Goal: Task Accomplishment & Management: Manage account settings

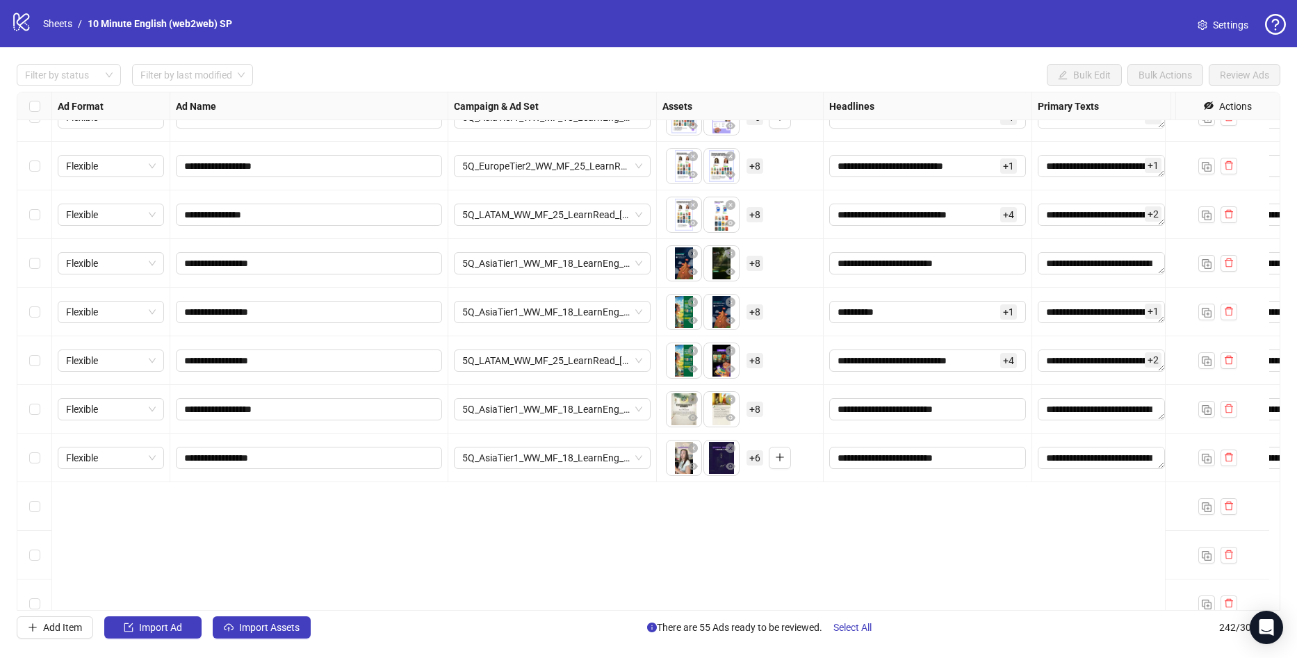
scroll to position [8725, 0]
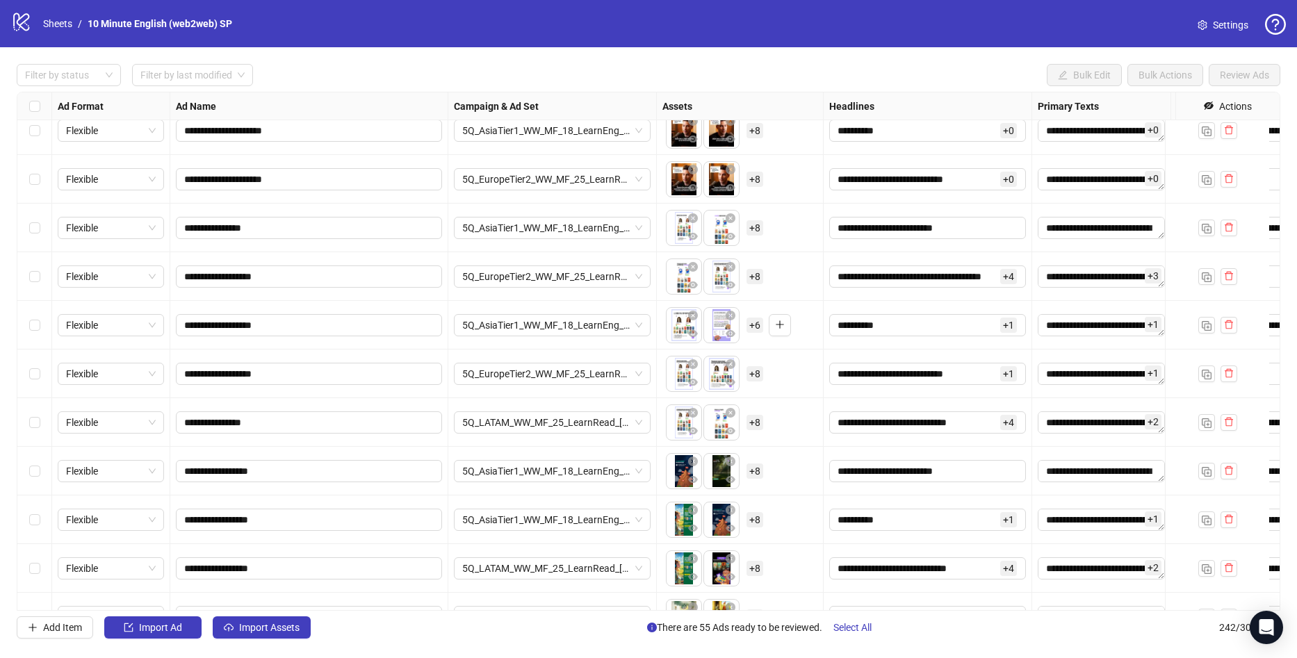
click at [284, 113] on div "Ad Name" at bounding box center [309, 106] width 278 height 28
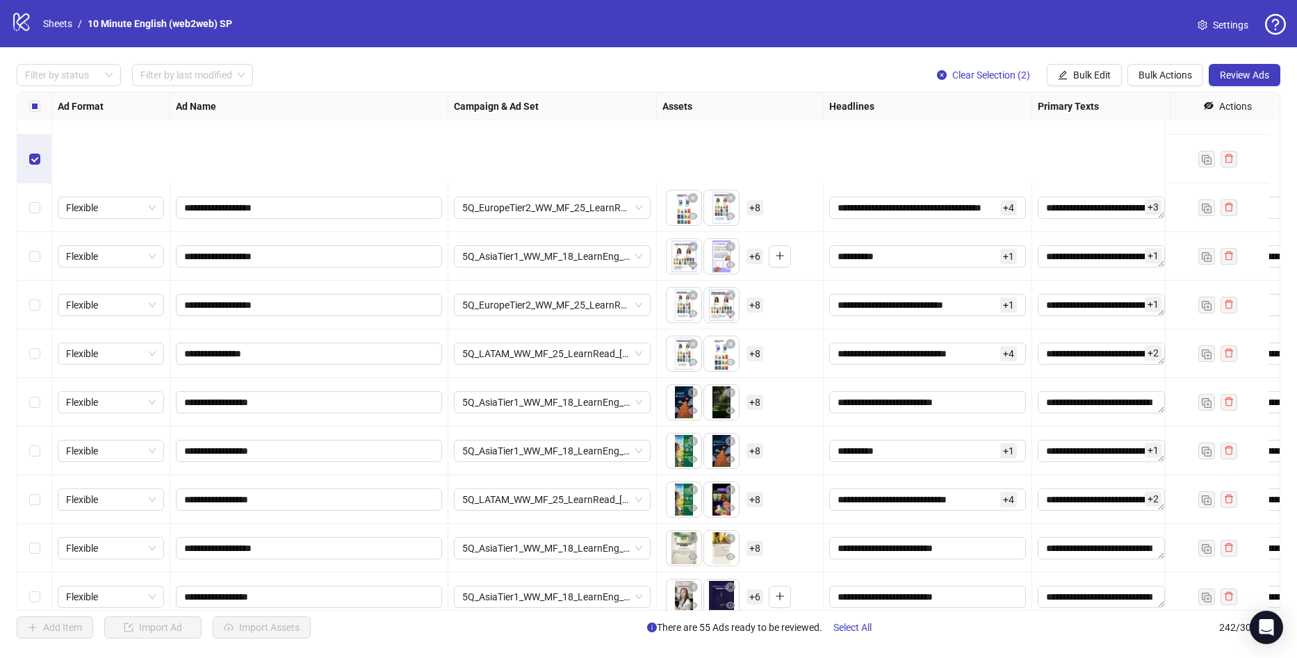
scroll to position [8933, 0]
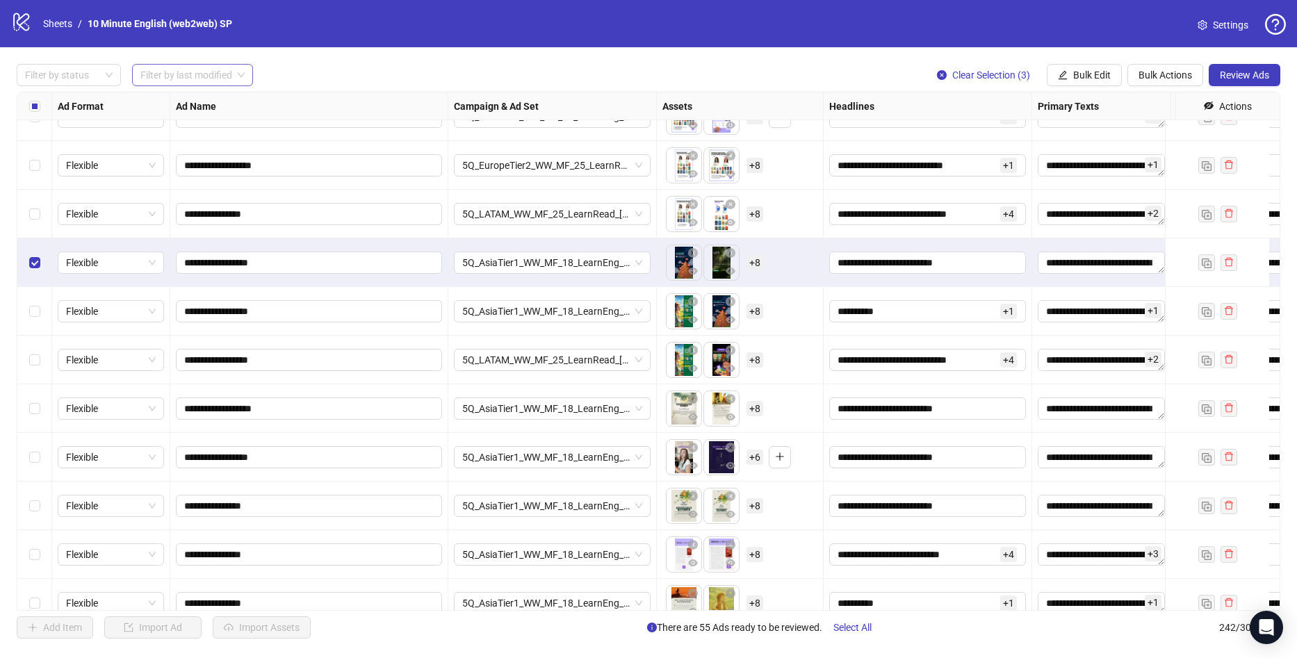
click at [161, 74] on input "search" at bounding box center [186, 75] width 92 height 21
click at [63, 72] on div at bounding box center [61, 74] width 84 height 19
click at [50, 99] on div "Draft" at bounding box center [69, 103] width 82 height 15
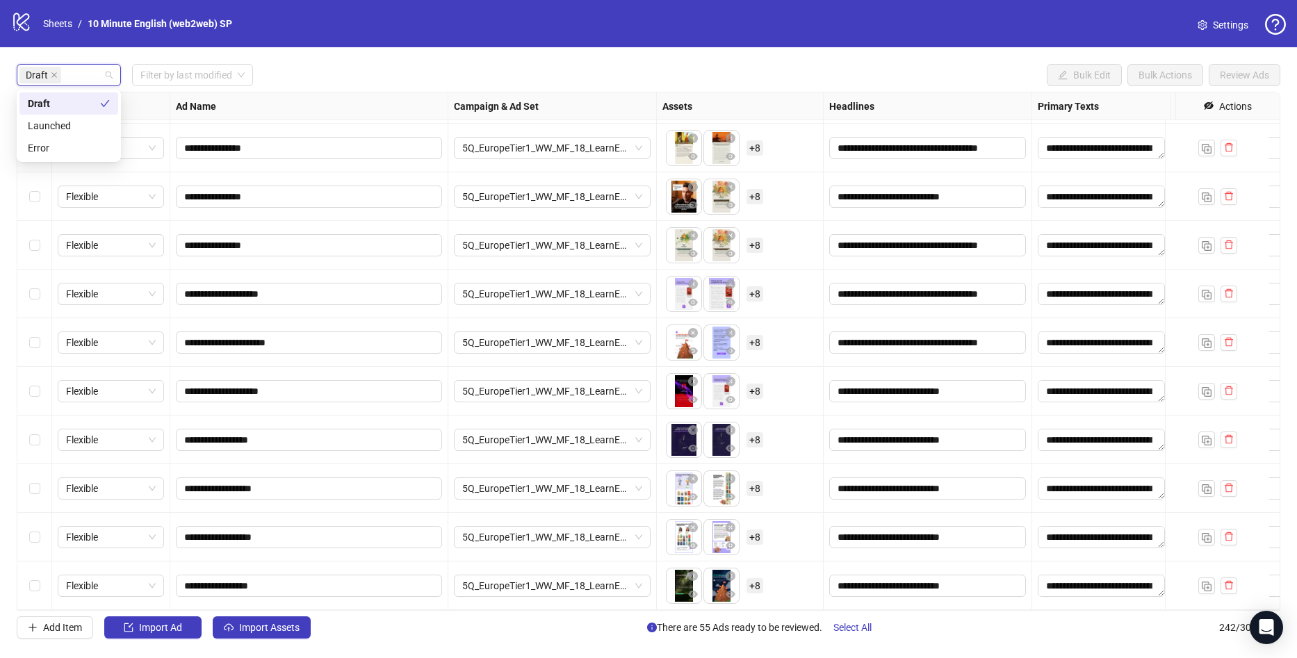
scroll to position [2683, 0]
click at [390, 40] on div "logo/logo-mobile Sheets / 10 Minute English (web2web) SP Settings" at bounding box center [648, 23] width 1297 height 47
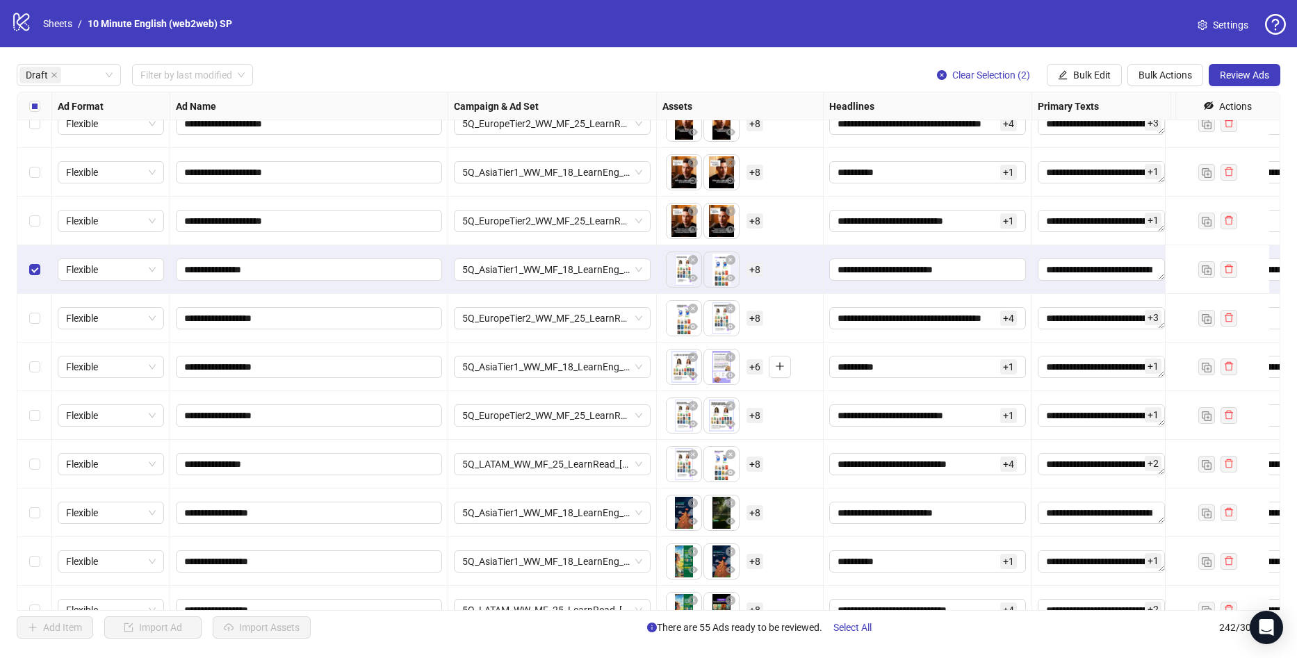
scroll to position [139, 0]
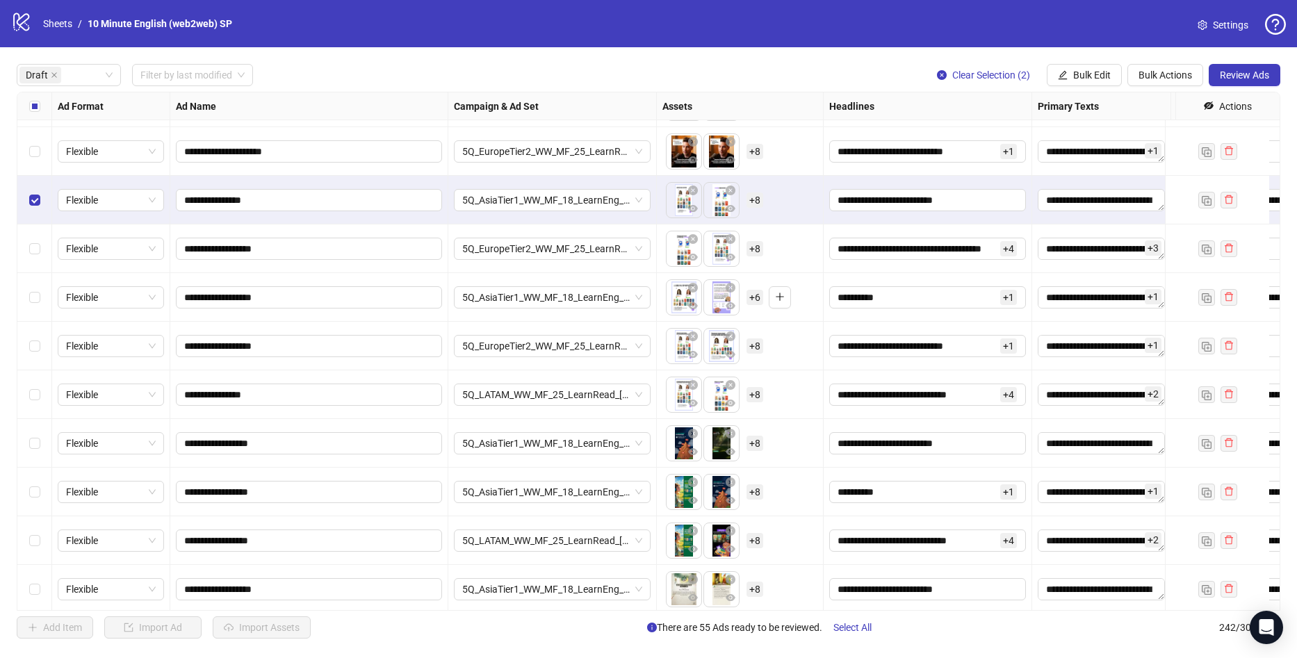
click at [34, 465] on div "Select row 10" at bounding box center [34, 443] width 35 height 49
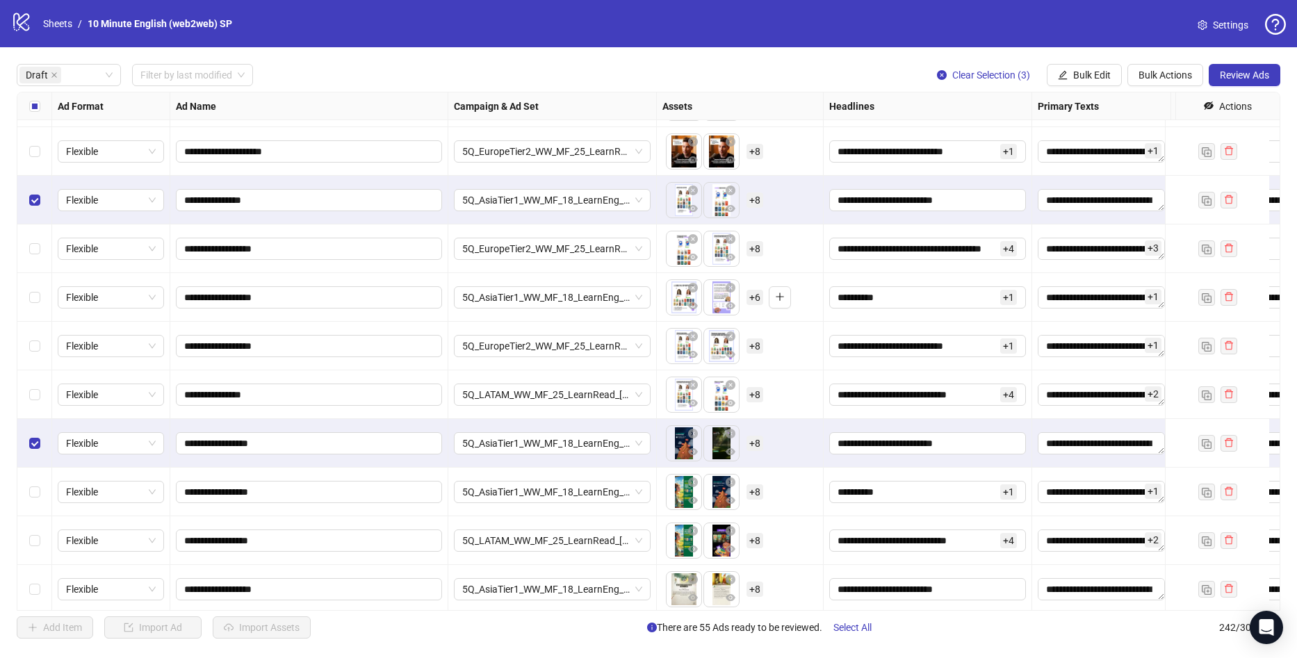
scroll to position [278, 0]
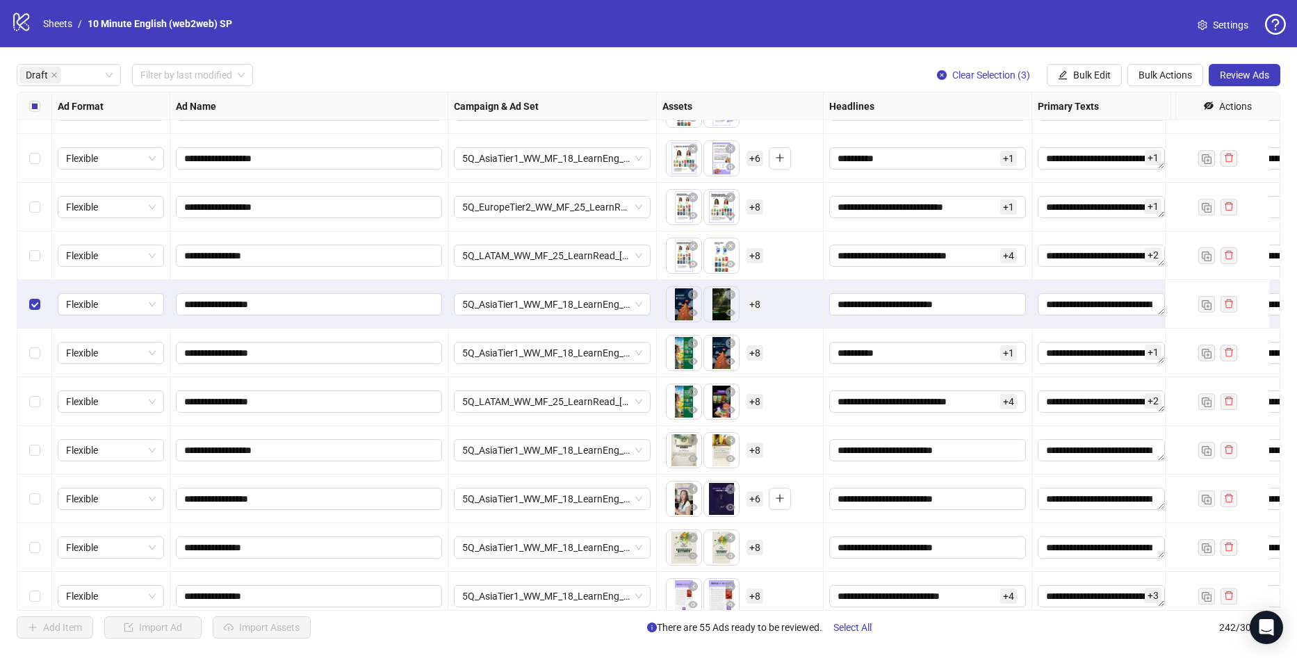
click at [38, 452] on div "Select row 13" at bounding box center [34, 450] width 35 height 49
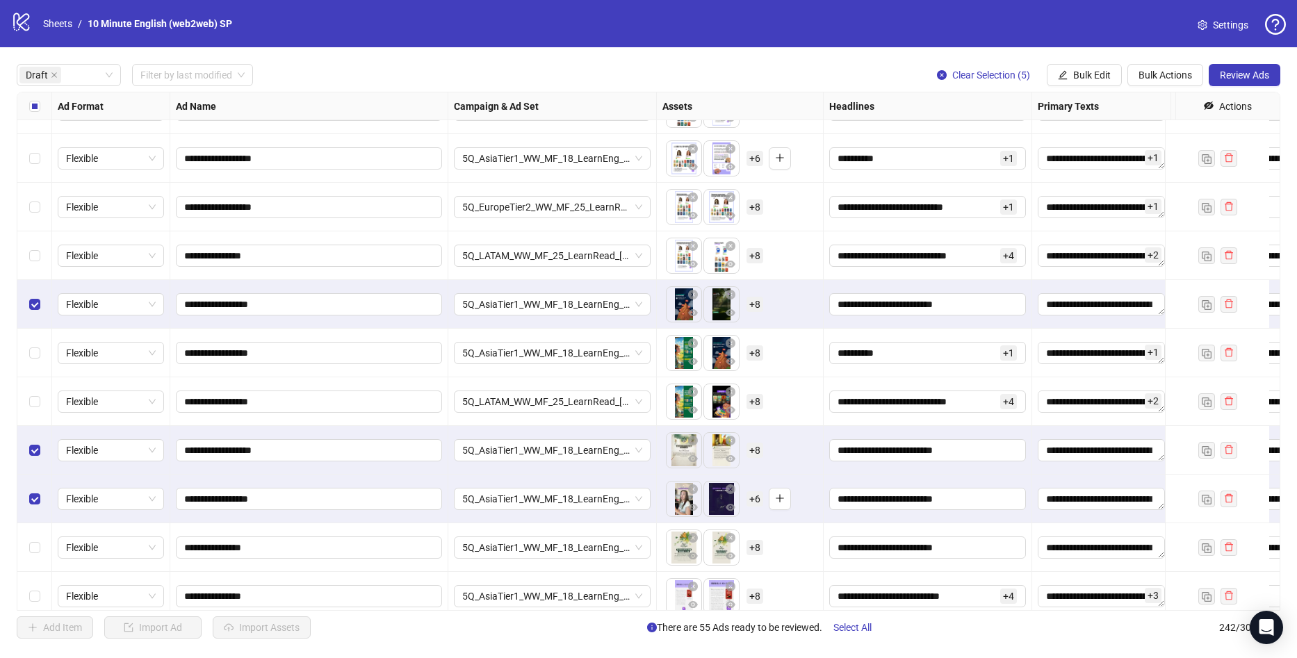
click at [34, 535] on div "Select row 15" at bounding box center [34, 547] width 35 height 49
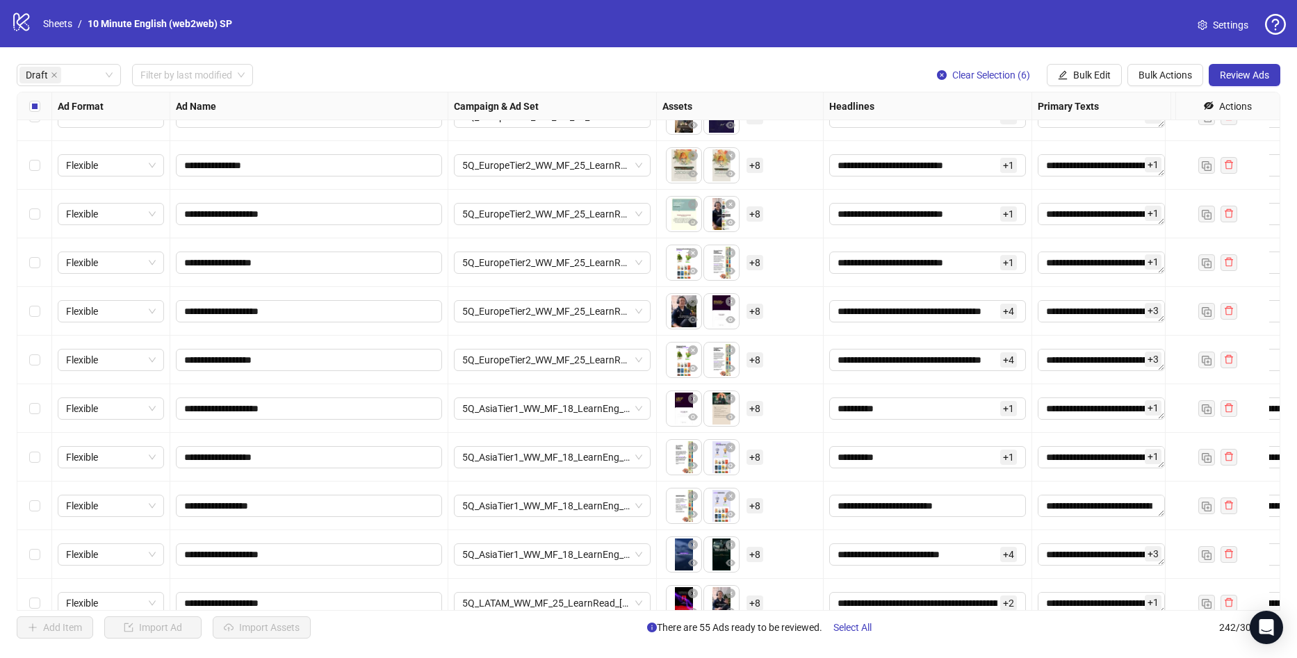
scroll to position [1947, 0]
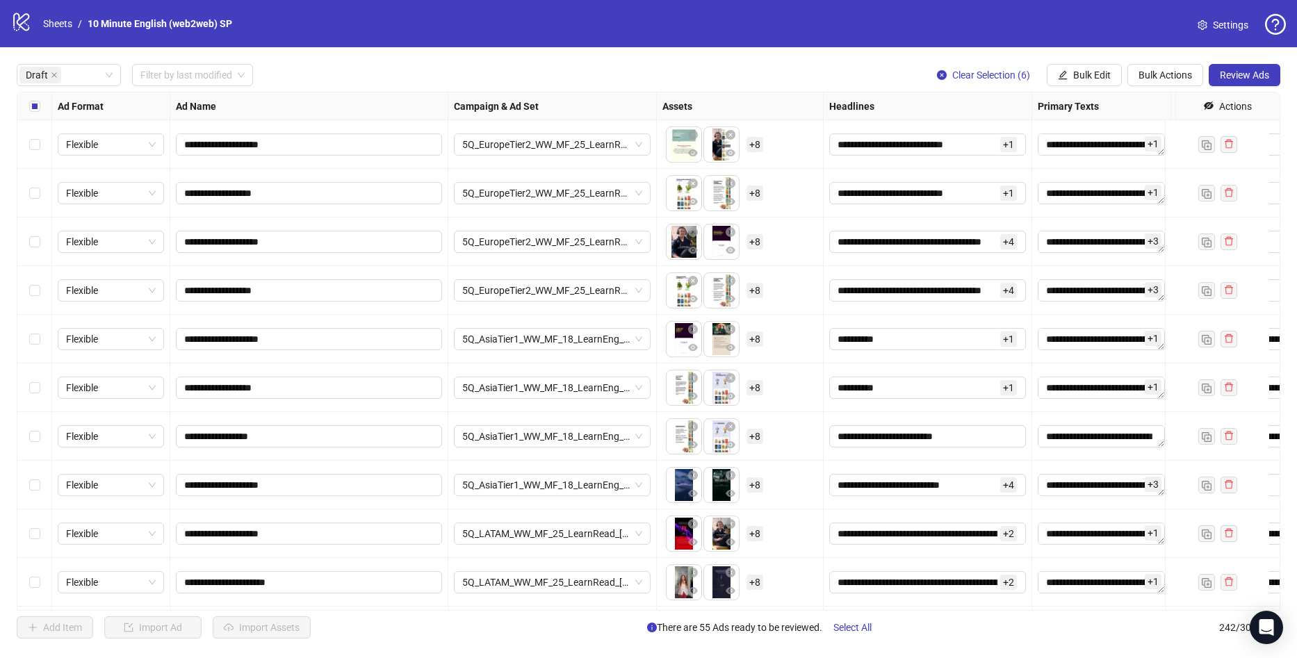
click at [41, 439] on div "Select row 47" at bounding box center [34, 436] width 35 height 49
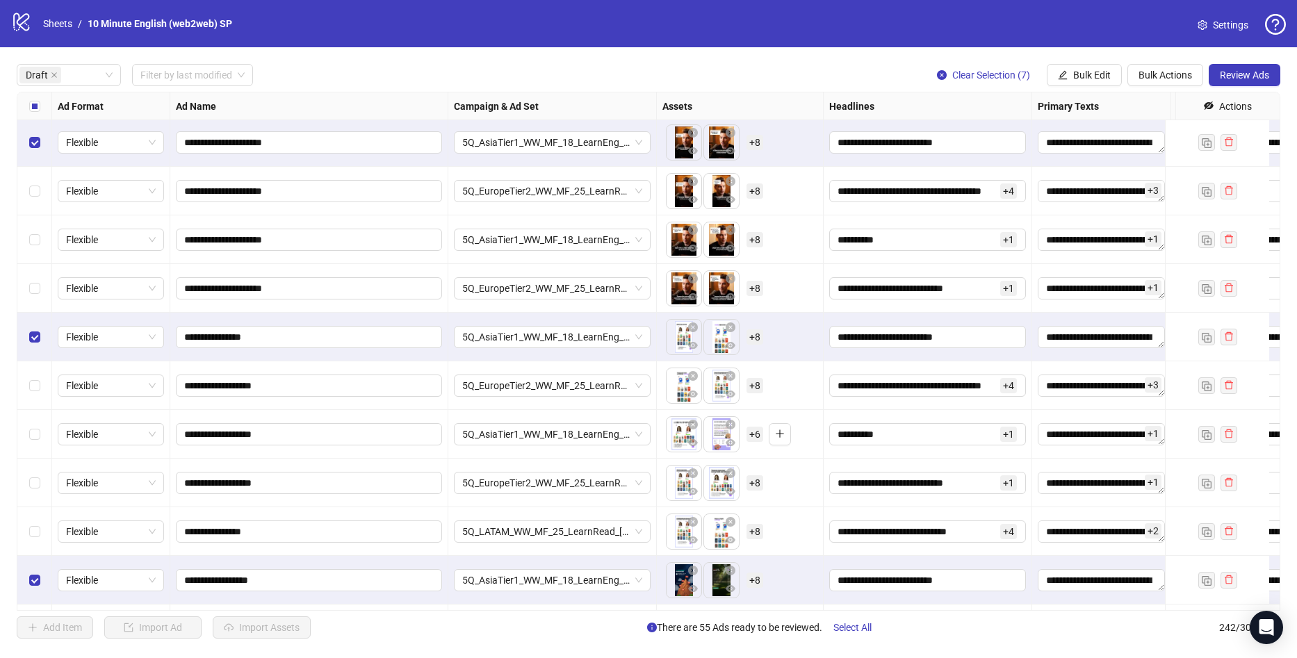
scroll to position [0, 0]
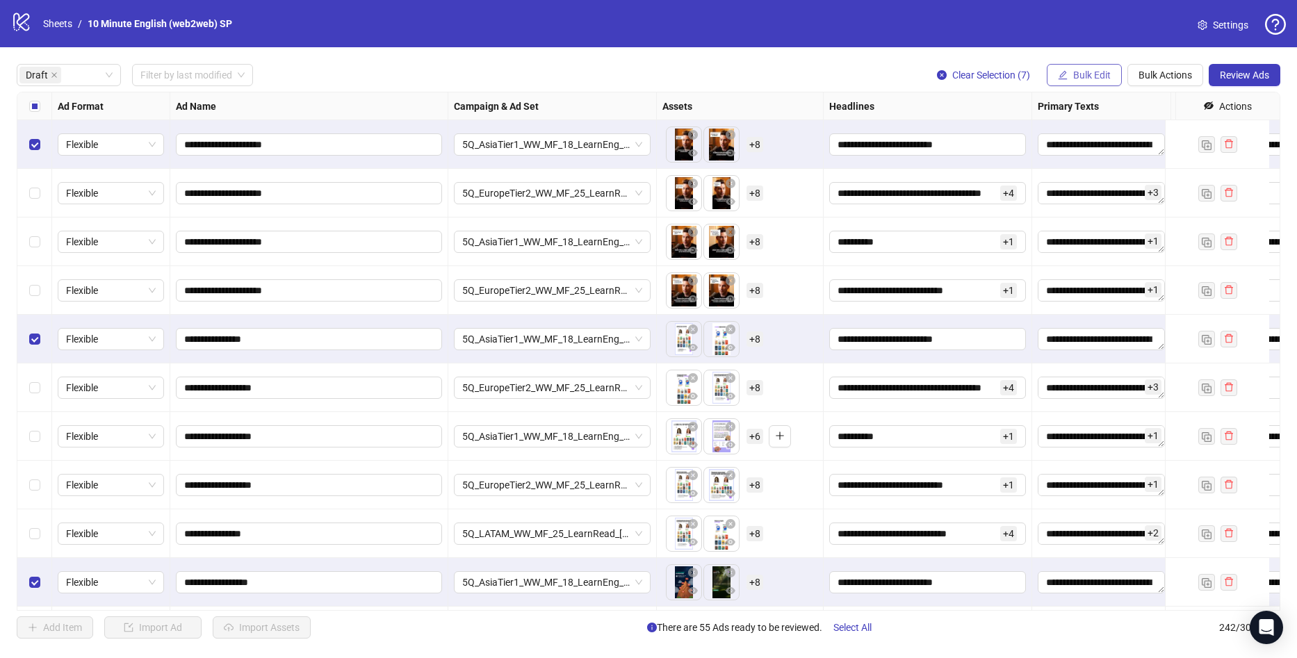
click at [1081, 79] on span "Bulk Edit" at bounding box center [1092, 75] width 38 height 11
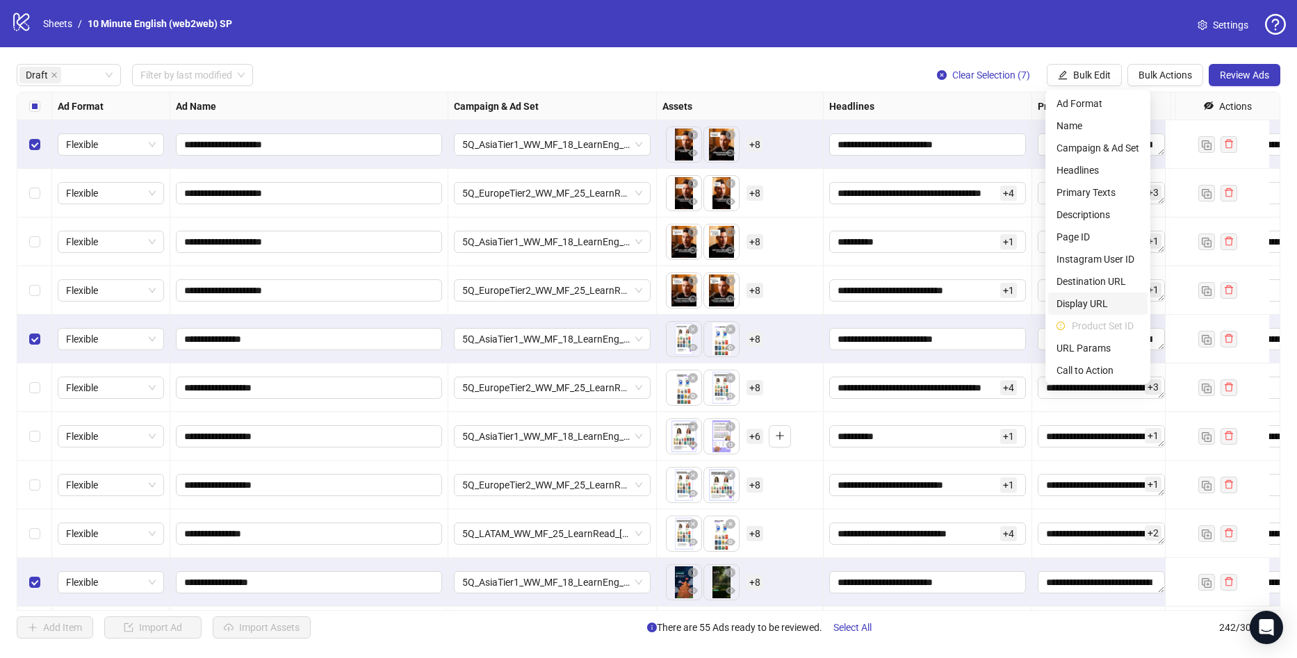
click at [1116, 305] on span "Display URL" at bounding box center [1098, 303] width 83 height 15
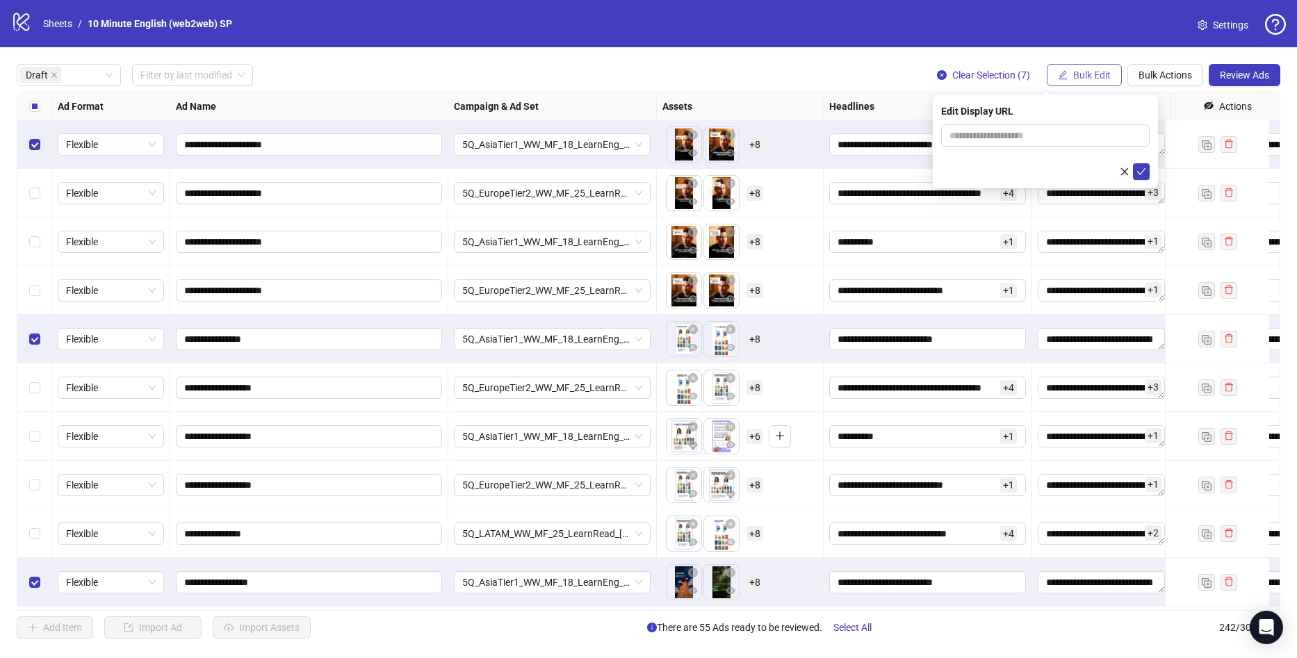
click at [1096, 72] on span "Bulk Edit" at bounding box center [1092, 75] width 38 height 11
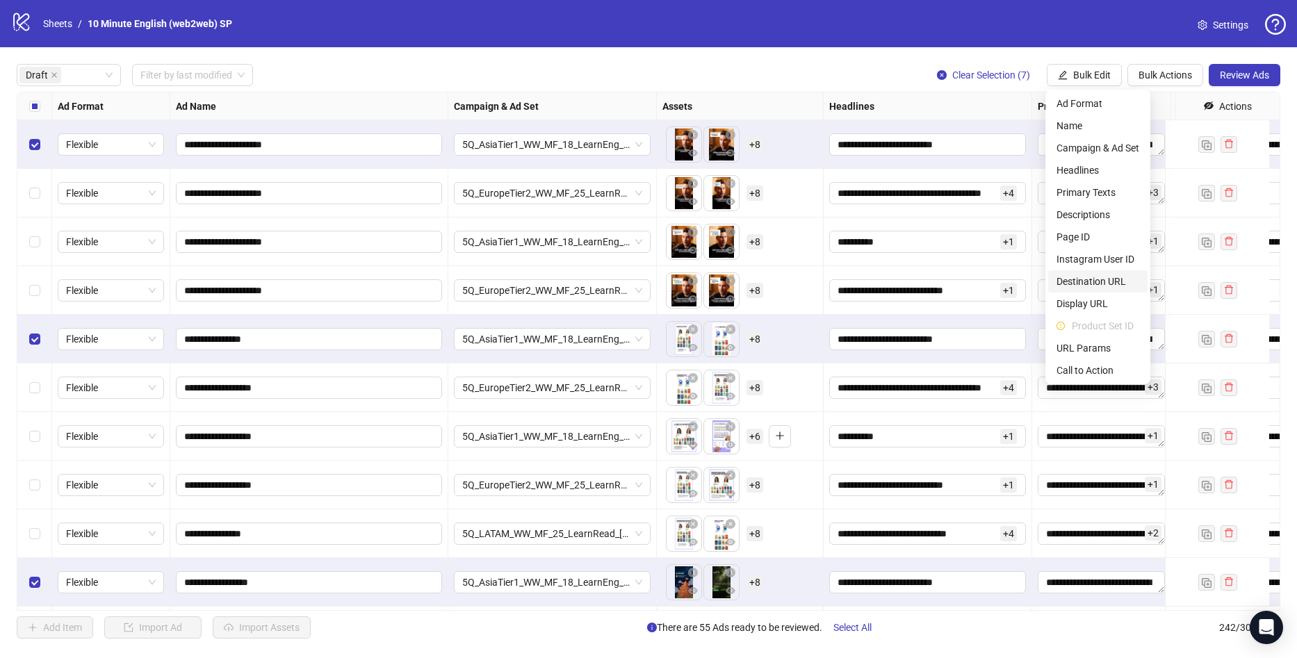
click at [1098, 282] on span "Destination URL" at bounding box center [1098, 281] width 83 height 15
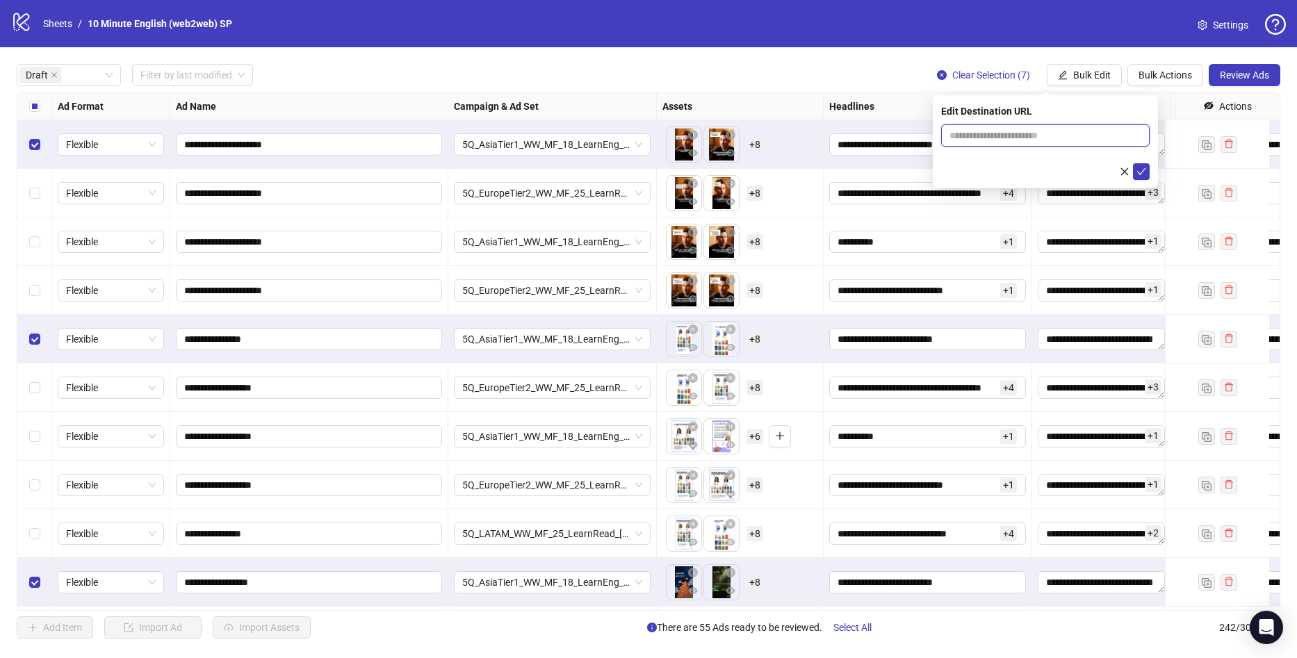
click at [1052, 130] on input "text" at bounding box center [1040, 135] width 181 height 15
click at [958, 163] on form at bounding box center [1045, 152] width 209 height 56
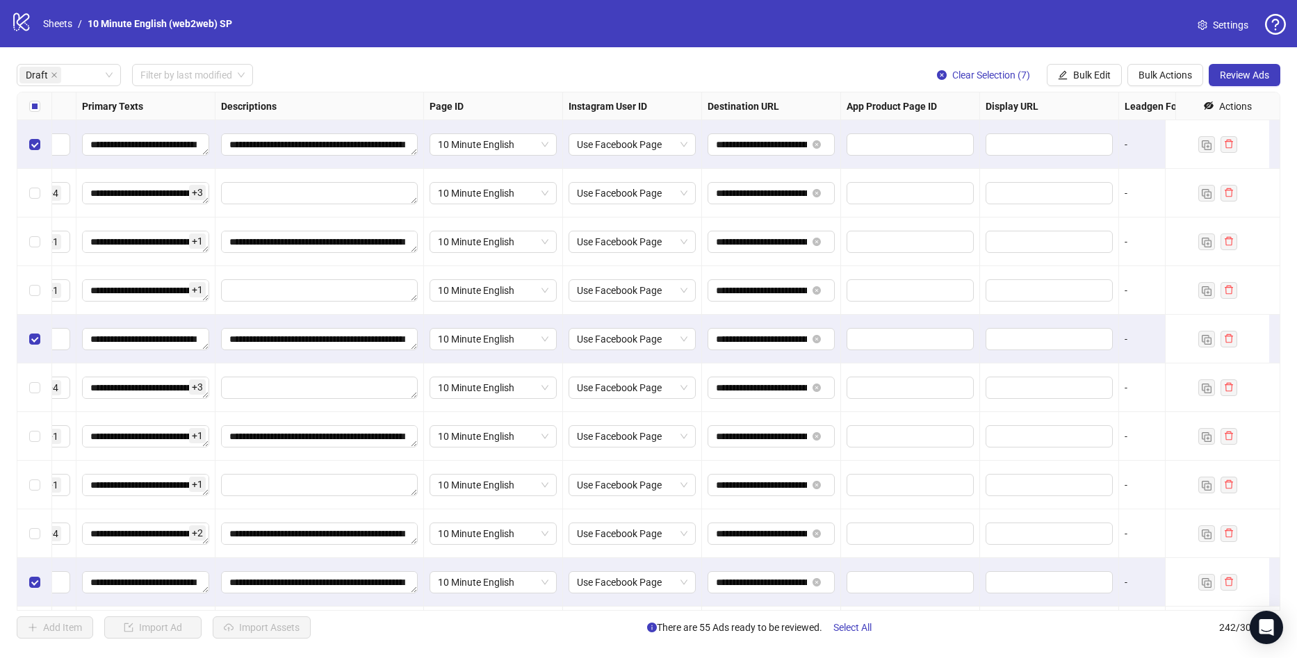
scroll to position [0, 969]
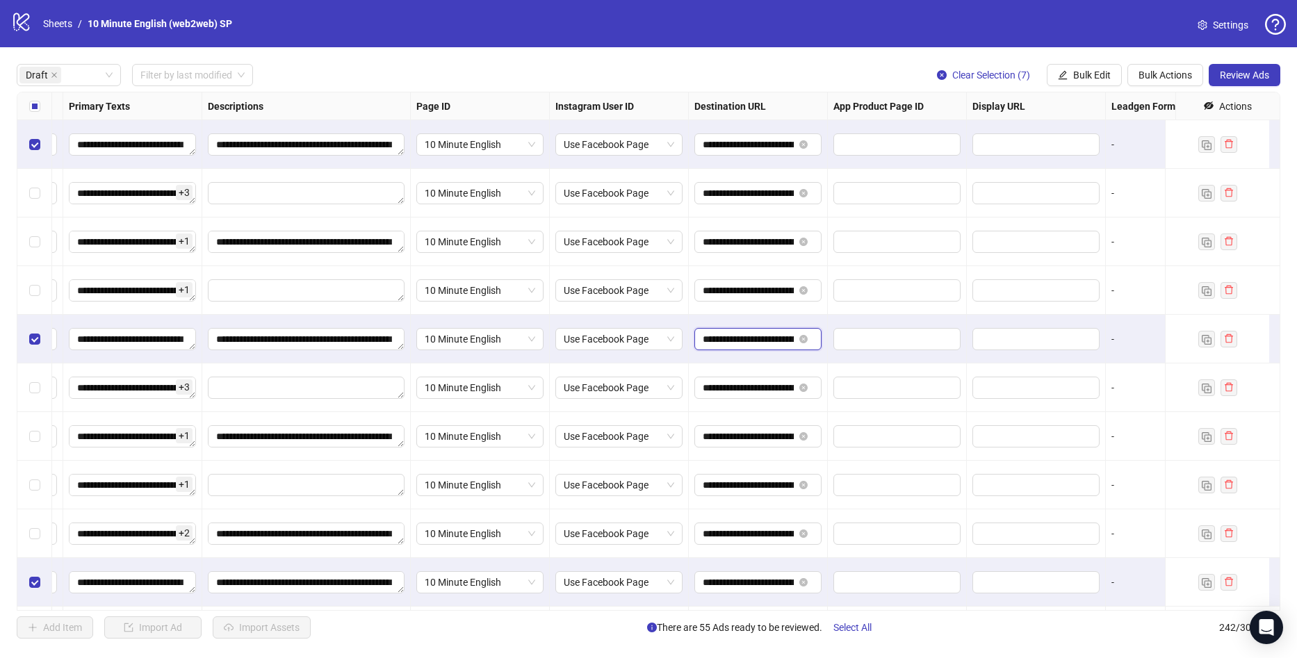
click at [761, 339] on input "**********" at bounding box center [748, 339] width 91 height 15
click at [1100, 68] on button "Bulk Edit" at bounding box center [1084, 75] width 75 height 22
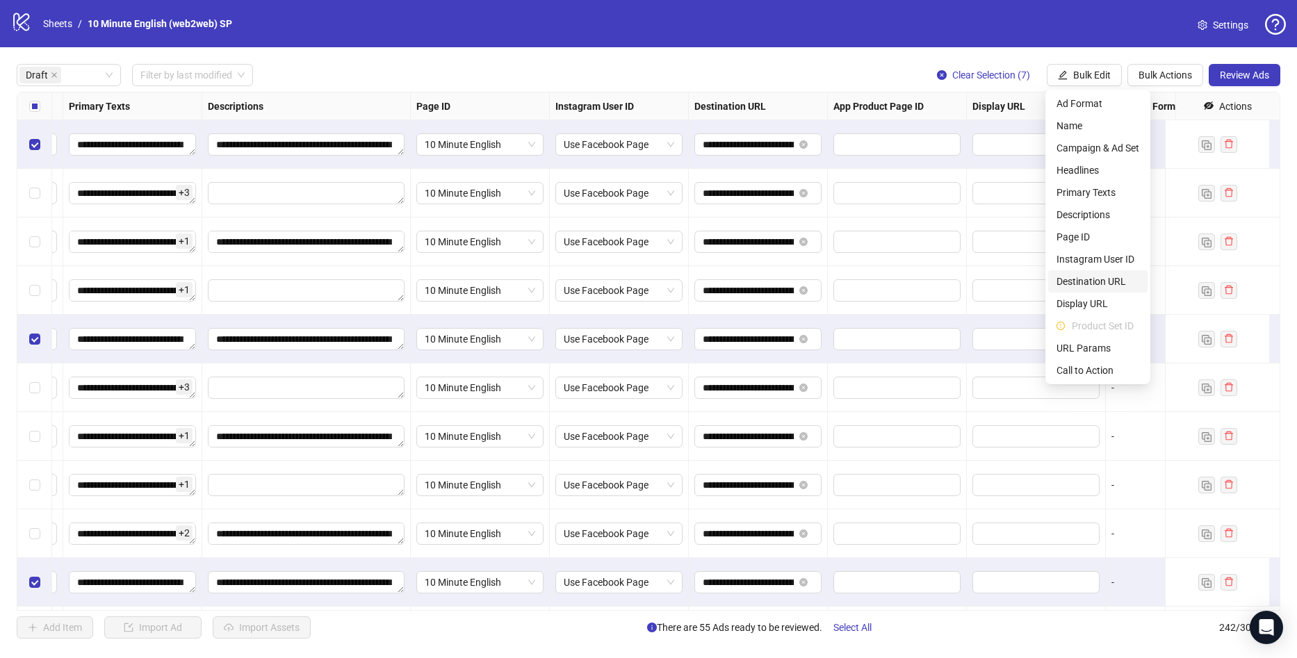
click at [1100, 286] on span "Destination URL" at bounding box center [1098, 281] width 83 height 15
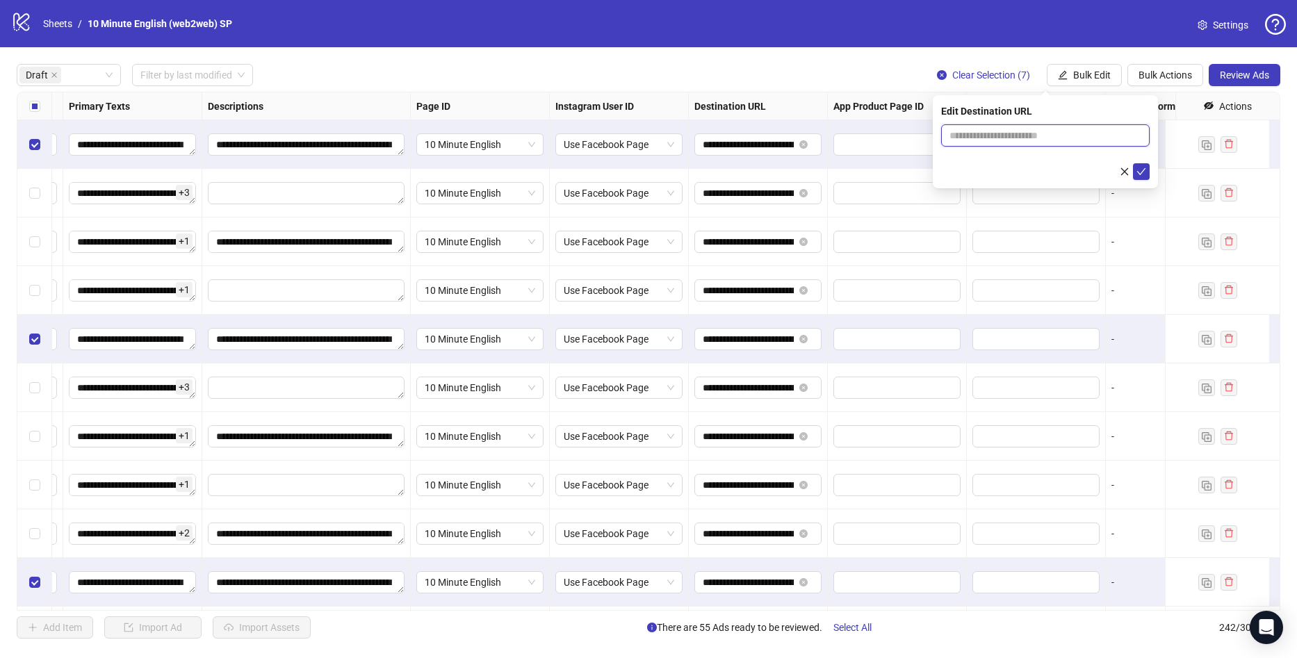
click at [1007, 136] on input "text" at bounding box center [1040, 135] width 181 height 15
paste input "**********"
click at [1041, 132] on input "**********" at bounding box center [1040, 135] width 181 height 15
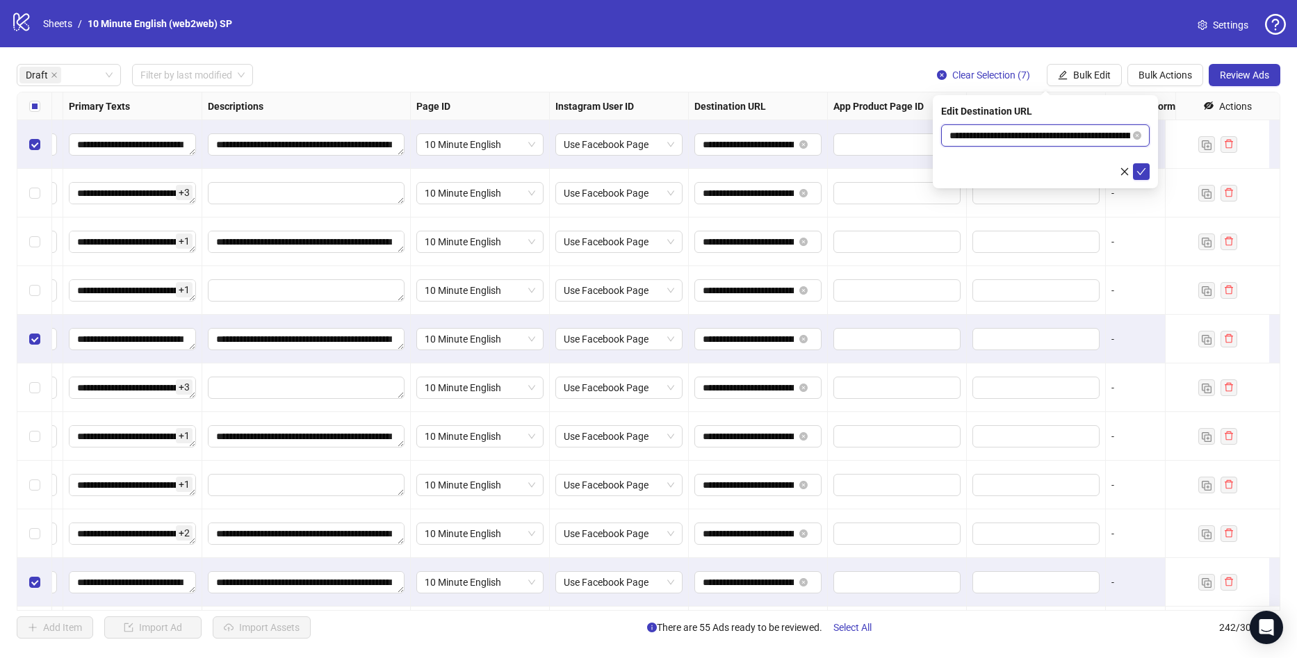
click at [1104, 140] on input "**********" at bounding box center [1040, 135] width 181 height 15
paste input "text"
type input "**********"
click at [1139, 168] on icon "check" at bounding box center [1142, 172] width 10 height 10
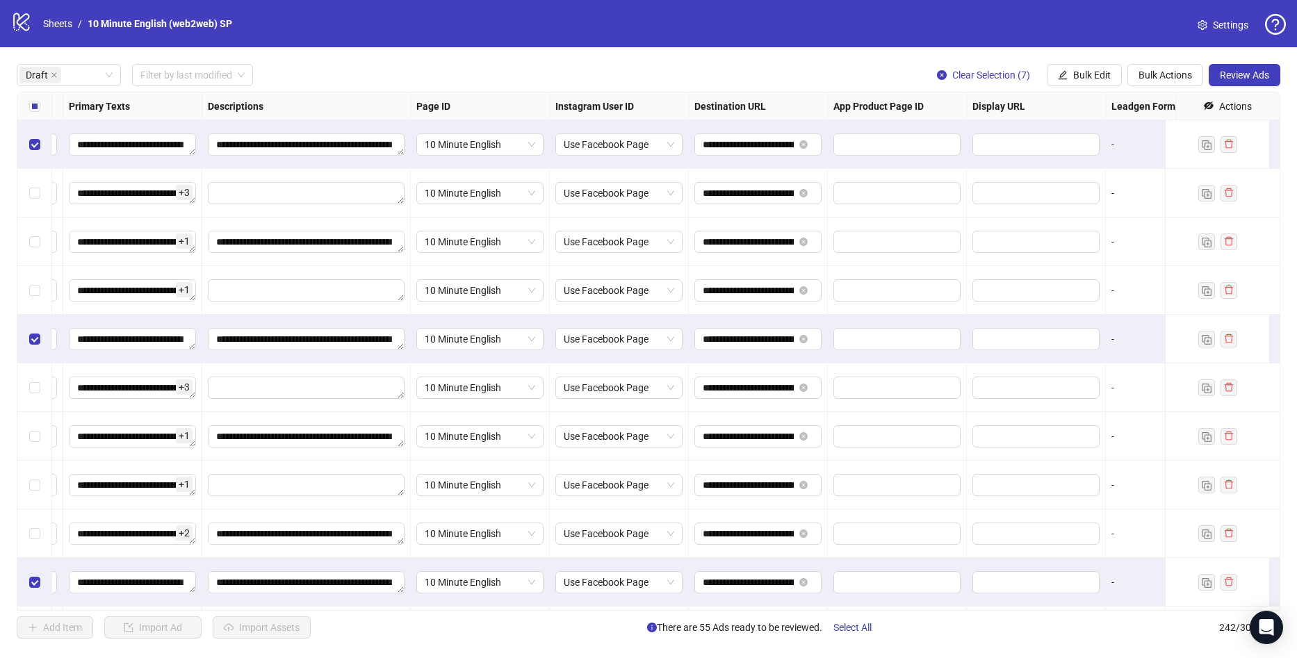
click at [41, 113] on div "Select all rows" at bounding box center [34, 106] width 35 height 28
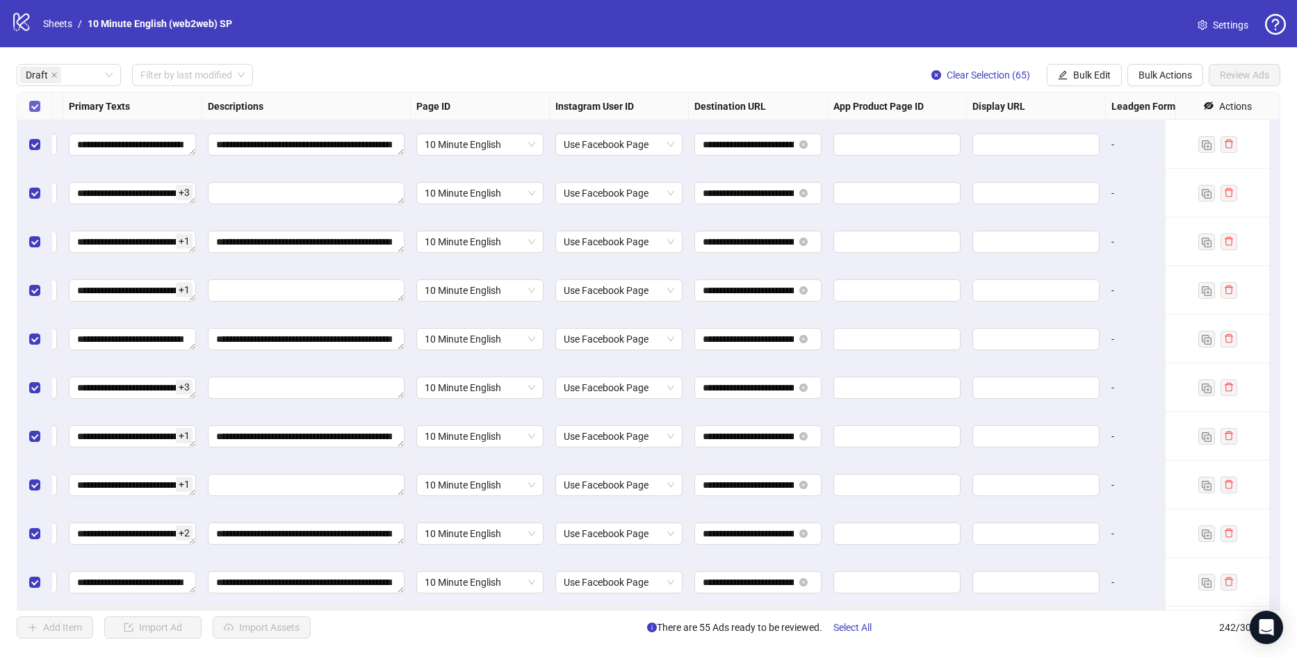
click at [37, 113] on label "Select all rows" at bounding box center [34, 106] width 11 height 15
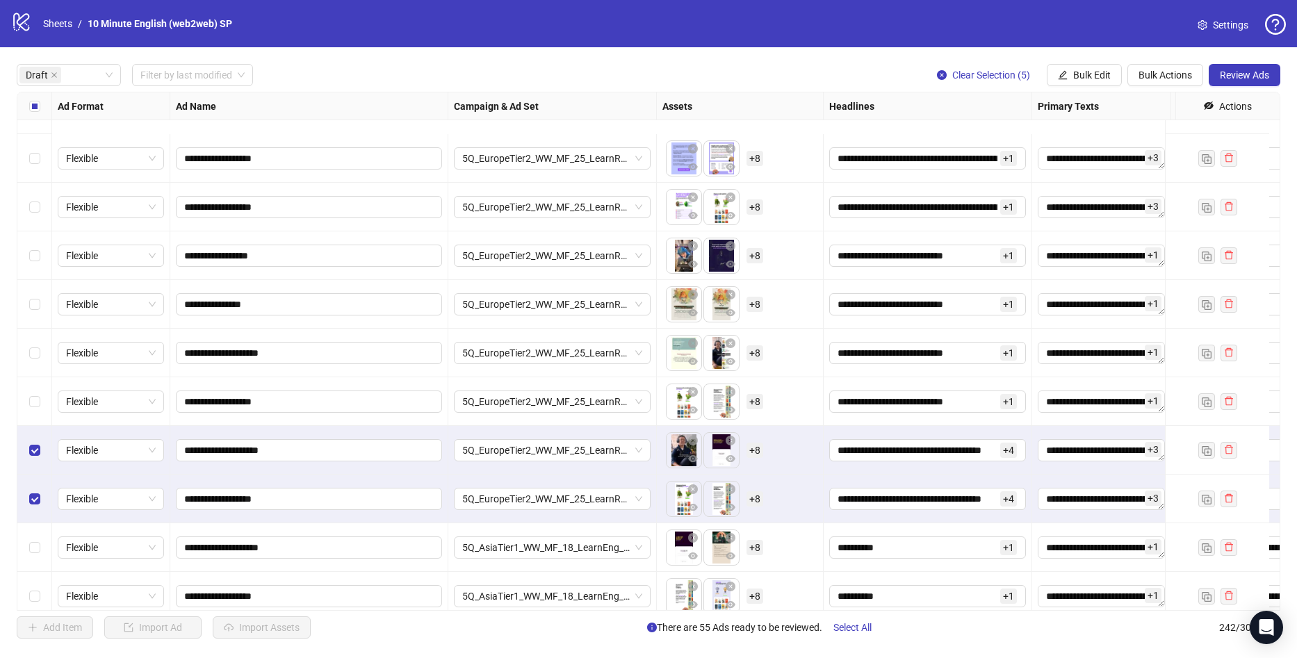
scroll to position [1947, 0]
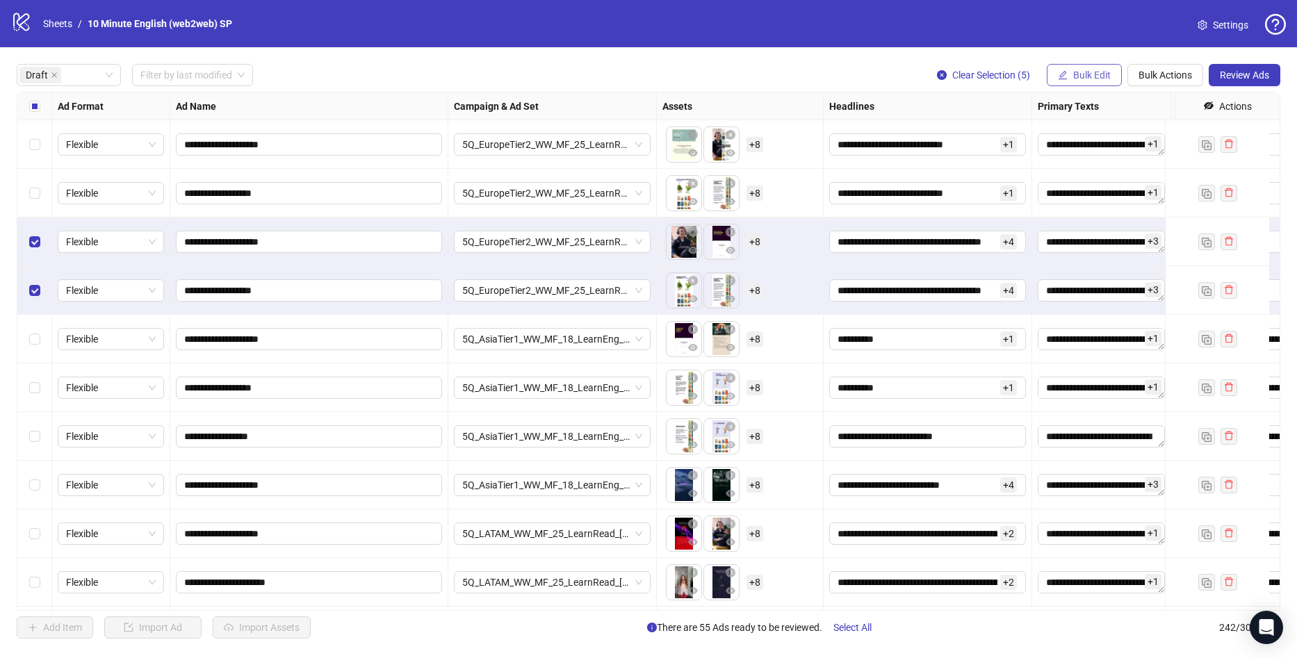
click at [1090, 76] on span "Bulk Edit" at bounding box center [1092, 75] width 38 height 11
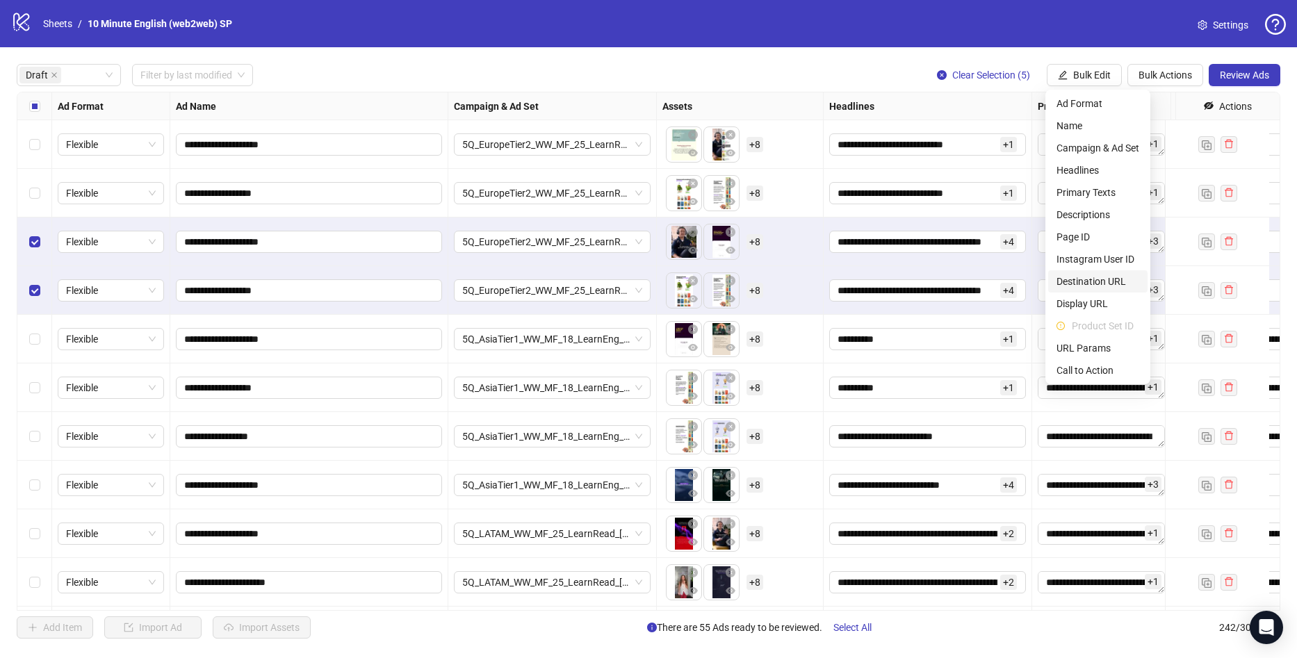
click at [1098, 285] on span "Destination URL" at bounding box center [1098, 281] width 83 height 15
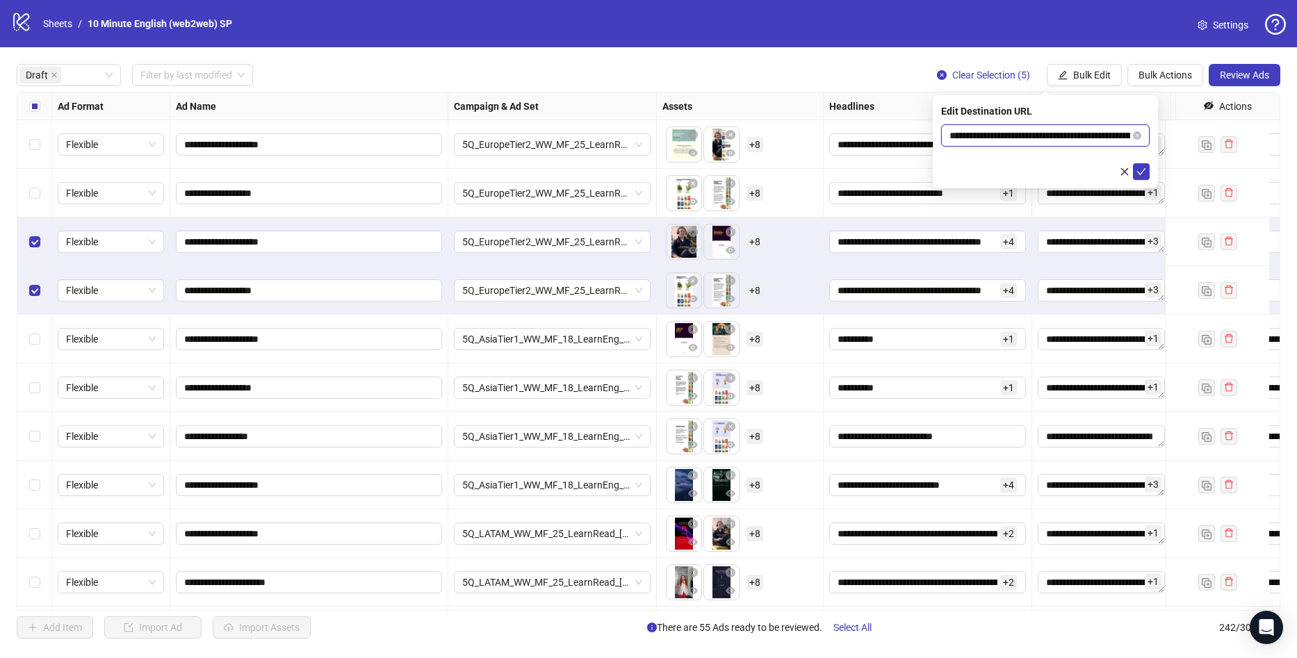
click at [1049, 136] on input "**********" at bounding box center [1040, 135] width 181 height 15
click at [1079, 138] on input "**********" at bounding box center [1040, 135] width 181 height 15
click at [1119, 135] on input "**********" at bounding box center [1040, 135] width 181 height 15
paste input "text"
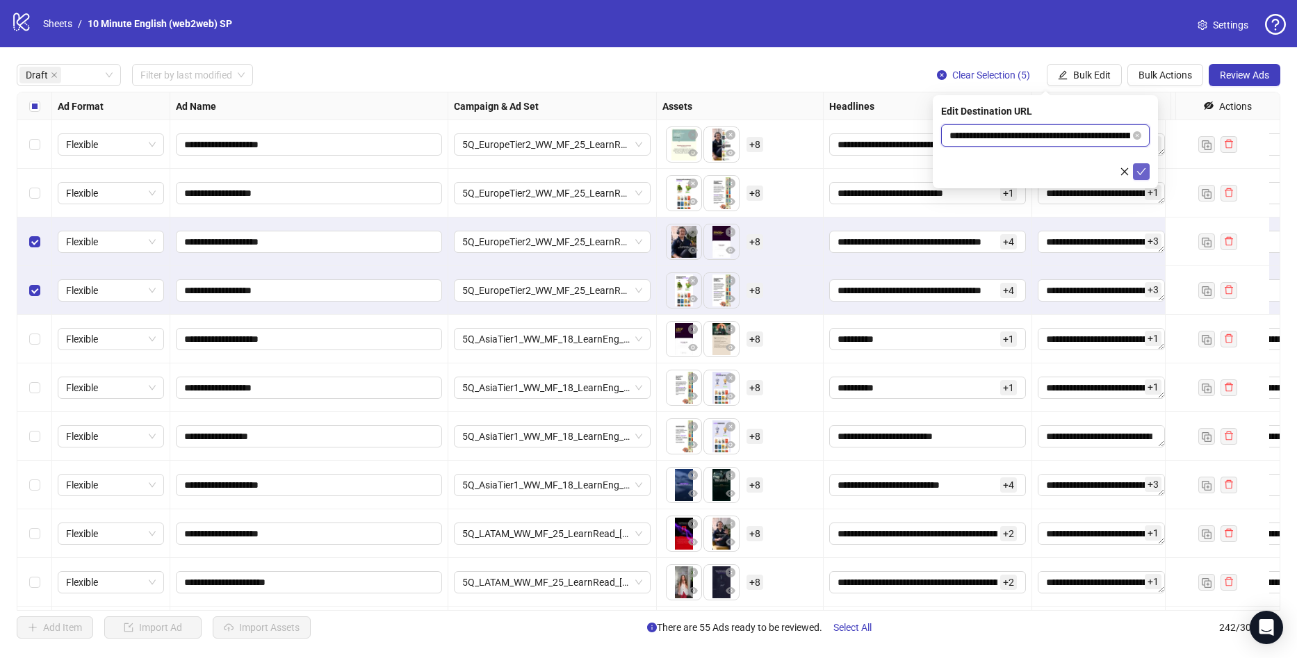
type input "**********"
click at [1142, 167] on icon "check" at bounding box center [1142, 172] width 10 height 10
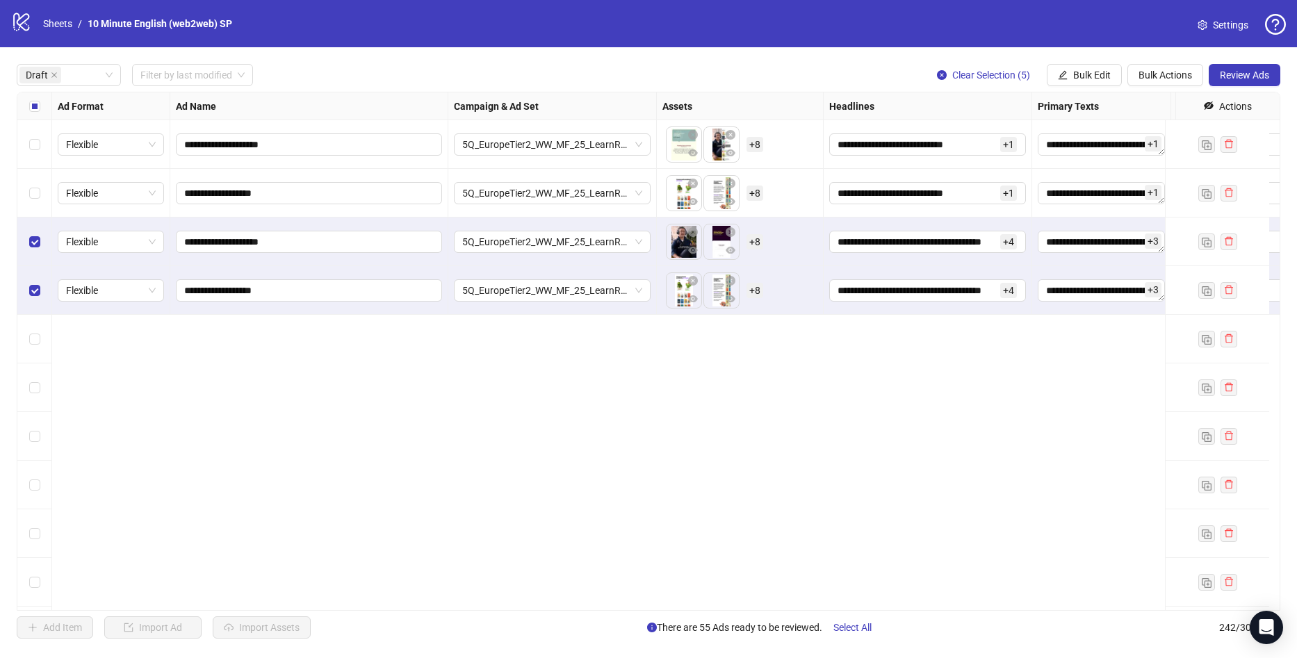
scroll to position [1599, 0]
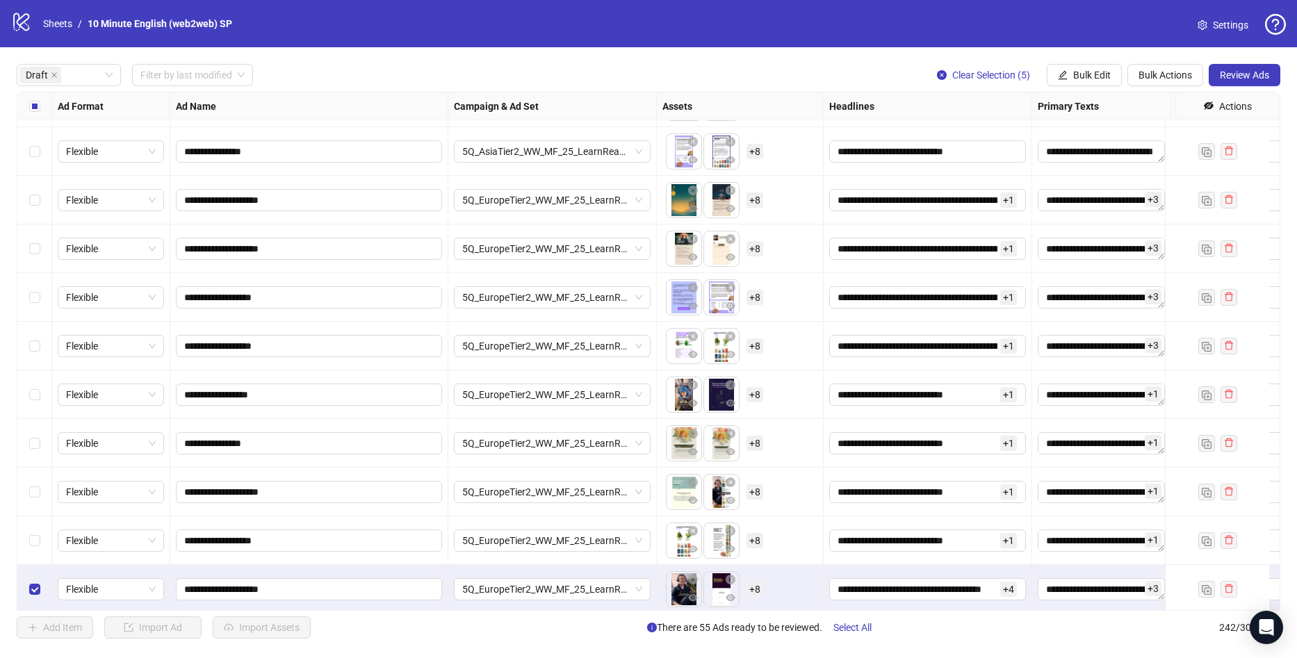
click at [33, 112] on div "Select row 33" at bounding box center [34, 103] width 35 height 49
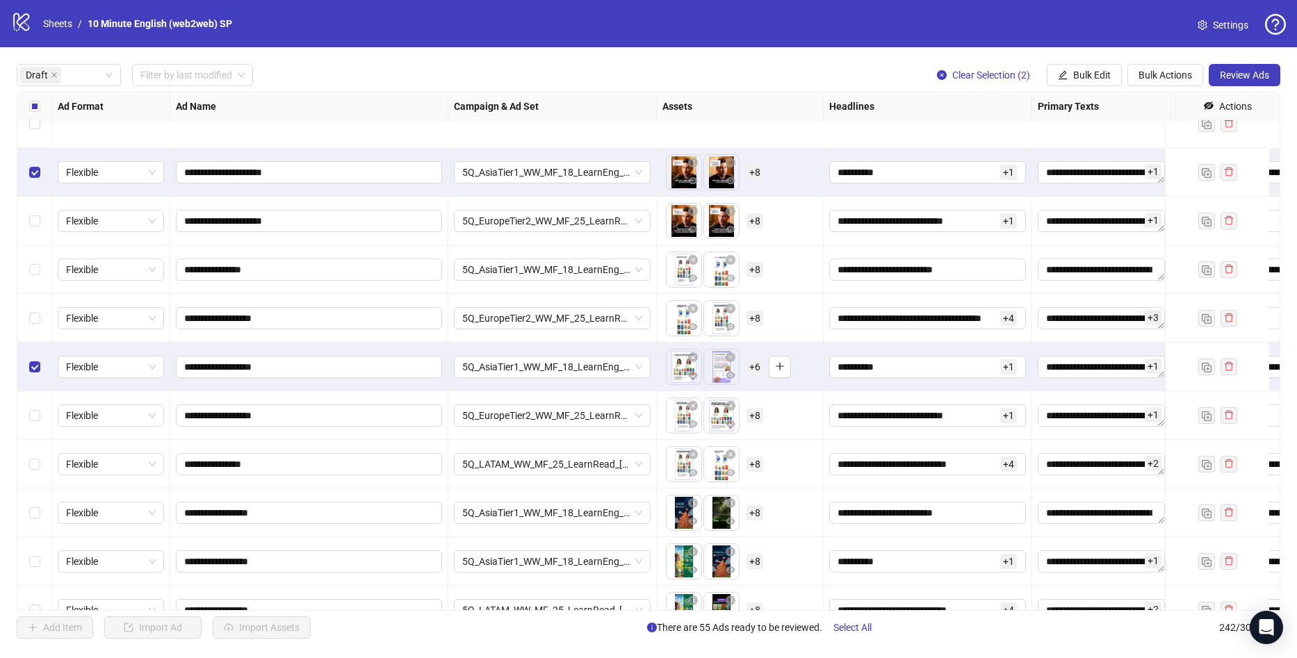
scroll to position [209, 0]
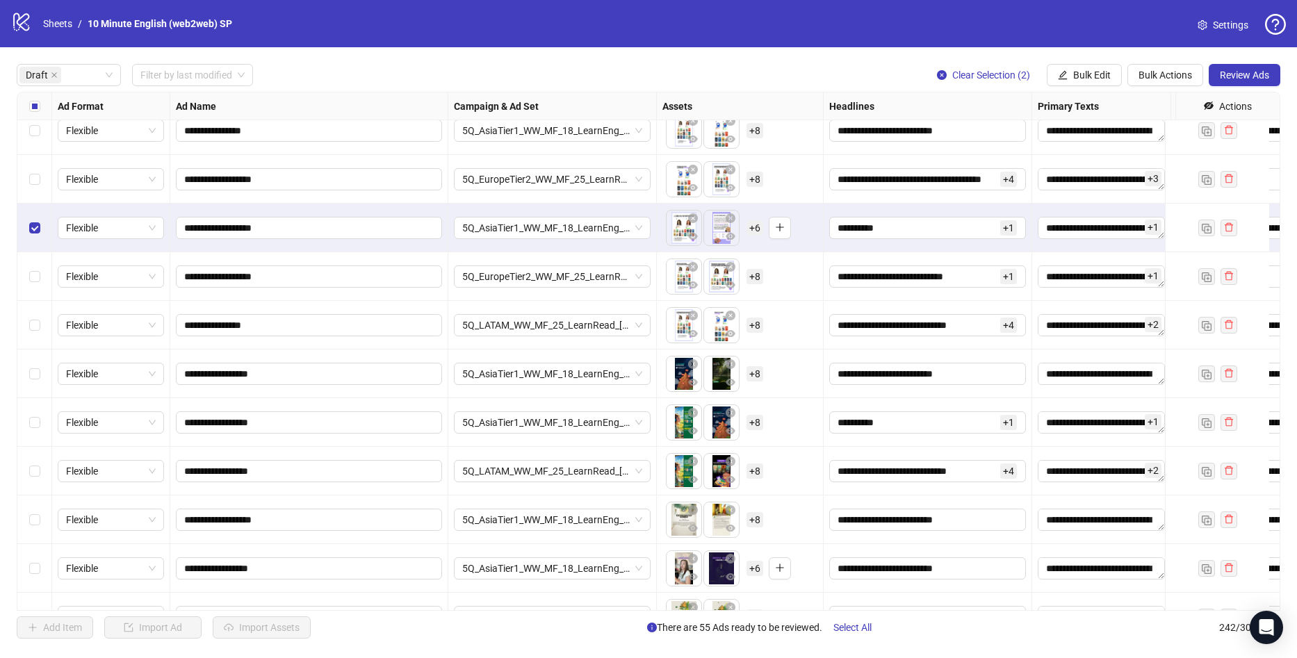
click at [42, 427] on div "Select row 11" at bounding box center [34, 422] width 35 height 49
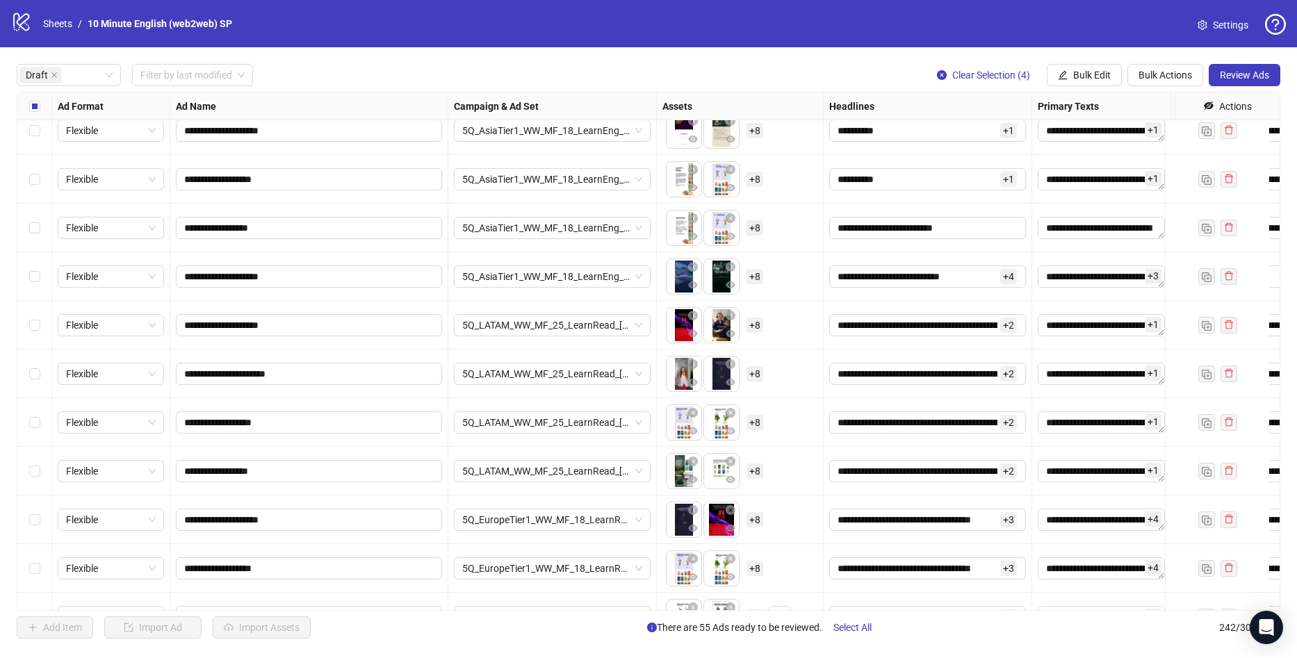
scroll to position [2086, 0]
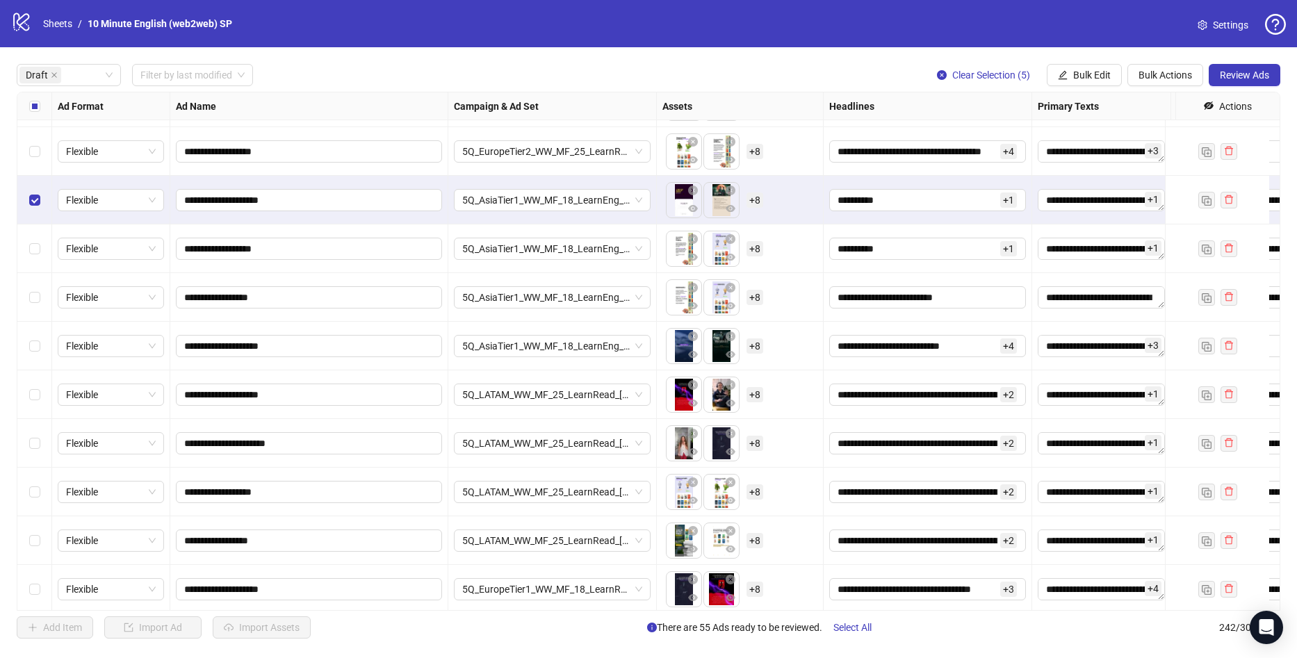
click at [35, 258] on div "Select row 46" at bounding box center [34, 249] width 35 height 49
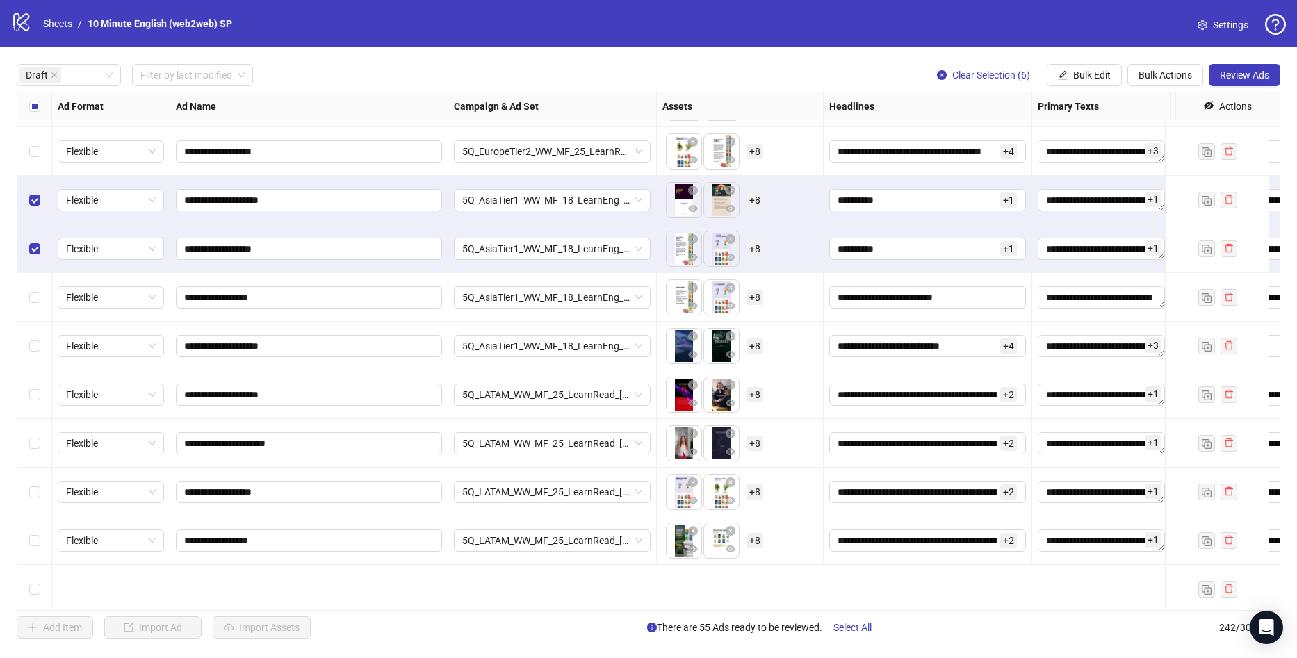
scroll to position [1947, 0]
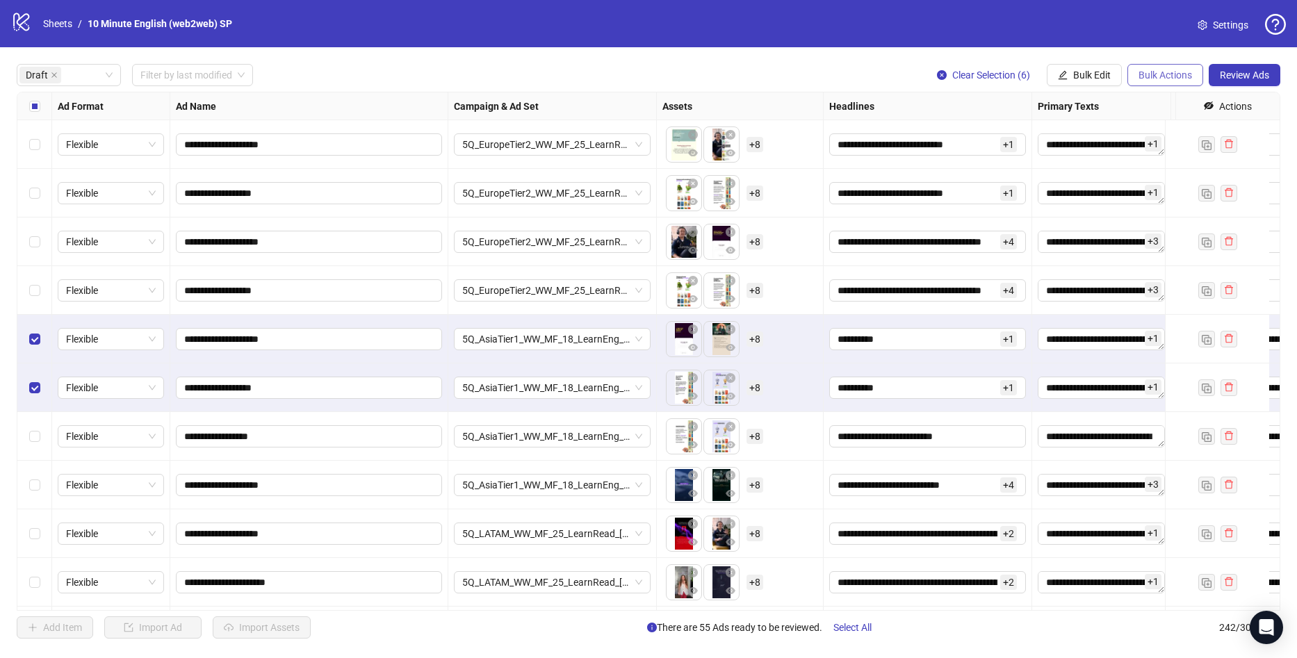
click at [1164, 79] on span "Bulk Actions" at bounding box center [1166, 75] width 54 height 11
click at [1105, 76] on span "Bulk Edit" at bounding box center [1092, 75] width 38 height 11
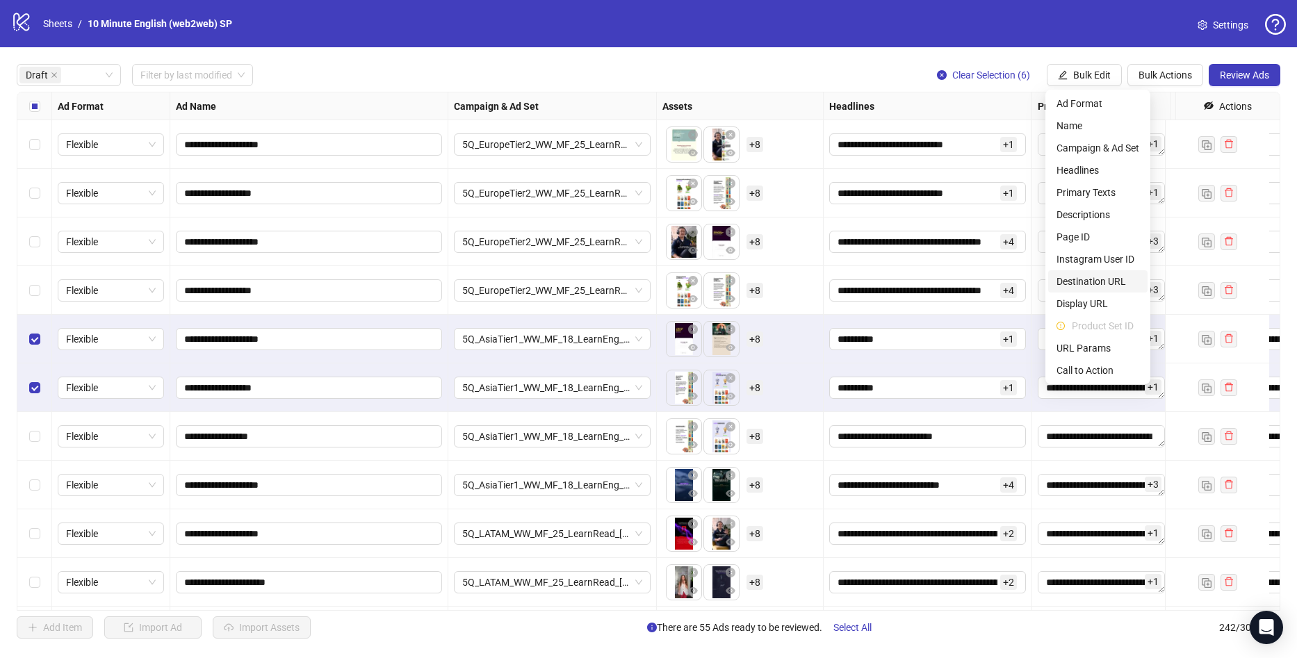
click at [1101, 284] on span "Destination URL" at bounding box center [1098, 281] width 83 height 15
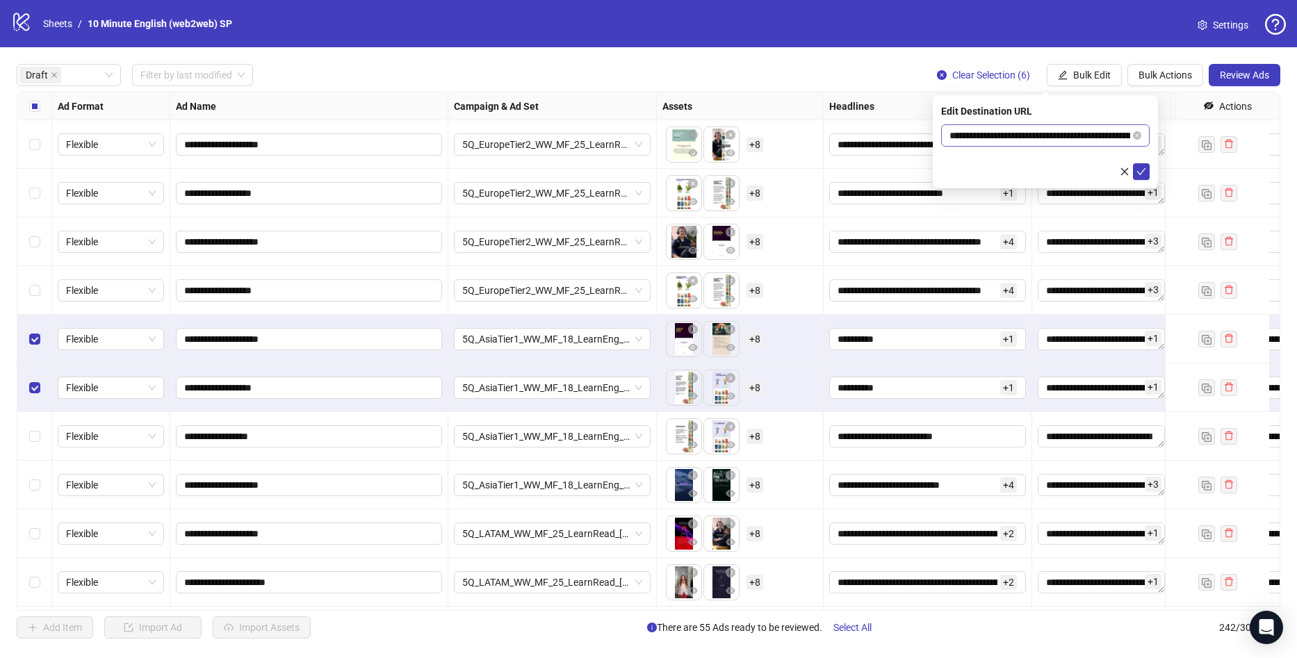
click at [1094, 143] on span "**********" at bounding box center [1045, 135] width 209 height 22
click at [1098, 140] on input "**********" at bounding box center [1040, 135] width 181 height 15
paste input "text"
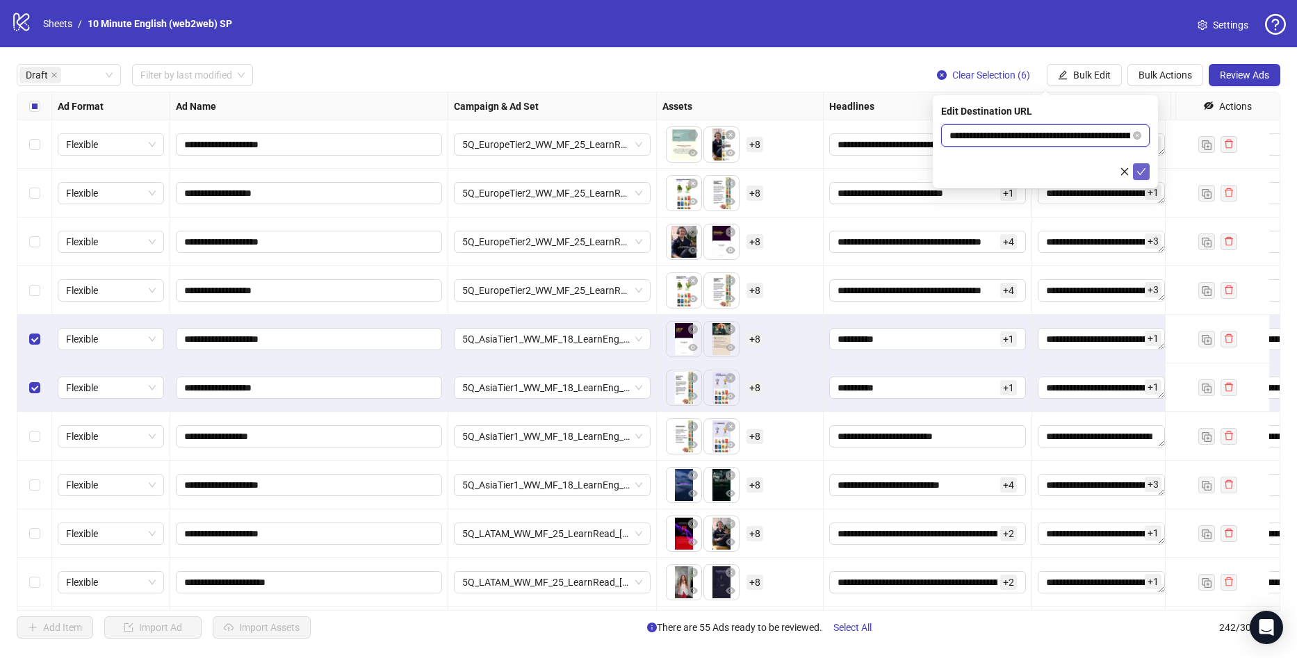
type input "**********"
click at [1144, 171] on icon "check" at bounding box center [1142, 172] width 10 height 10
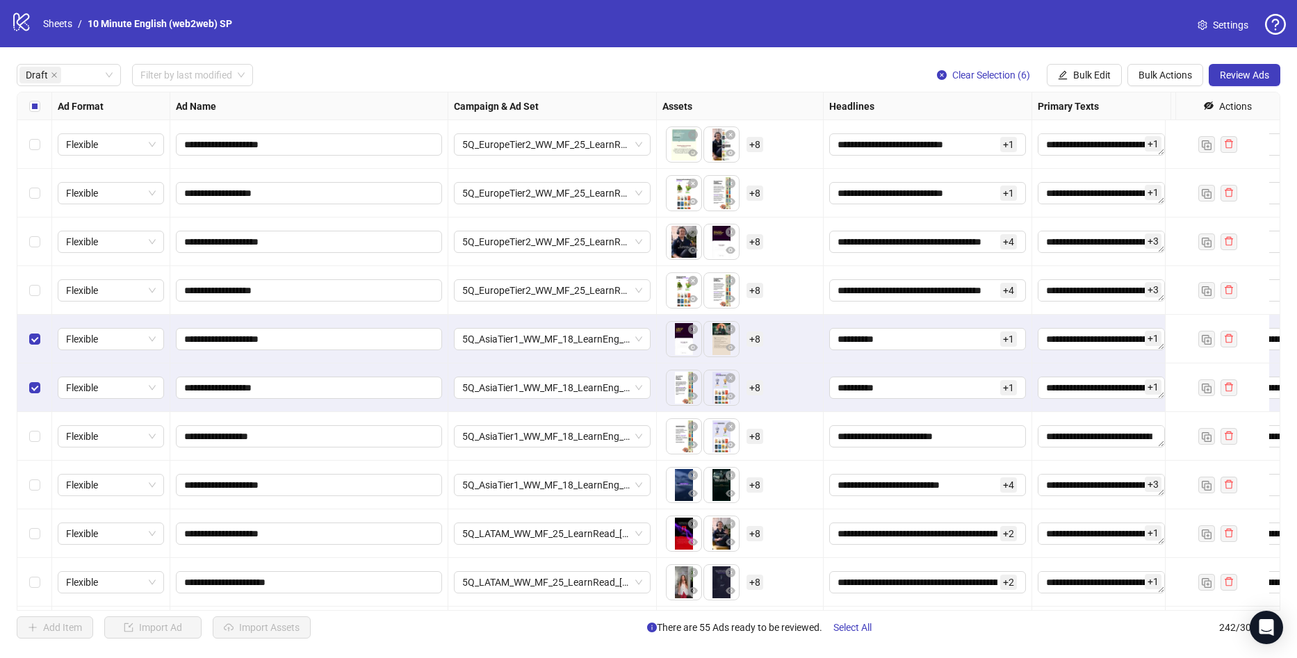
click at [43, 101] on div "Select all rows" at bounding box center [34, 106] width 35 height 28
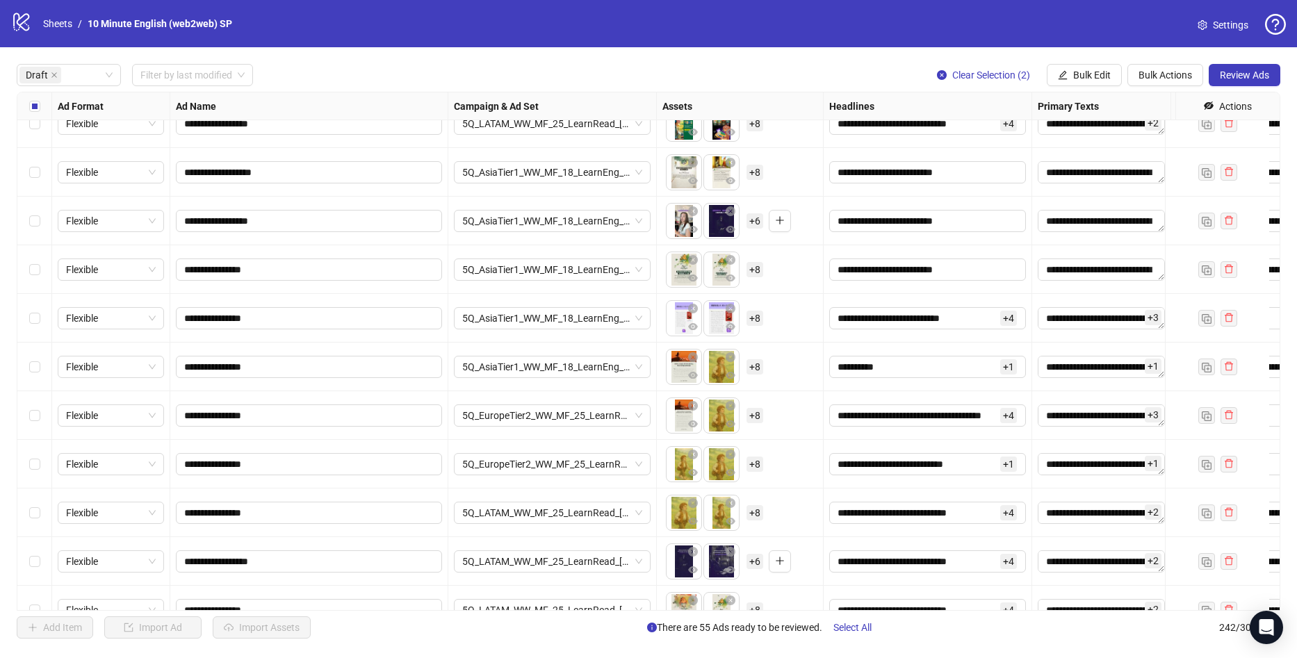
scroll to position [626, 0]
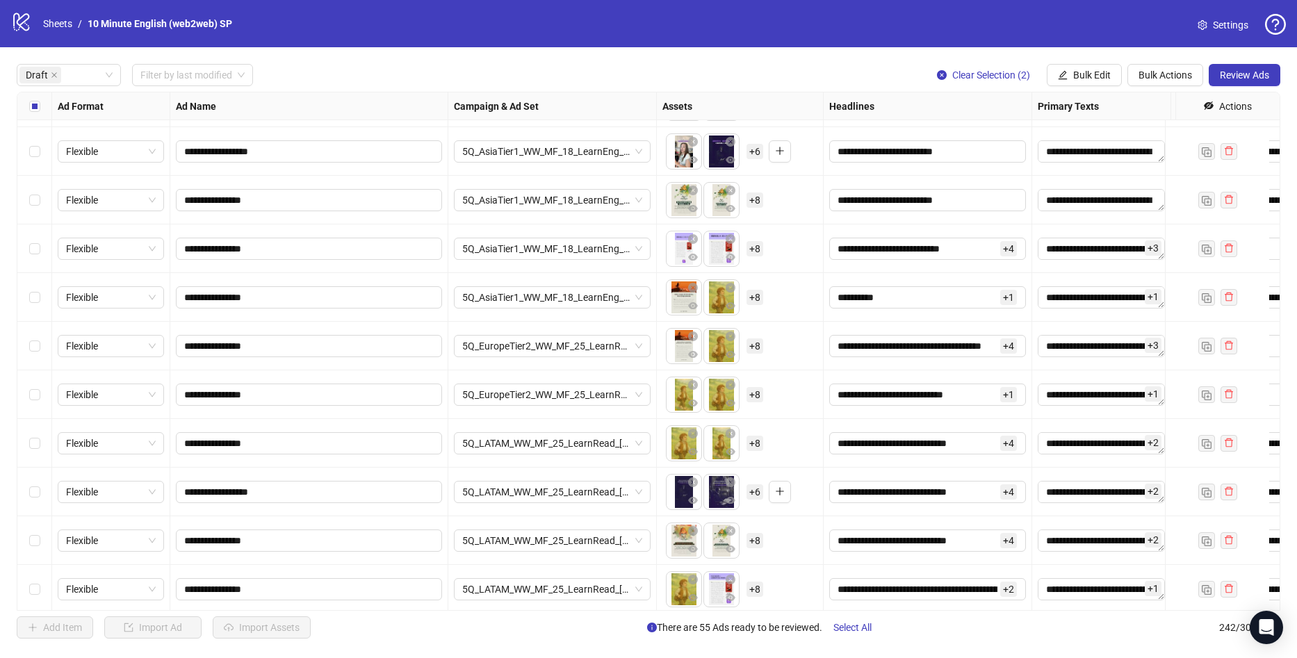
click at [46, 396] on div "Select row 19" at bounding box center [34, 395] width 35 height 49
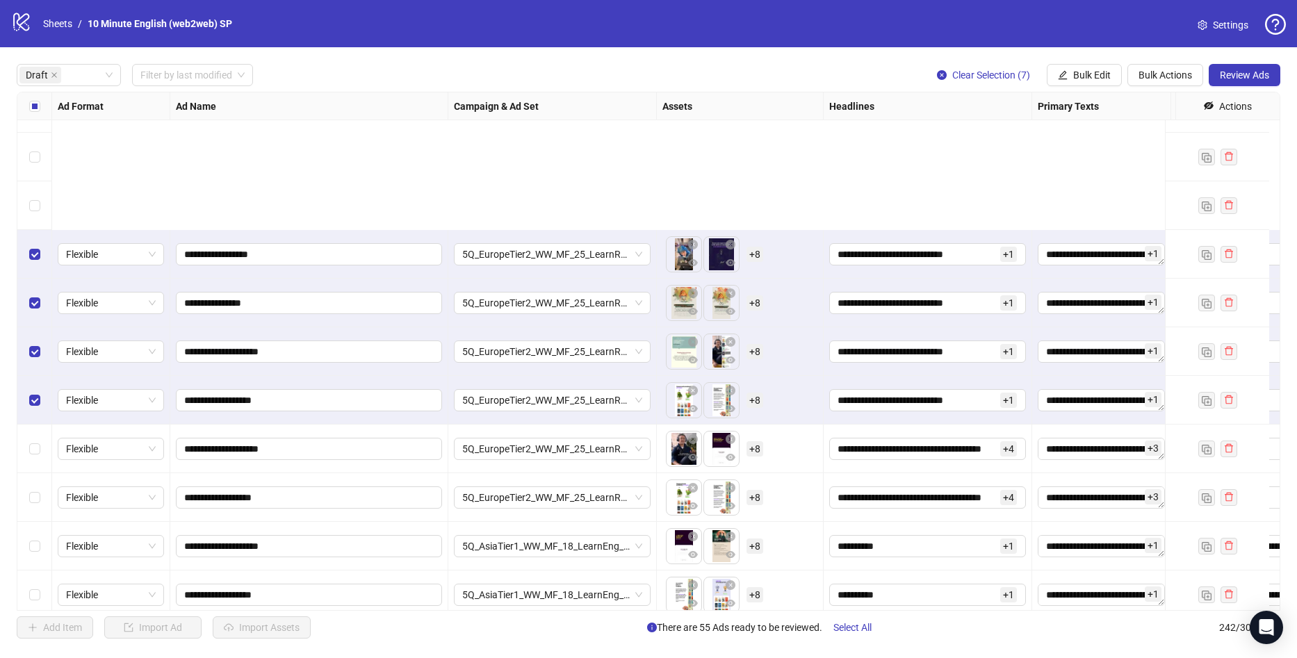
scroll to position [2016, 0]
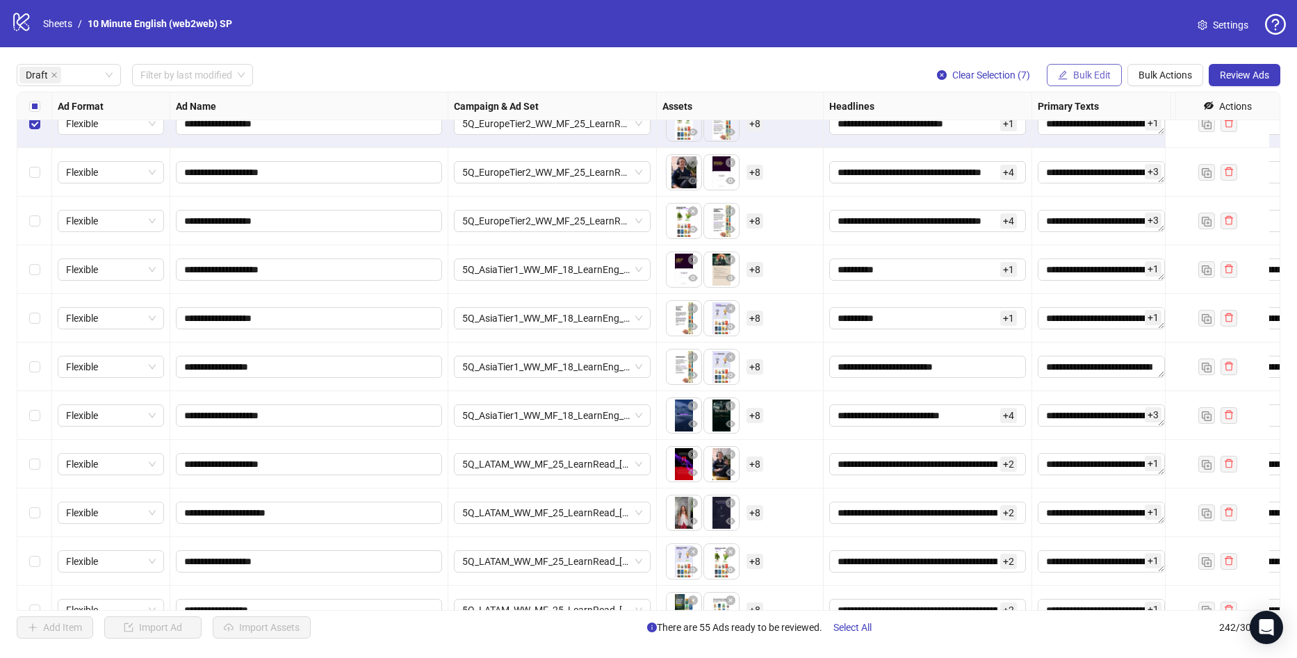
click at [1110, 71] on span "Bulk Edit" at bounding box center [1092, 75] width 38 height 11
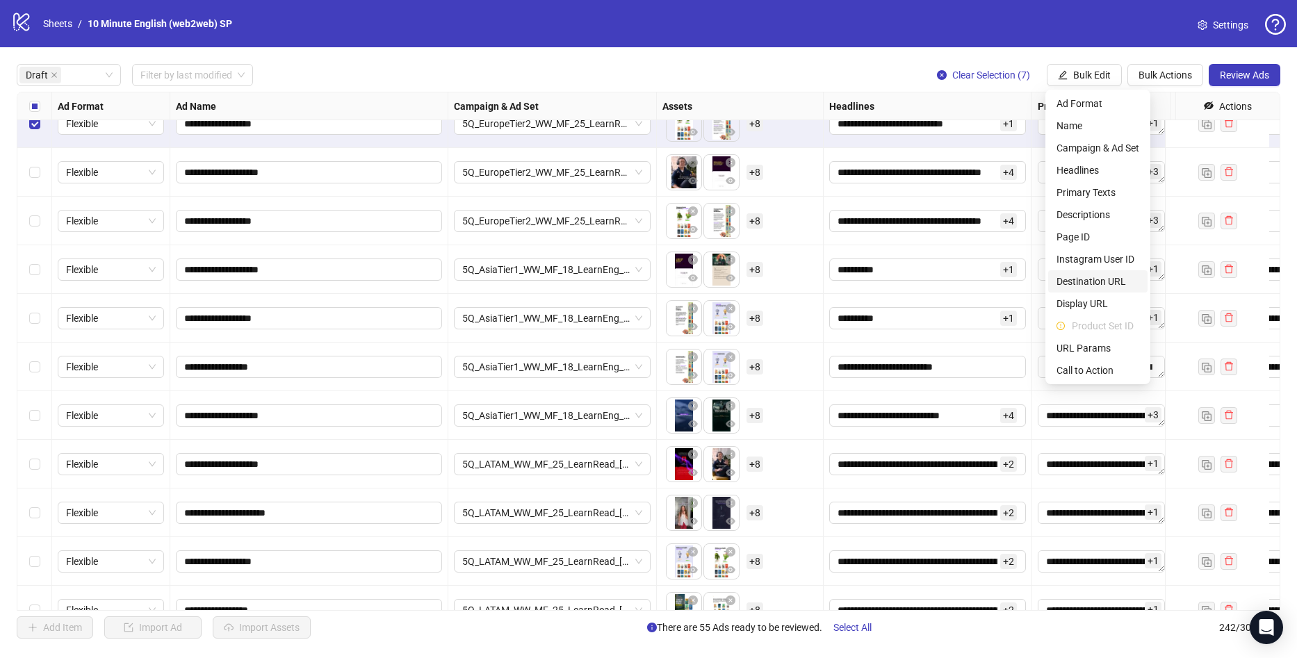
click at [1103, 285] on span "Destination URL" at bounding box center [1098, 281] width 83 height 15
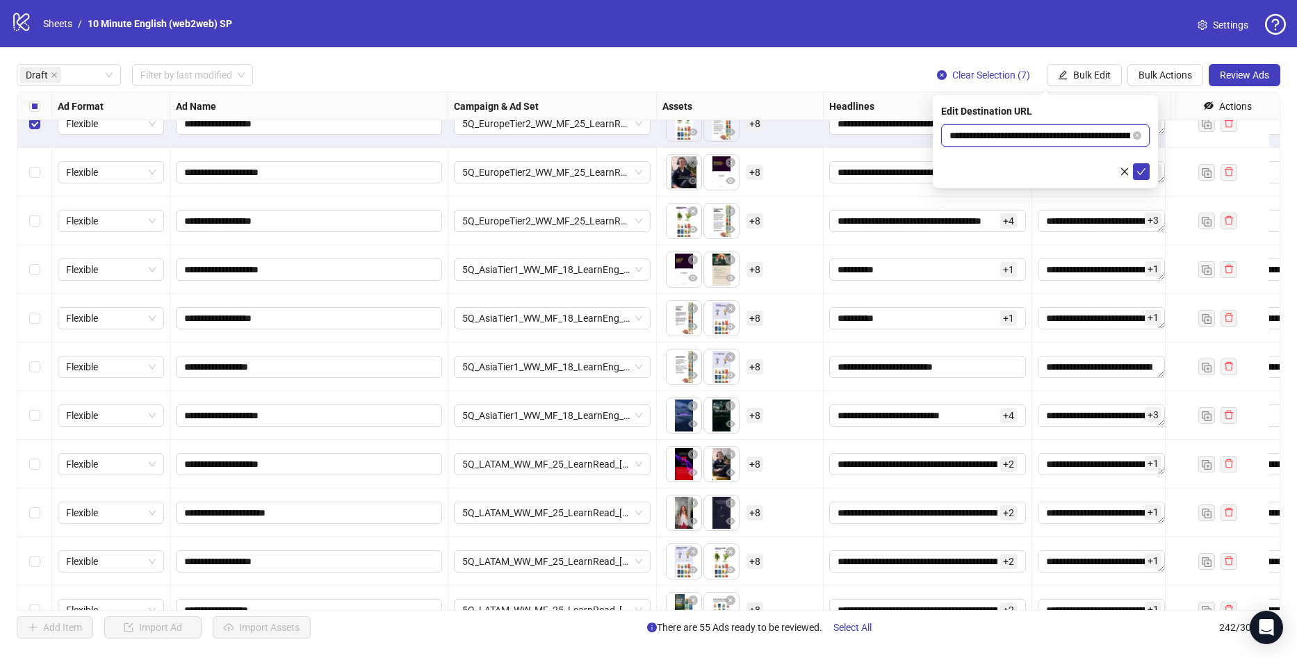
click at [1105, 137] on input "**********" at bounding box center [1040, 135] width 181 height 15
paste input "text"
type input "**********"
click at [1146, 173] on button "submit" at bounding box center [1141, 171] width 17 height 17
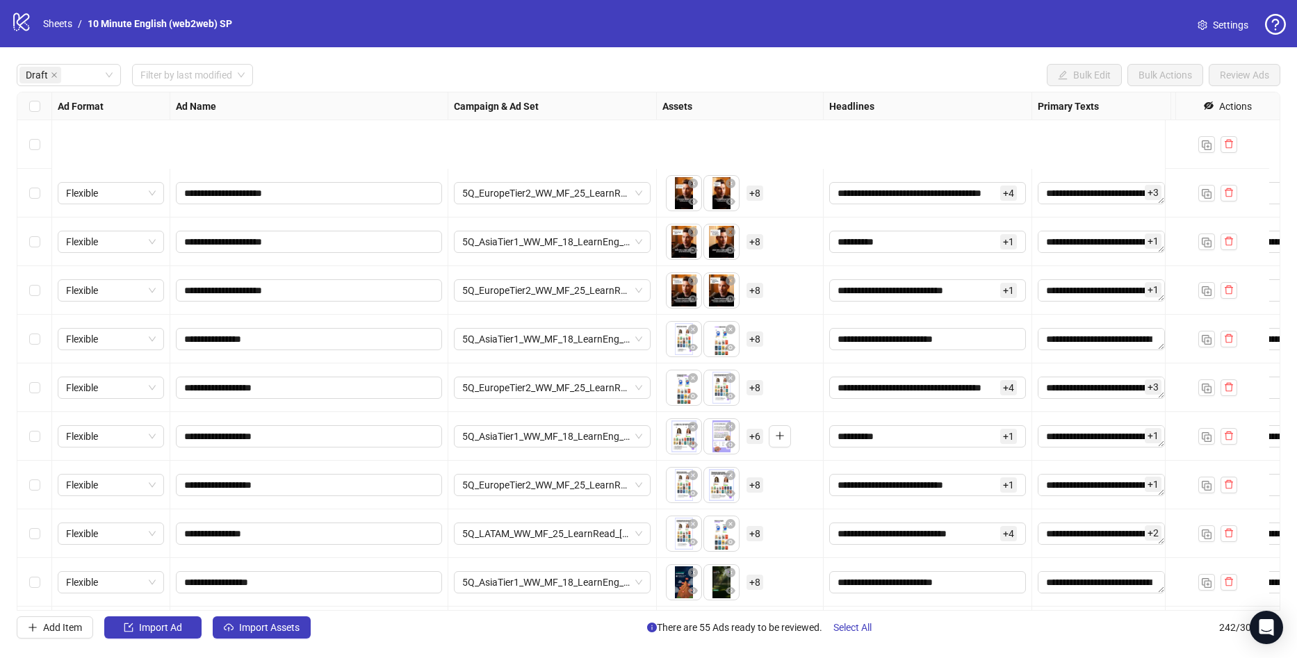
scroll to position [209, 0]
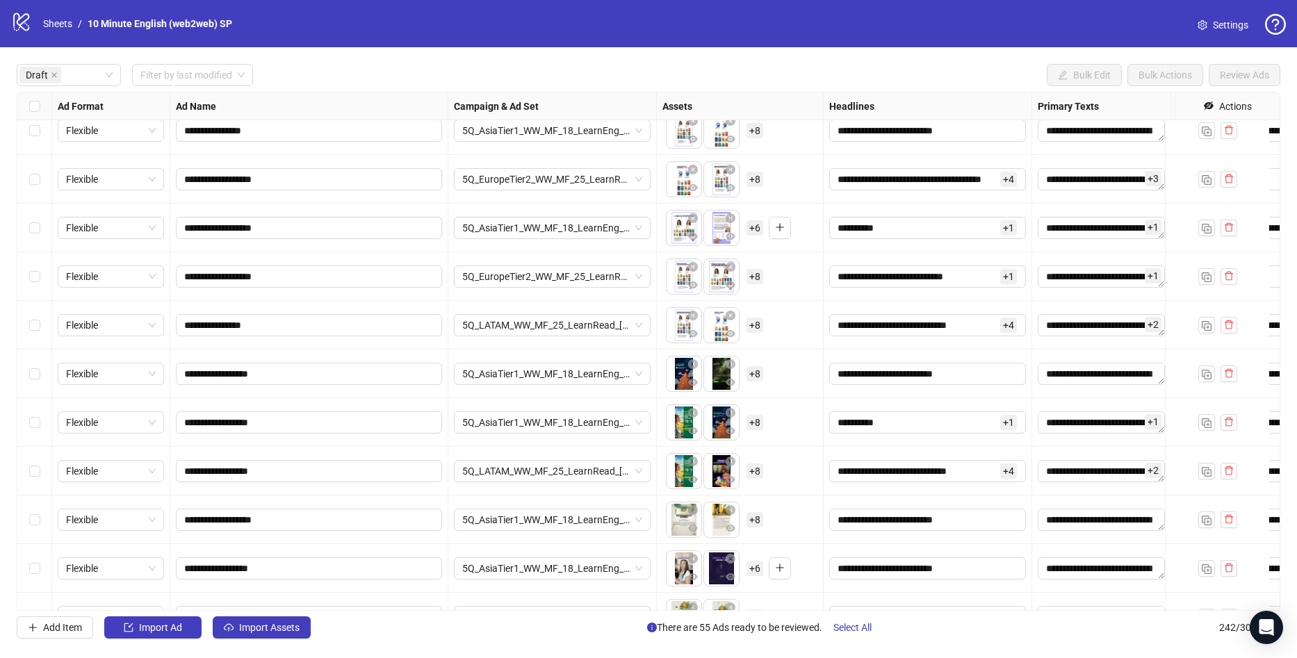
click at [41, 331] on div "Select row 9" at bounding box center [34, 325] width 35 height 49
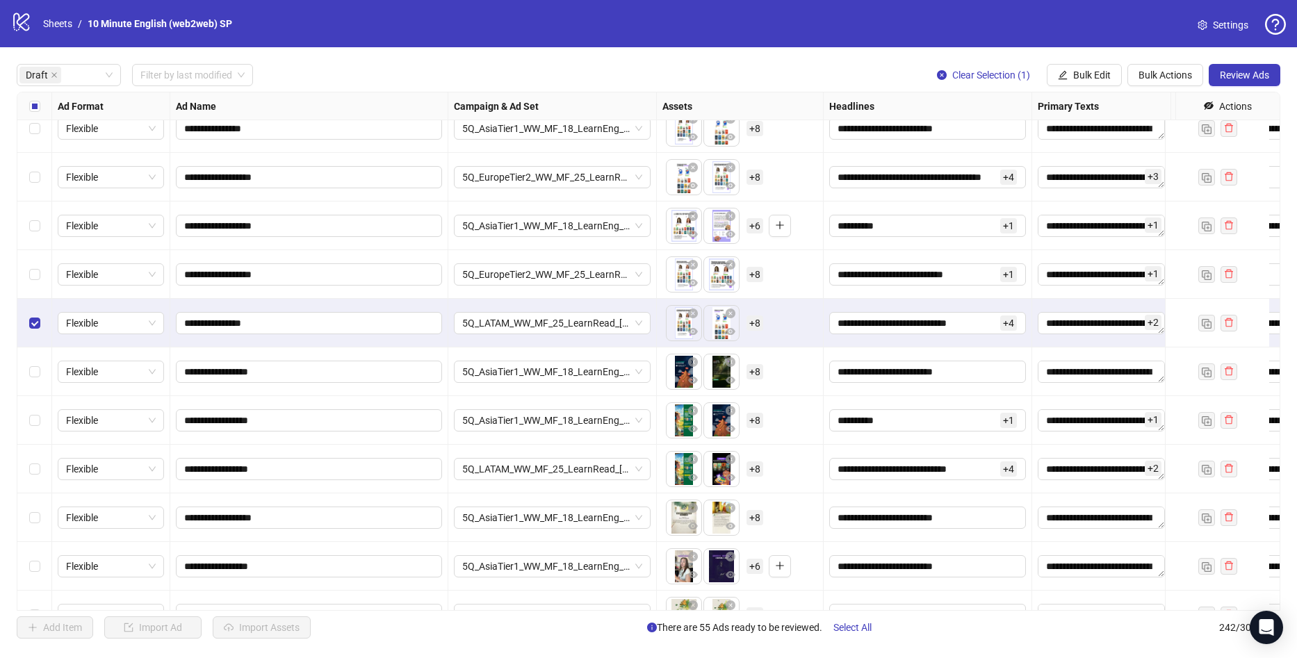
scroll to position [278, 0]
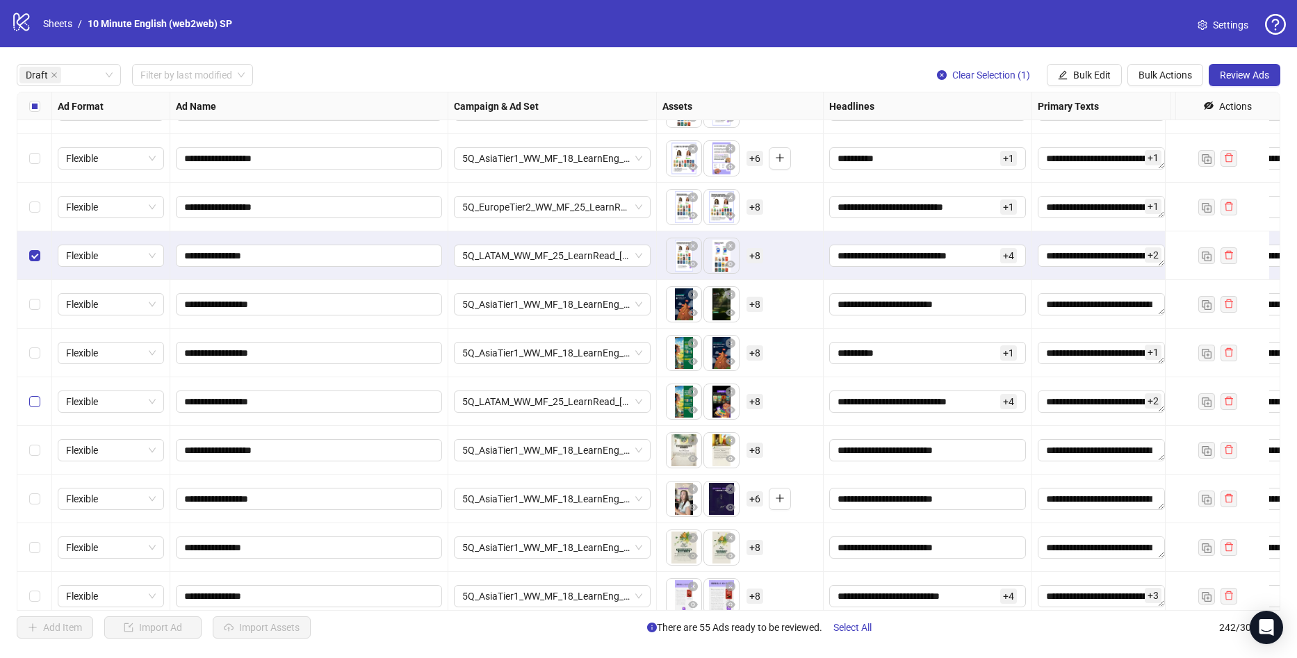
click at [31, 396] on label "Select row 12" at bounding box center [34, 401] width 11 height 15
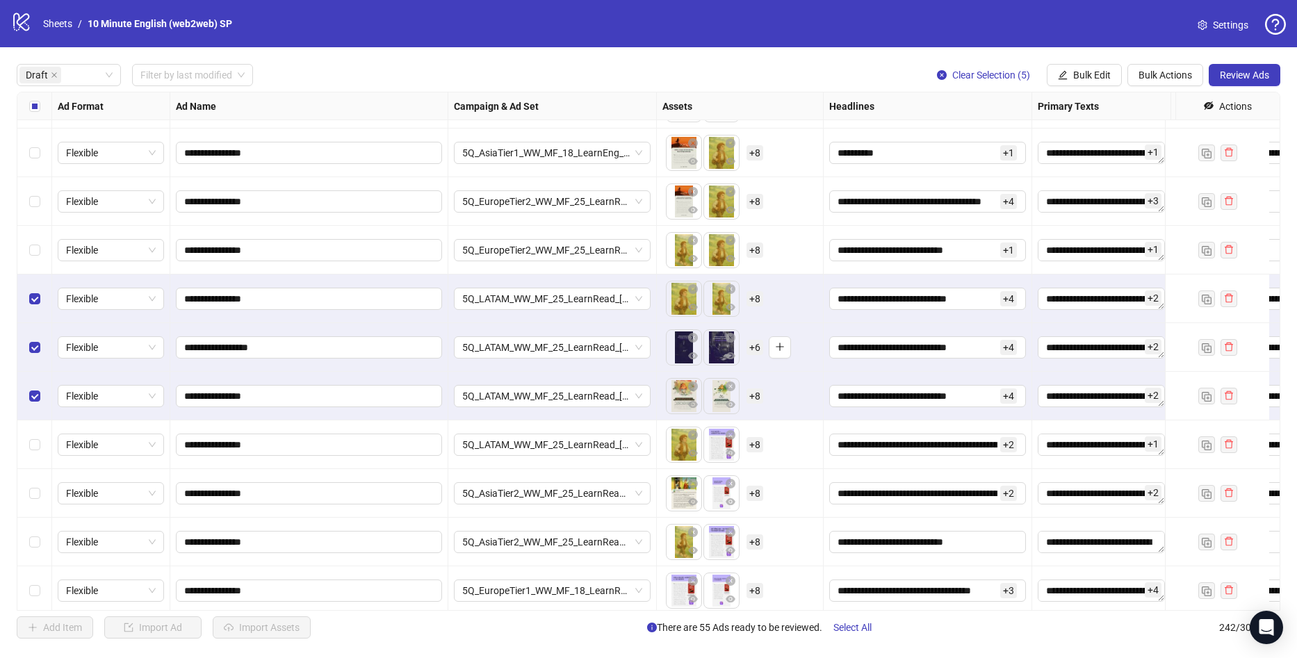
scroll to position [806, 0]
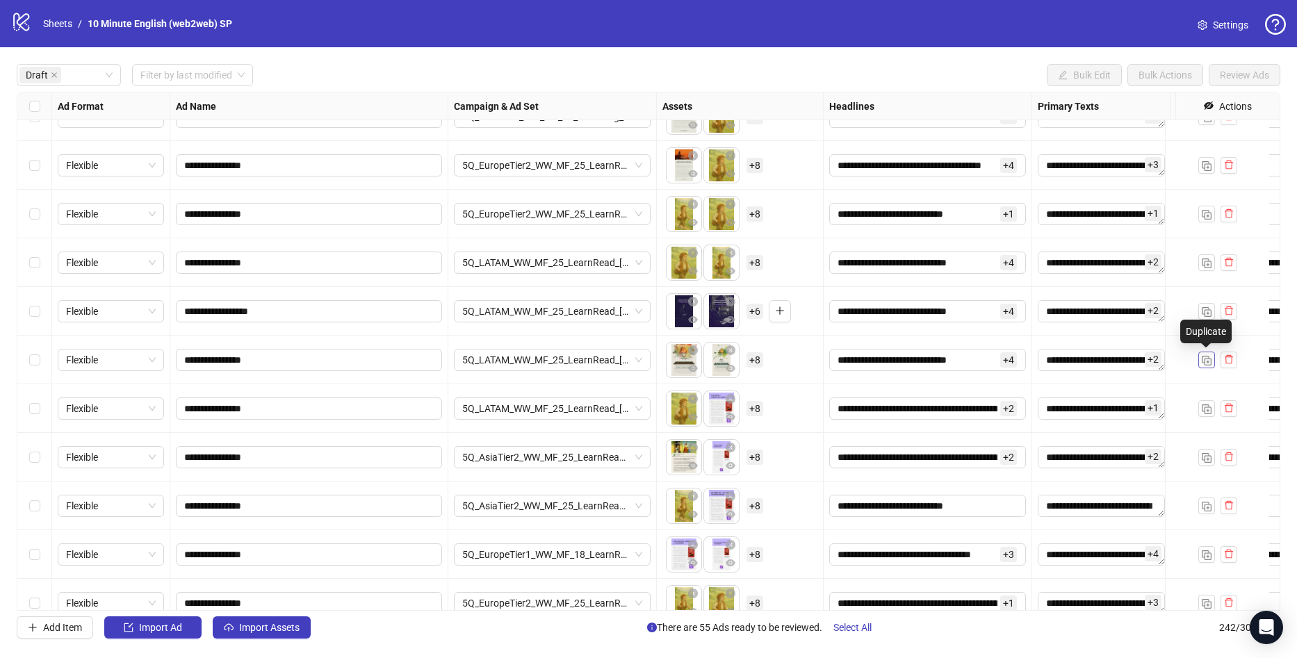
click at [1206, 364] on img "button" at bounding box center [1207, 361] width 10 height 10
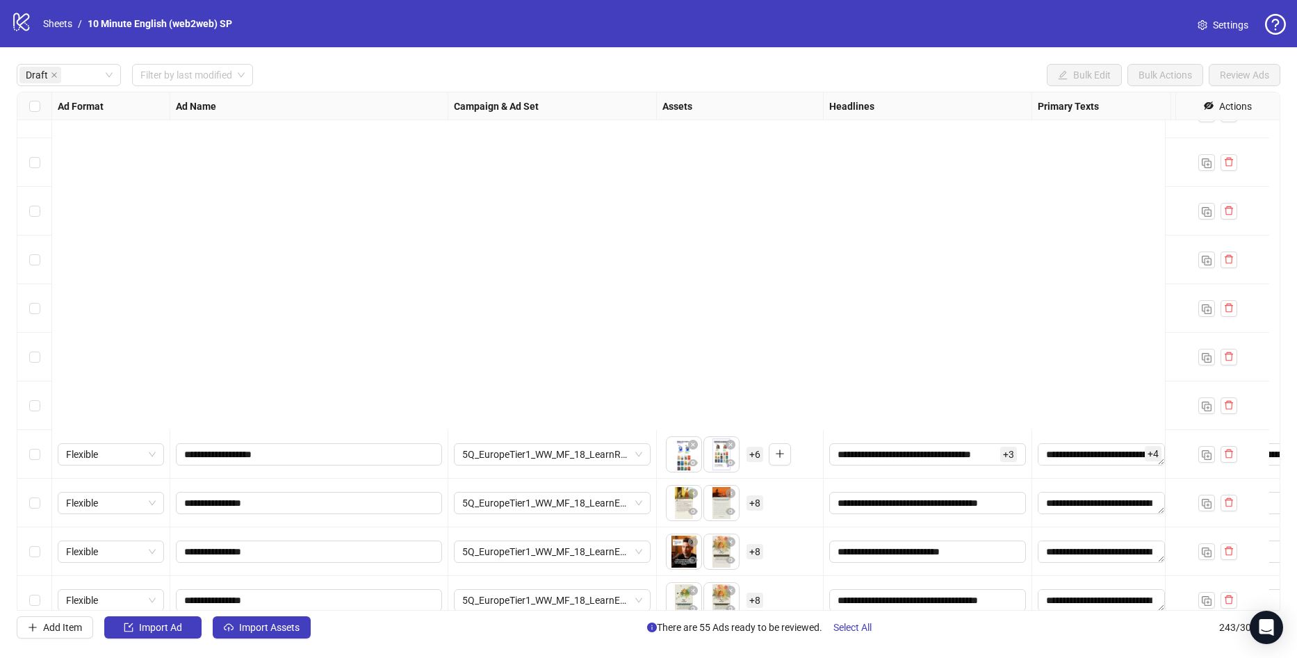
scroll to position [2732, 0]
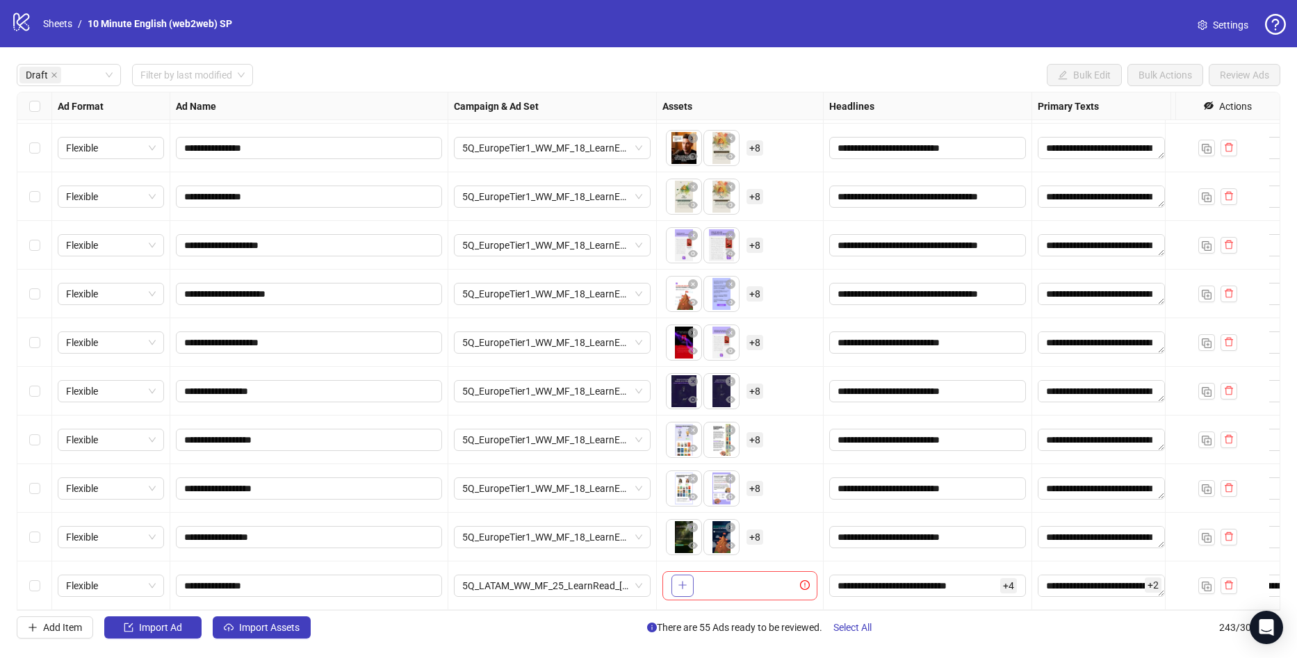
click at [679, 575] on button "button" at bounding box center [683, 586] width 22 height 22
drag, startPoint x: 225, startPoint y: 576, endPoint x: 201, endPoint y: 574, distance: 24.5
click at [201, 578] on input "**********" at bounding box center [307, 585] width 247 height 15
type input "**********"
click at [1063, 623] on div "Add Item Import Ad Import Assets There are 56 Ads ready to be reviewed. Select …" at bounding box center [649, 628] width 1264 height 22
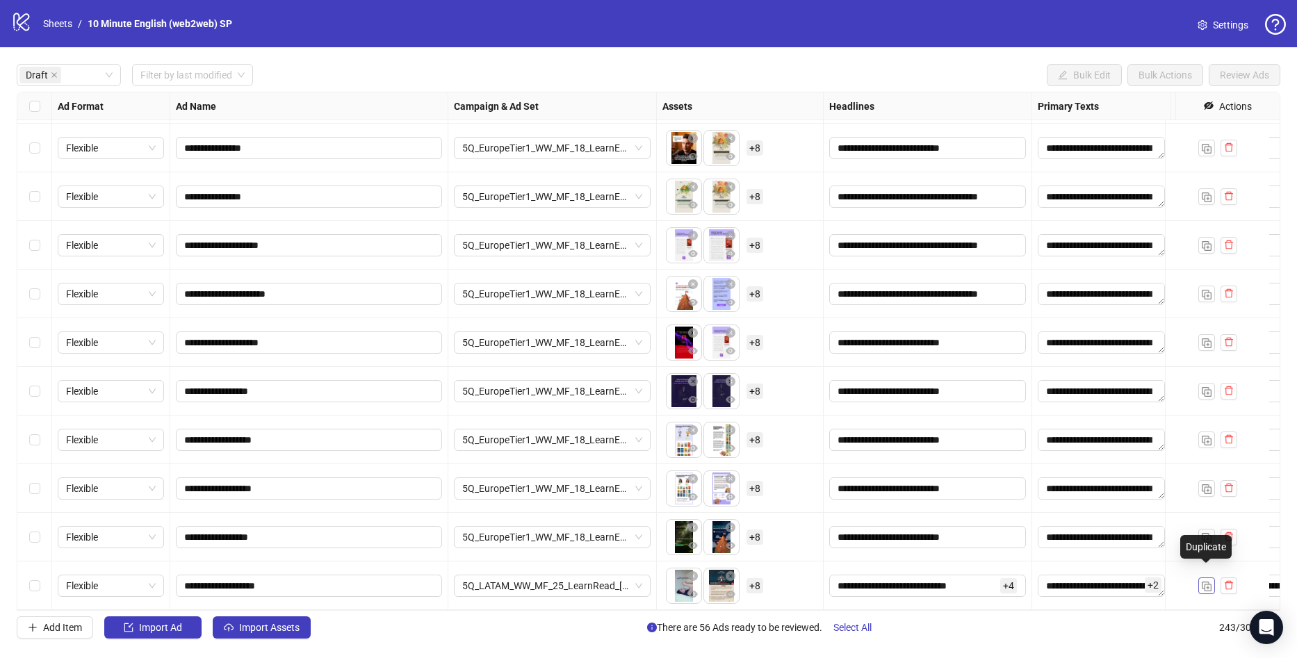
click at [1208, 582] on img "button" at bounding box center [1207, 587] width 10 height 10
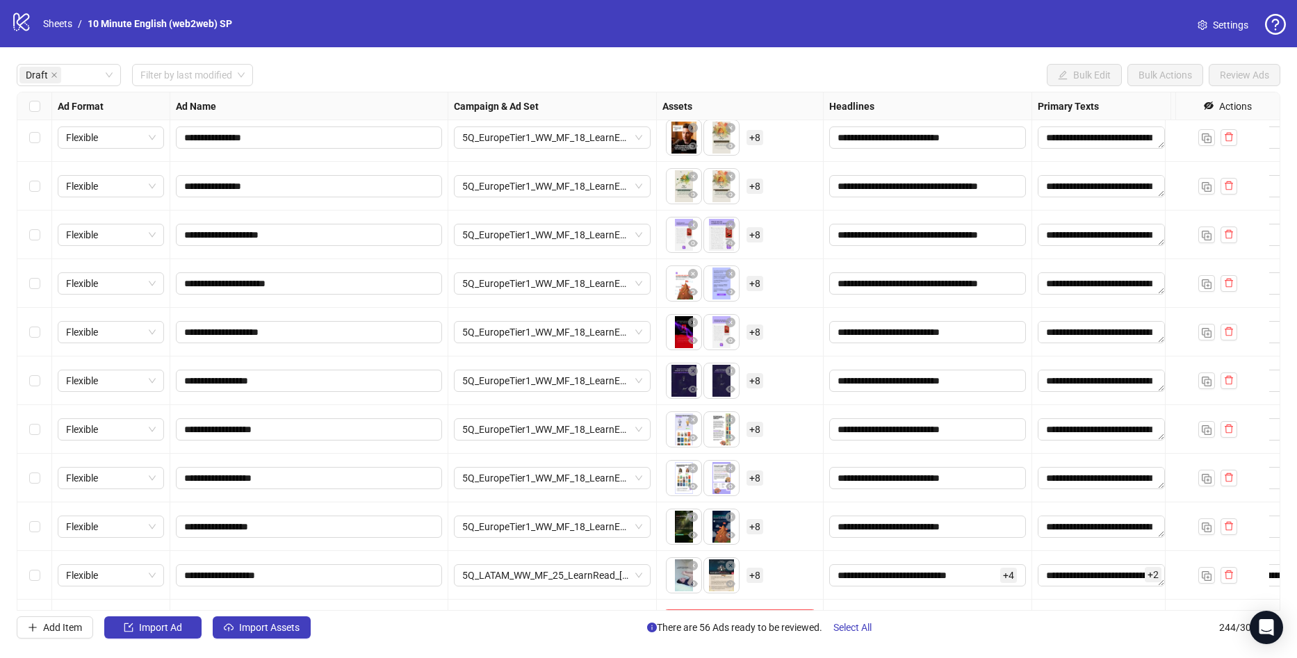
scroll to position [2781, 0]
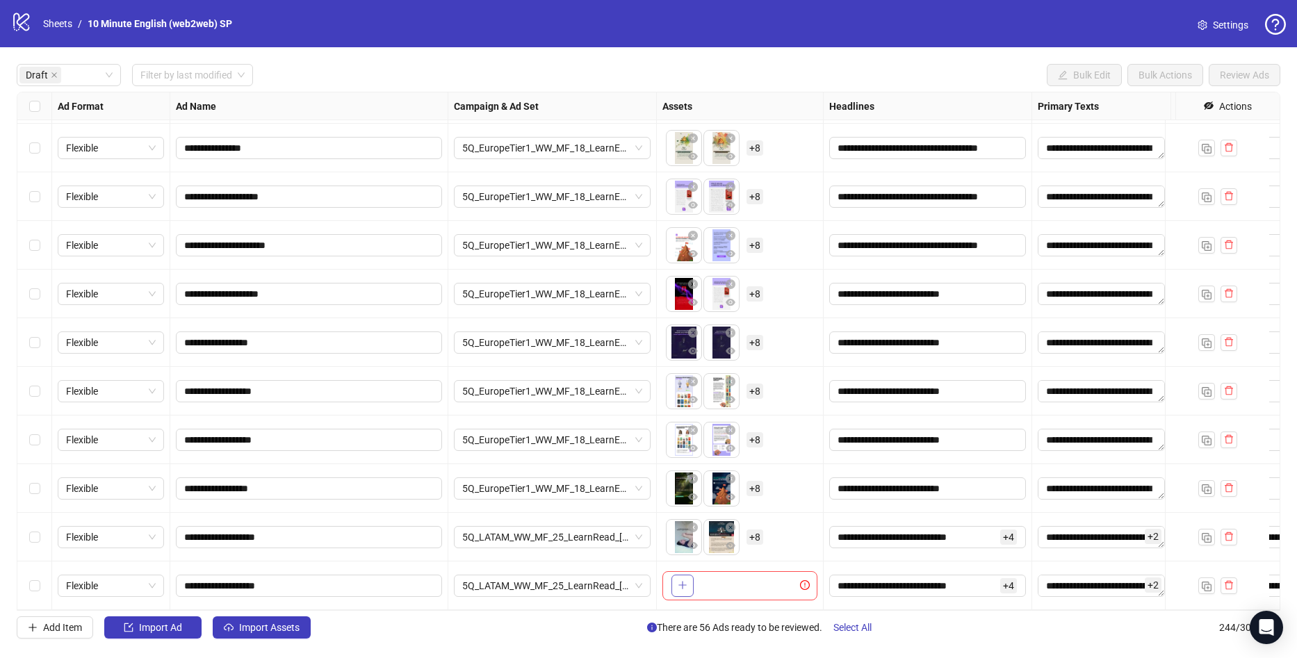
click at [683, 580] on span "button" at bounding box center [683, 585] width 10 height 11
drag, startPoint x: 249, startPoint y: 577, endPoint x: 202, endPoint y: 576, distance: 47.3
click at [201, 578] on input "**********" at bounding box center [307, 585] width 247 height 15
type input "**********"
click at [448, 629] on div "Add Item Import Ad Import Assets There are 57 Ads ready to be reviewed. Select …" at bounding box center [649, 628] width 1264 height 22
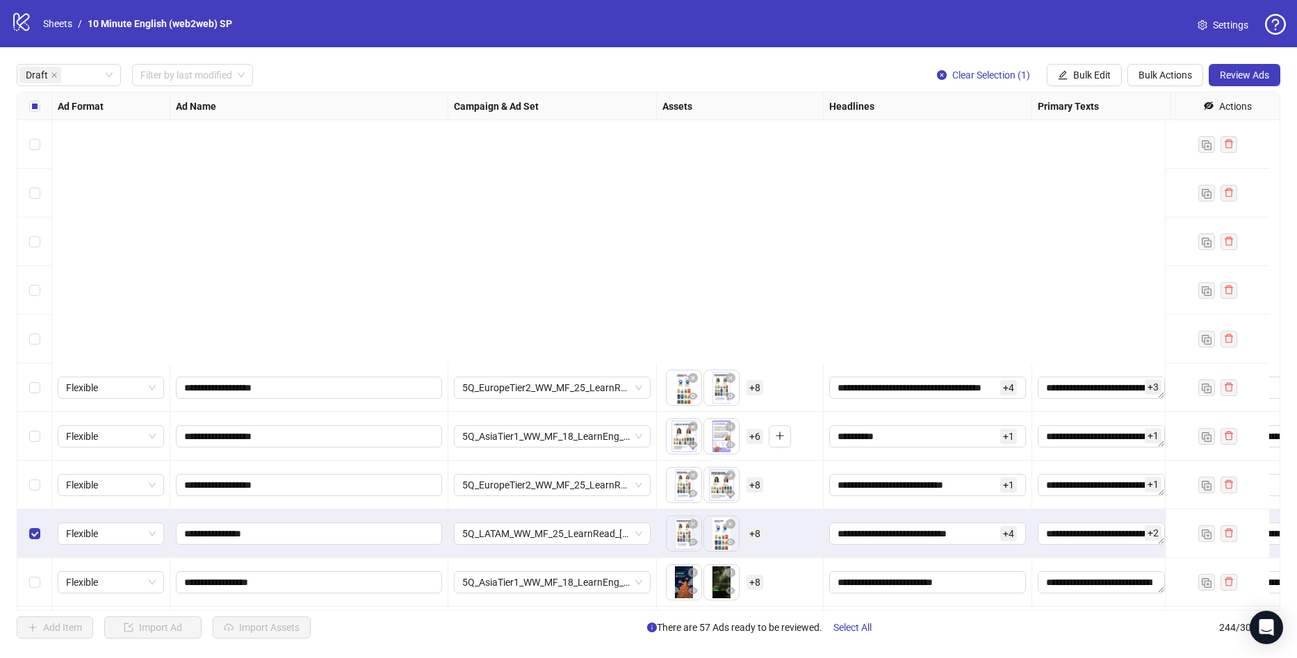
scroll to position [348, 0]
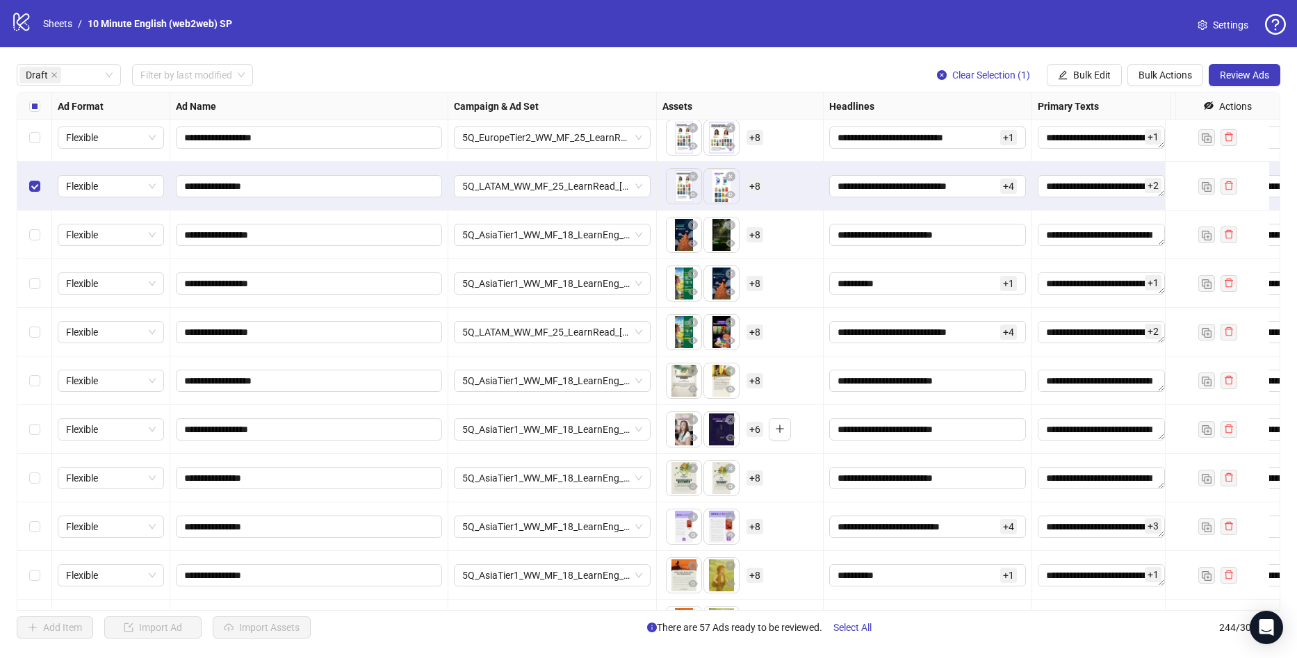
click at [41, 333] on div "Select row 12" at bounding box center [34, 332] width 35 height 49
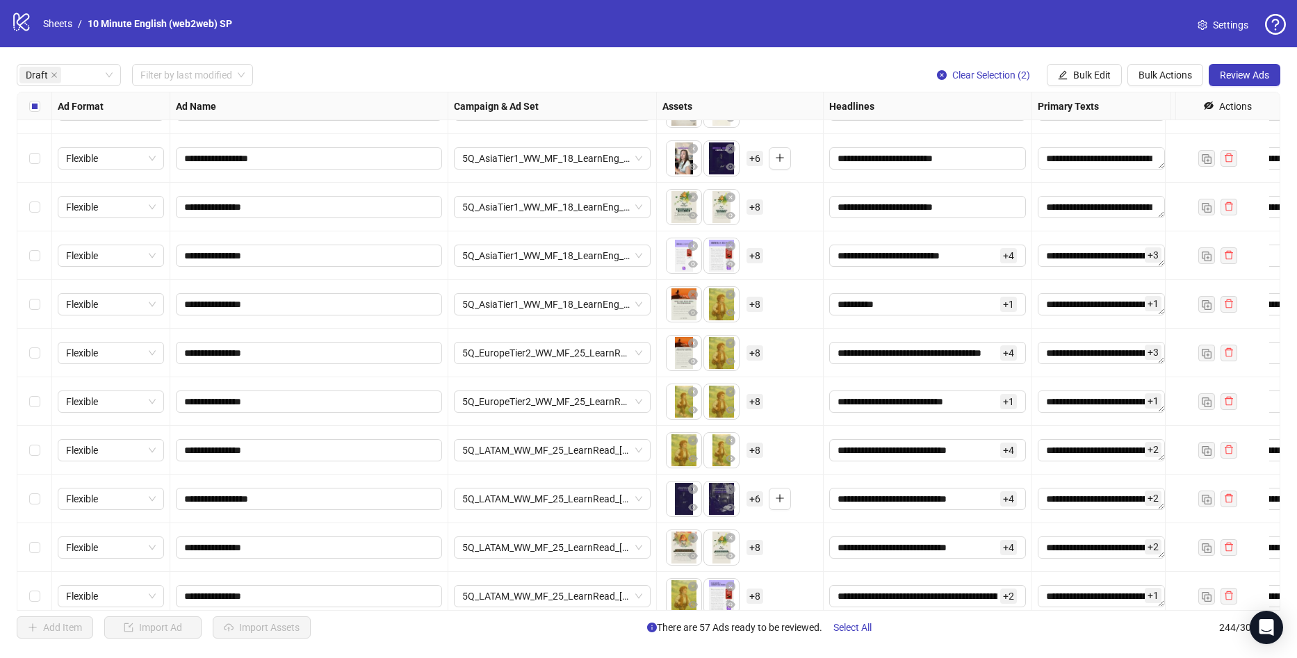
scroll to position [695, 0]
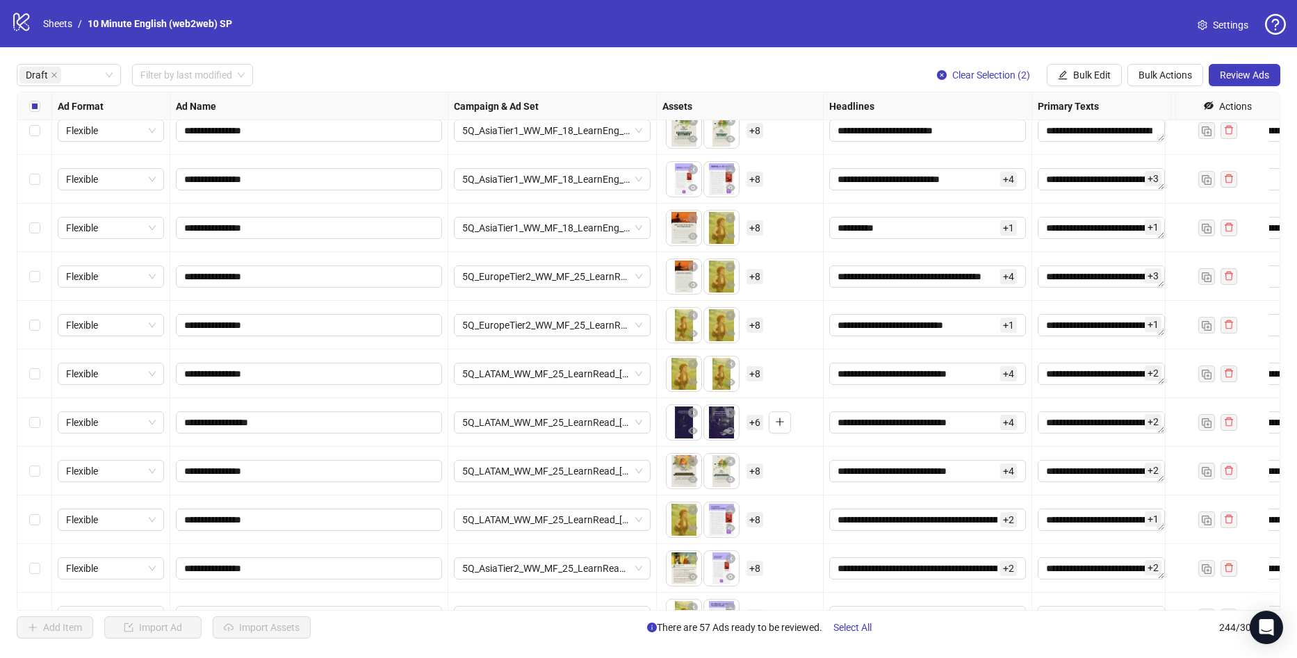
click at [43, 379] on div "Select row 20" at bounding box center [34, 374] width 35 height 49
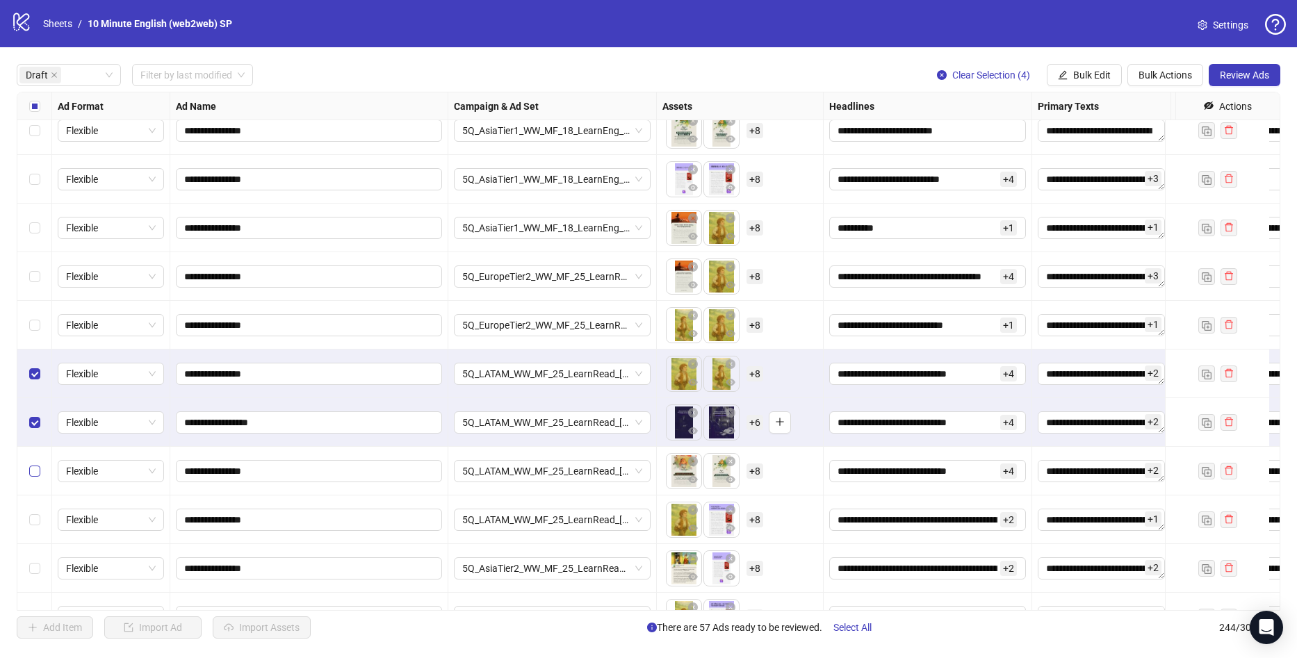
click at [35, 464] on label "Select row 22" at bounding box center [34, 471] width 11 height 15
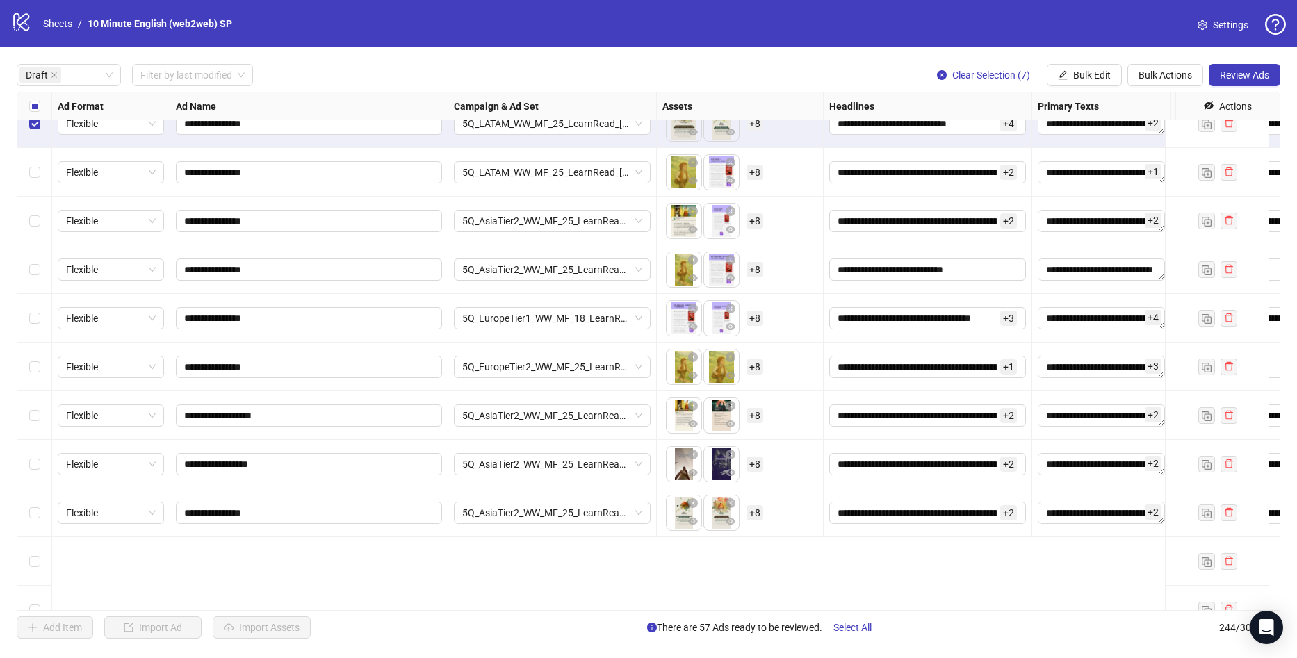
scroll to position [765, 0]
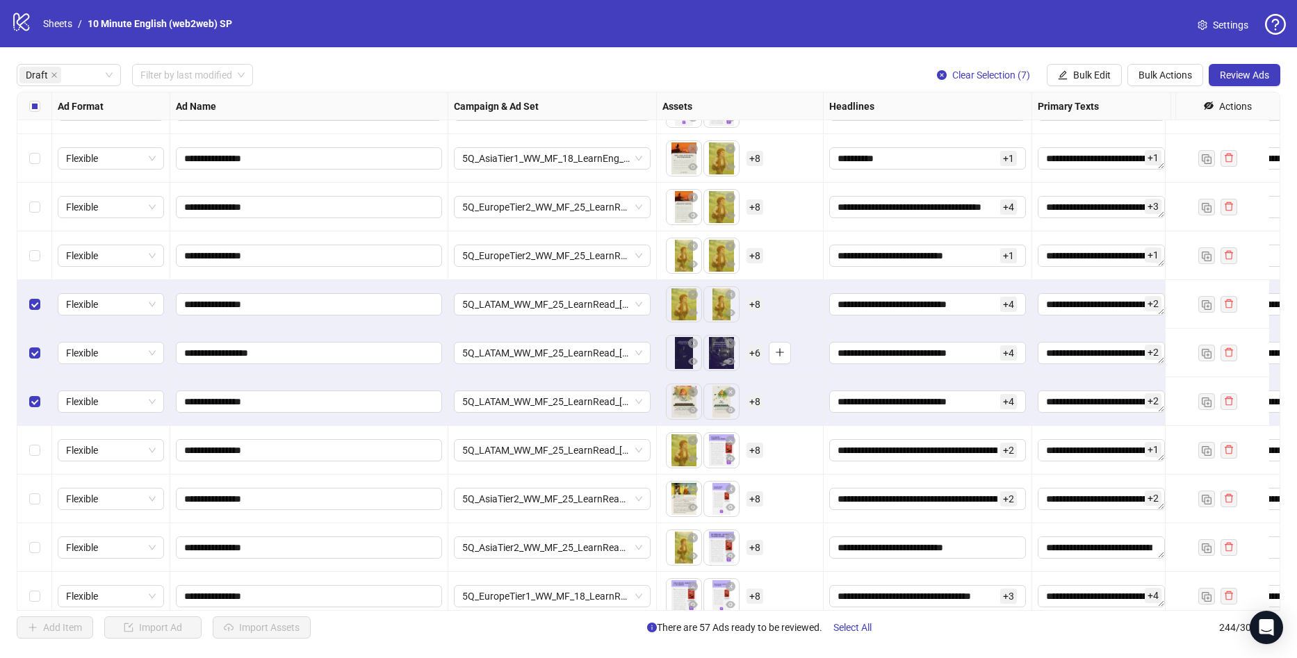
click at [1124, 72] on div "Clear Selection (7) Bulk Edit Bulk Actions Review Ads" at bounding box center [1103, 75] width 355 height 22
click at [1109, 72] on span "Bulk Edit" at bounding box center [1092, 75] width 38 height 11
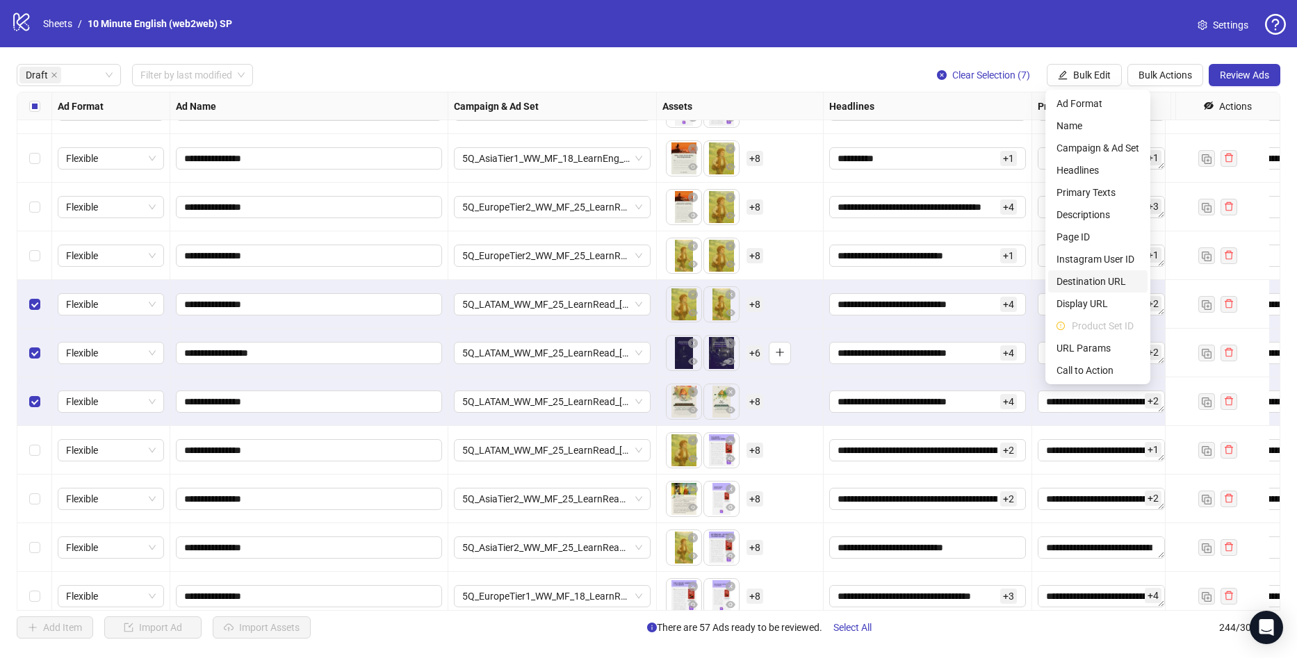
click at [1091, 284] on span "Destination URL" at bounding box center [1098, 281] width 83 height 15
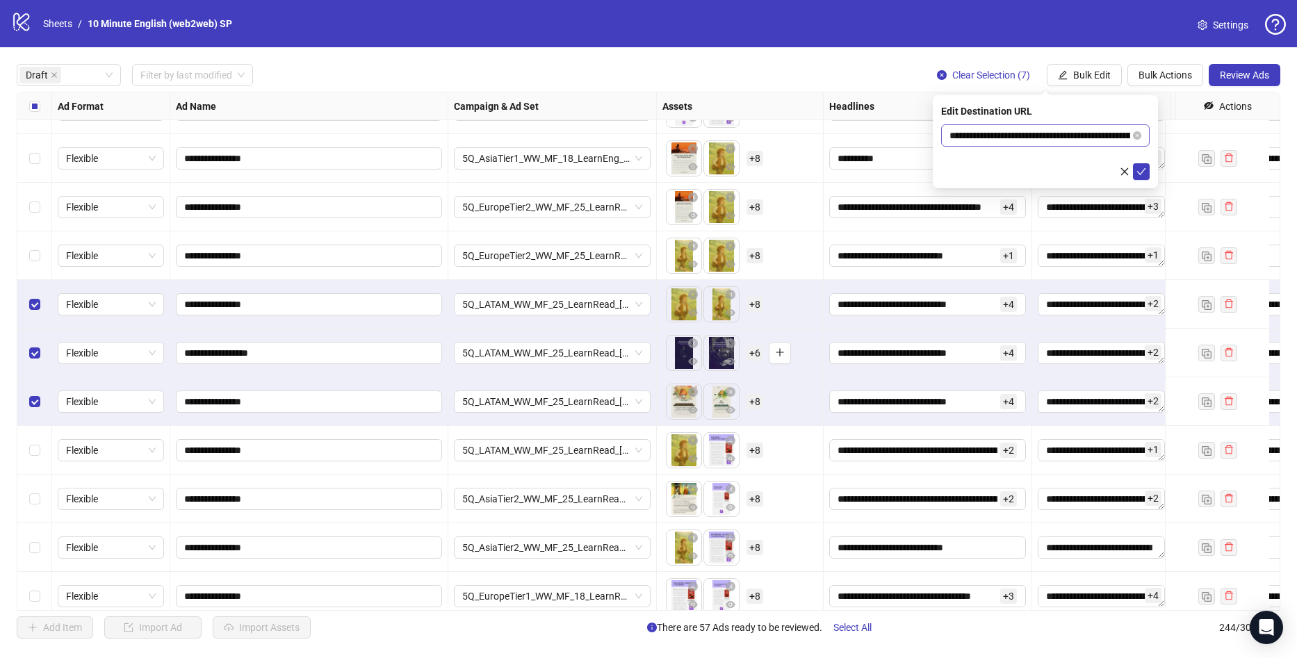
drag, startPoint x: 1078, startPoint y: 113, endPoint x: 1094, endPoint y: 131, distance: 23.7
click at [1078, 113] on div "Edit Destination URL" at bounding box center [1045, 111] width 209 height 15
click at [1094, 131] on input "**********" at bounding box center [1040, 135] width 181 height 15
paste input "text"
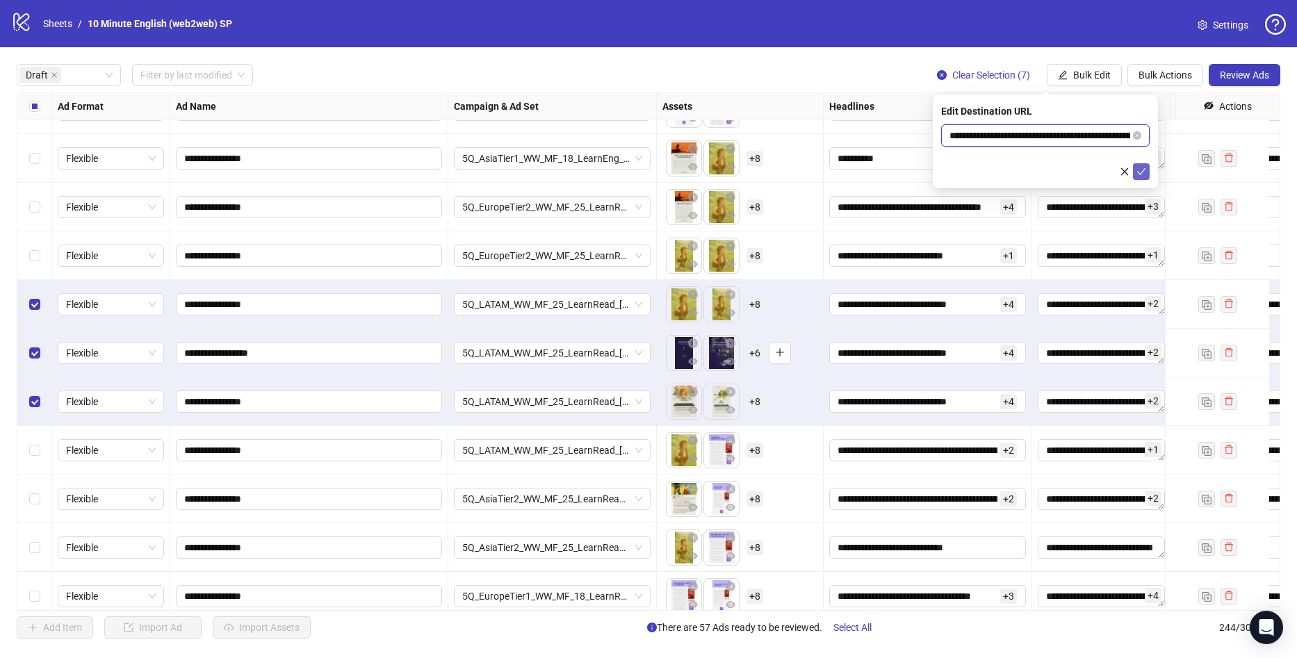
type input "**********"
click at [1142, 167] on icon "check" at bounding box center [1142, 172] width 10 height 10
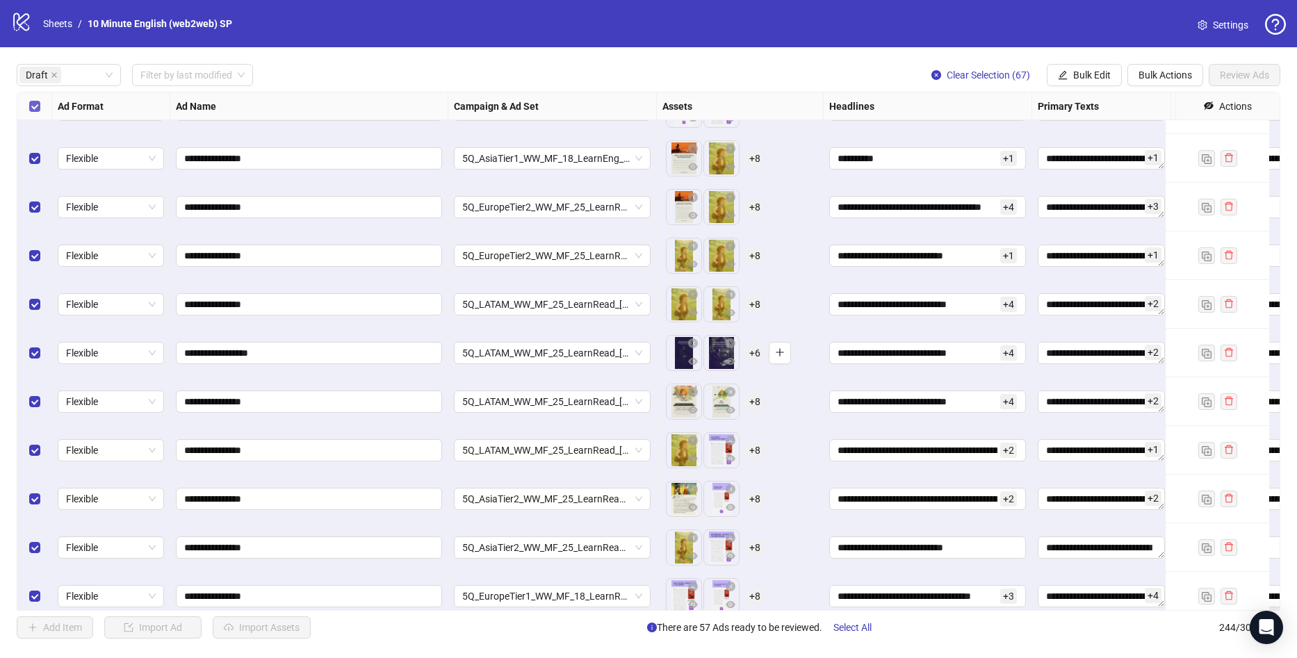
click at [34, 113] on label "Select all rows" at bounding box center [34, 106] width 11 height 15
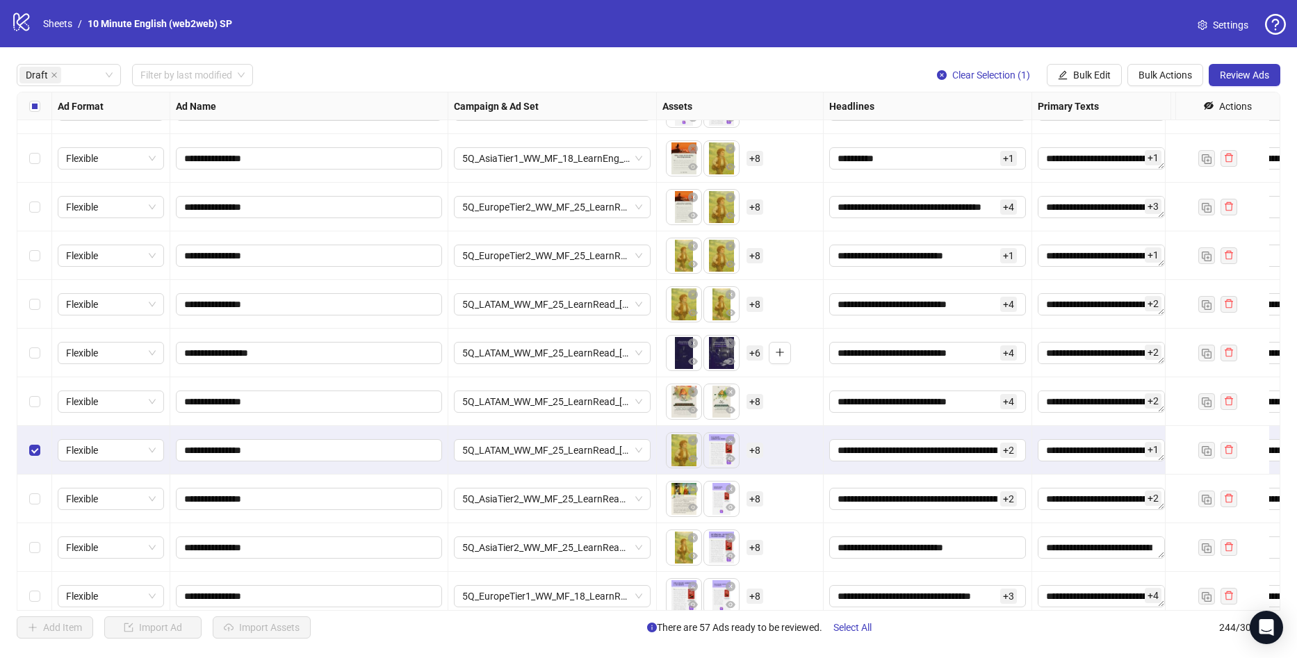
click at [26, 509] on div "Select row 24" at bounding box center [34, 499] width 35 height 49
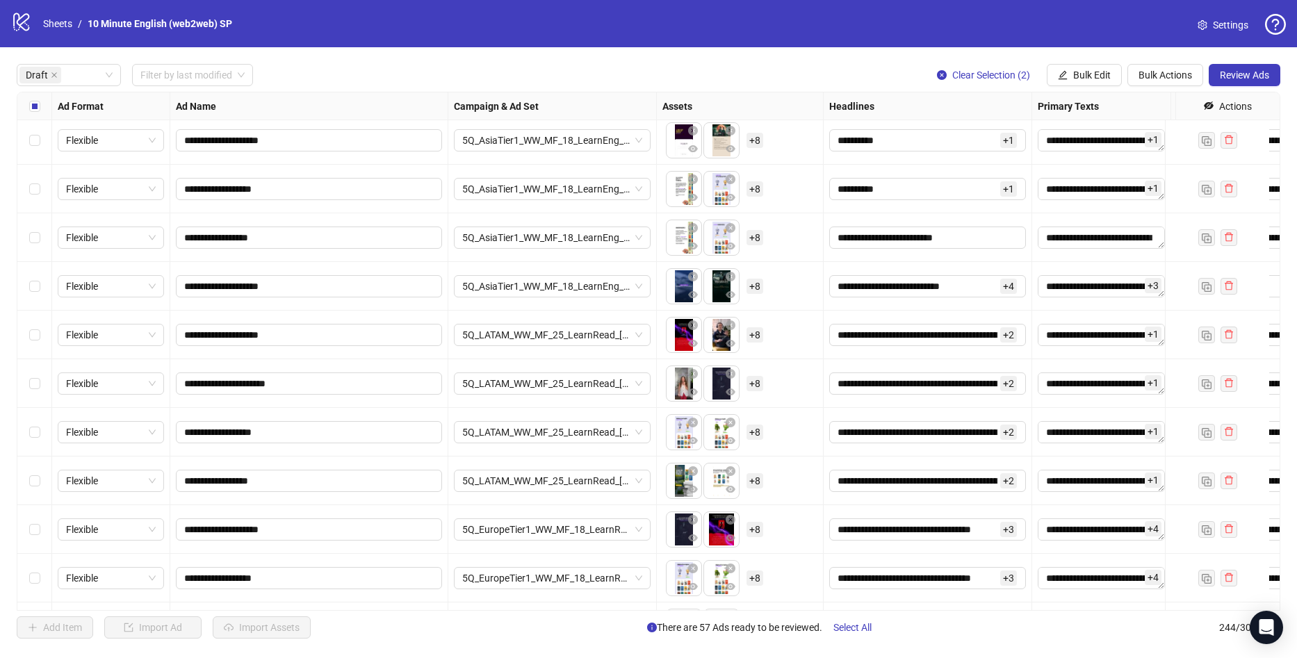
scroll to position [2155, 0]
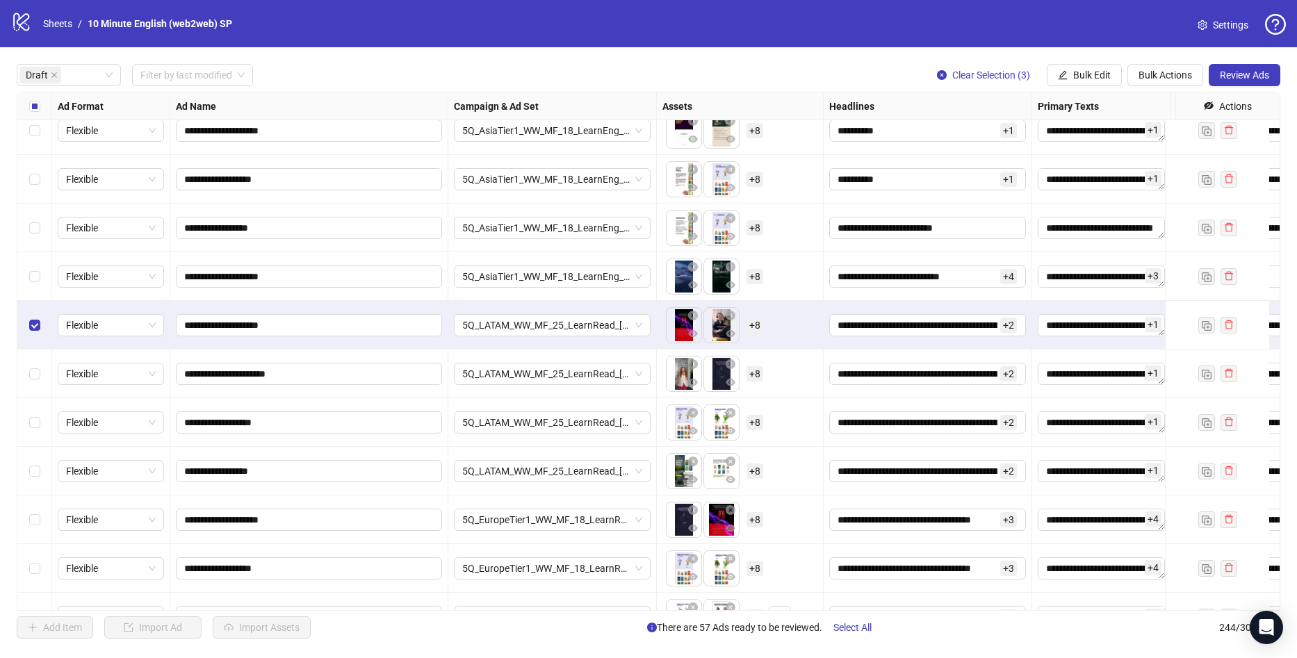
click at [33, 363] on div "Select row 50" at bounding box center [34, 374] width 35 height 49
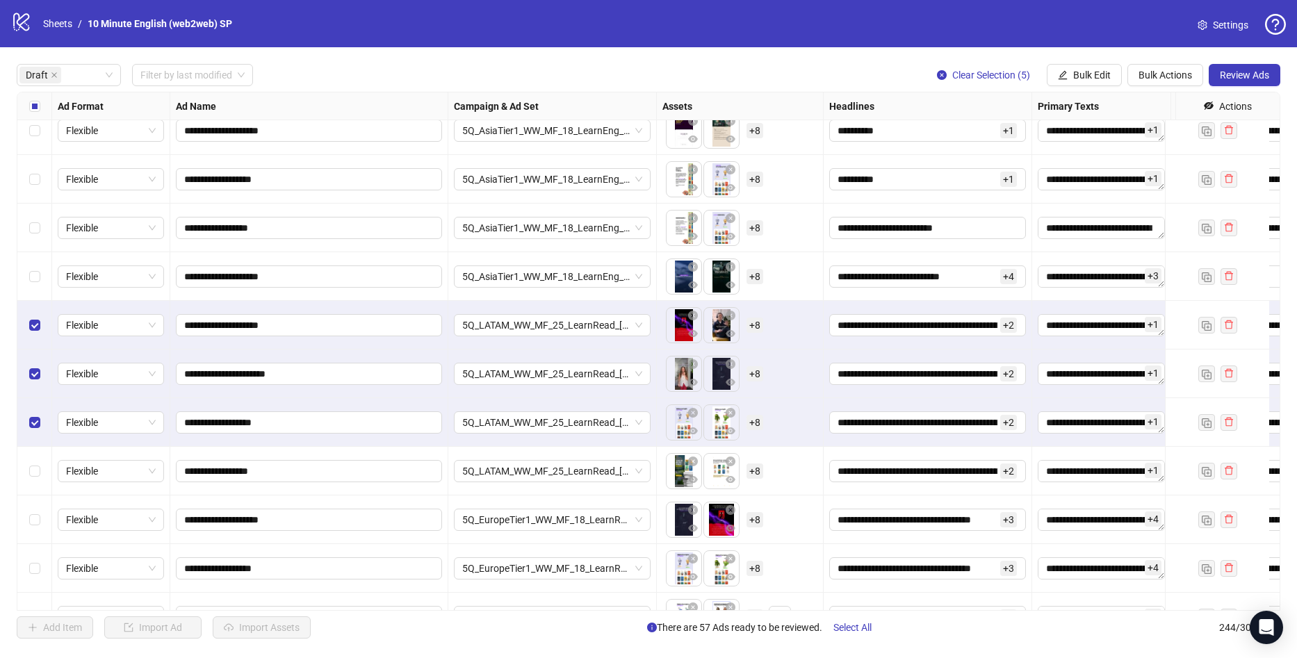
click at [31, 457] on div "Select row 52" at bounding box center [34, 471] width 35 height 49
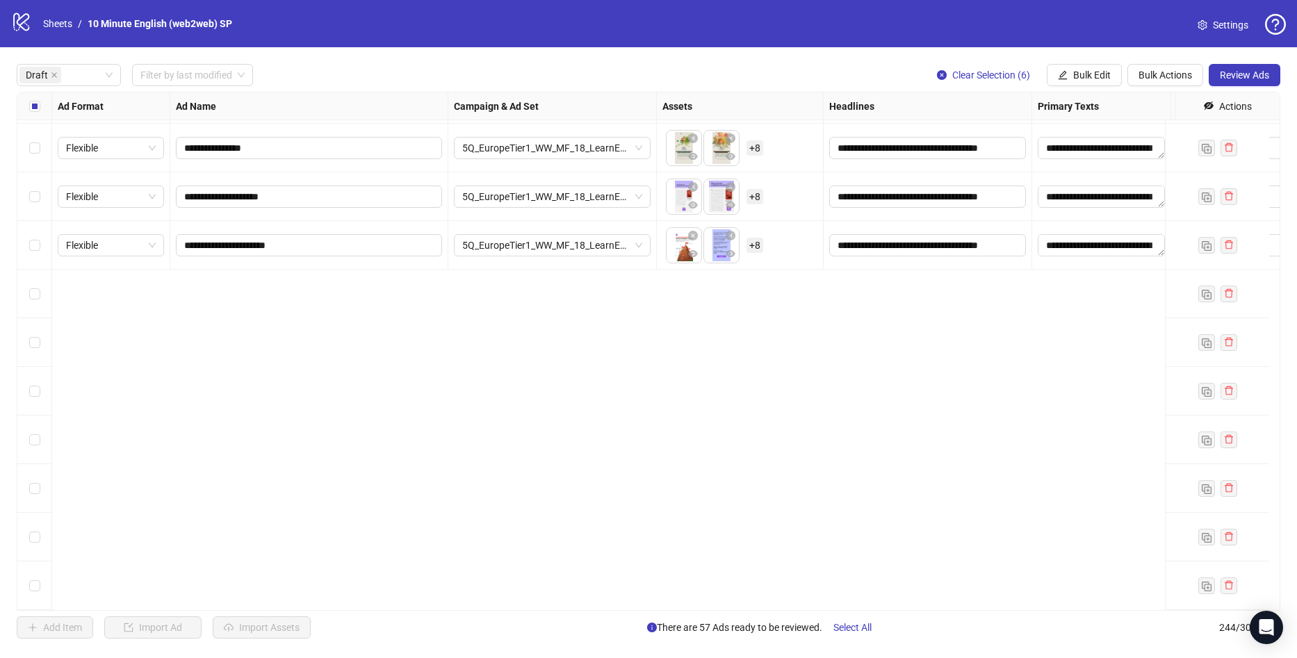
scroll to position [2364, 0]
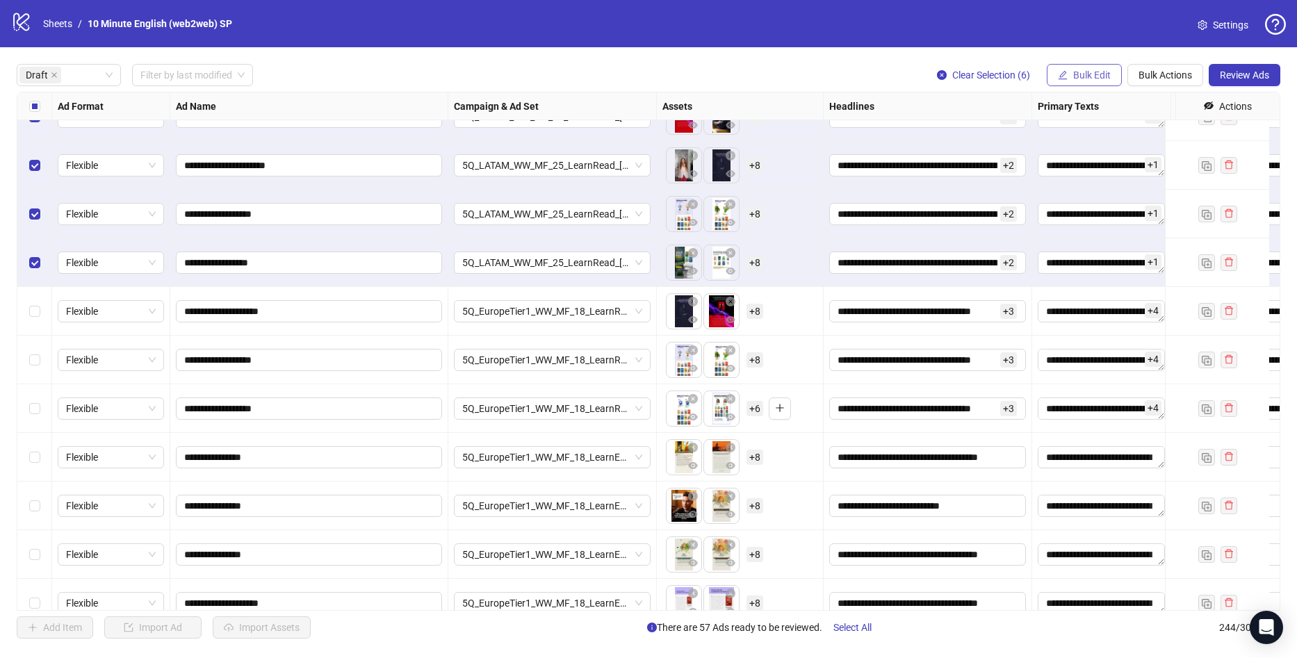
click at [1102, 75] on span "Bulk Edit" at bounding box center [1092, 75] width 38 height 11
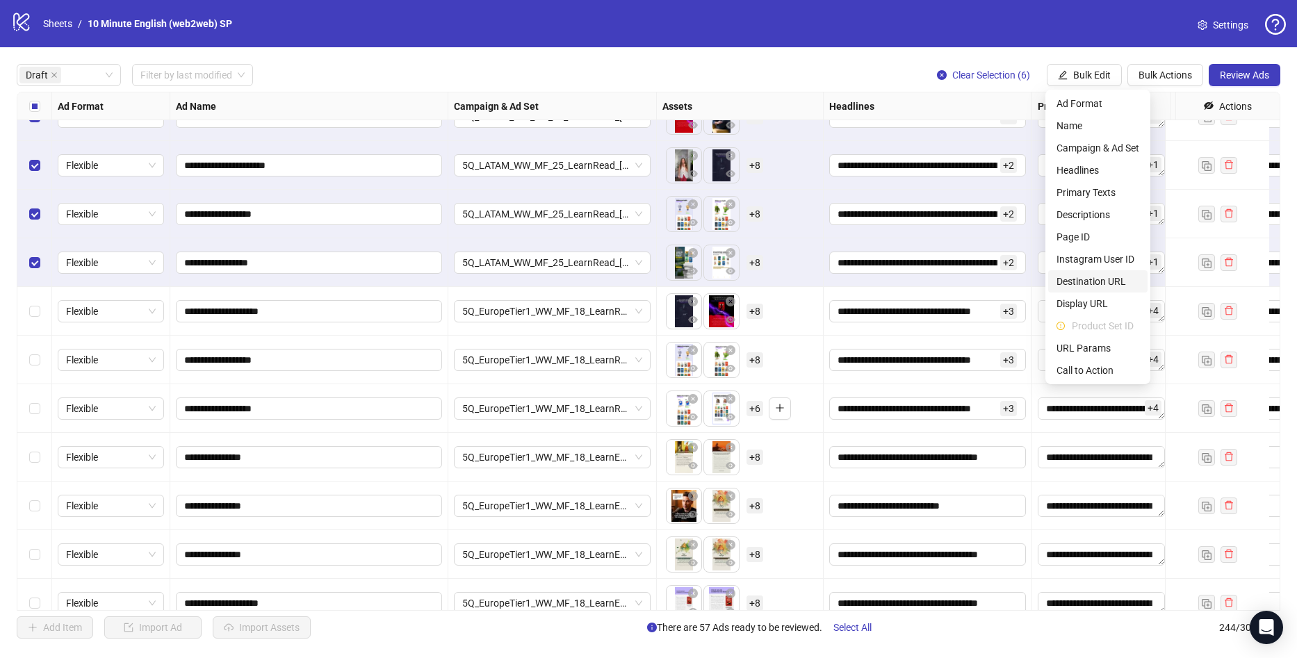
click at [1087, 288] on span "Destination URL" at bounding box center [1098, 281] width 83 height 15
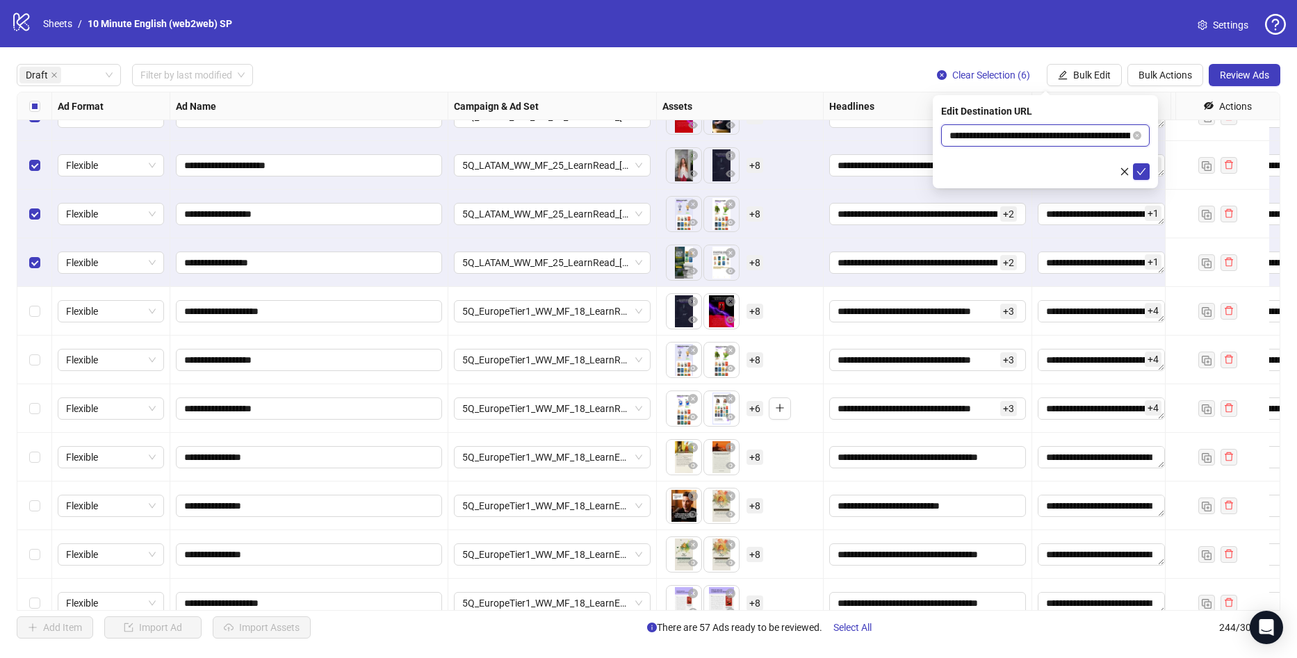
drag, startPoint x: 1114, startPoint y: 130, endPoint x: 1132, endPoint y: 142, distance: 22.2
click at [1114, 129] on input "**********" at bounding box center [1040, 135] width 181 height 15
paste input "text"
type input "**********"
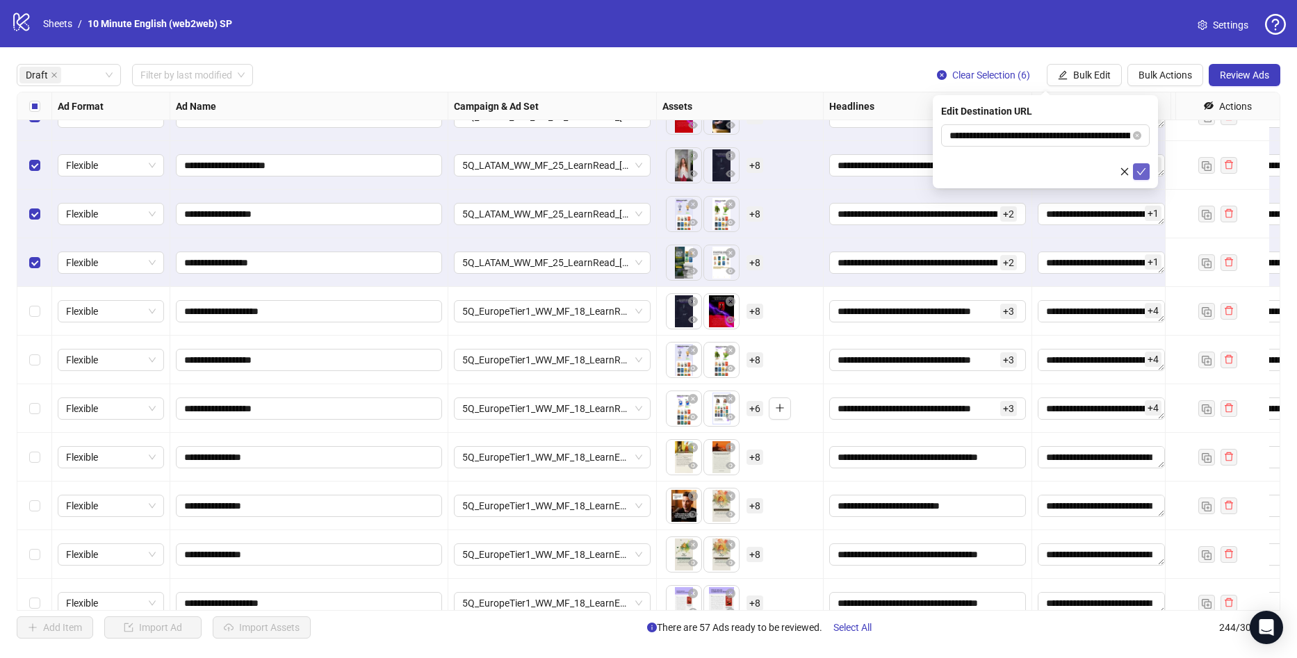
click at [1144, 168] on icon "check" at bounding box center [1142, 172] width 10 height 10
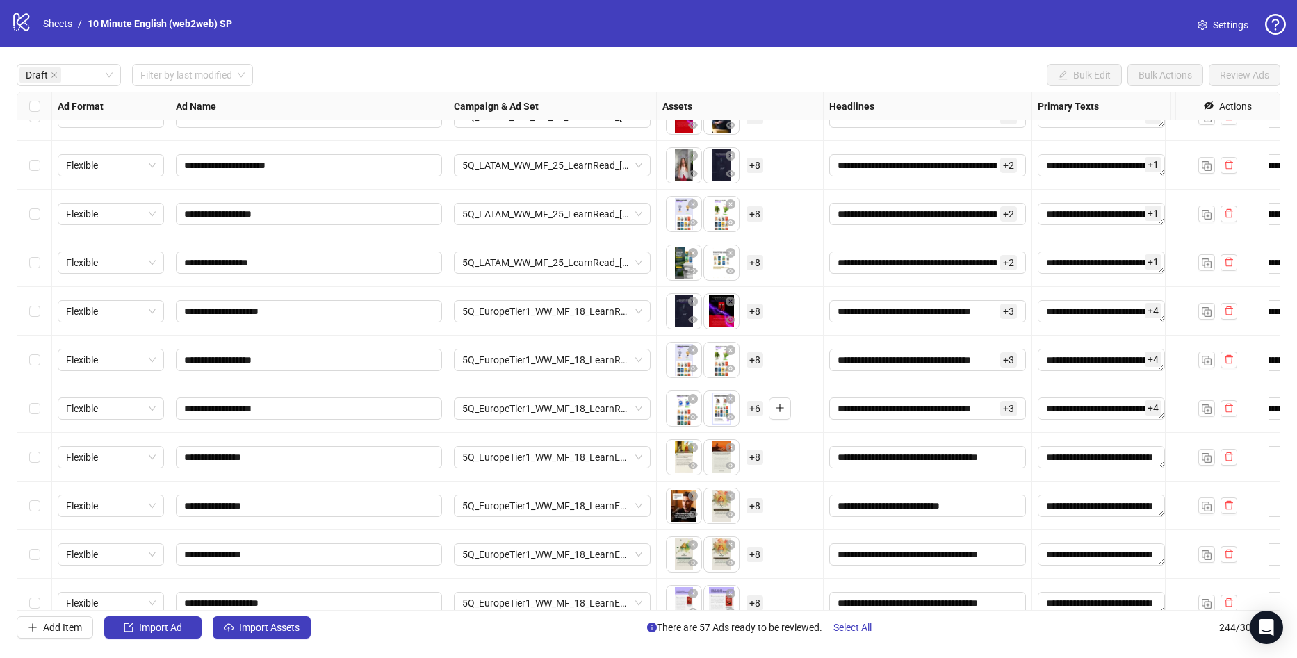
click at [41, 314] on div "Select row 53" at bounding box center [34, 311] width 35 height 49
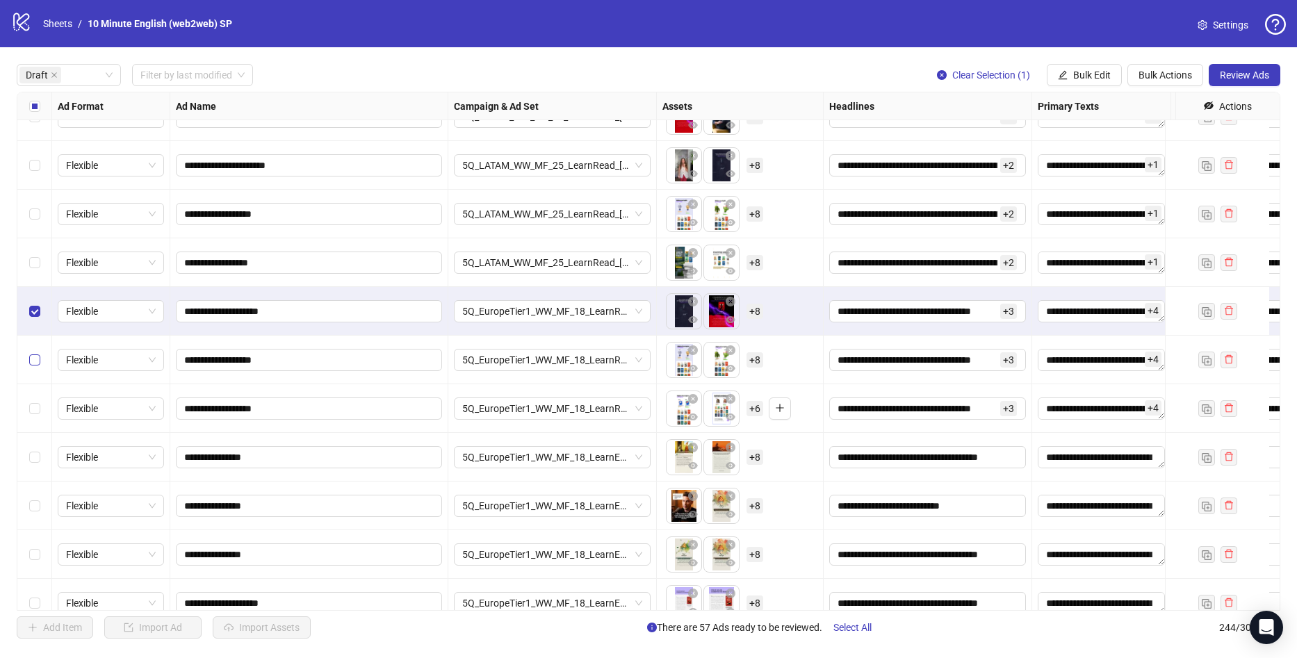
click at [35, 367] on label "Select row 54" at bounding box center [34, 359] width 11 height 15
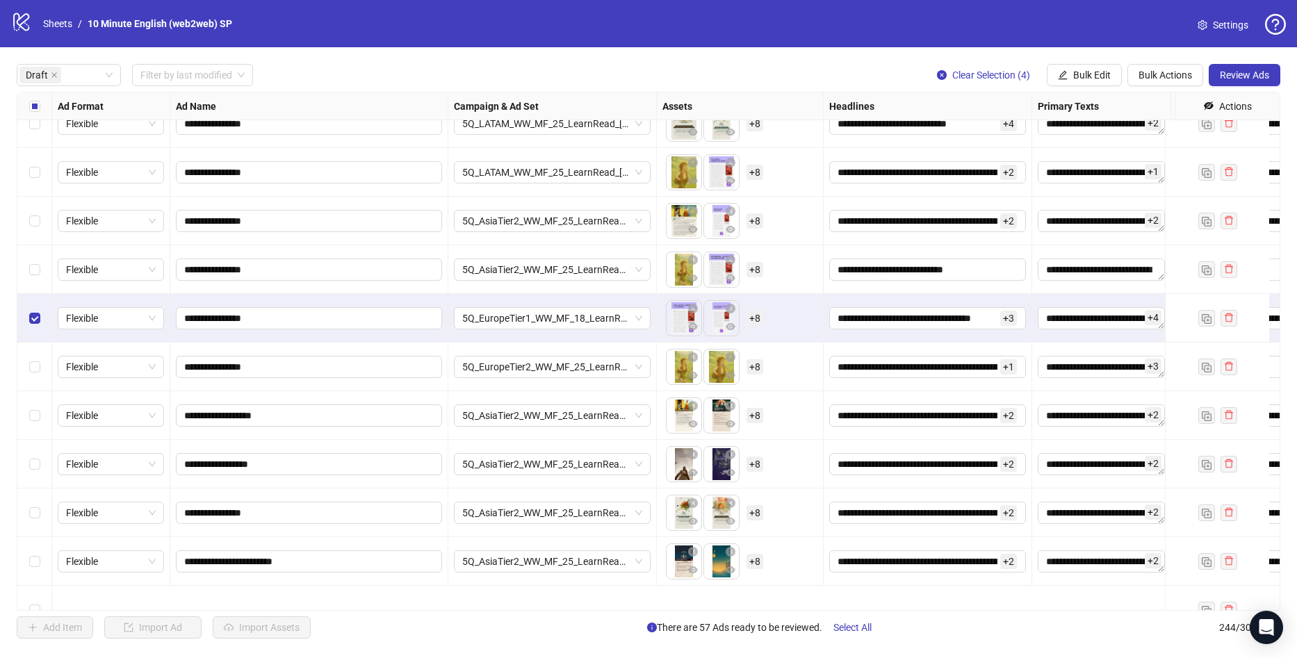
scroll to position [904, 0]
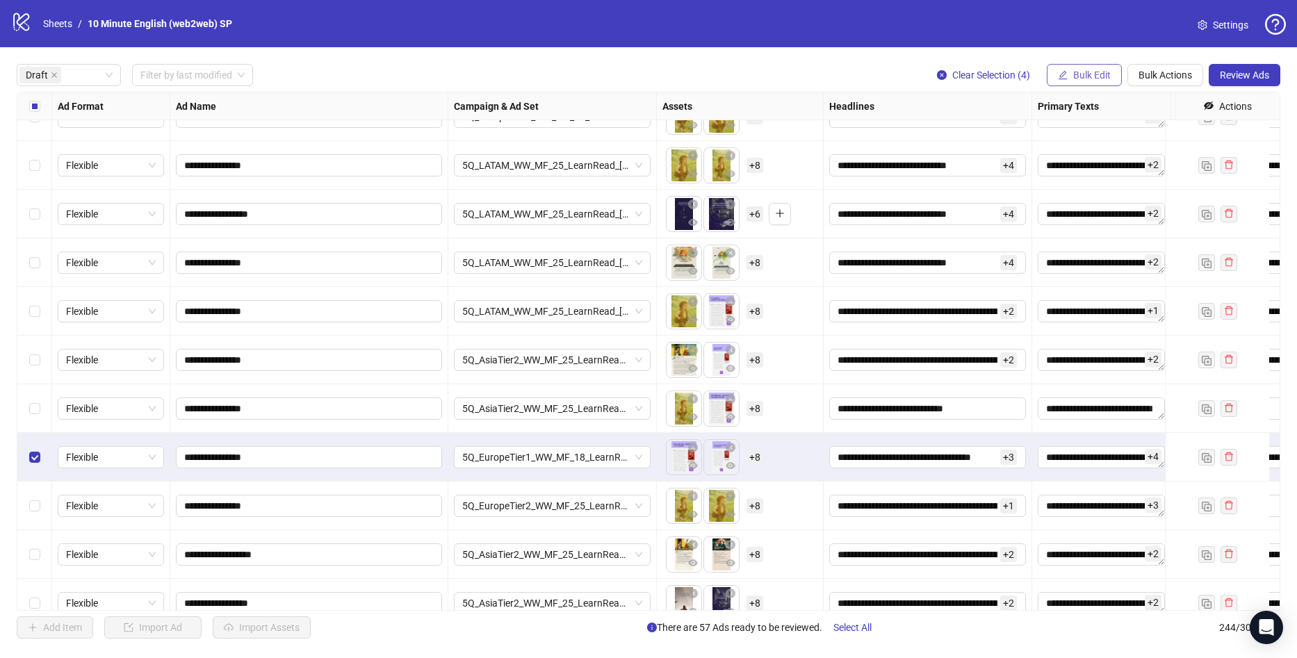
click at [1089, 79] on span "Bulk Edit" at bounding box center [1092, 75] width 38 height 11
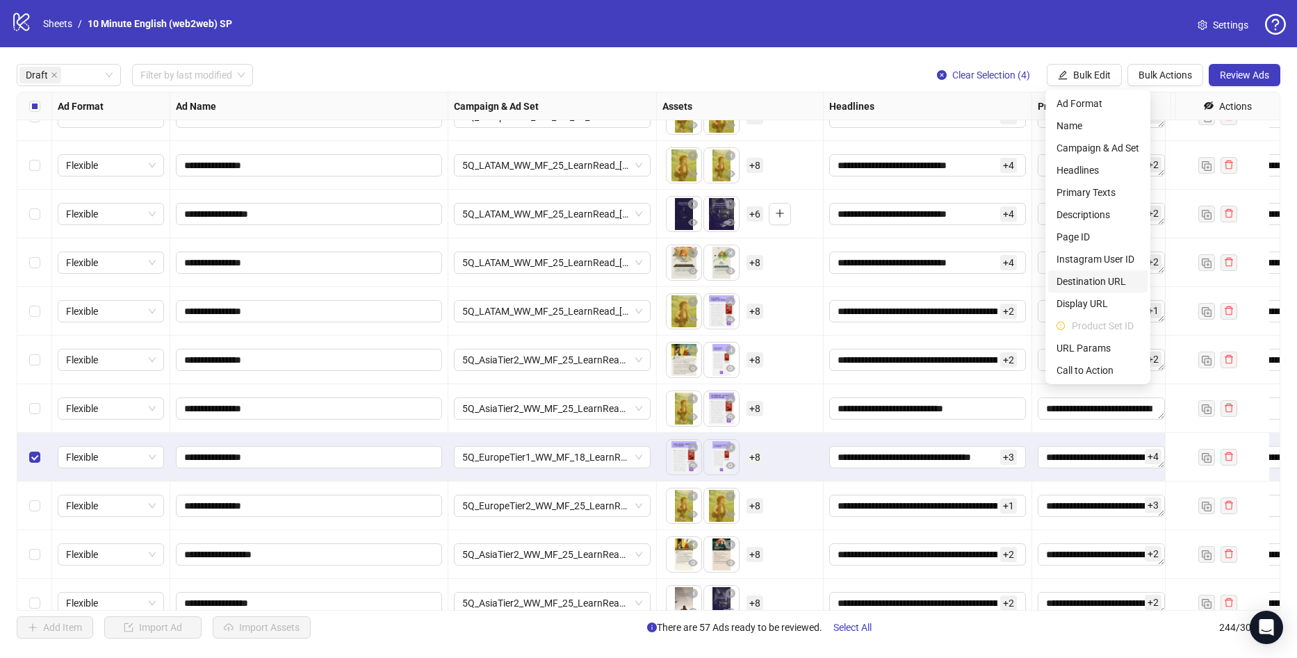
click at [1091, 282] on span "Destination URL" at bounding box center [1098, 281] width 83 height 15
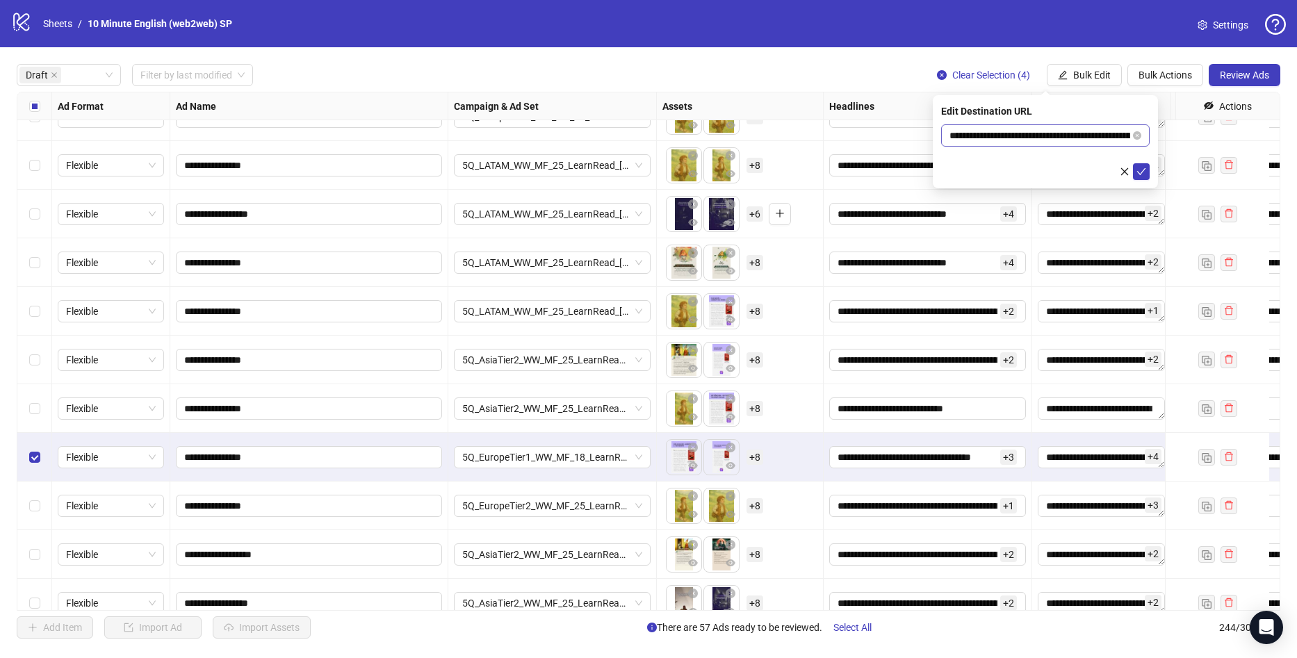
click at [1108, 143] on span "**********" at bounding box center [1045, 135] width 209 height 22
click at [1110, 133] on input "**********" at bounding box center [1040, 135] width 181 height 15
paste input "text"
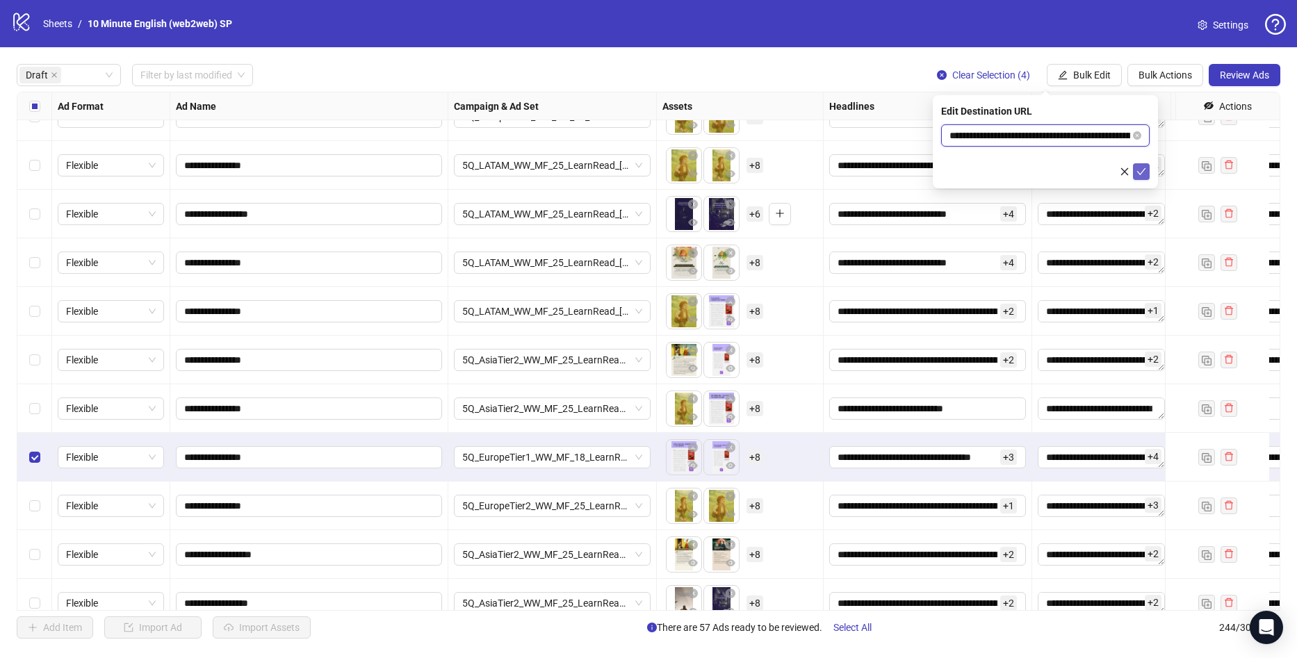
type input "**********"
click at [1142, 170] on icon "check" at bounding box center [1142, 172] width 10 height 10
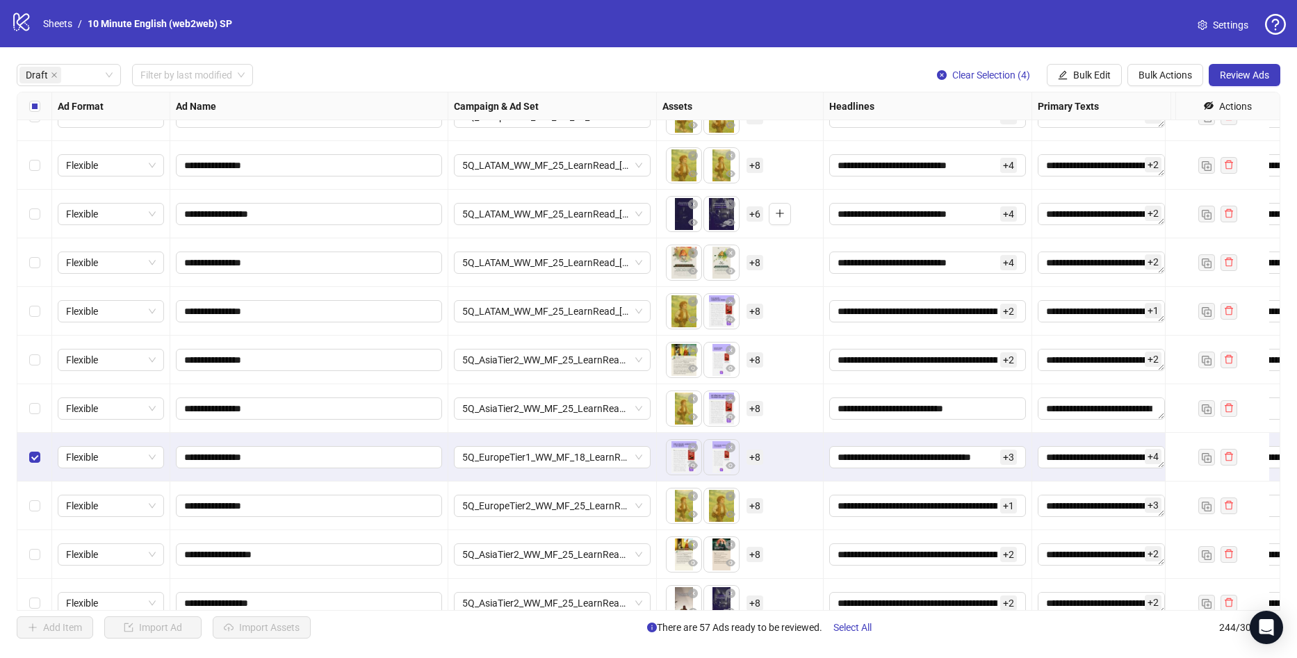
click at [45, 108] on div "Select all rows" at bounding box center [34, 106] width 35 height 28
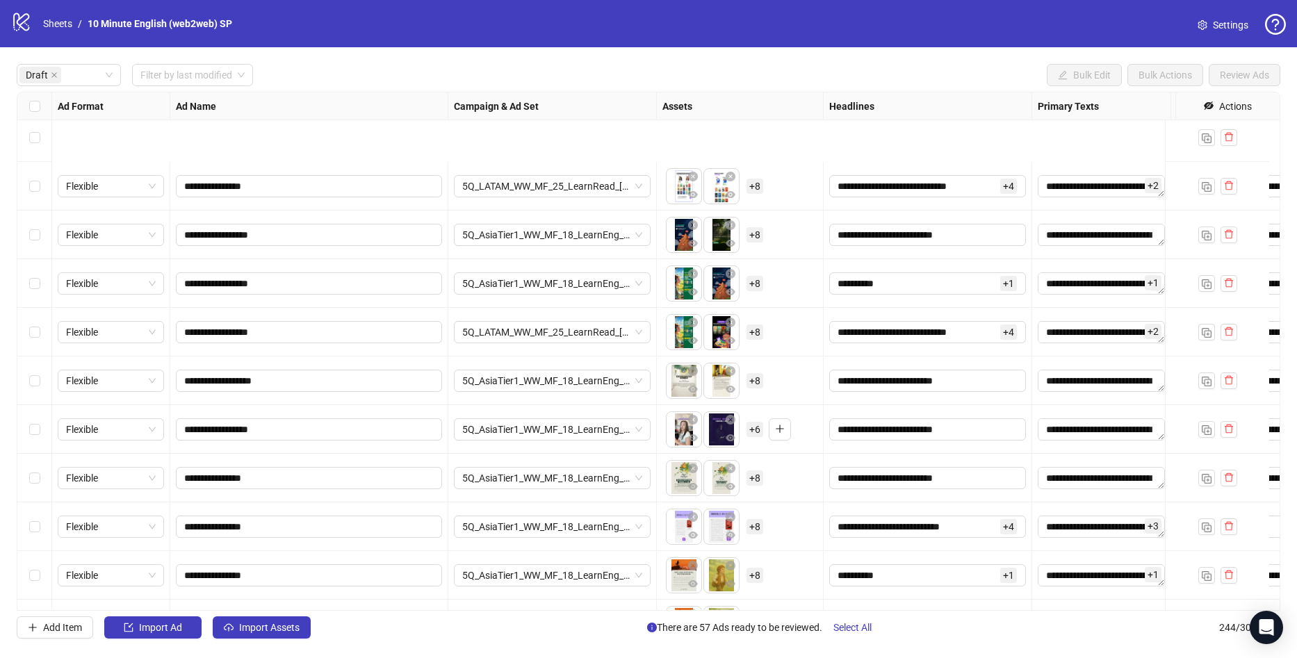
scroll to position [487, 0]
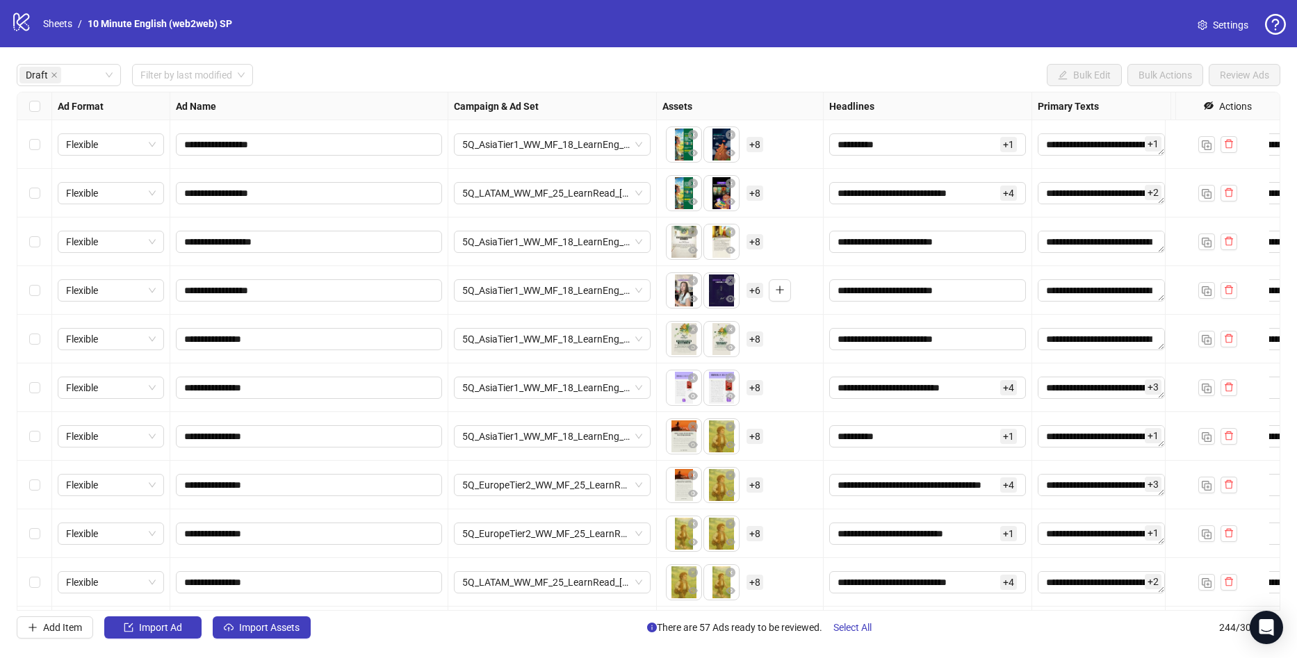
click at [41, 393] on div "Select row 16" at bounding box center [34, 388] width 35 height 49
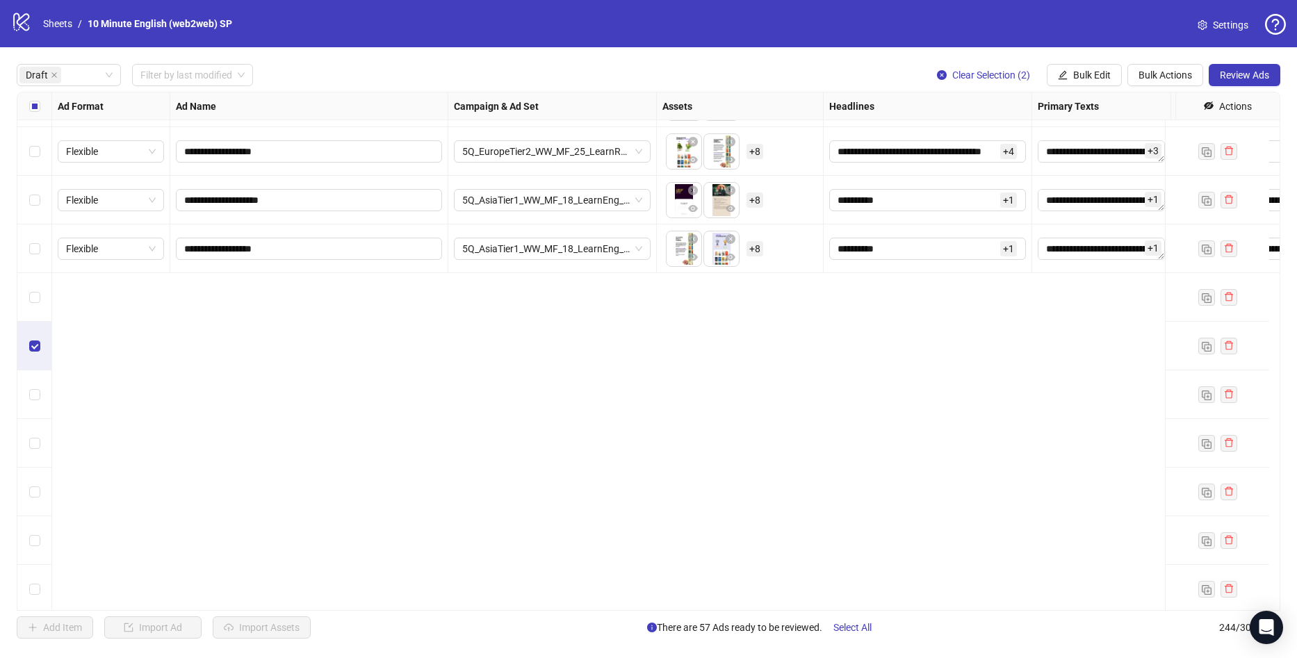
scroll to position [1668, 0]
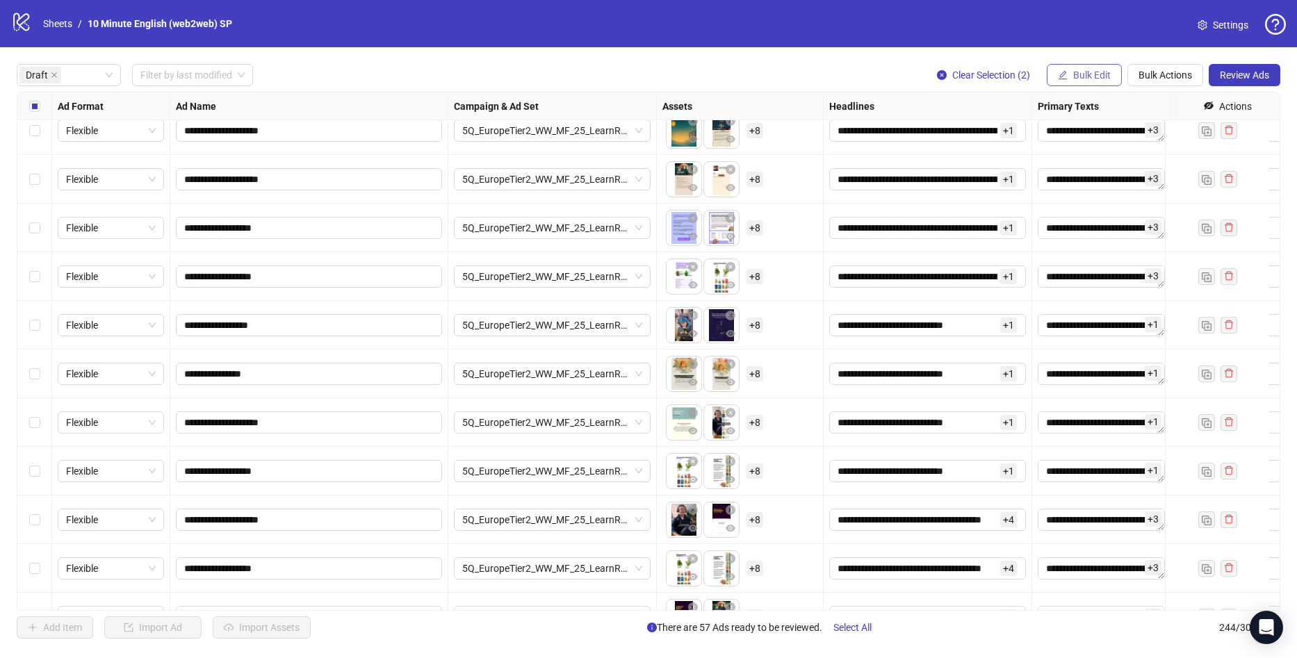
click at [1098, 72] on span "Bulk Edit" at bounding box center [1092, 75] width 38 height 11
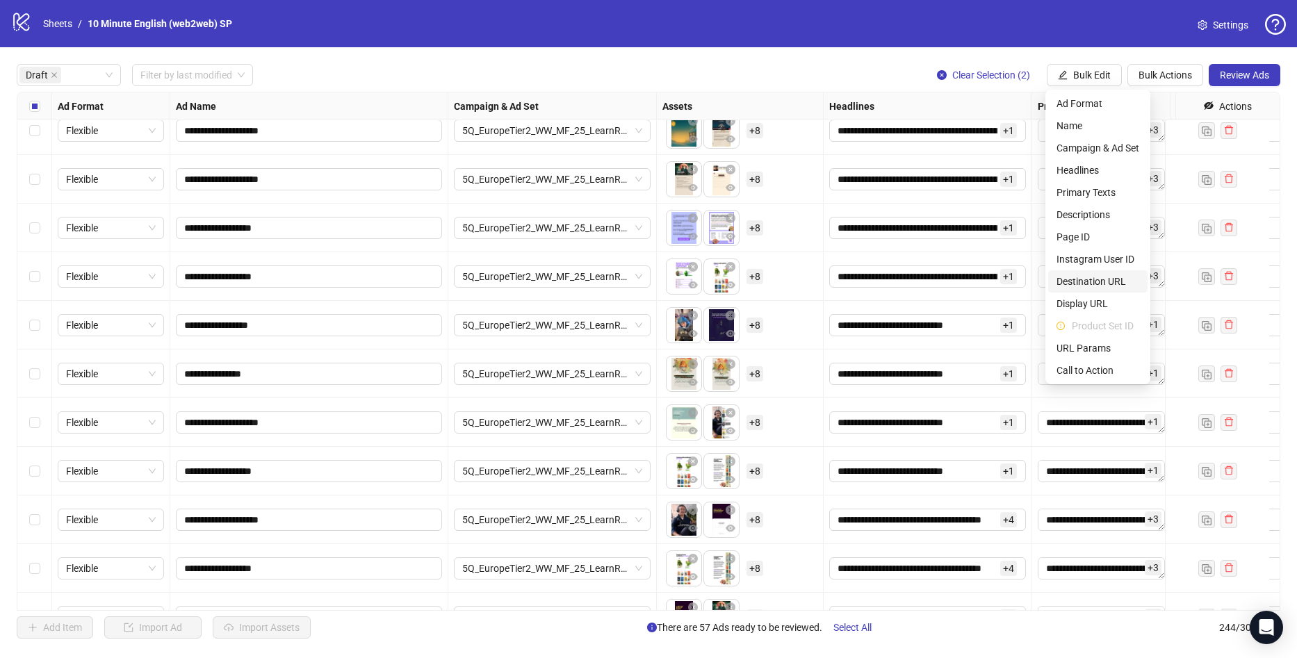
click at [1094, 283] on span "Destination URL" at bounding box center [1098, 281] width 83 height 15
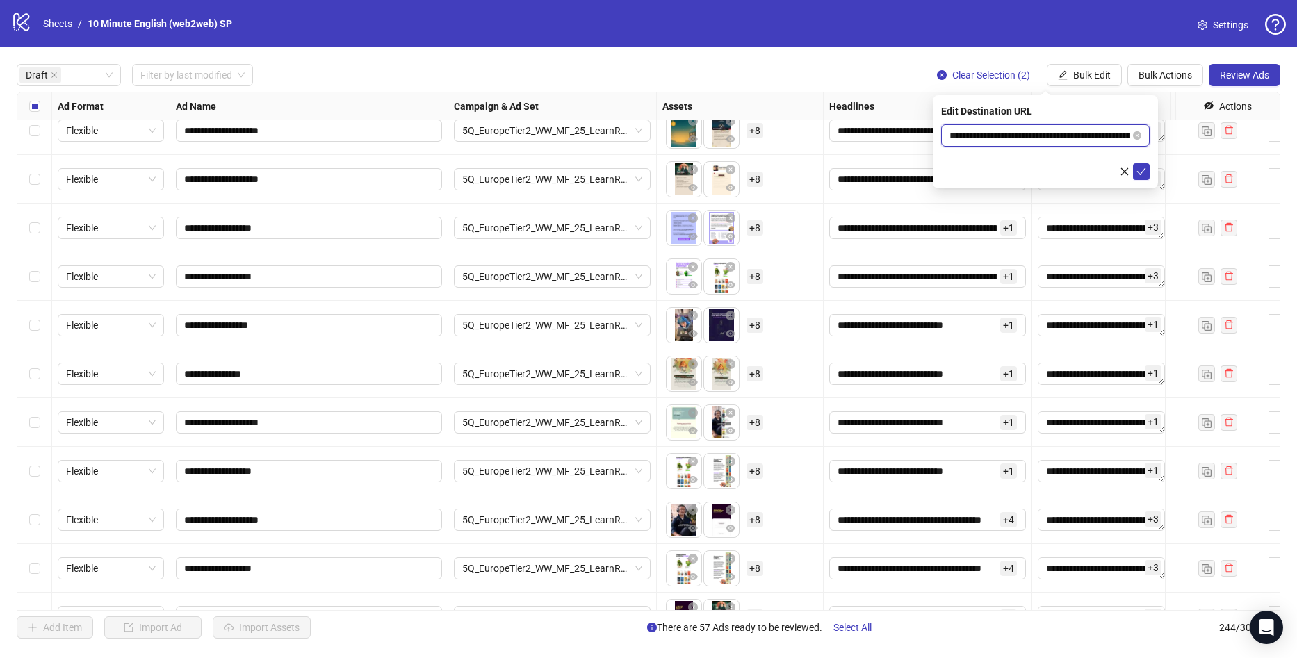
drag, startPoint x: 1108, startPoint y: 138, endPoint x: 1148, endPoint y: 154, distance: 42.7
click at [1110, 138] on input "**********" at bounding box center [1040, 135] width 181 height 15
paste input "text"
type input "**********"
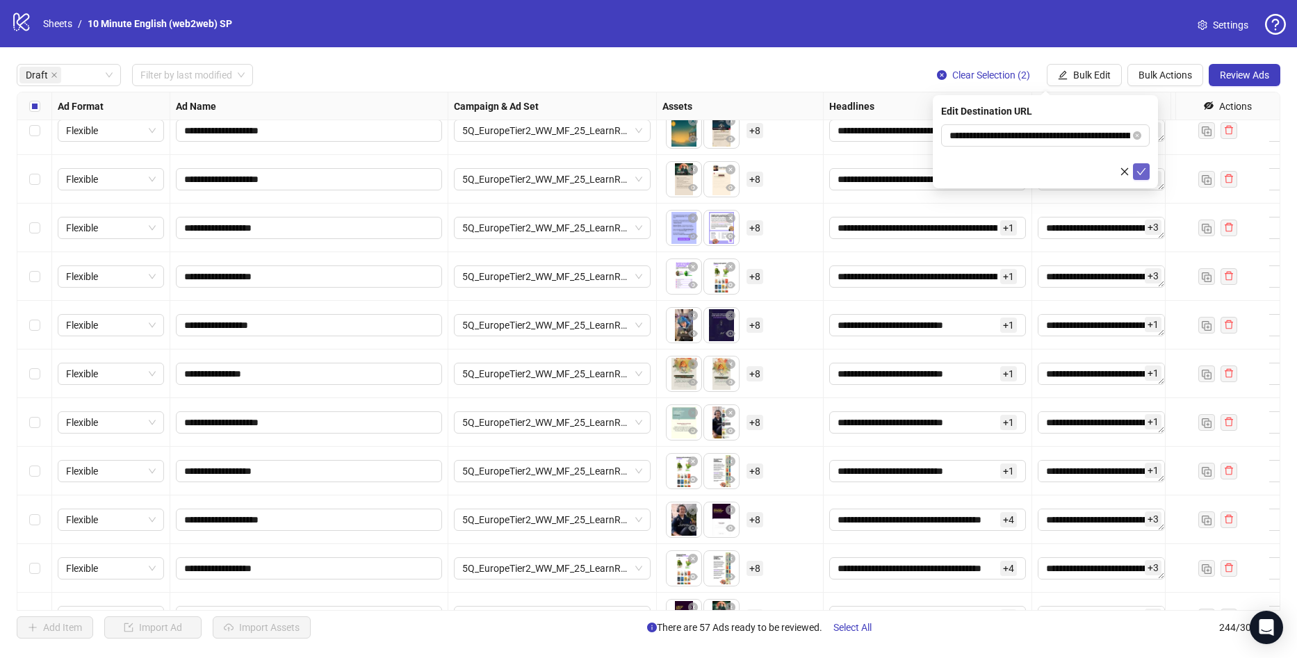
click at [1140, 175] on icon "check" at bounding box center [1142, 172] width 10 height 10
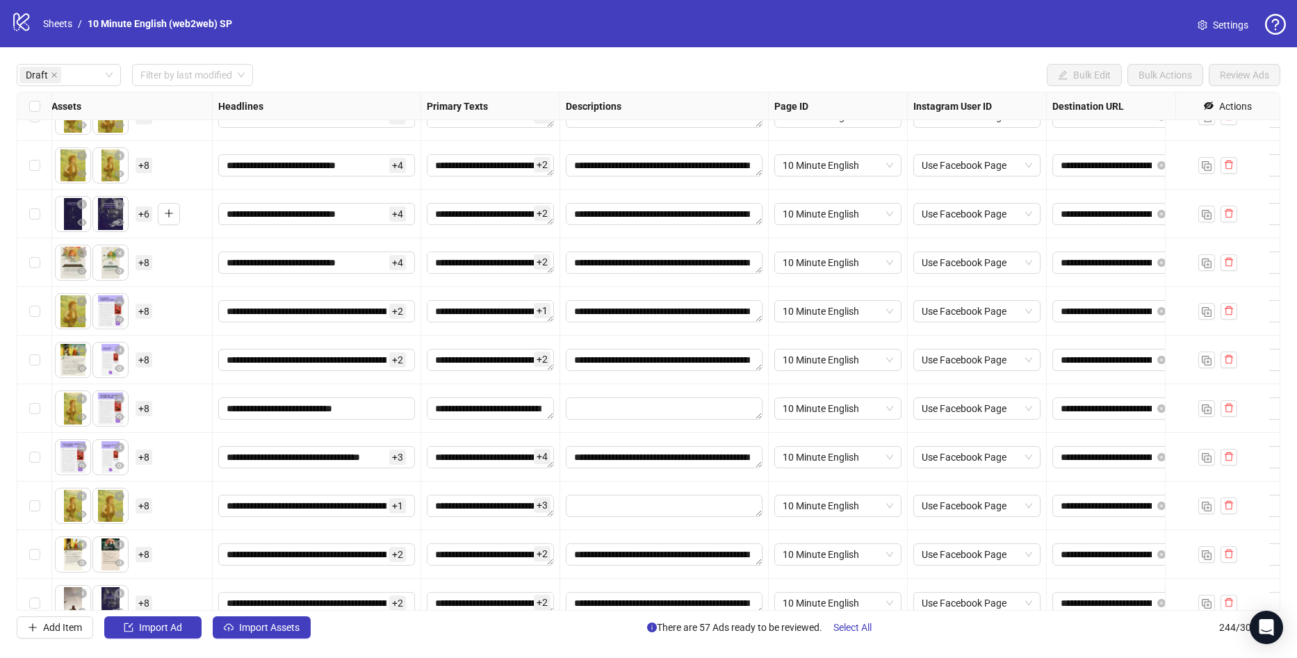
scroll to position [904, 653]
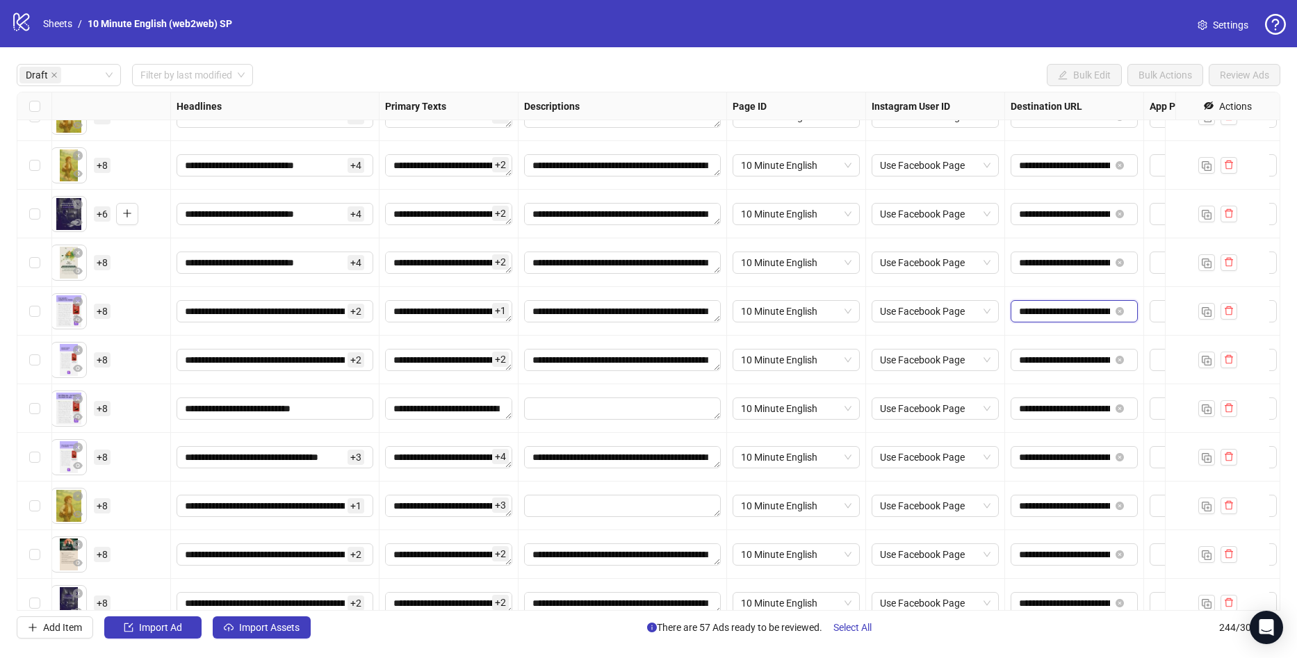
click at [1064, 307] on input "**********" at bounding box center [1064, 311] width 91 height 15
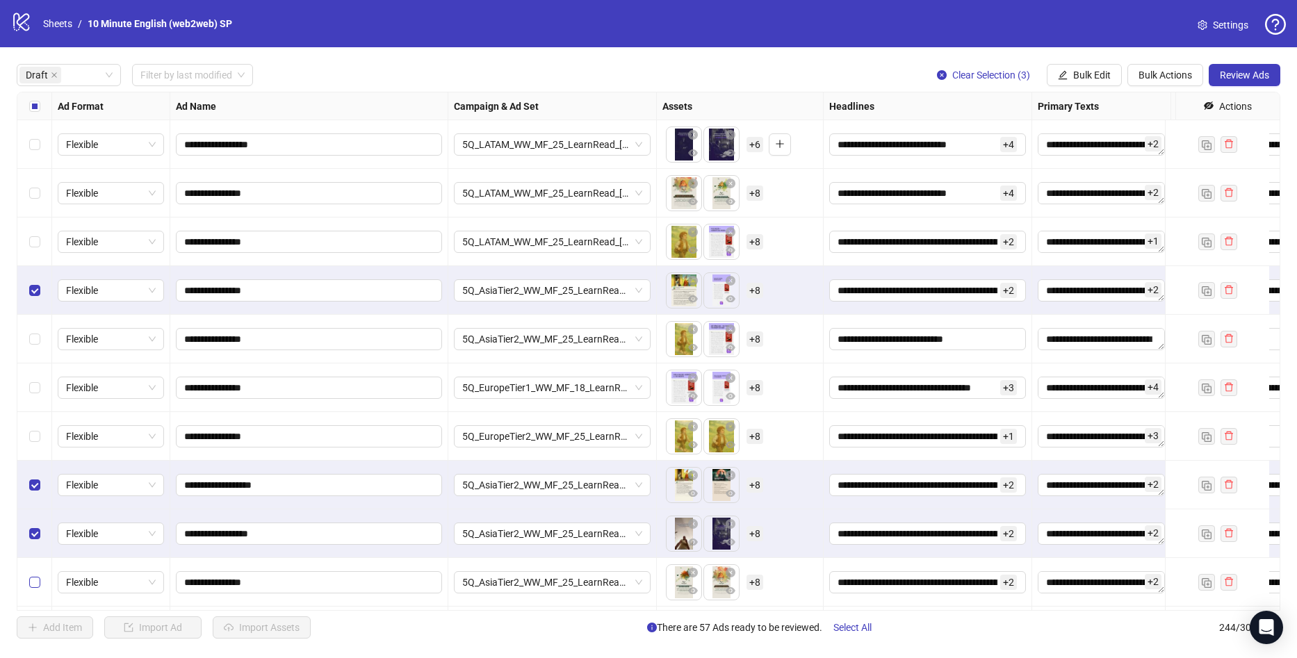
scroll to position [1043, 0]
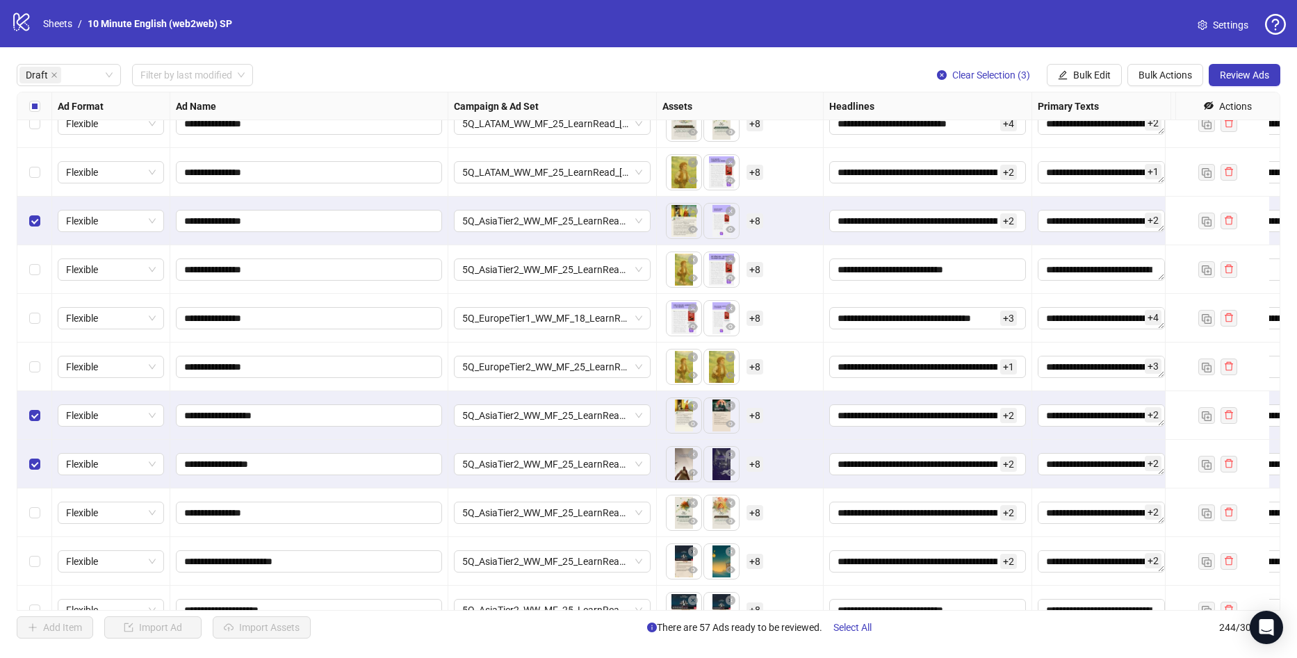
click at [40, 503] on div "Select row 30" at bounding box center [34, 513] width 35 height 49
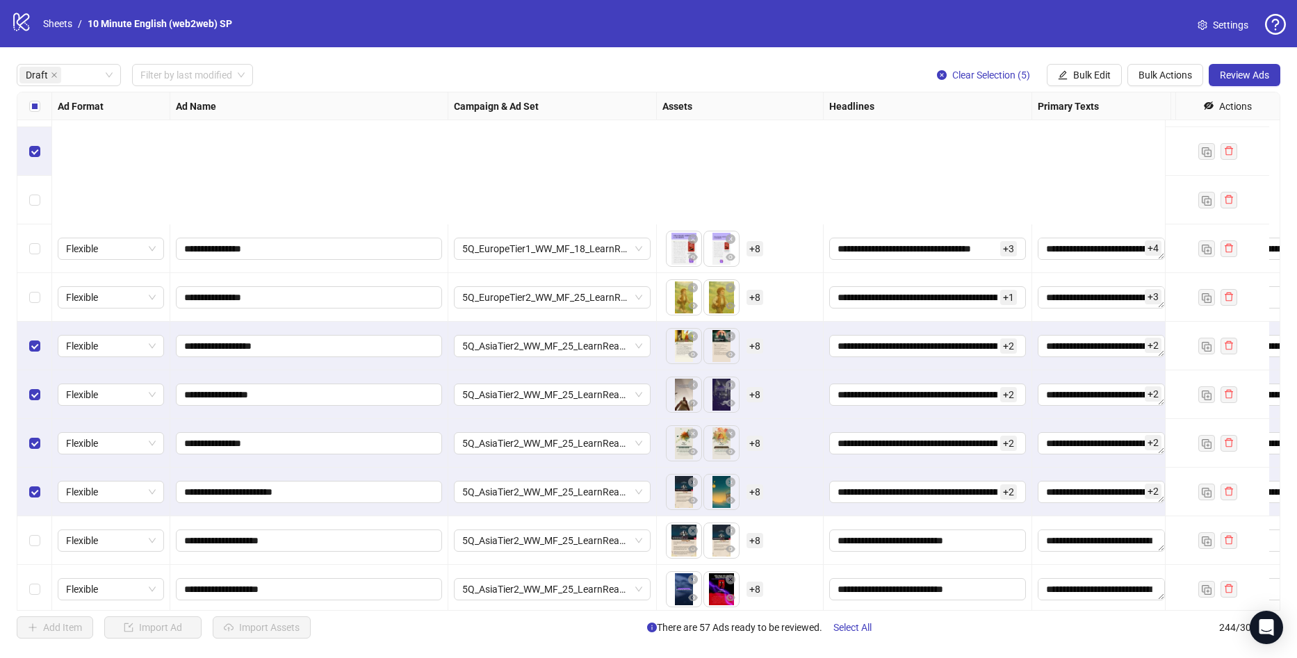
scroll to position [1321, 0]
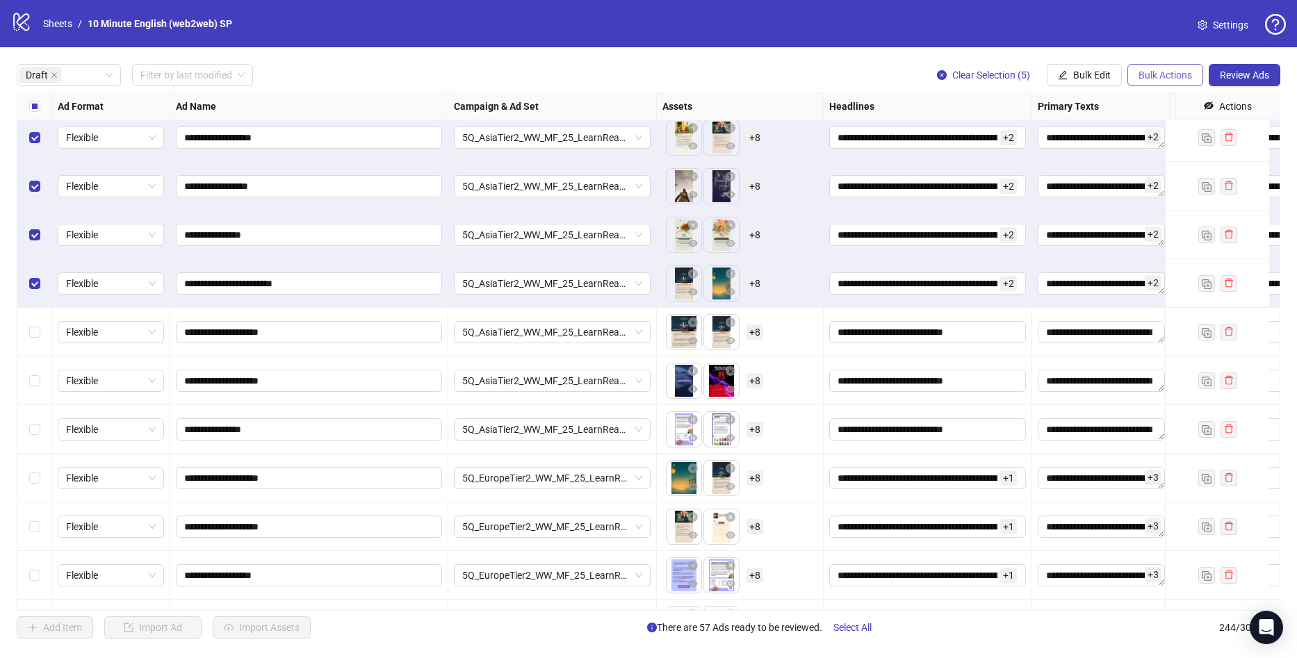
click at [1157, 76] on span "Bulk Actions" at bounding box center [1166, 75] width 54 height 11
click at [1103, 74] on span "Bulk Edit" at bounding box center [1092, 75] width 38 height 11
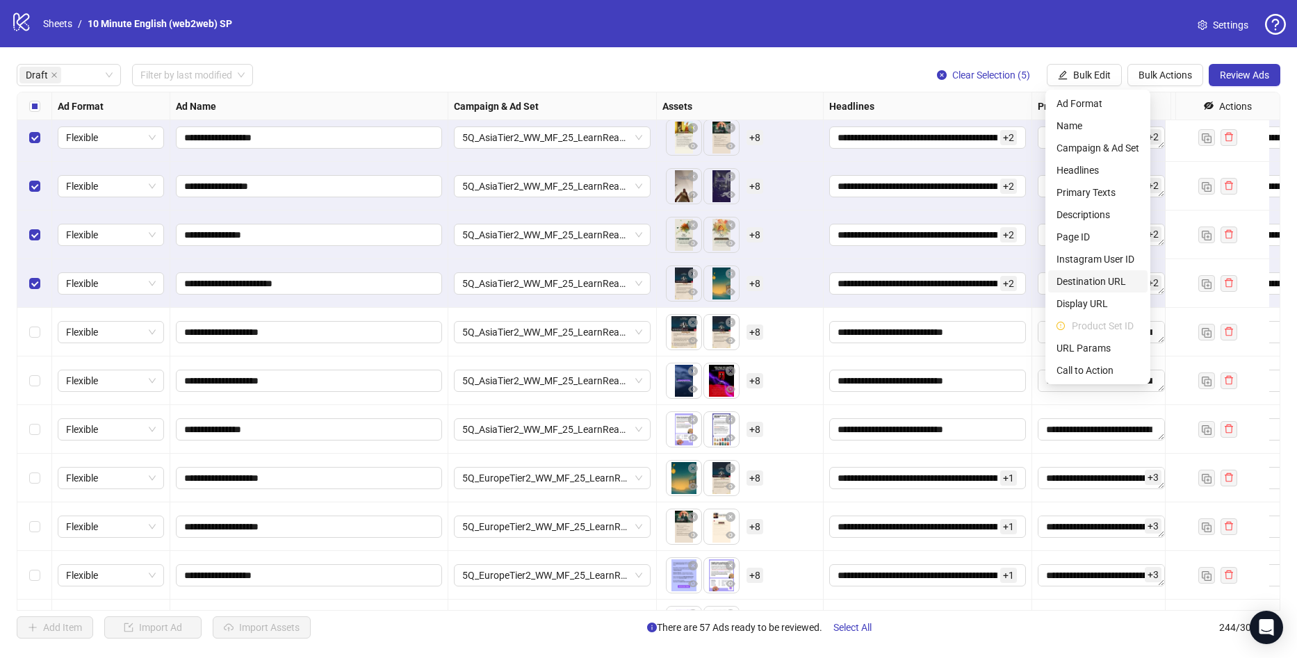
click at [1108, 279] on span "Destination URL" at bounding box center [1098, 281] width 83 height 15
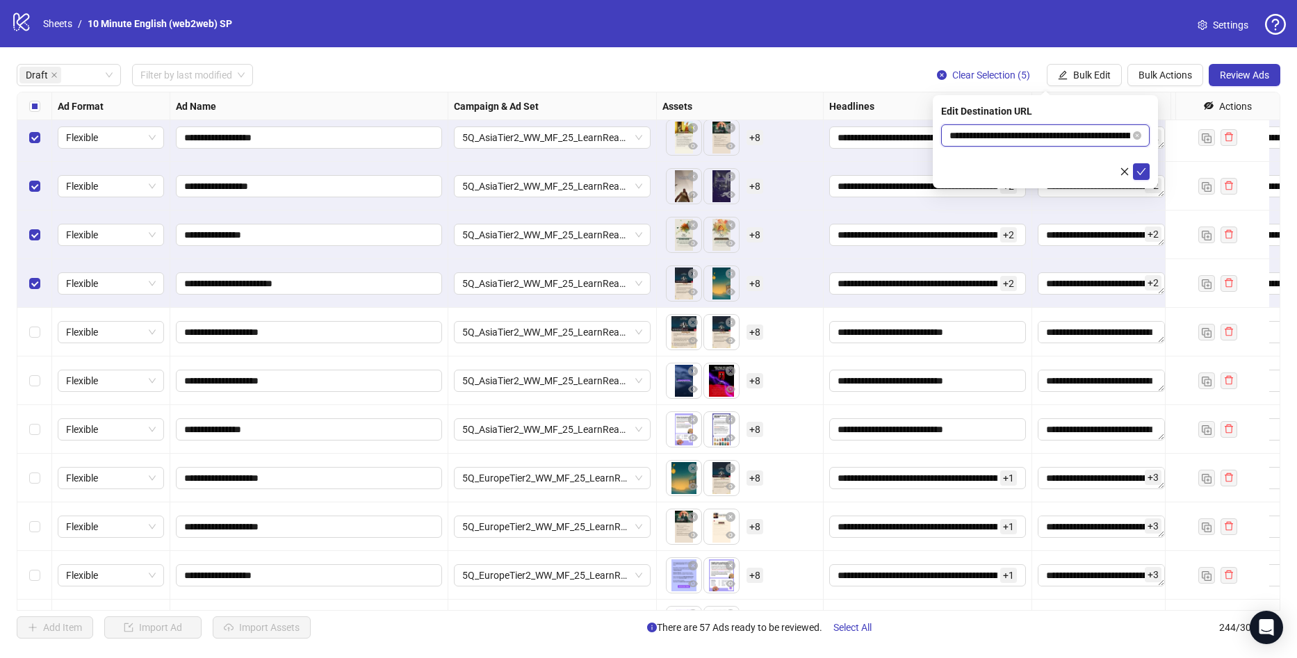
drag, startPoint x: 1095, startPoint y: 133, endPoint x: 1145, endPoint y: 144, distance: 51.1
click at [1096, 133] on input "**********" at bounding box center [1040, 135] width 181 height 15
click at [1121, 168] on icon "close" at bounding box center [1125, 172] width 10 height 10
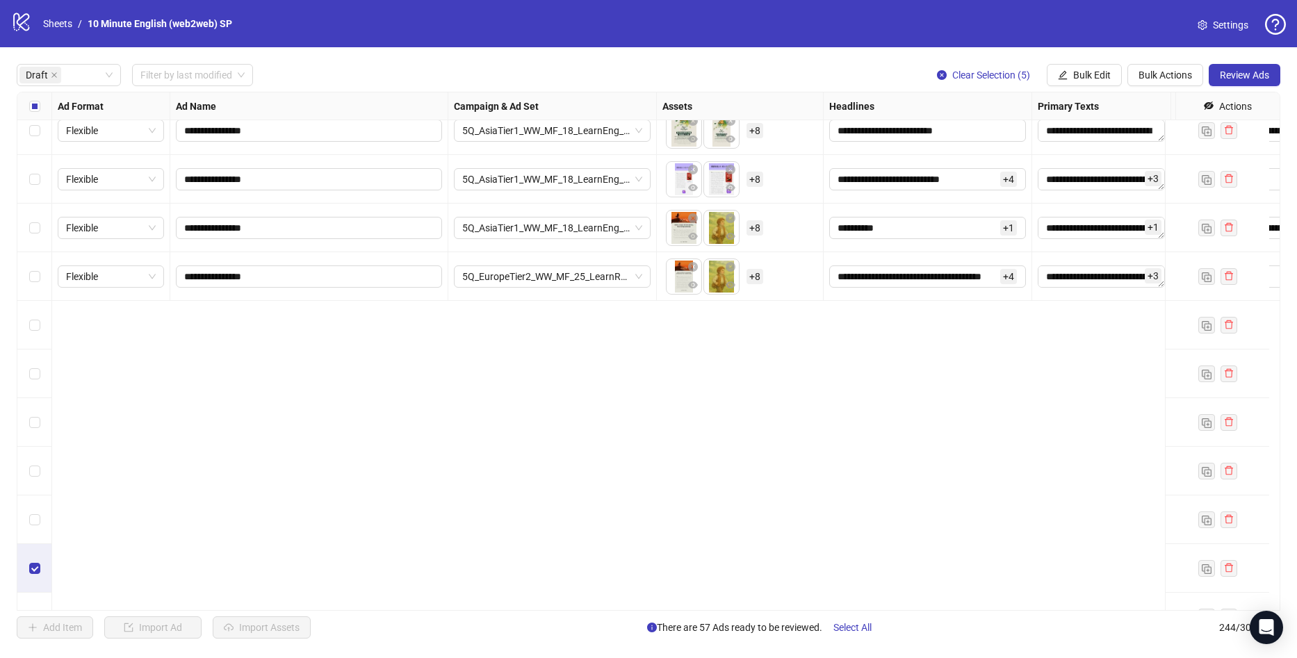
scroll to position [626, 0]
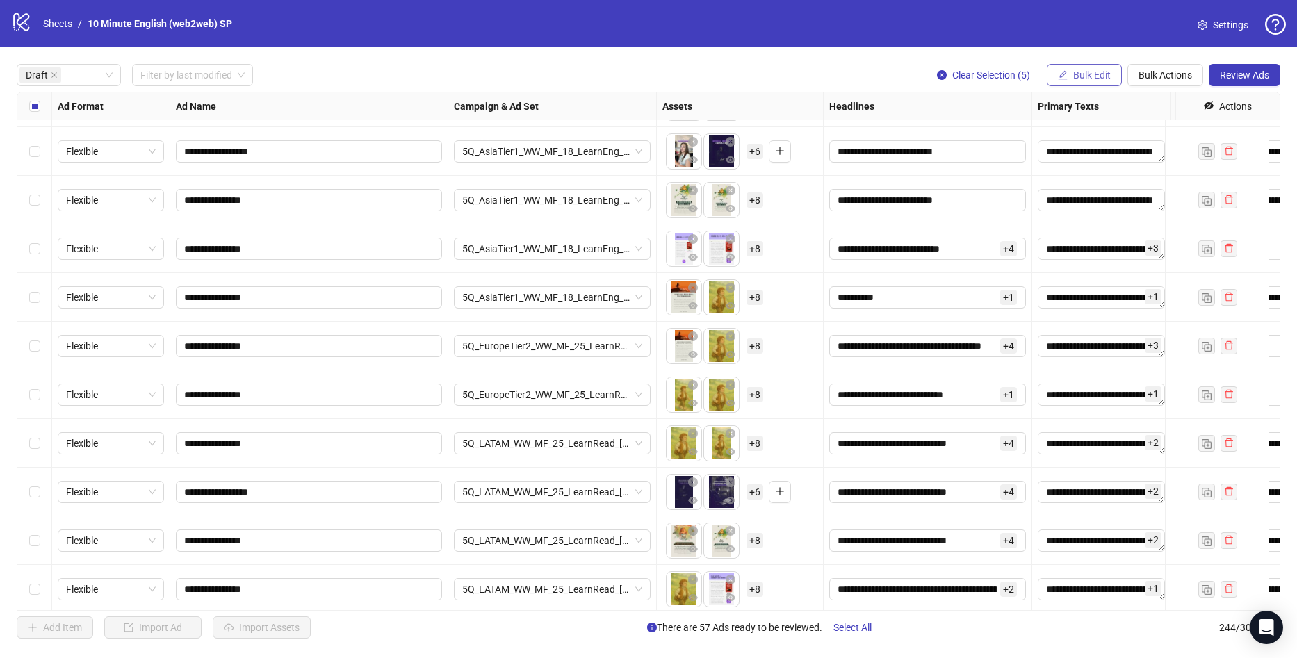
click at [1105, 74] on span "Bulk Edit" at bounding box center [1092, 75] width 38 height 11
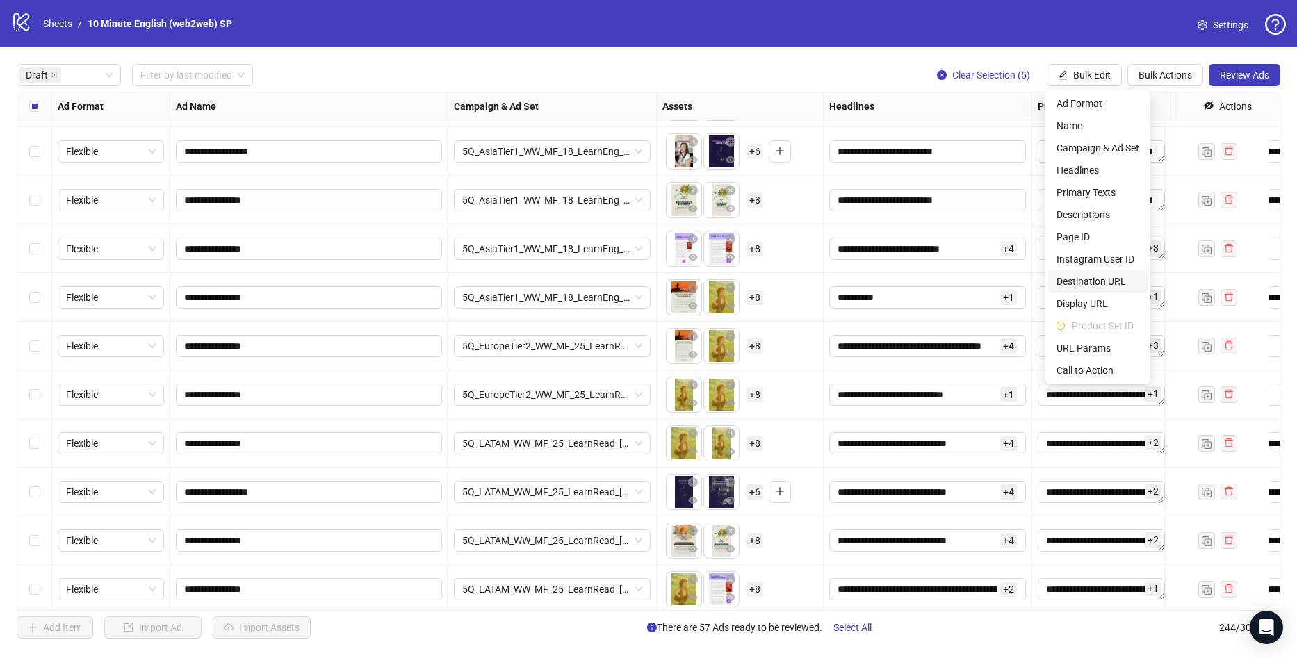
click at [1092, 283] on span "Destination URL" at bounding box center [1098, 281] width 83 height 15
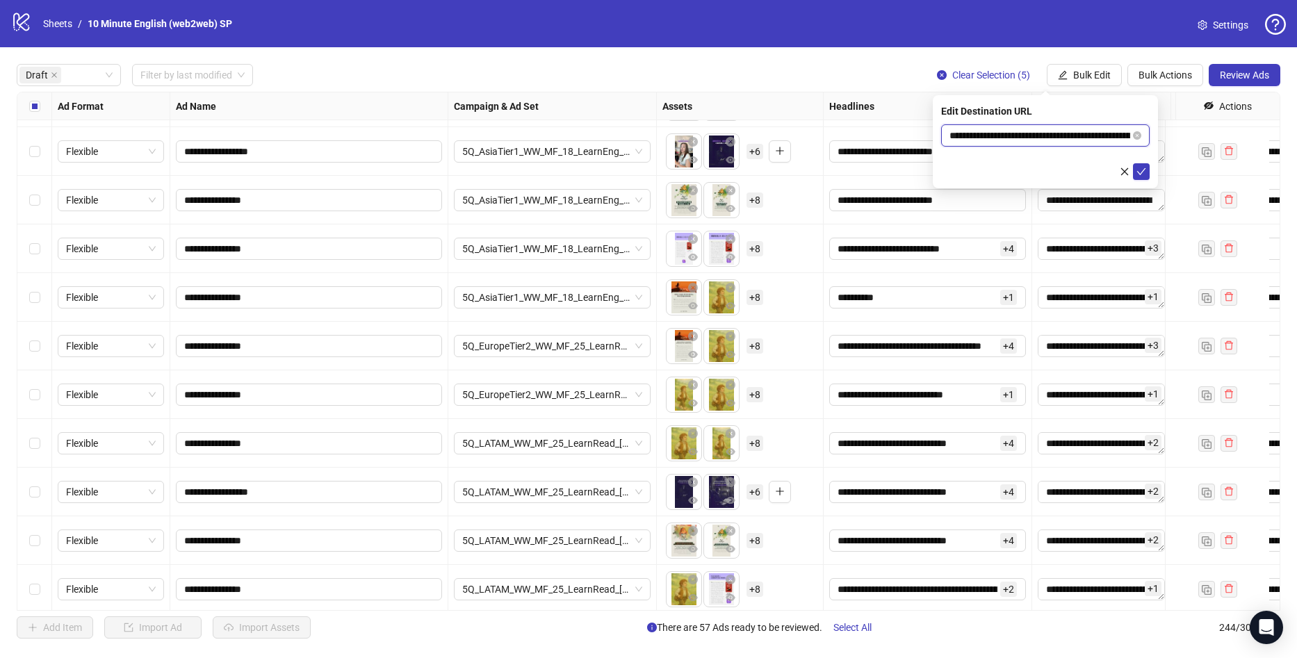
click at [1110, 142] on input "**********" at bounding box center [1040, 135] width 181 height 15
click at [1124, 168] on icon "close" at bounding box center [1125, 172] width 10 height 10
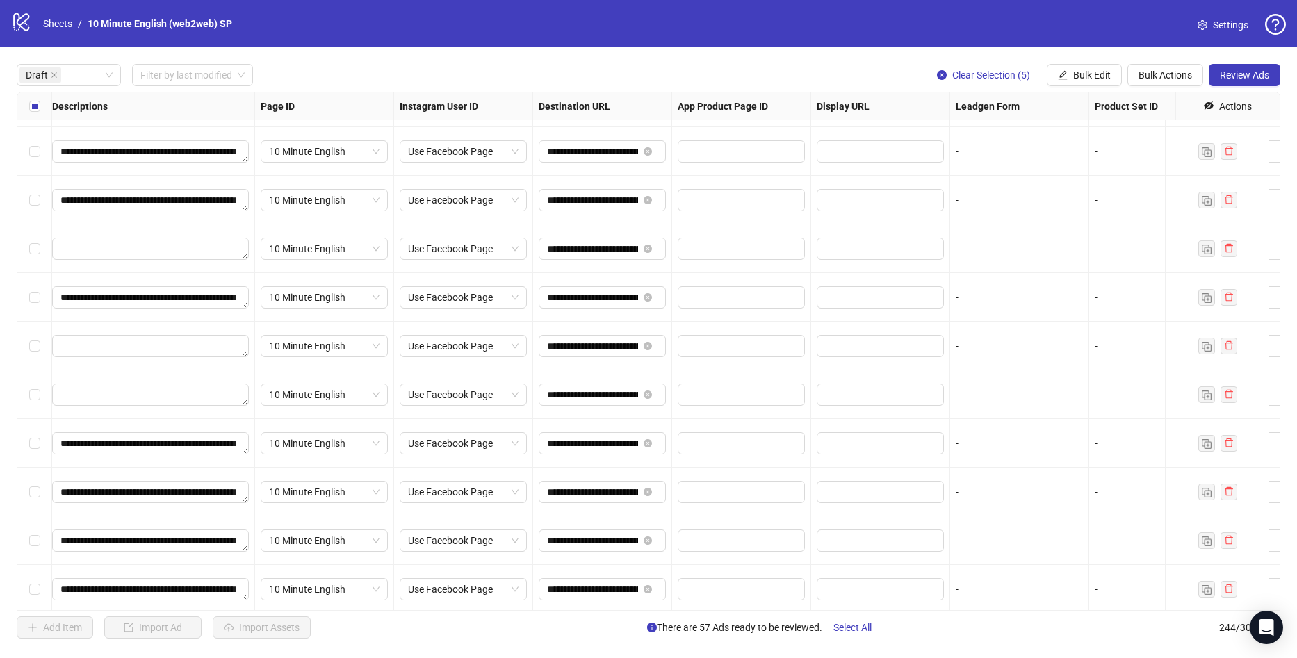
scroll to position [626, 1119]
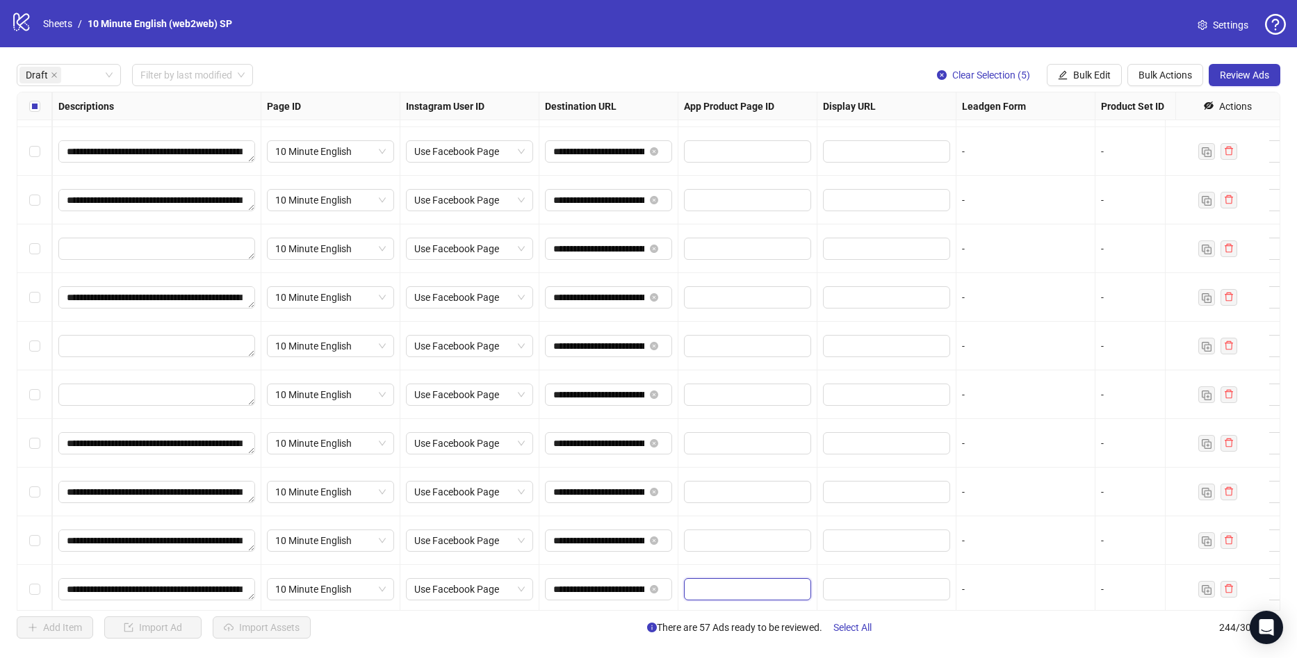
drag, startPoint x: 744, startPoint y: 597, endPoint x: 590, endPoint y: 610, distance: 154.1
click at [590, 610] on div "**********" at bounding box center [649, 351] width 1264 height 519
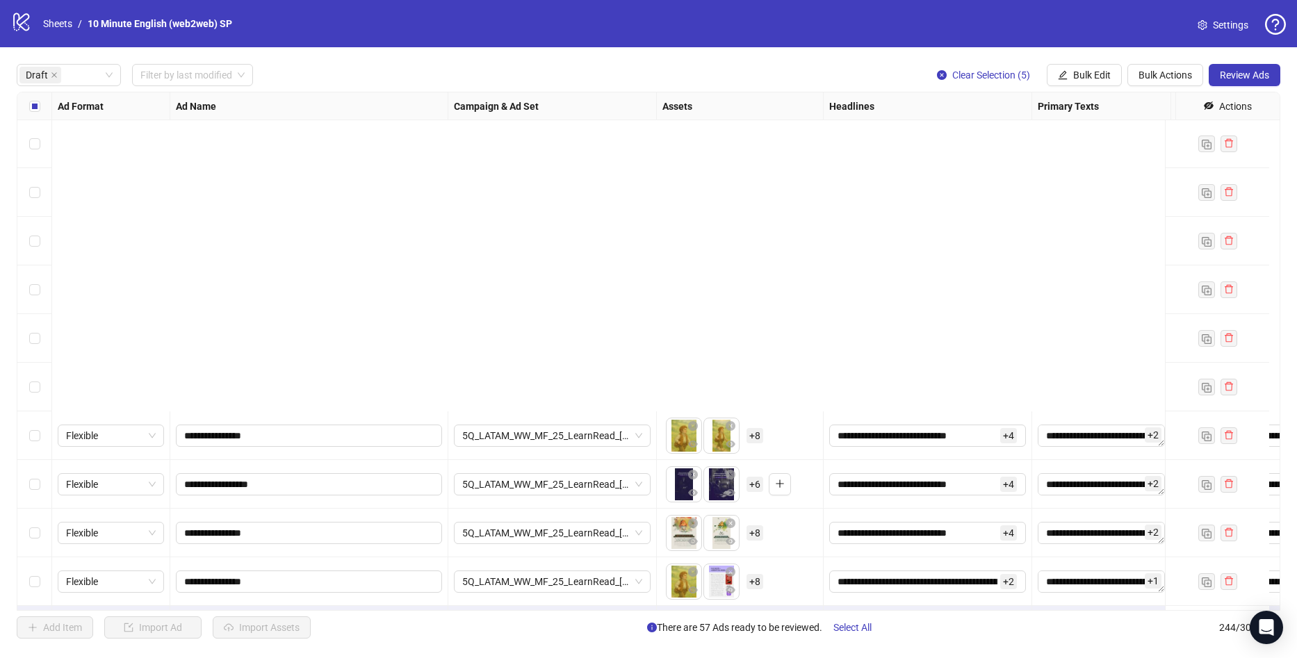
scroll to position [1043, 0]
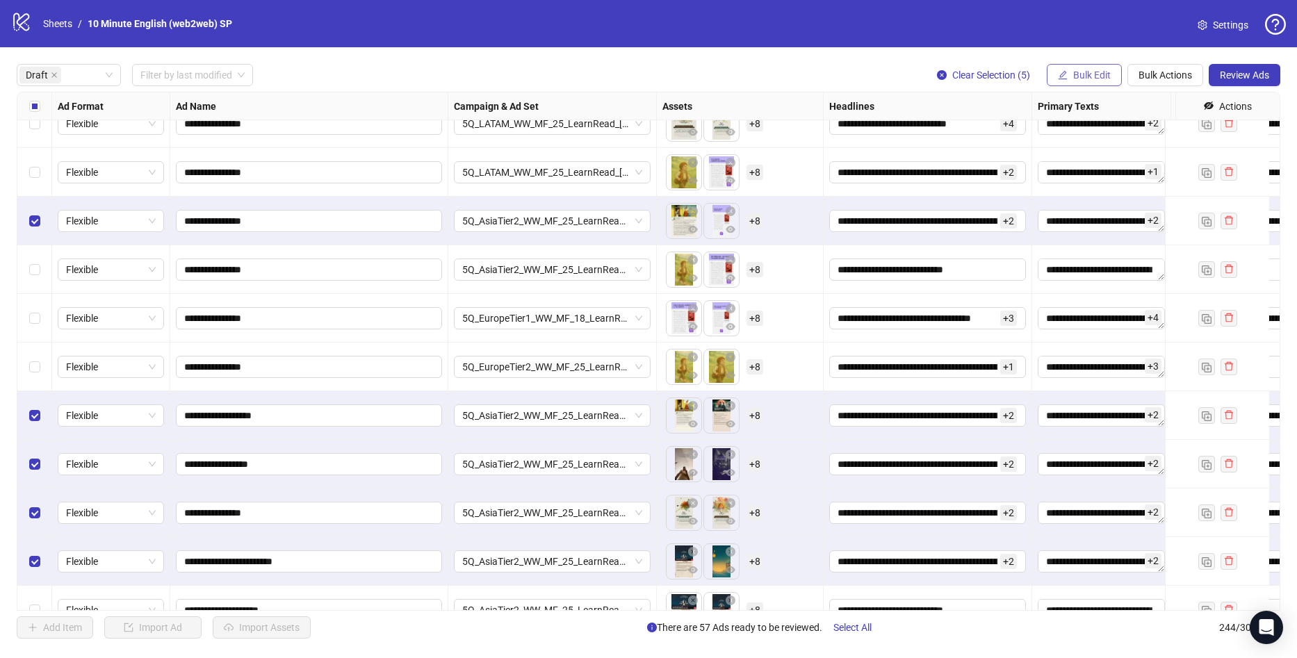
click at [1075, 77] on span "Bulk Edit" at bounding box center [1092, 75] width 38 height 11
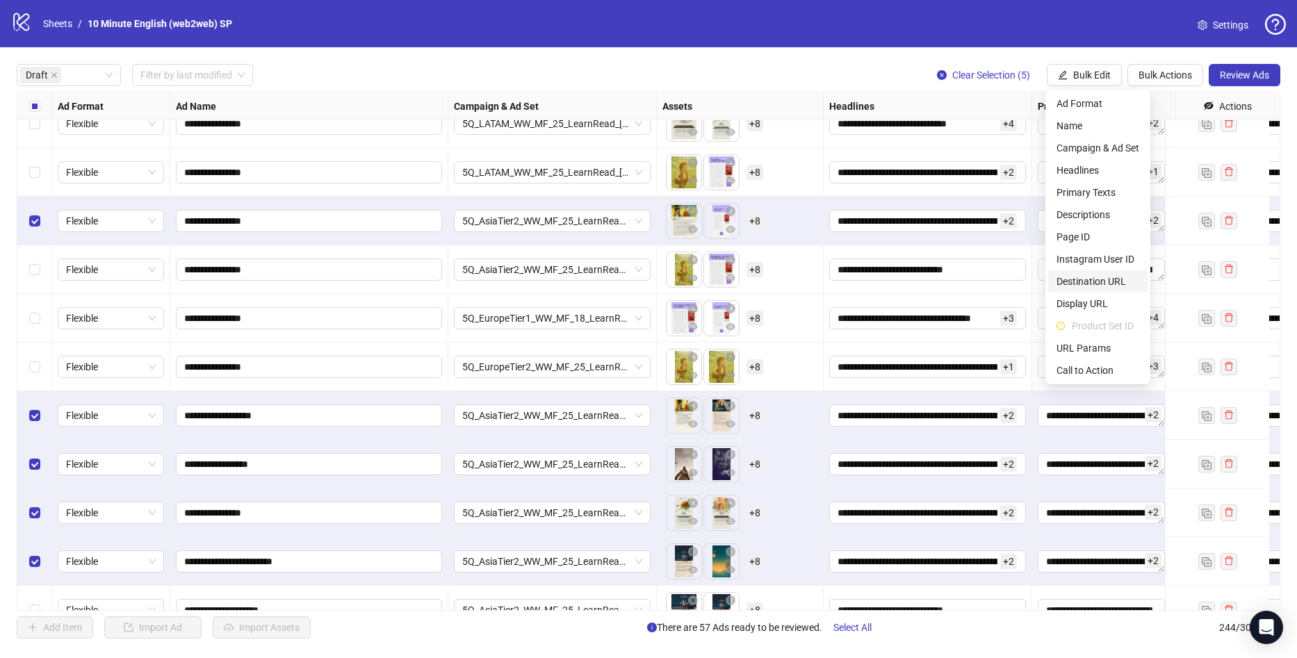
click at [1114, 277] on span "Destination URL" at bounding box center [1098, 281] width 83 height 15
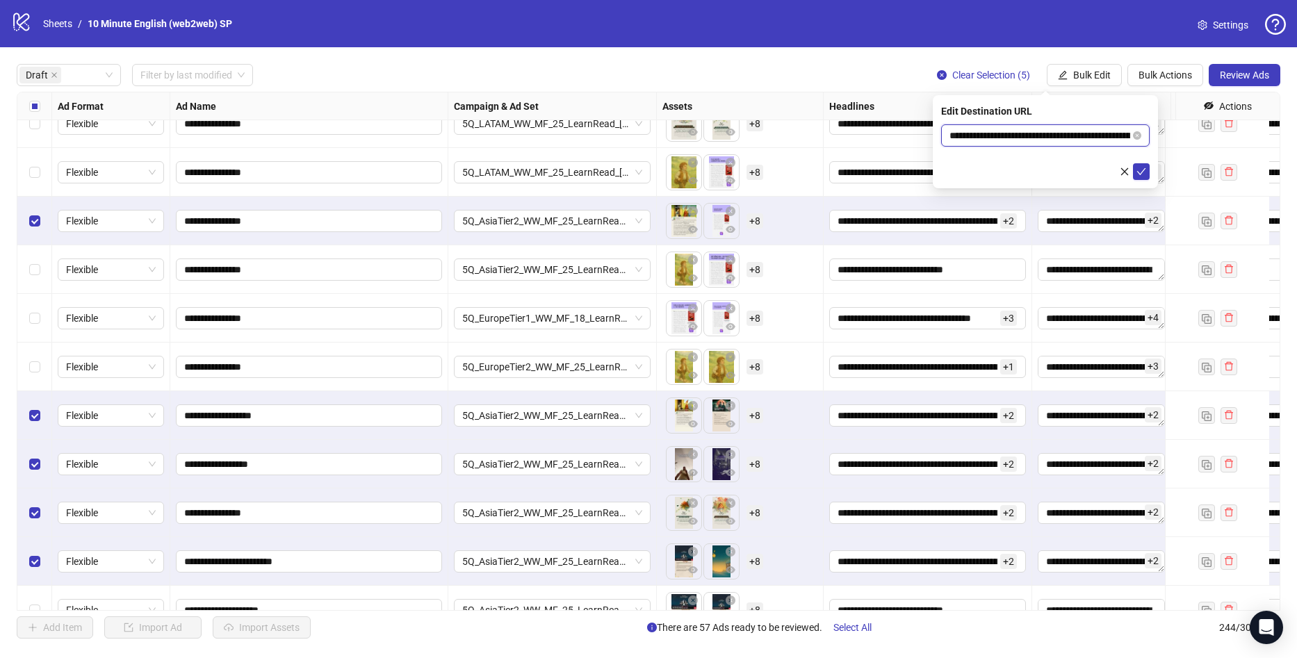
click at [1078, 131] on input "**********" at bounding box center [1040, 135] width 181 height 15
paste input "text"
drag, startPoint x: 1119, startPoint y: 134, endPoint x: 736, endPoint y: 127, distance: 383.8
click at [736, 127] on body "**********" at bounding box center [648, 329] width 1297 height 658
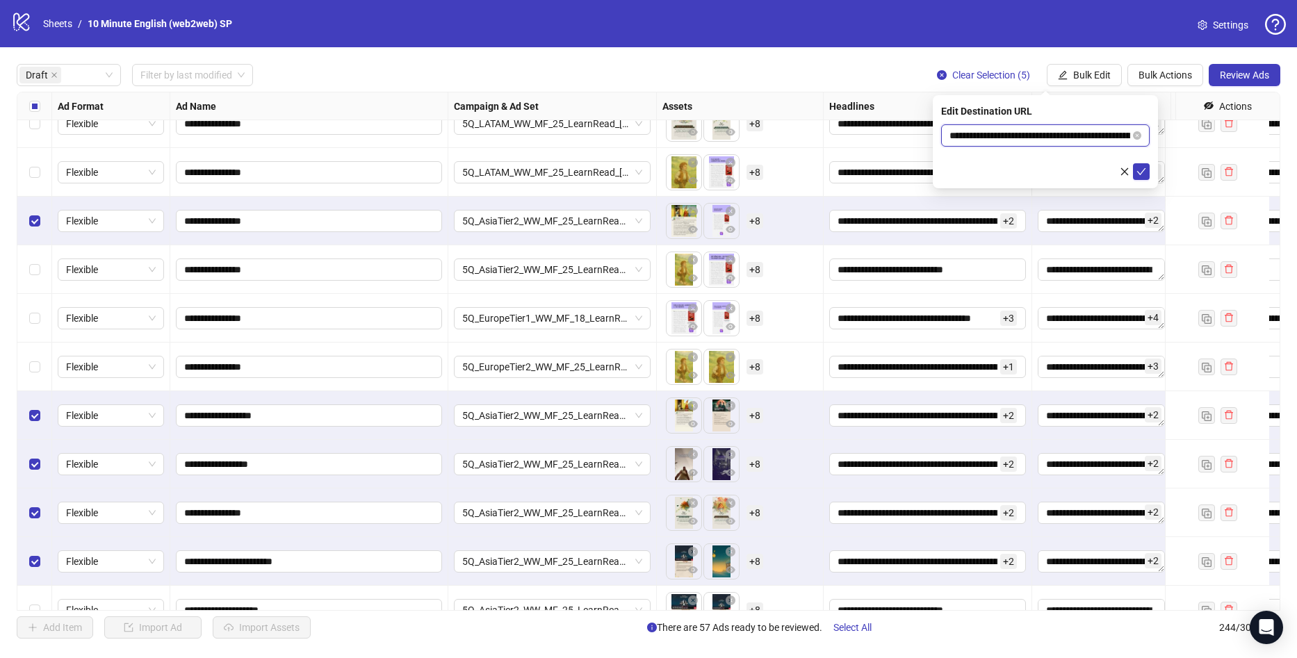
paste input "text"
type input "**********"
click at [1143, 170] on icon "check" at bounding box center [1141, 171] width 9 height 7
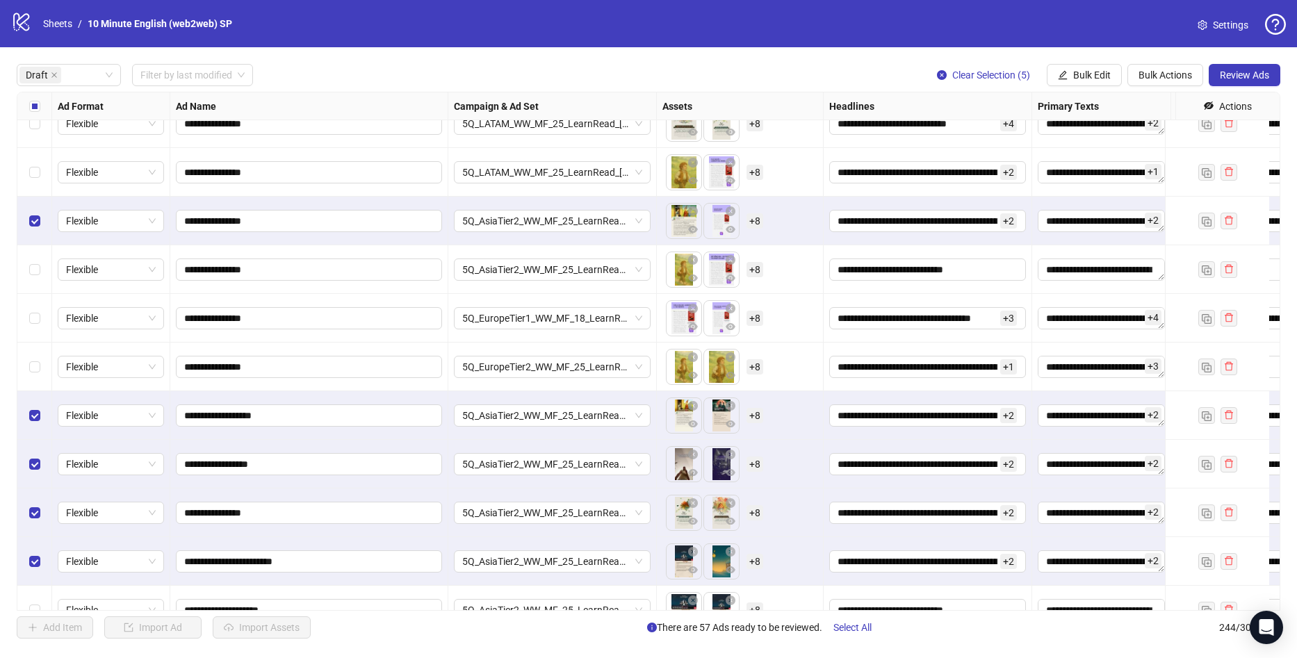
click at [37, 98] on div "Select all rows" at bounding box center [34, 106] width 35 height 28
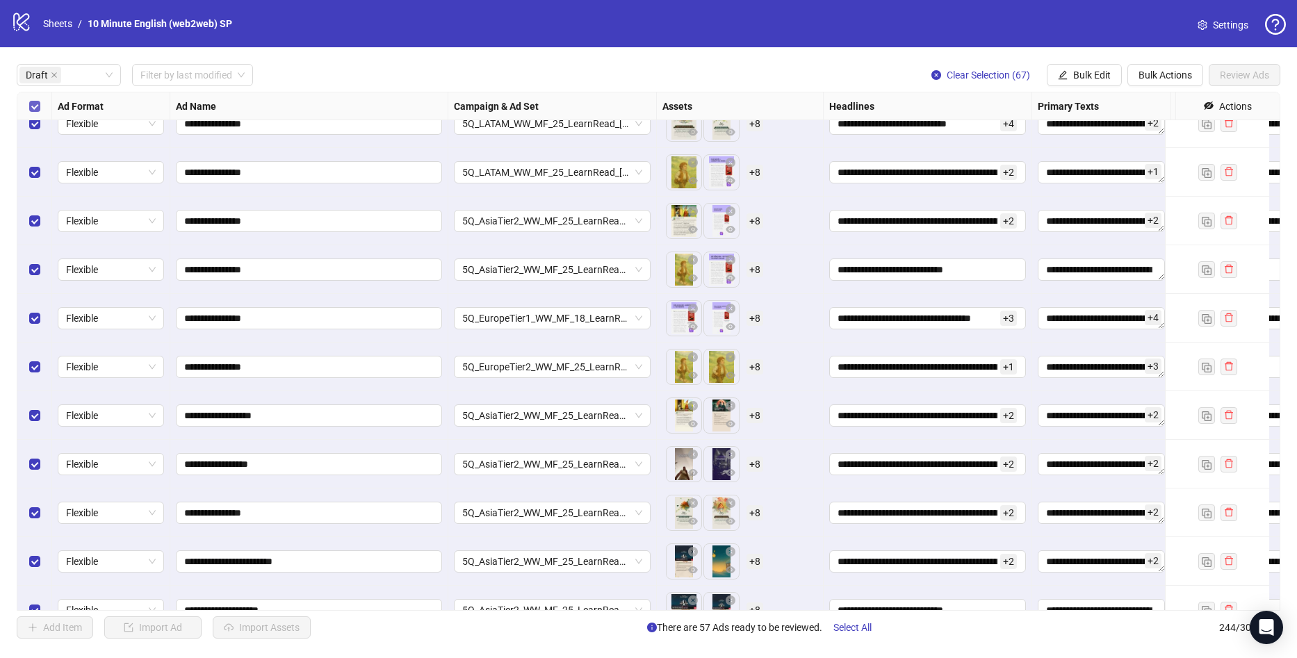
click at [38, 100] on label "Select all rows" at bounding box center [34, 106] width 11 height 15
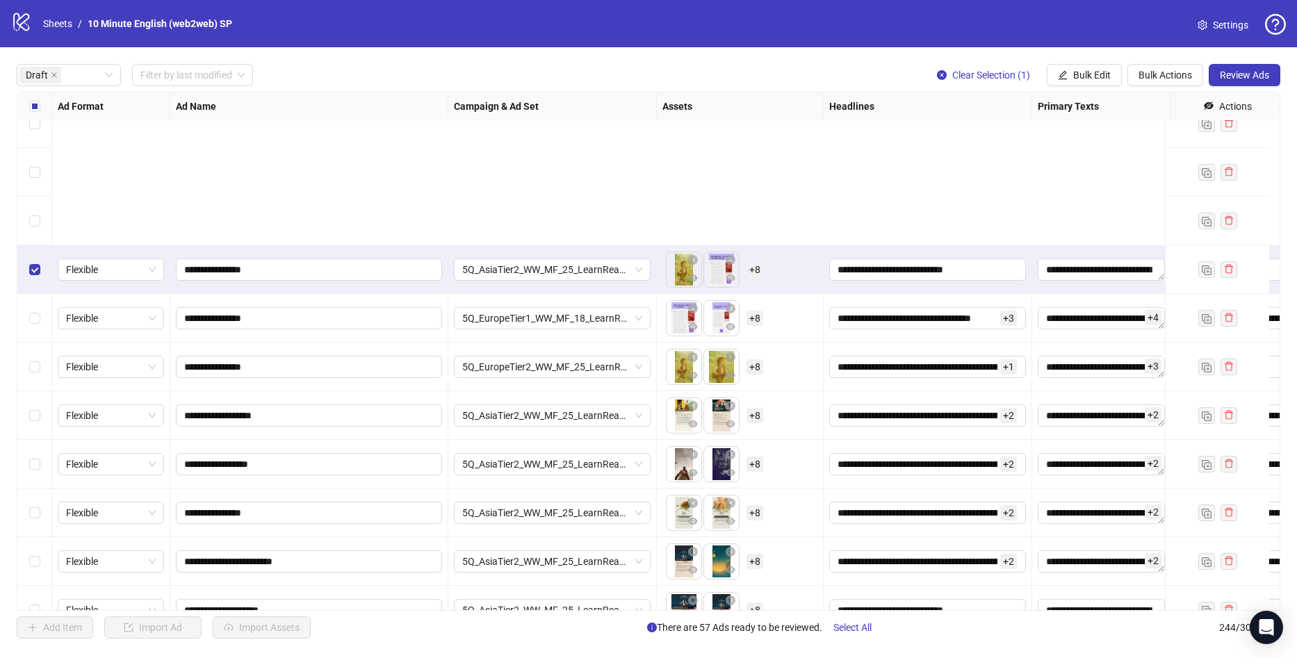
scroll to position [1251, 0]
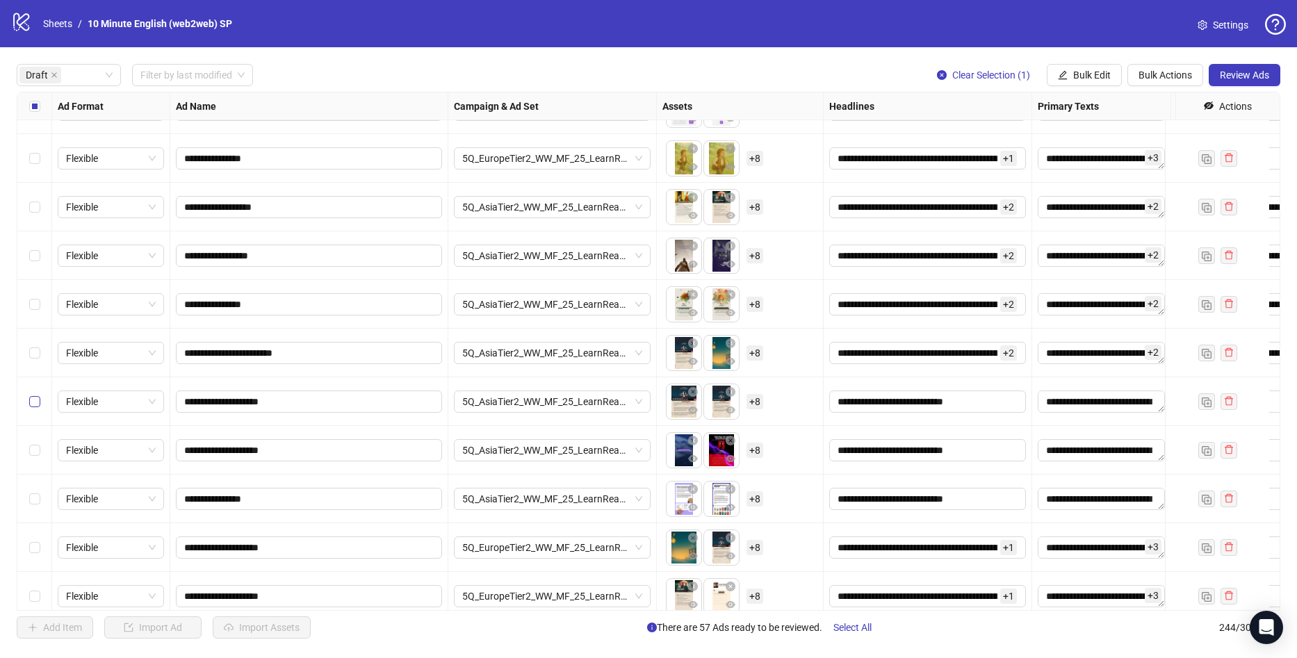
click at [40, 409] on label "Select row 32" at bounding box center [34, 401] width 11 height 15
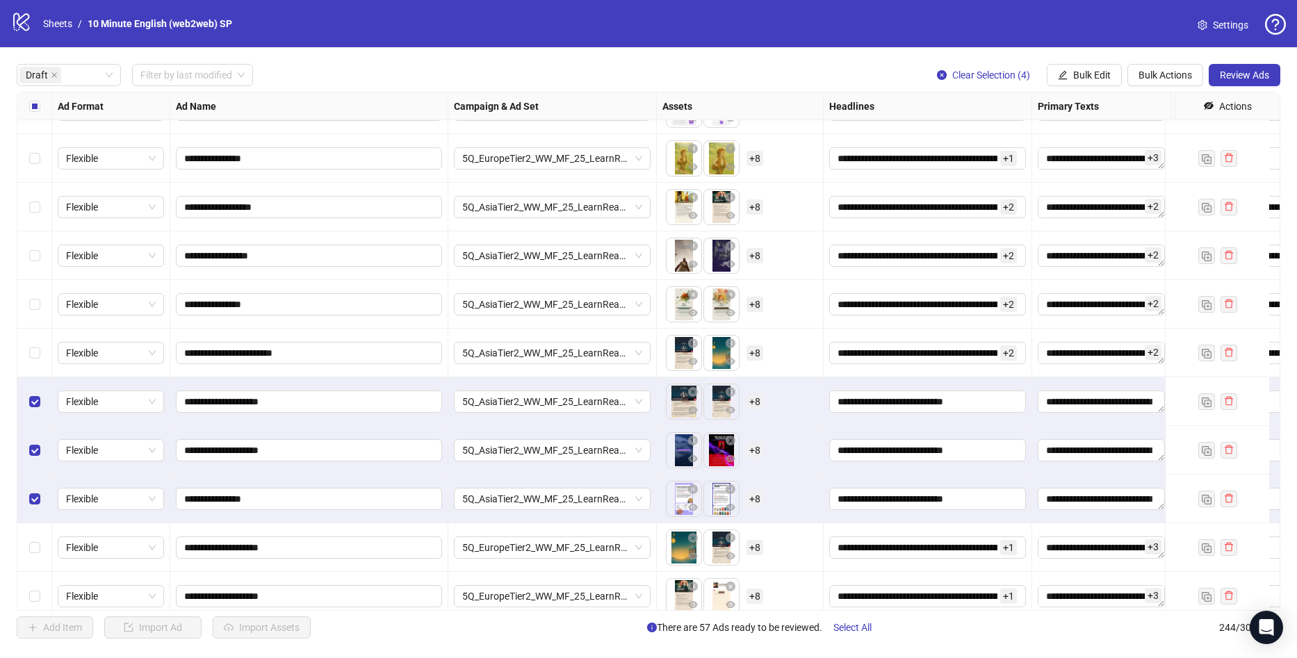
scroll to position [1321, 0]
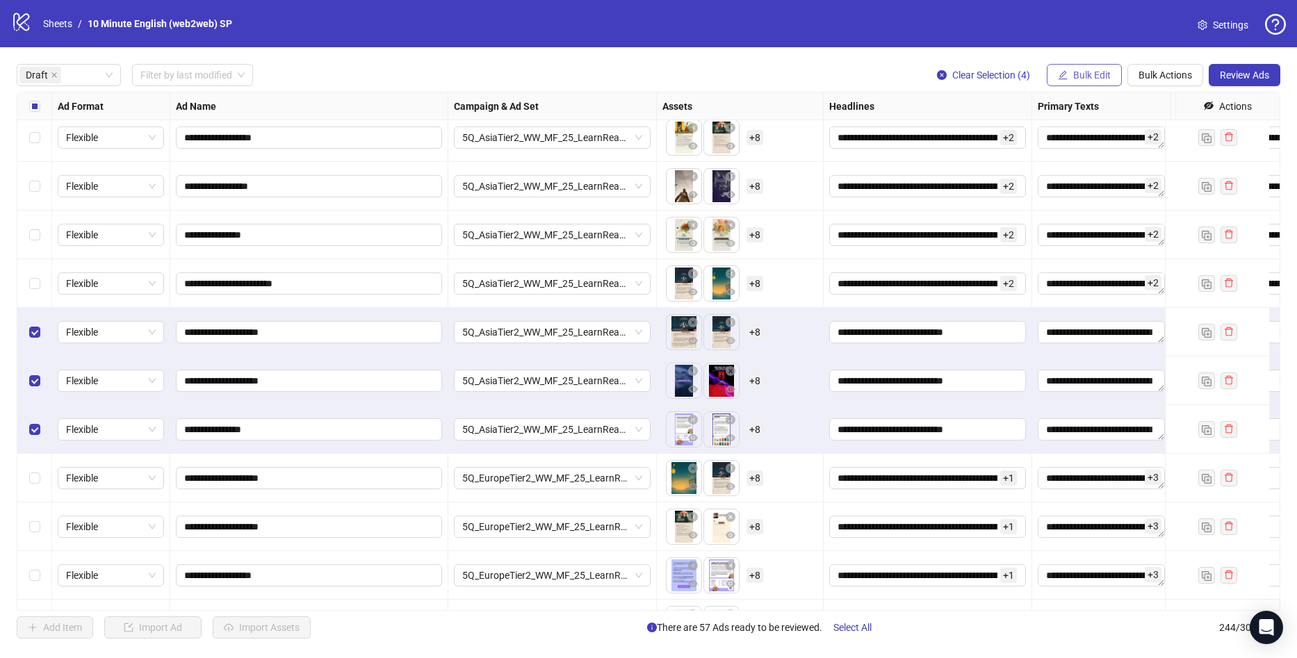
click at [1073, 72] on span "Bulk Edit" at bounding box center [1092, 75] width 38 height 11
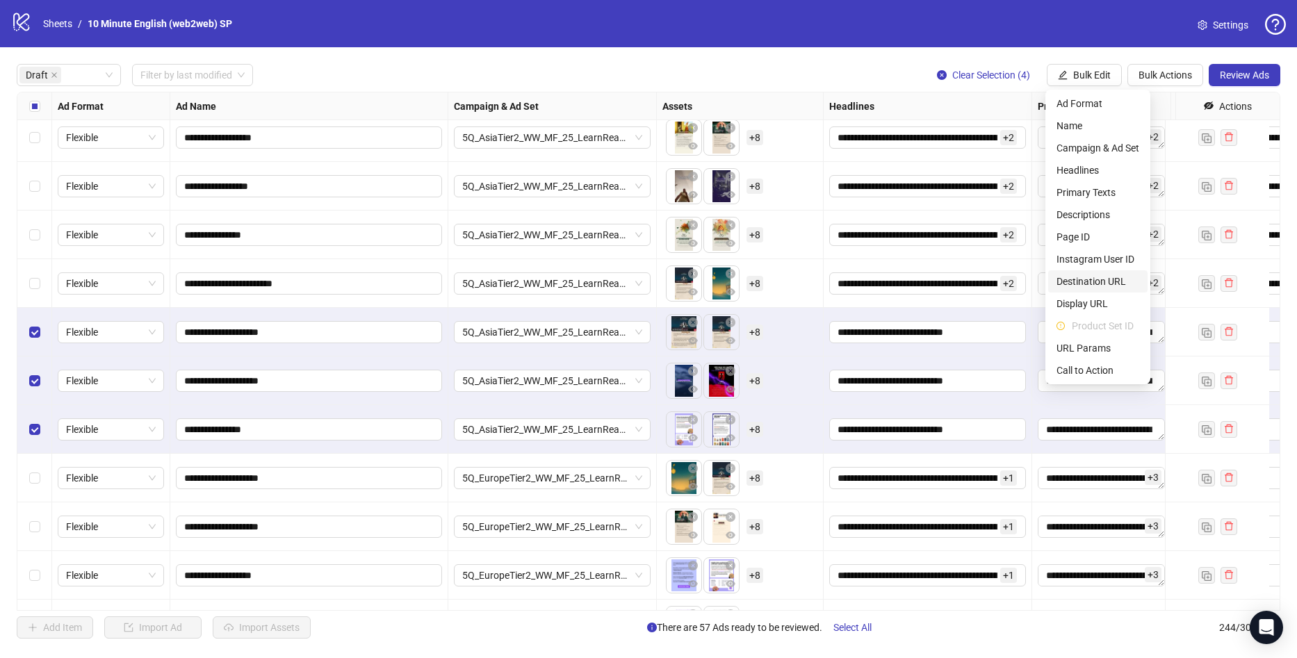
click at [1100, 280] on span "Destination URL" at bounding box center [1098, 281] width 83 height 15
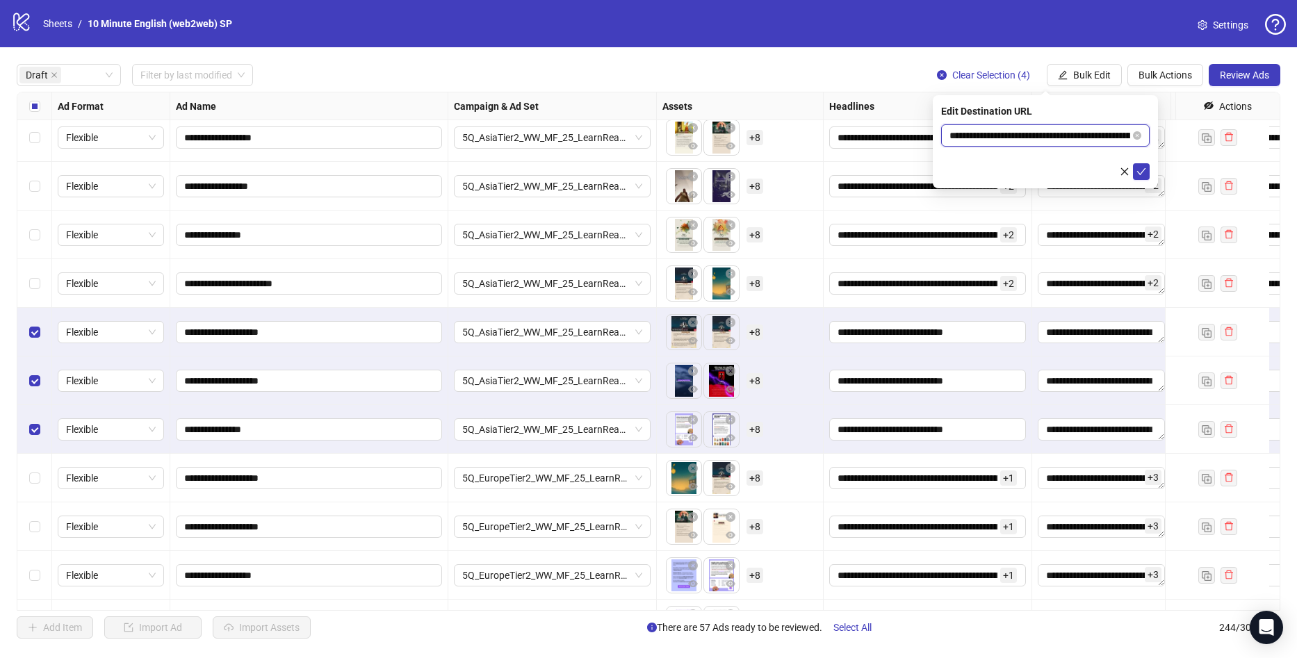
drag, startPoint x: 1116, startPoint y: 143, endPoint x: 1139, endPoint y: 149, distance: 23.3
click at [1117, 143] on input "**********" at bounding box center [1040, 135] width 181 height 15
paste input "text"
type input "**********"
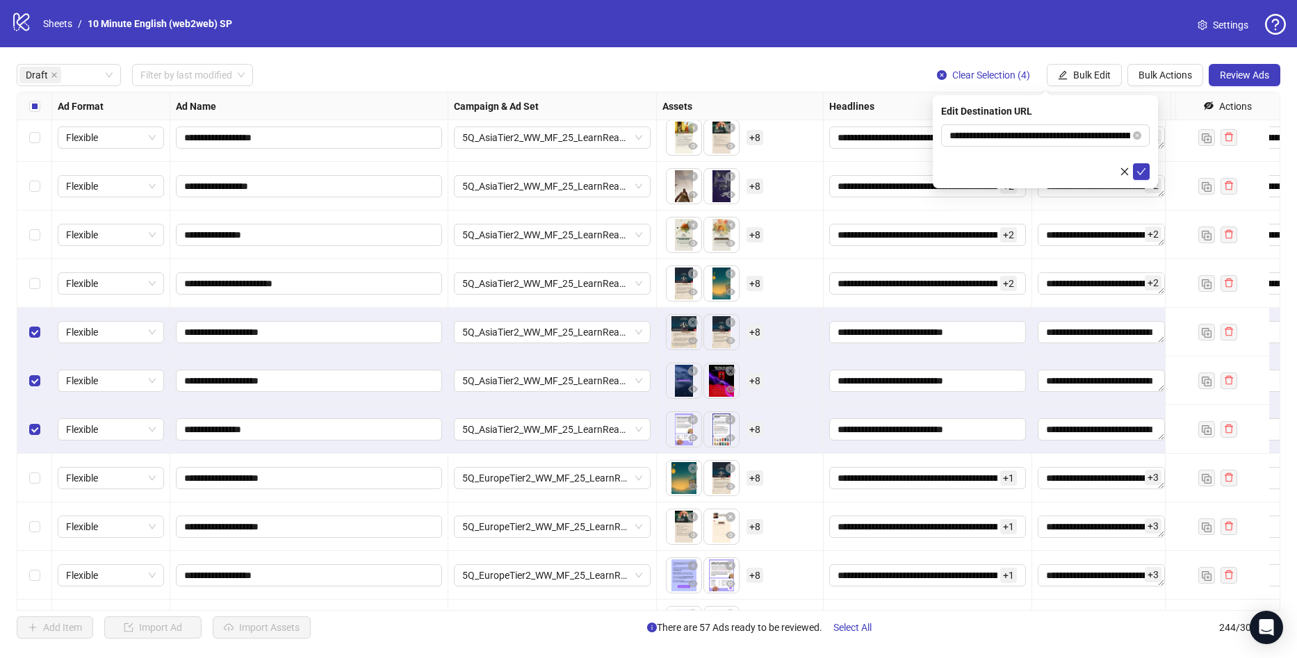
click at [1150, 170] on div "**********" at bounding box center [1045, 141] width 225 height 93
click at [1146, 172] on icon "check" at bounding box center [1142, 172] width 10 height 10
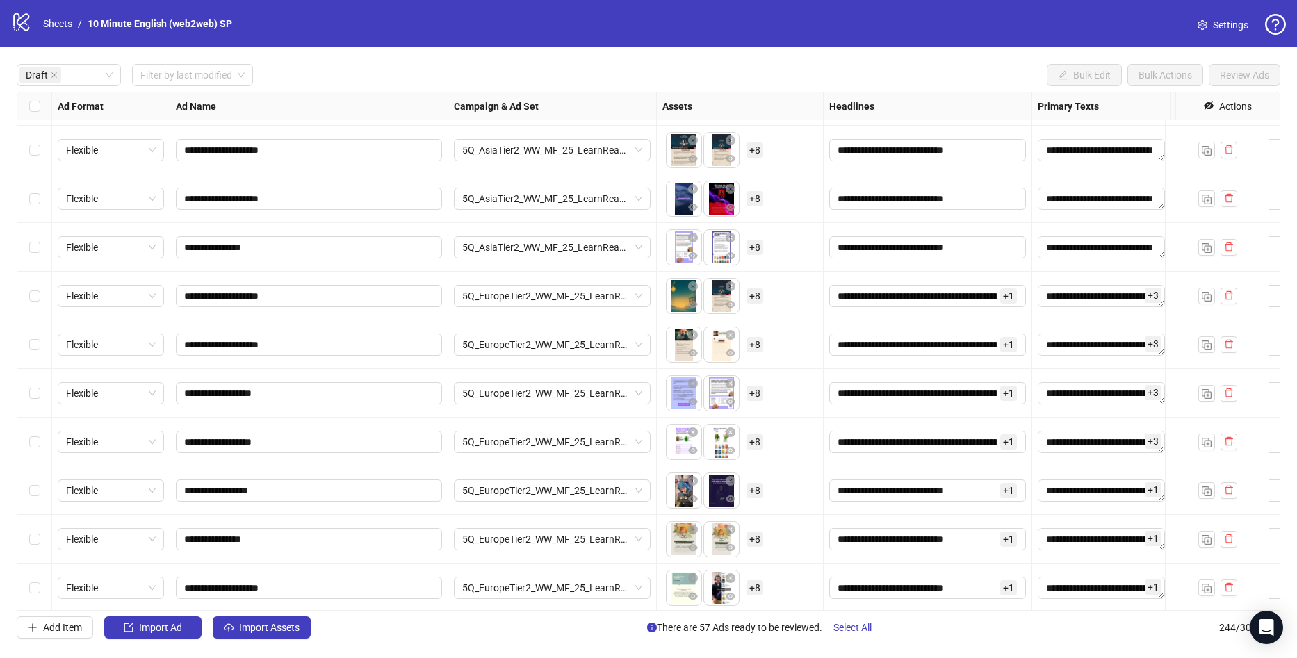
scroll to position [1529, 0]
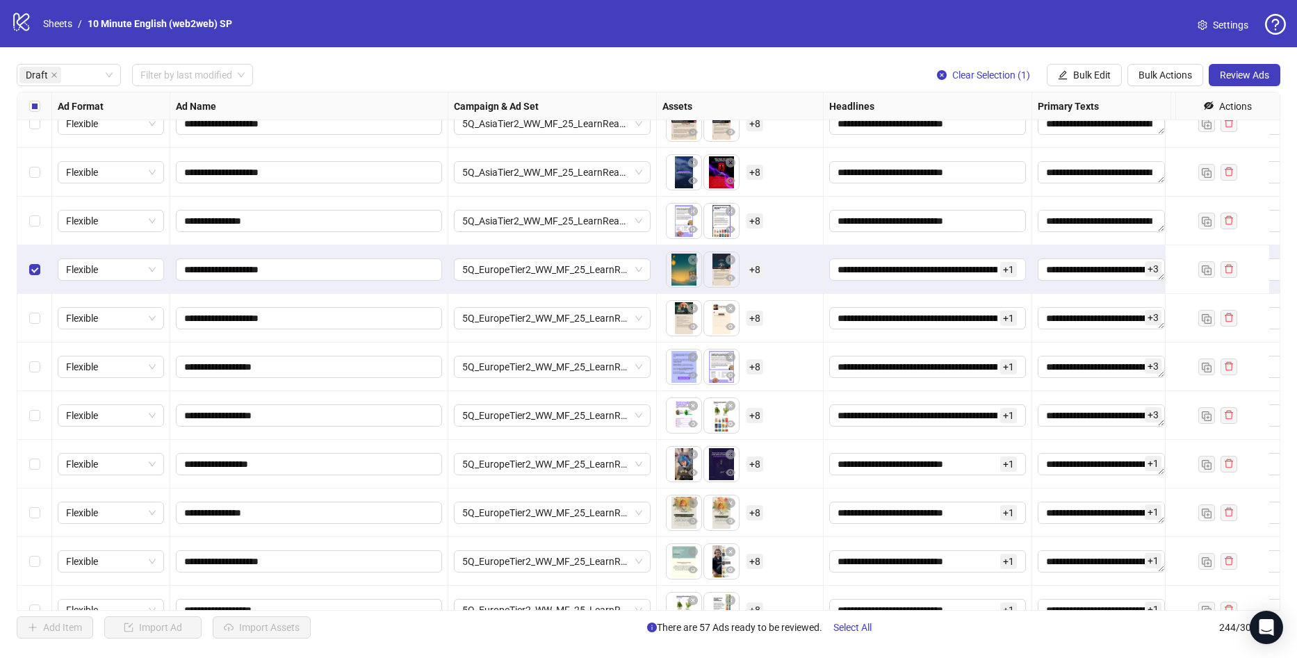
click at [35, 309] on div "Select row 36" at bounding box center [34, 318] width 35 height 49
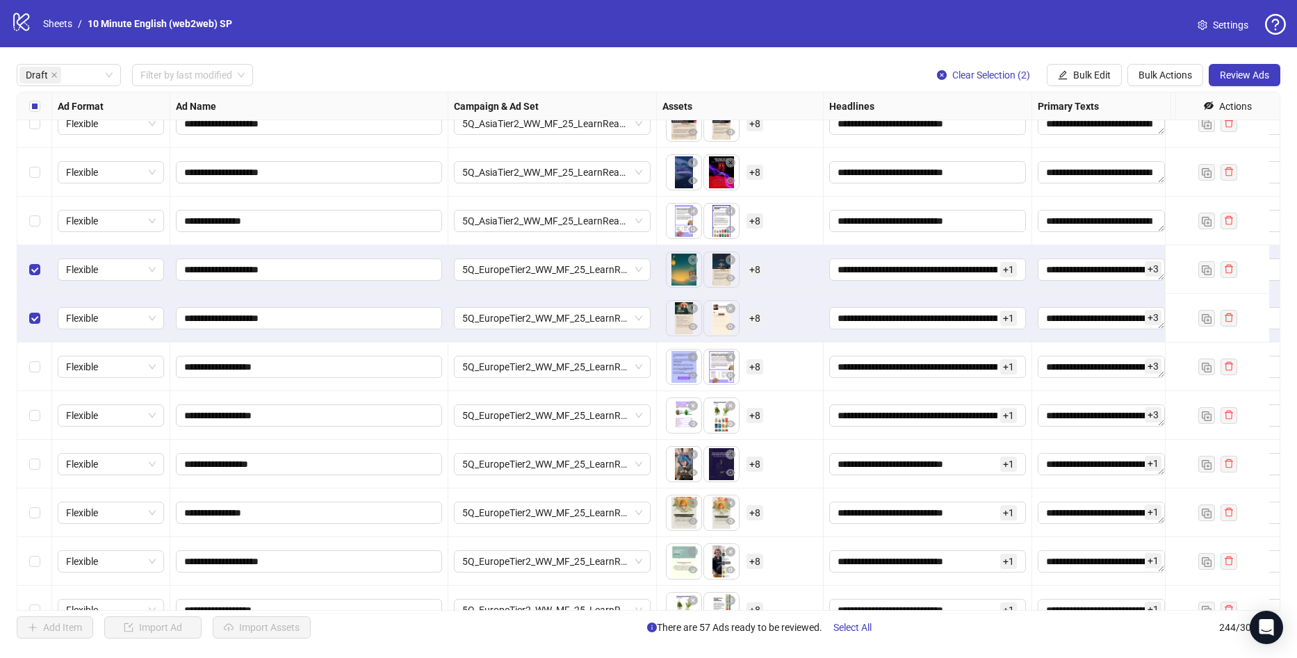
click at [41, 359] on div "Select row 37" at bounding box center [34, 367] width 35 height 49
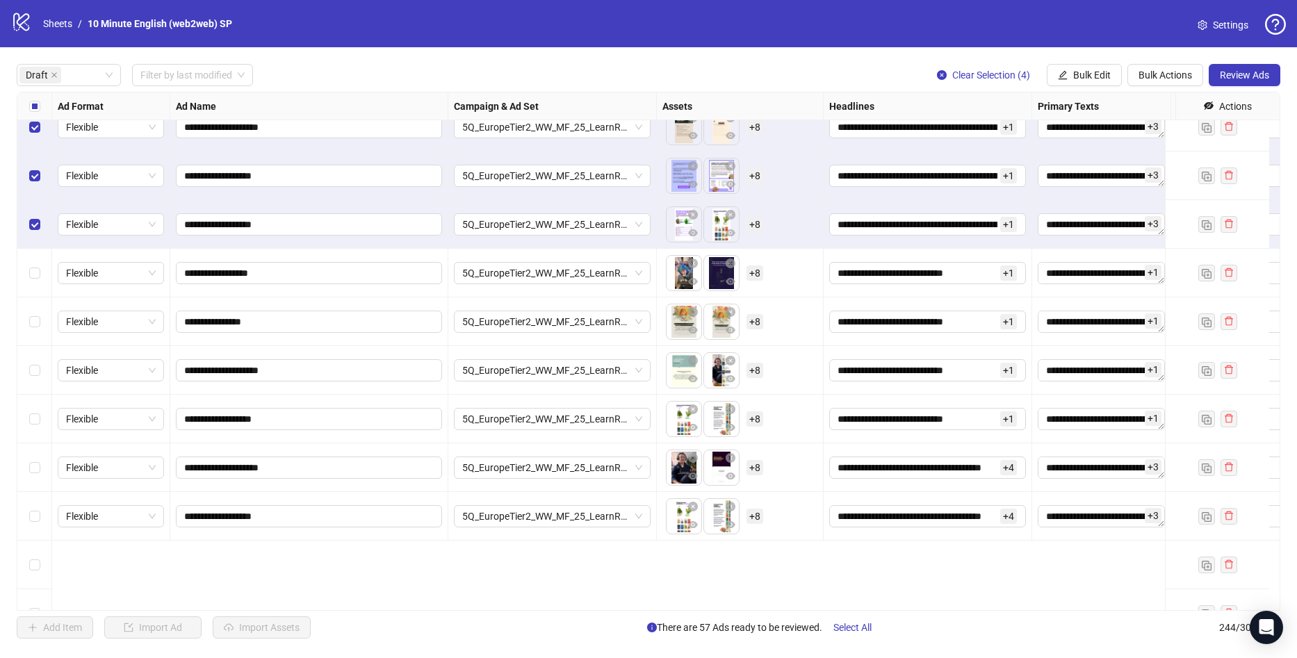
scroll to position [1599, 0]
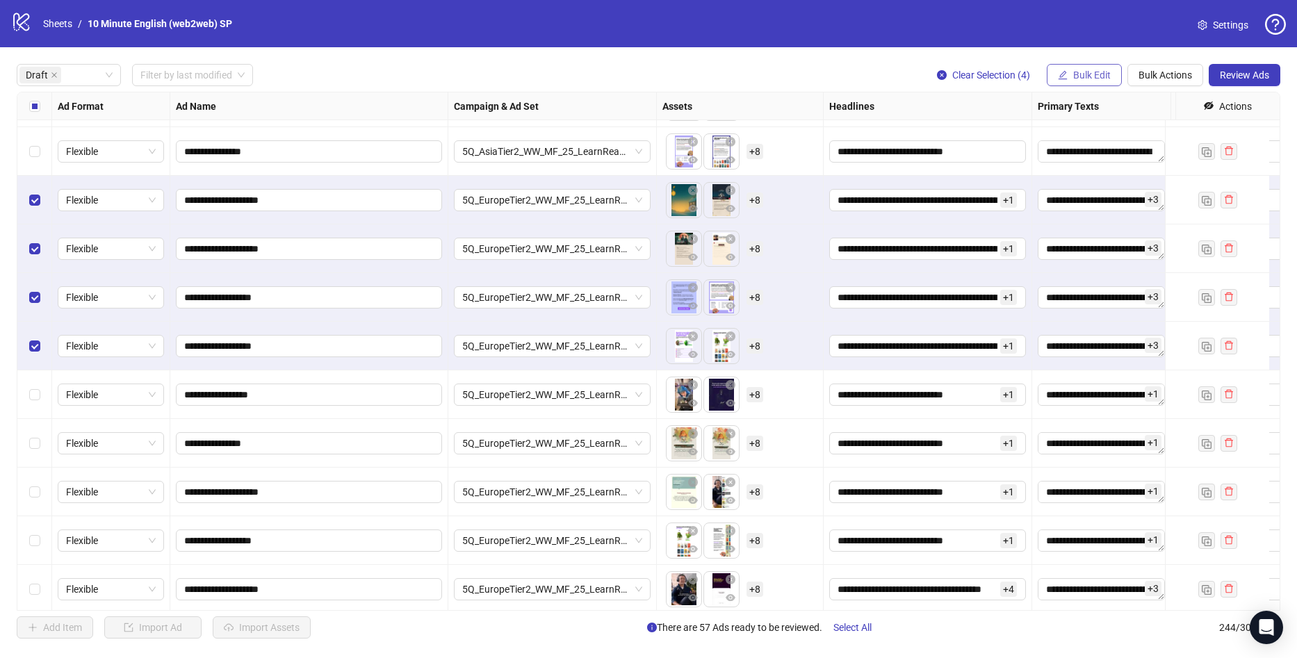
click at [1114, 72] on button "Bulk Edit" at bounding box center [1084, 75] width 75 height 22
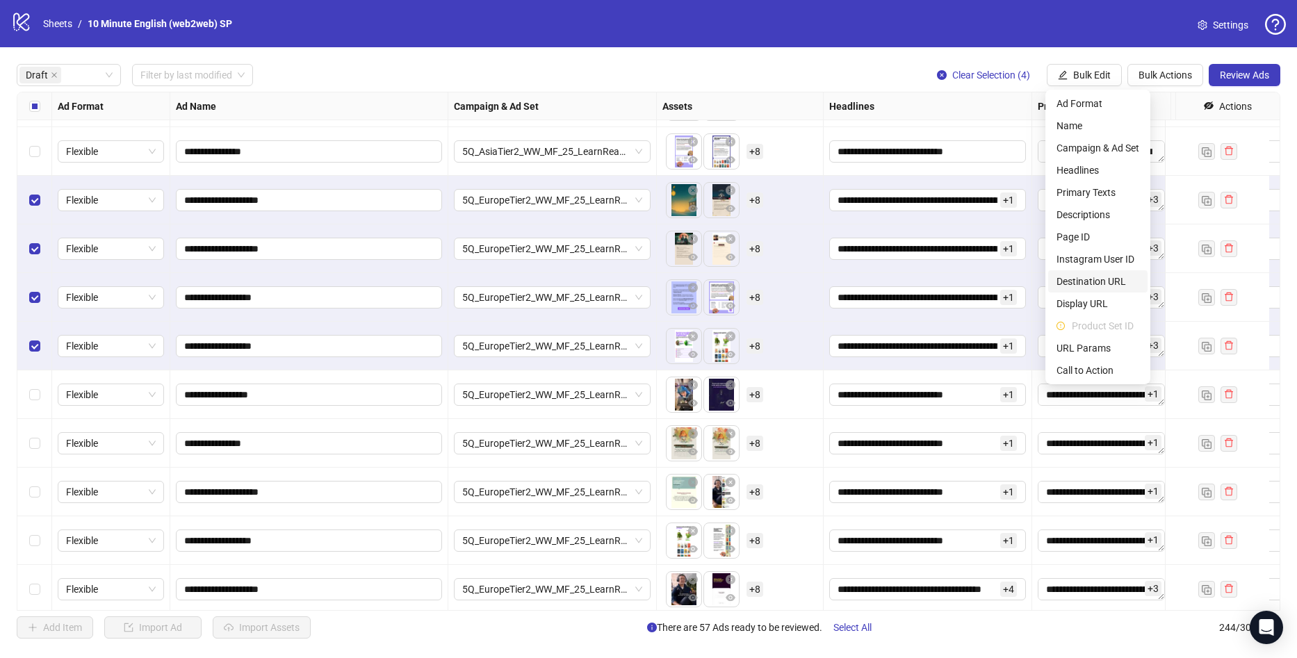
click at [1111, 284] on span "Destination URL" at bounding box center [1098, 281] width 83 height 15
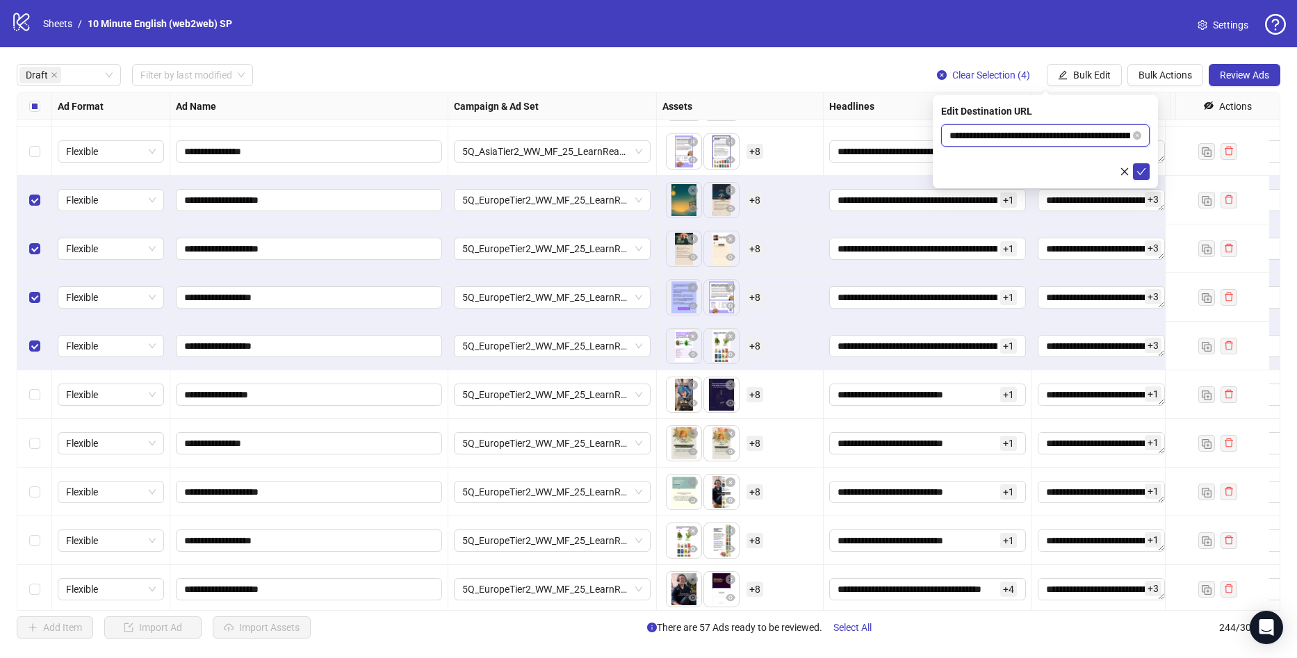
click at [1121, 132] on input "**********" at bounding box center [1040, 135] width 181 height 15
paste input "text"
type input "**********"
click at [1146, 170] on icon "check" at bounding box center [1142, 172] width 10 height 10
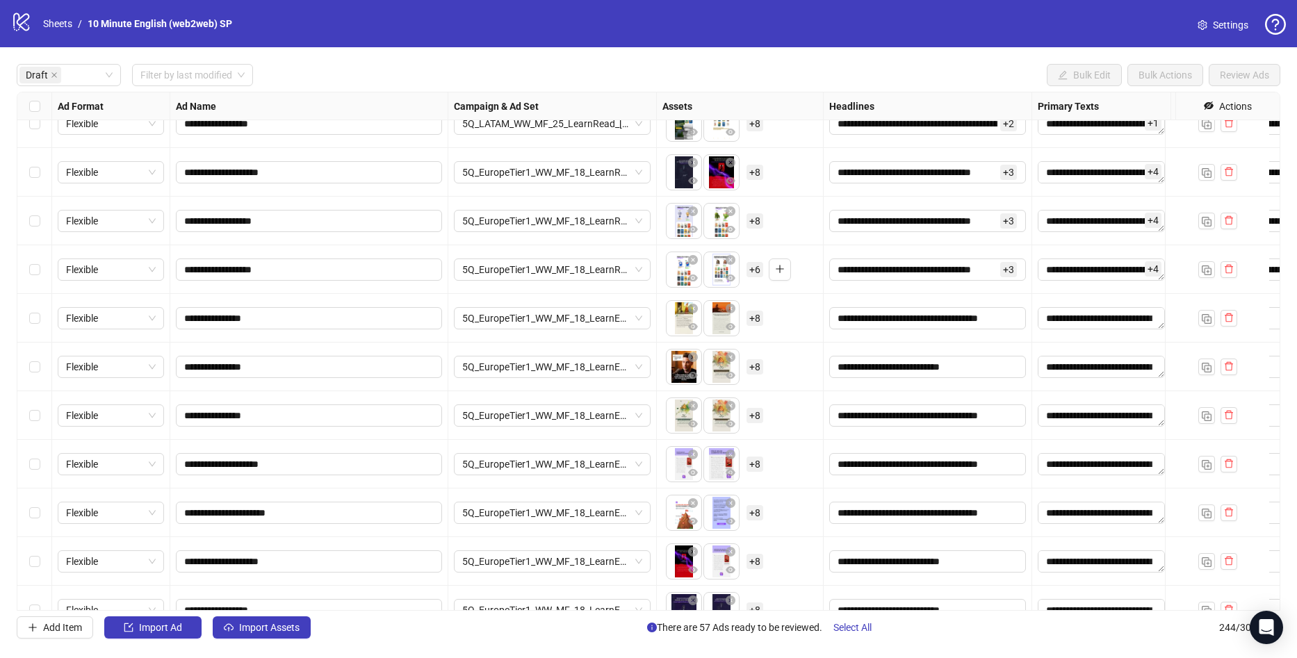
scroll to position [2572, 0]
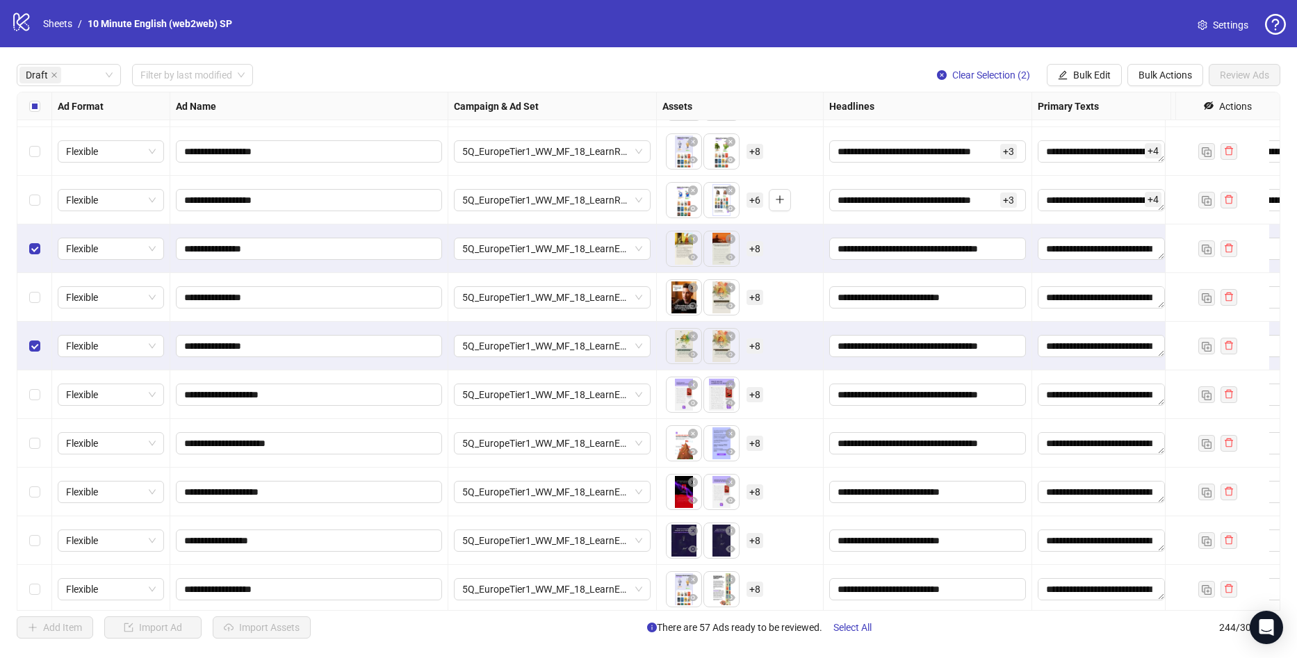
drag, startPoint x: 33, startPoint y: 403, endPoint x: 31, endPoint y: 414, distance: 10.5
click at [33, 403] on div "Select row 59" at bounding box center [34, 395] width 35 height 49
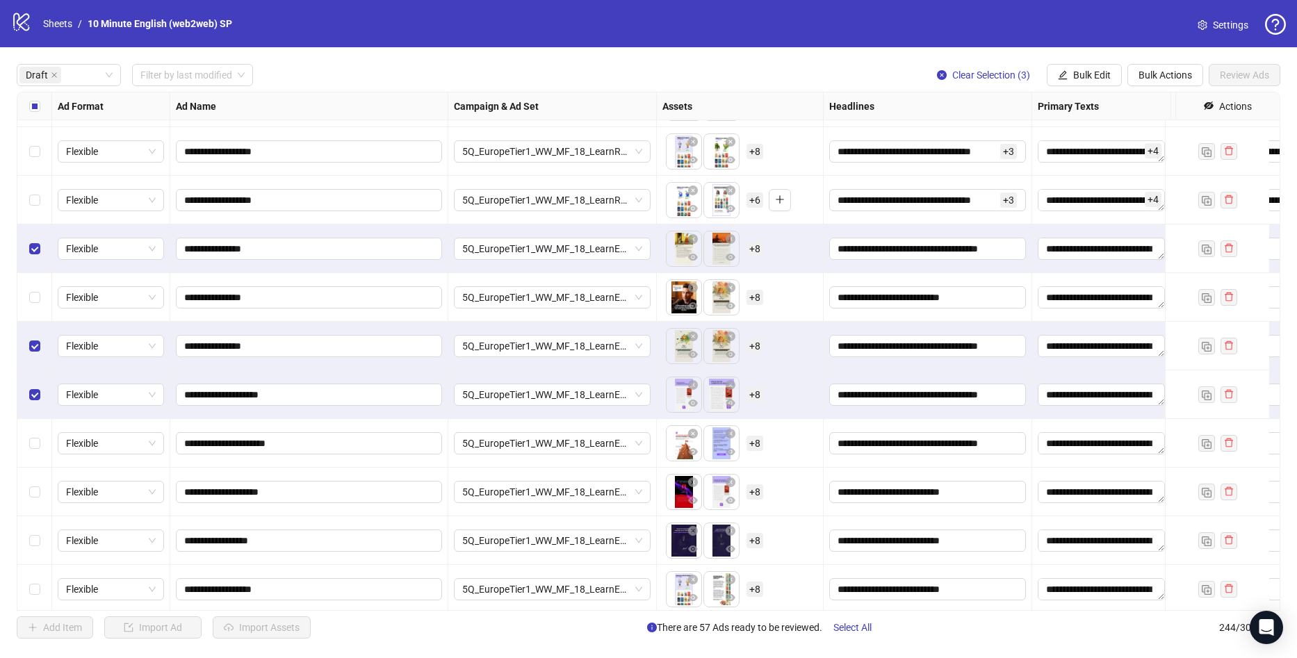
click at [23, 447] on div "Select row 60" at bounding box center [34, 443] width 35 height 49
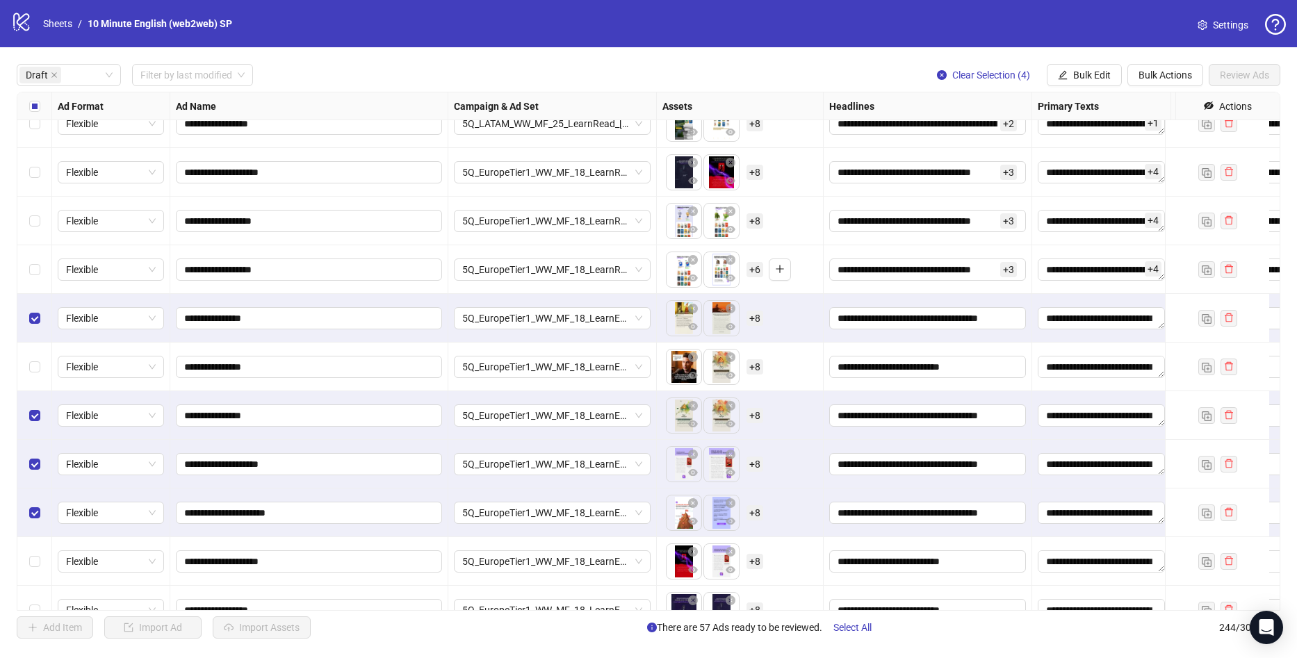
scroll to position [2433, 0]
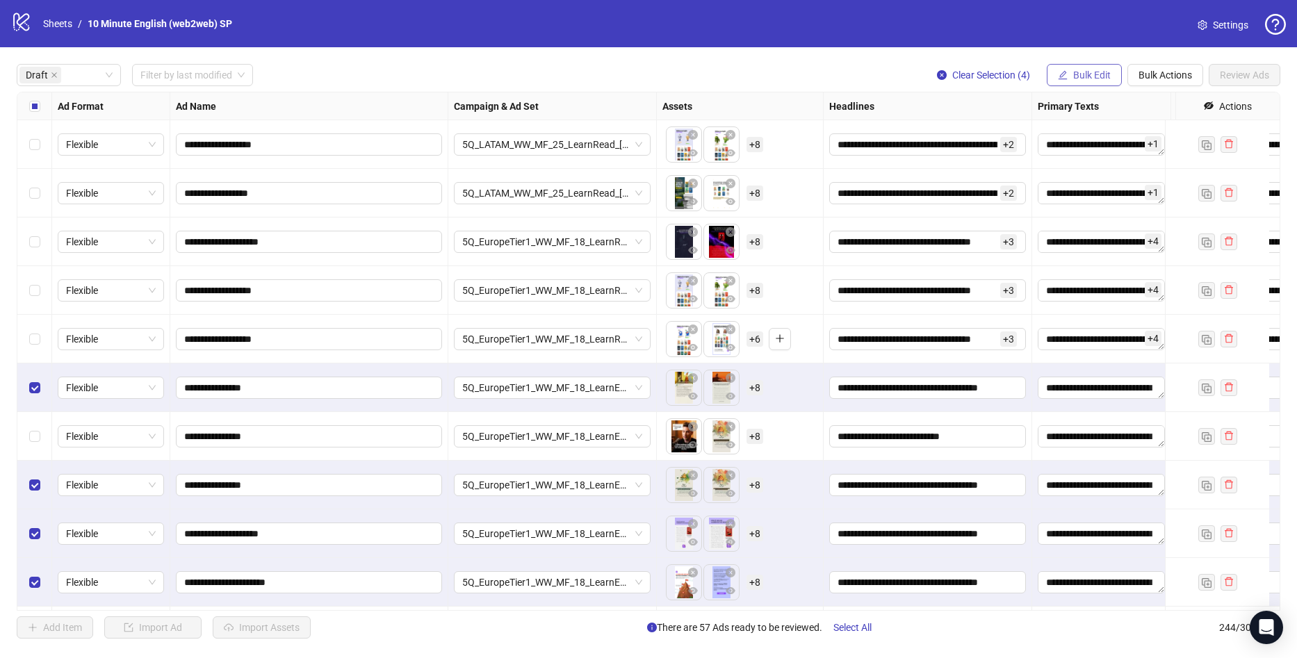
click at [1094, 67] on button "Bulk Edit" at bounding box center [1084, 75] width 75 height 22
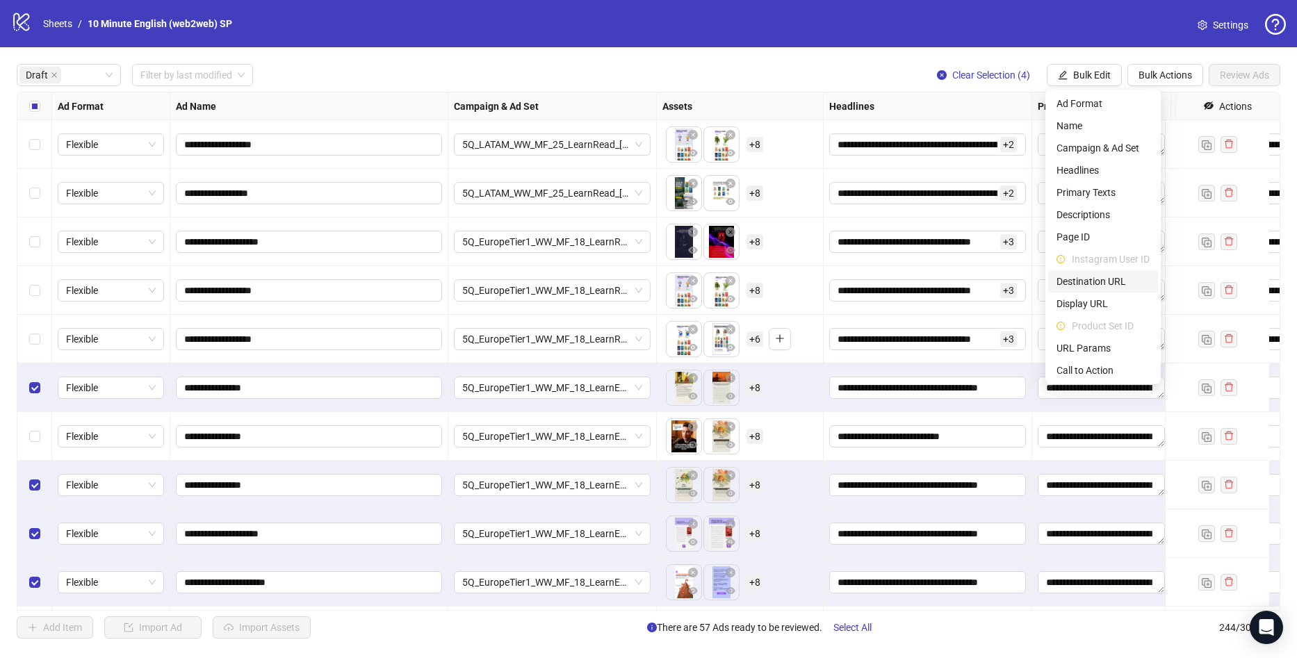
click at [1101, 282] on span "Destination URL" at bounding box center [1103, 281] width 93 height 15
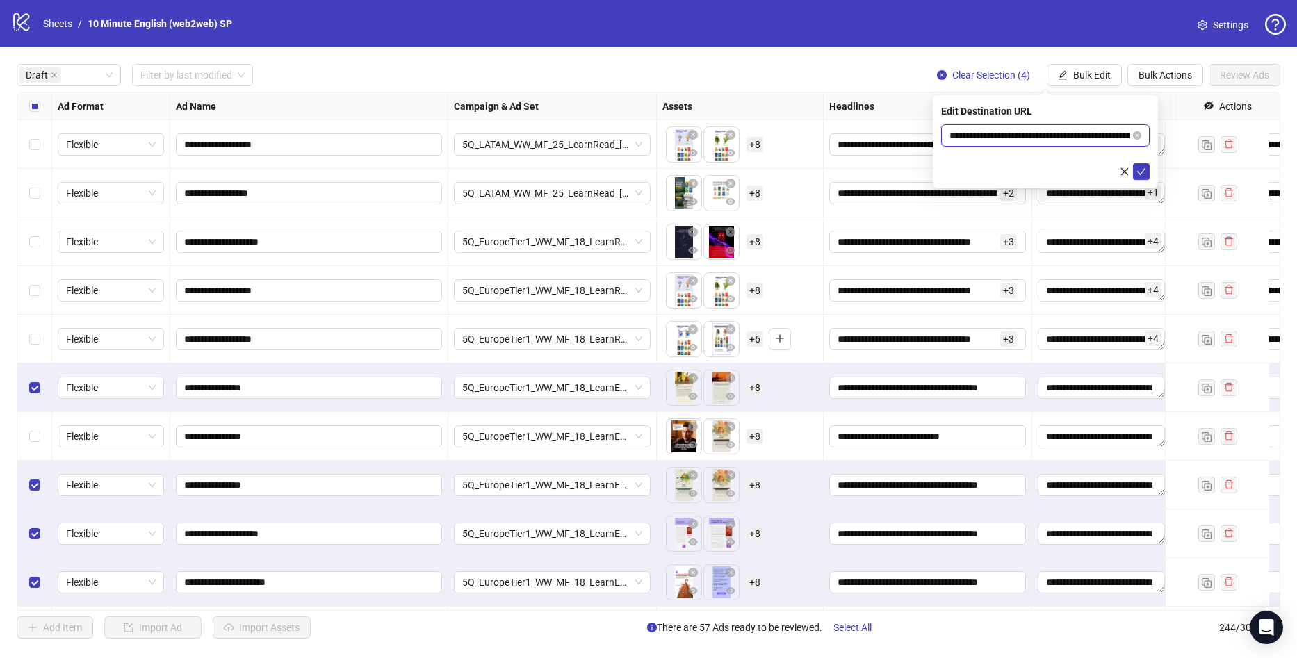
click at [1105, 135] on input "**********" at bounding box center [1040, 135] width 181 height 15
paste input "text"
type input "**********"
click at [1148, 168] on button "submit" at bounding box center [1141, 171] width 17 height 17
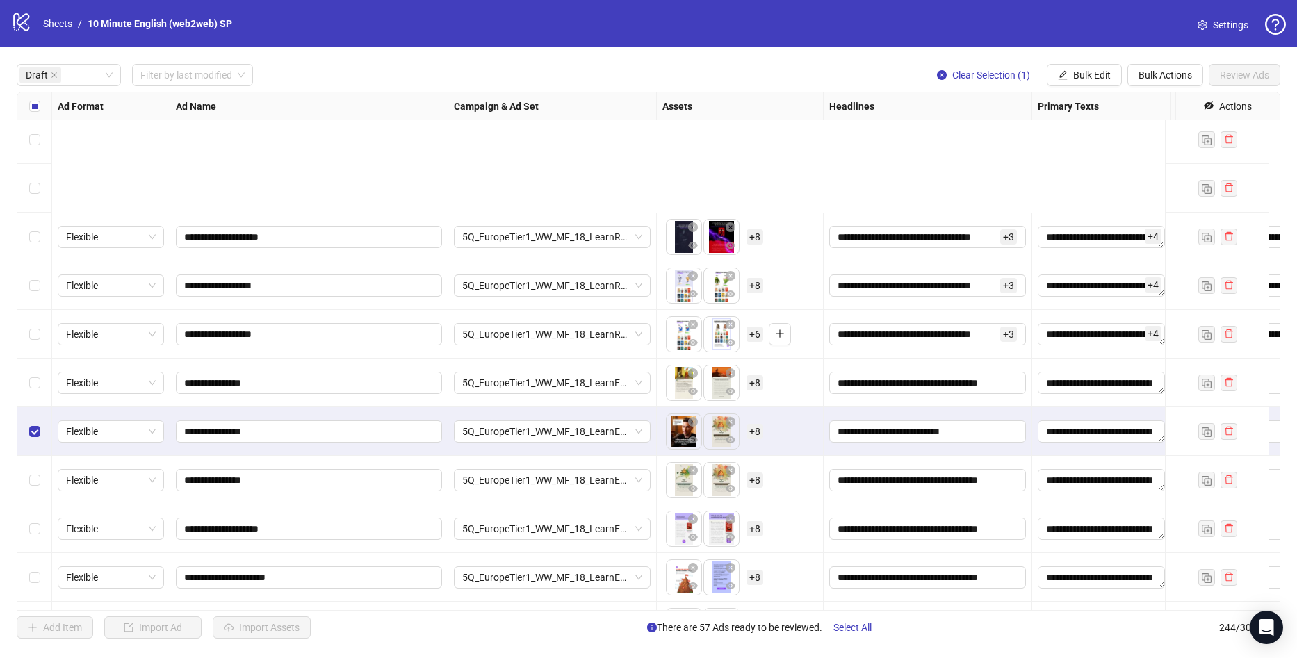
scroll to position [2642, 0]
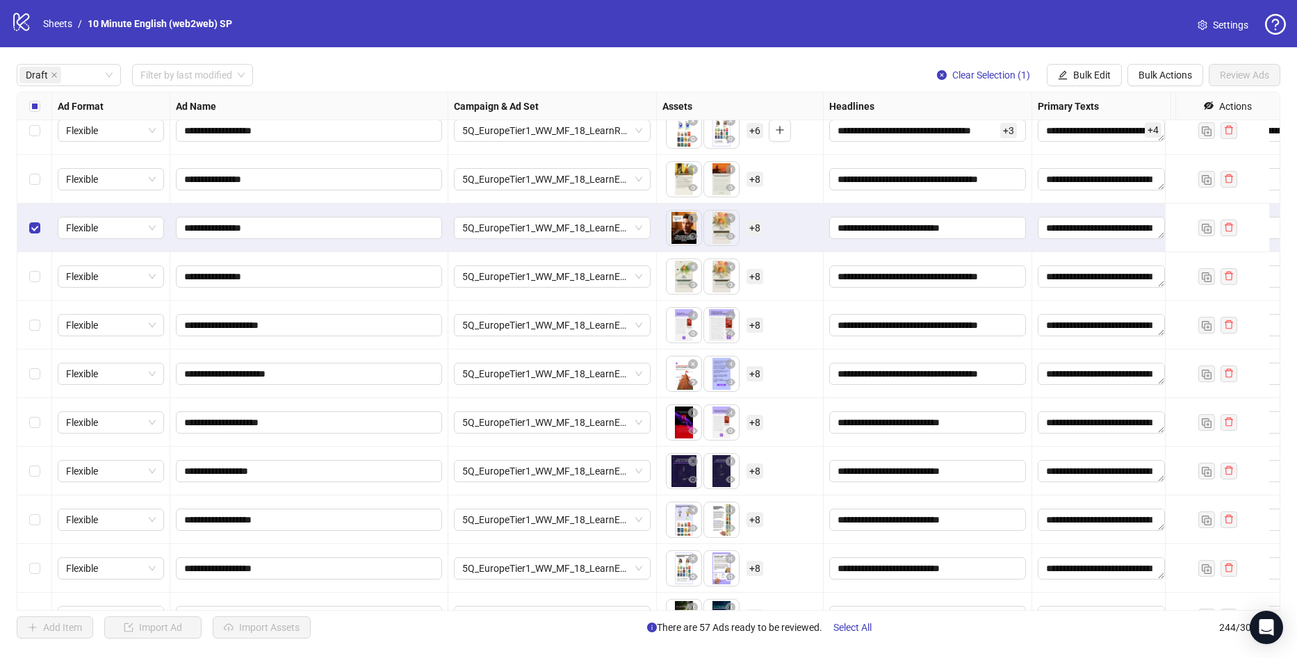
click at [42, 424] on div "Select row 61" at bounding box center [34, 422] width 35 height 49
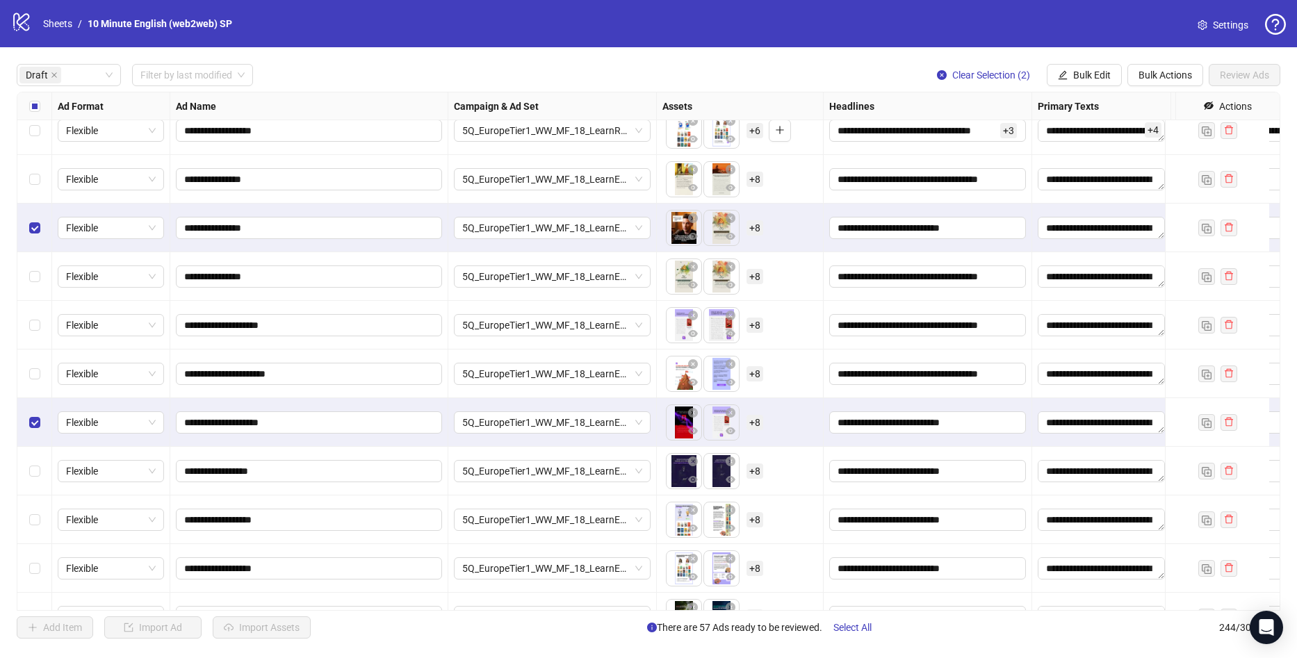
click at [38, 480] on div "Select row 62" at bounding box center [34, 471] width 35 height 49
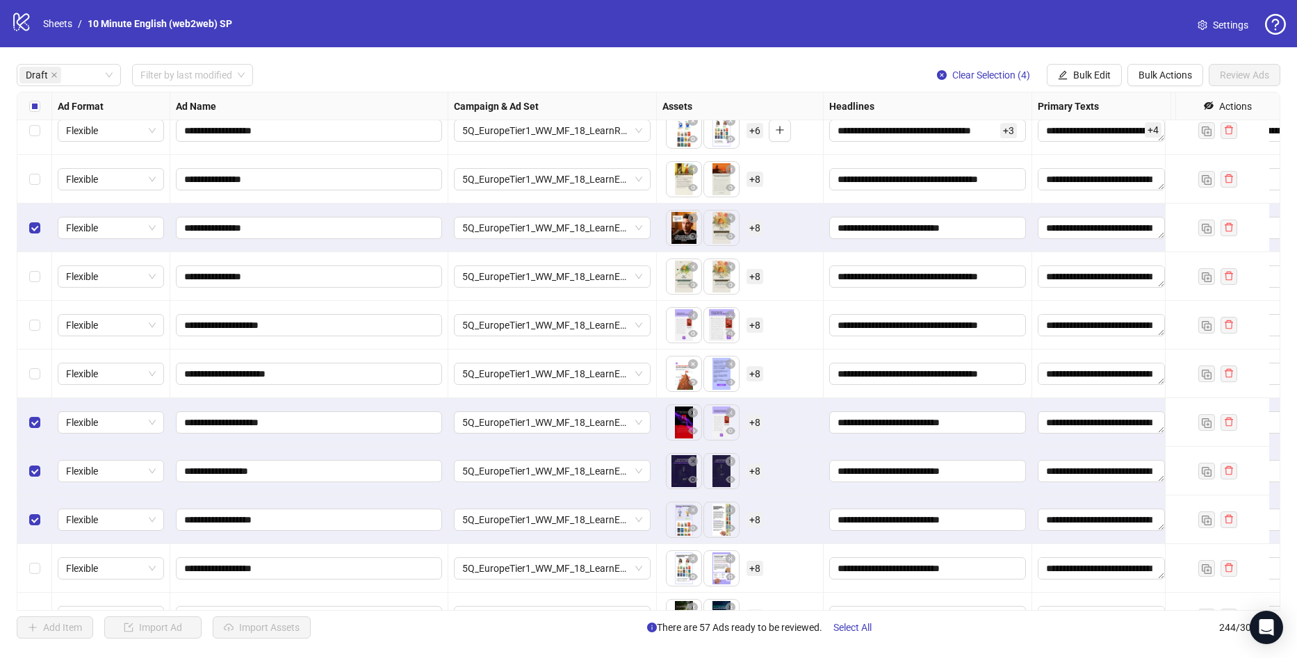
scroll to position [2781, 0]
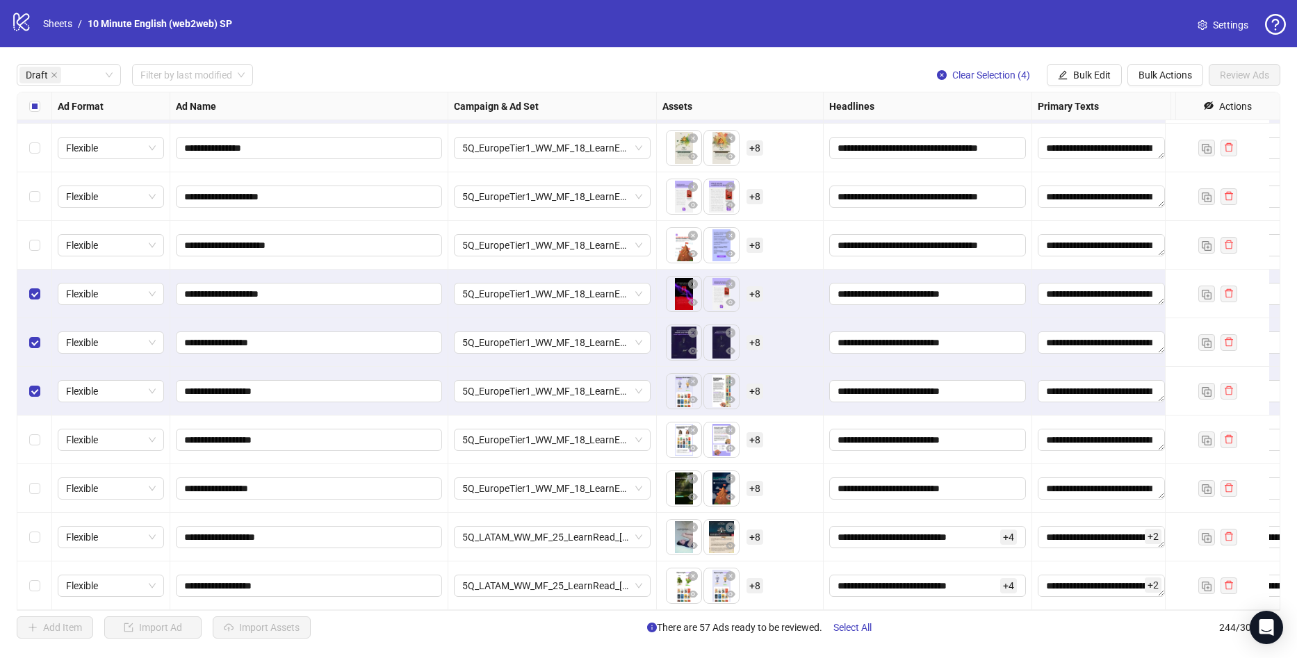
click at [26, 431] on div "Select row 64" at bounding box center [34, 440] width 35 height 49
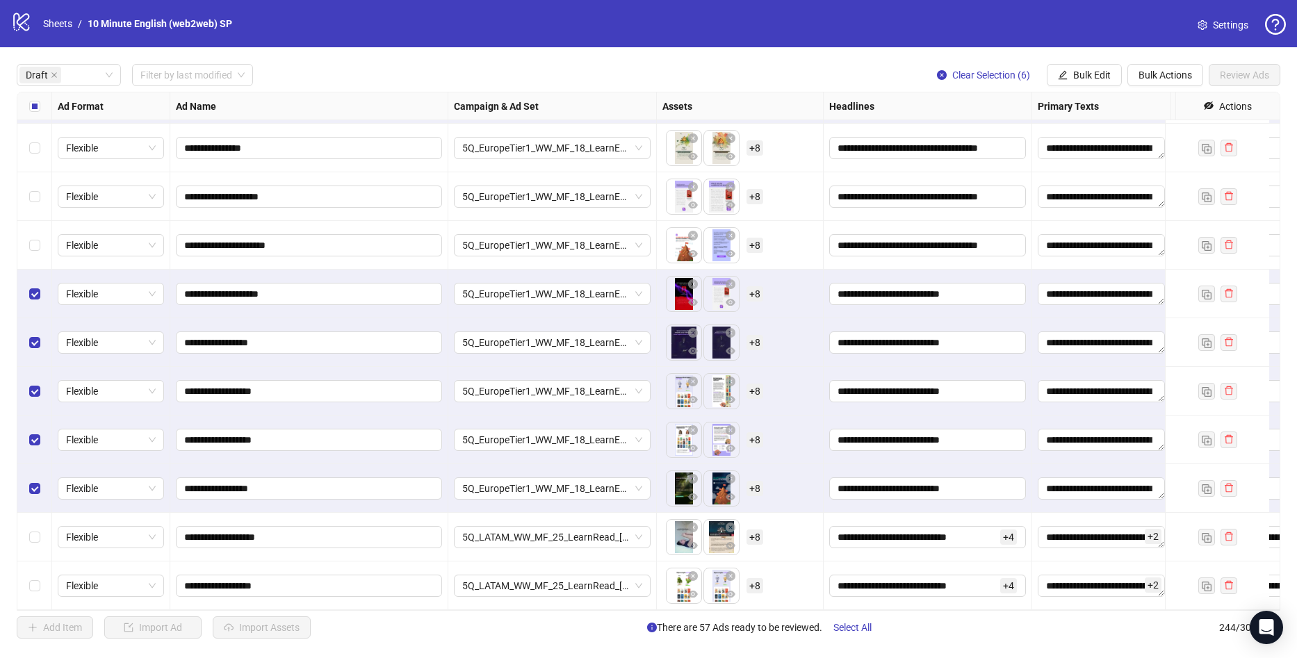
click at [1096, 64] on div "**********" at bounding box center [648, 351] width 1297 height 608
click at [1057, 56] on div "**********" at bounding box center [648, 351] width 1297 height 608
click at [1068, 76] on button "Bulk Edit" at bounding box center [1084, 75] width 75 height 22
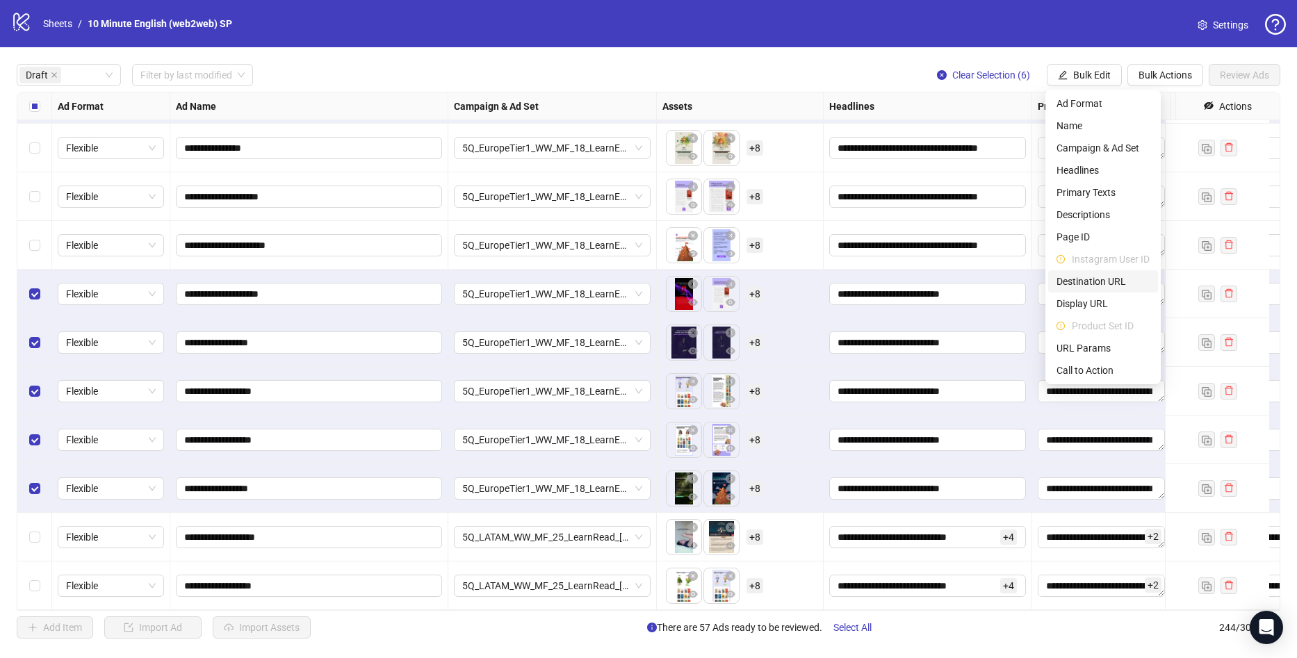
click at [1099, 289] on li "Destination URL" at bounding box center [1103, 281] width 110 height 22
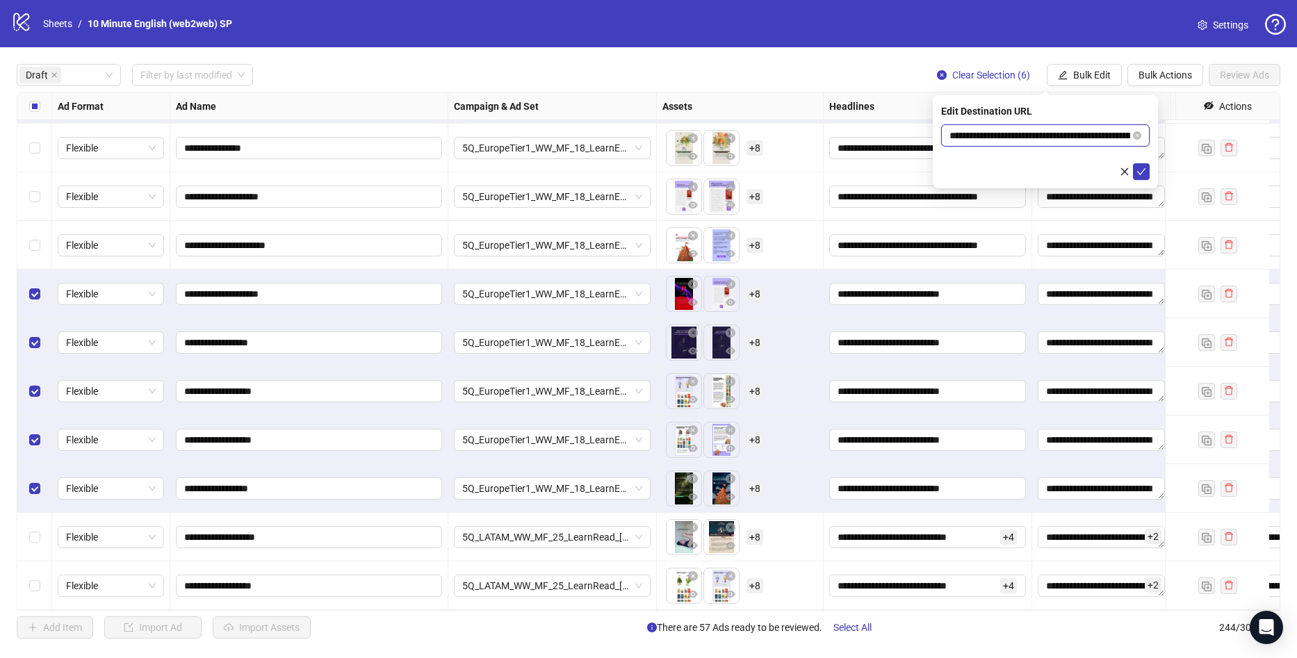
click at [1124, 135] on input "**********" at bounding box center [1040, 135] width 181 height 15
paste input "text"
type input "**********"
click at [1145, 176] on span "submit" at bounding box center [1142, 171] width 10 height 11
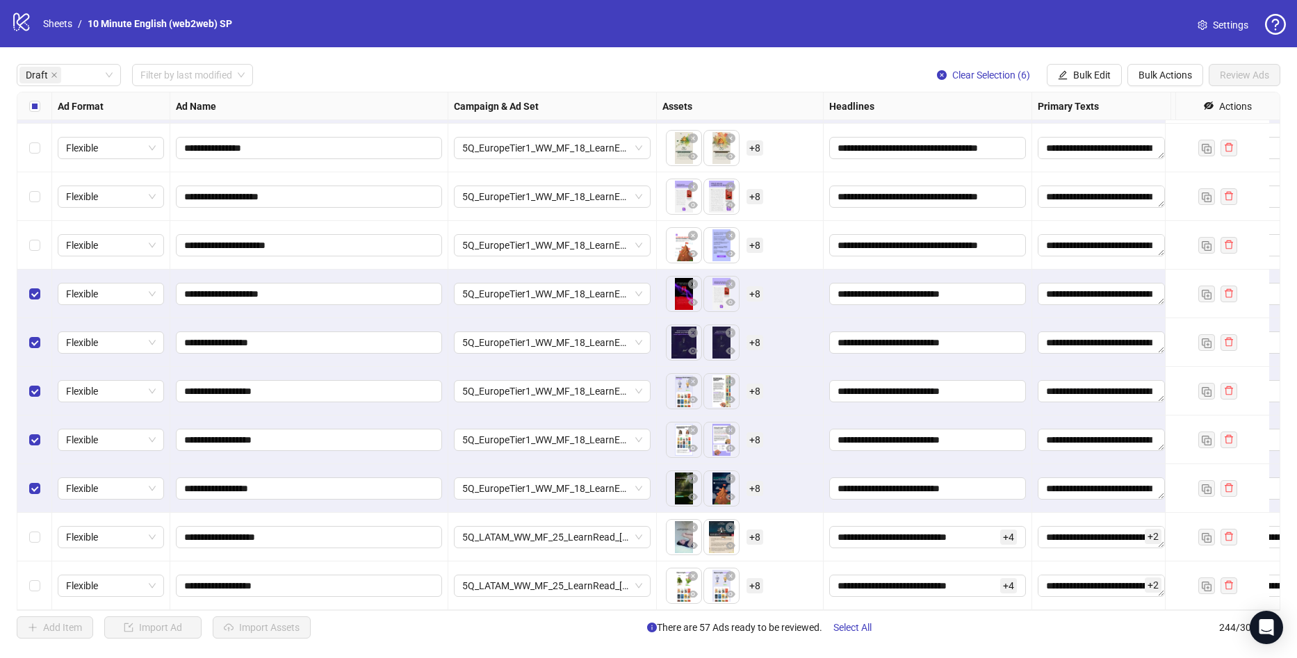
drag, startPoint x: 25, startPoint y: 110, endPoint x: 35, endPoint y: 115, distance: 10.9
click at [26, 110] on div "Select all rows" at bounding box center [34, 106] width 35 height 28
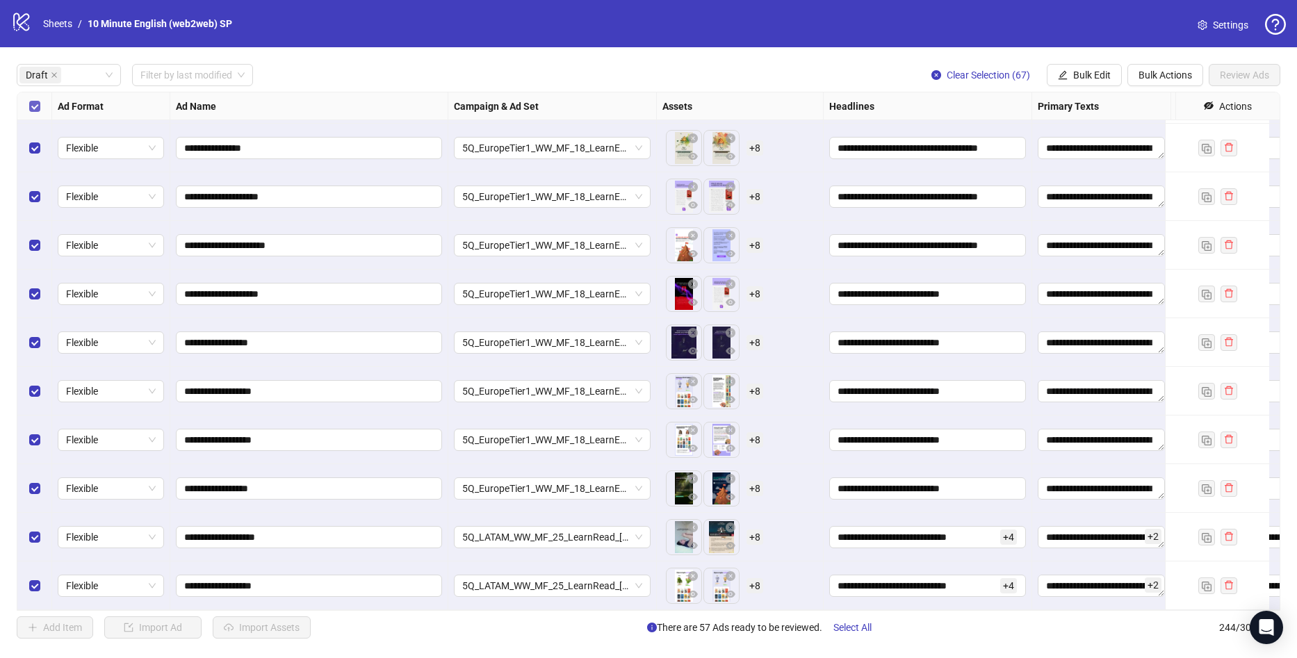
click at [36, 114] on label "Select all rows" at bounding box center [34, 106] width 11 height 15
drag, startPoint x: 33, startPoint y: 117, endPoint x: 55, endPoint y: 118, distance: 21.6
click at [35, 116] on div "Select all rows" at bounding box center [34, 106] width 35 height 28
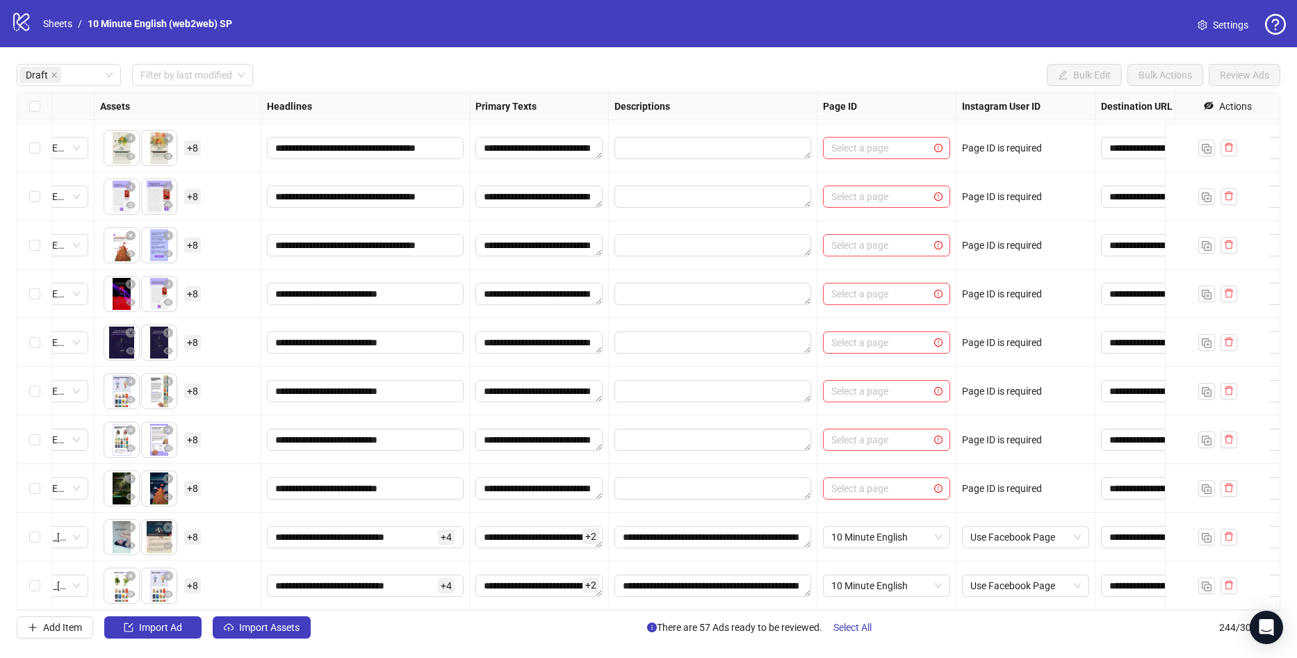
scroll to position [2781, 576]
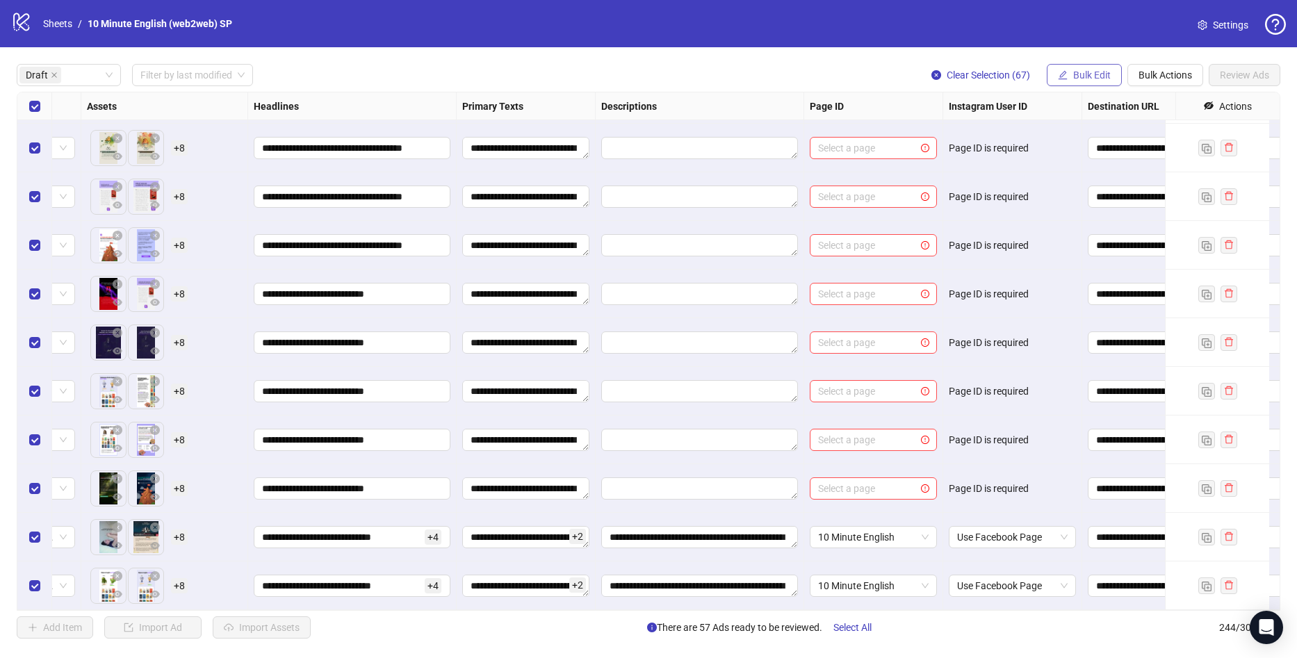
click at [1110, 75] on span "Bulk Edit" at bounding box center [1092, 75] width 38 height 11
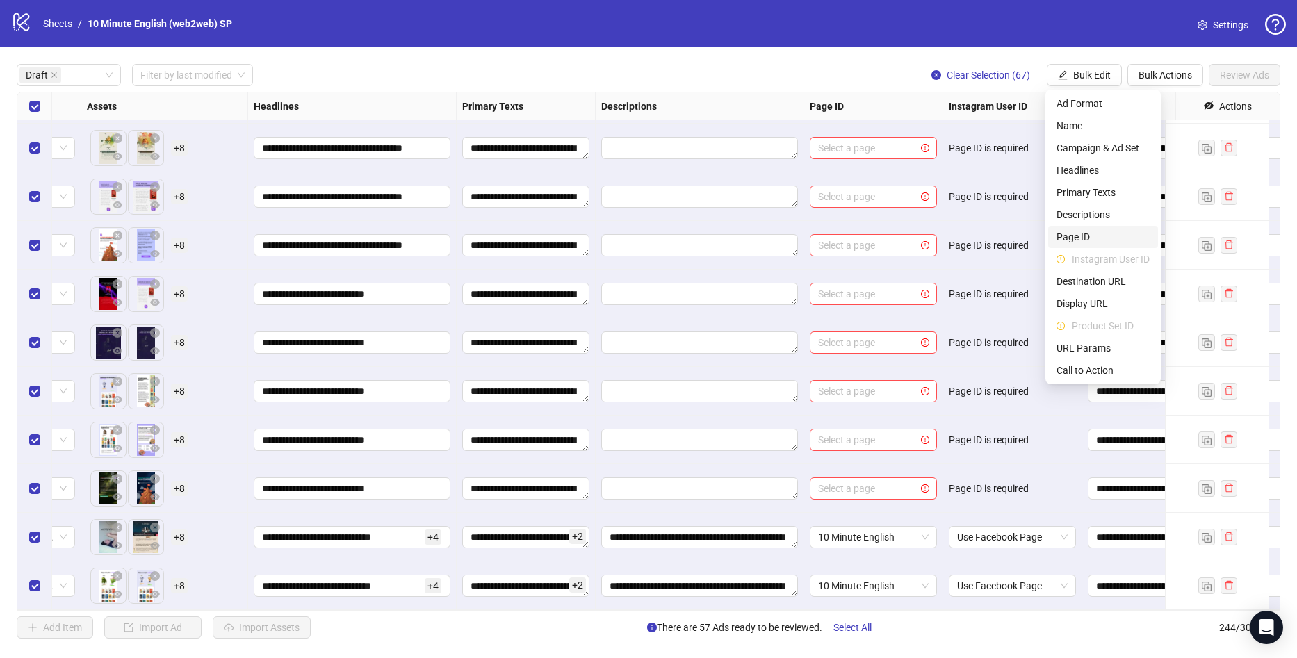
click at [1099, 233] on span "Page ID" at bounding box center [1103, 236] width 93 height 15
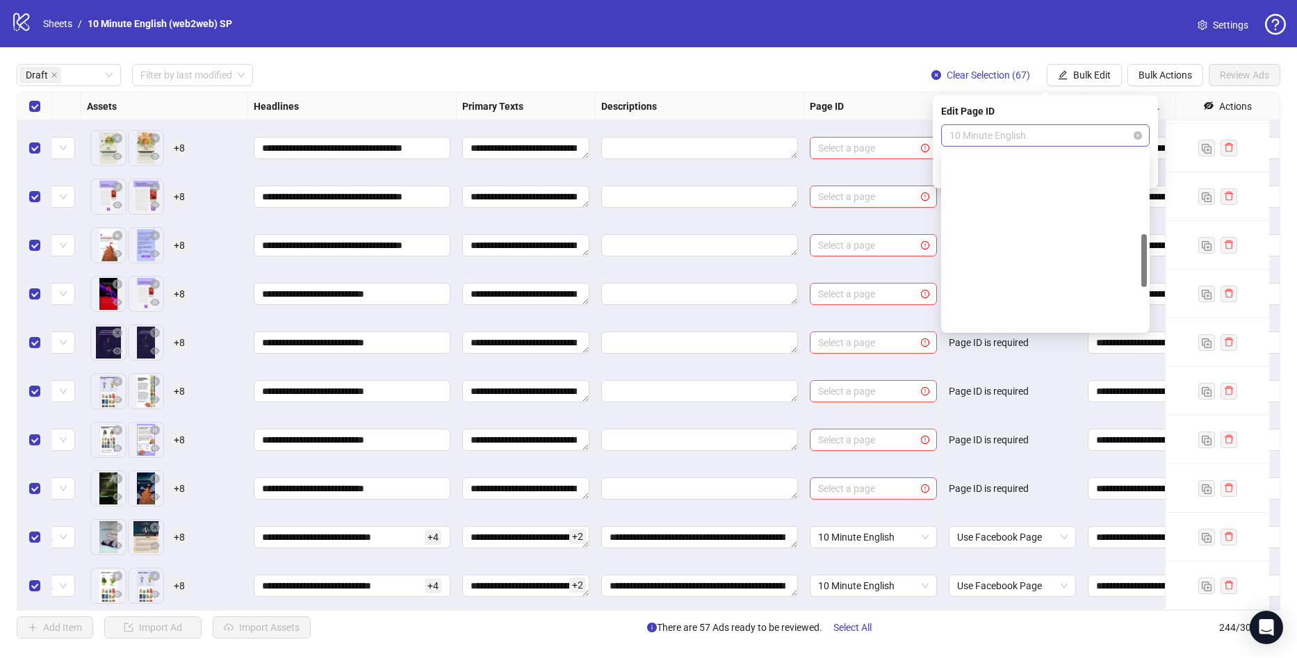
click at [1046, 140] on span "10 Minute English" at bounding box center [1046, 135] width 192 height 21
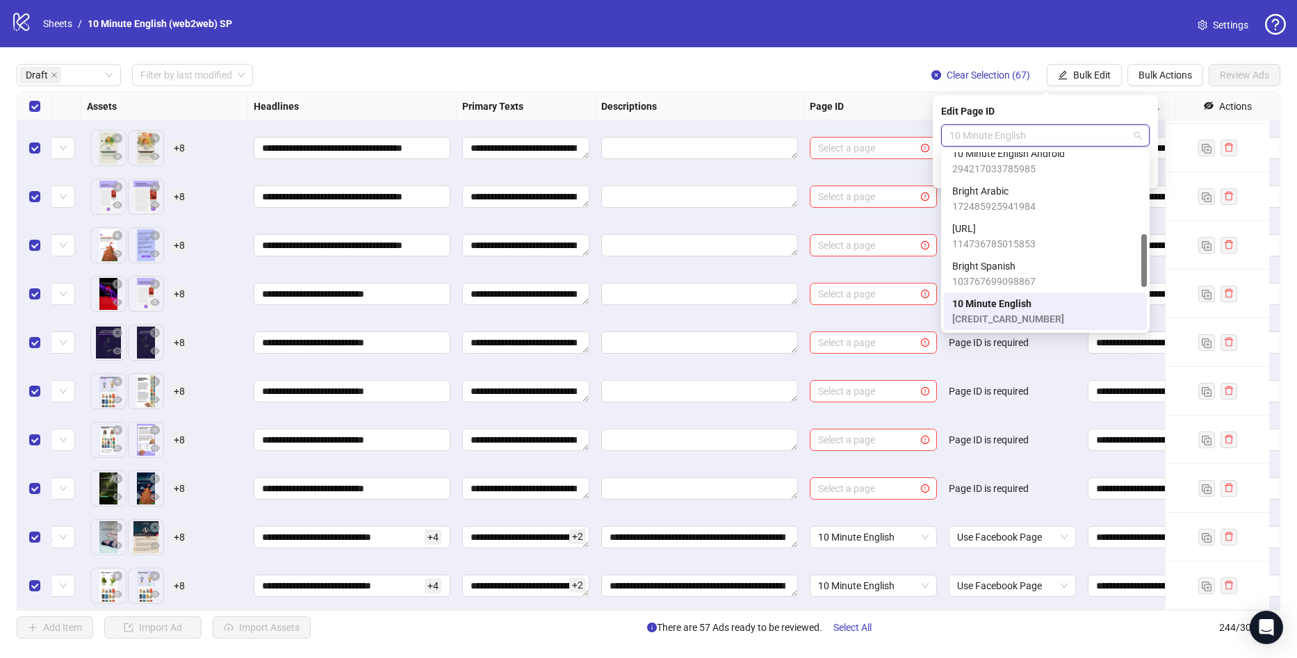
click at [999, 311] on div "10 Minute English [CREDIT_CARD_NUMBER]" at bounding box center [1008, 311] width 112 height 31
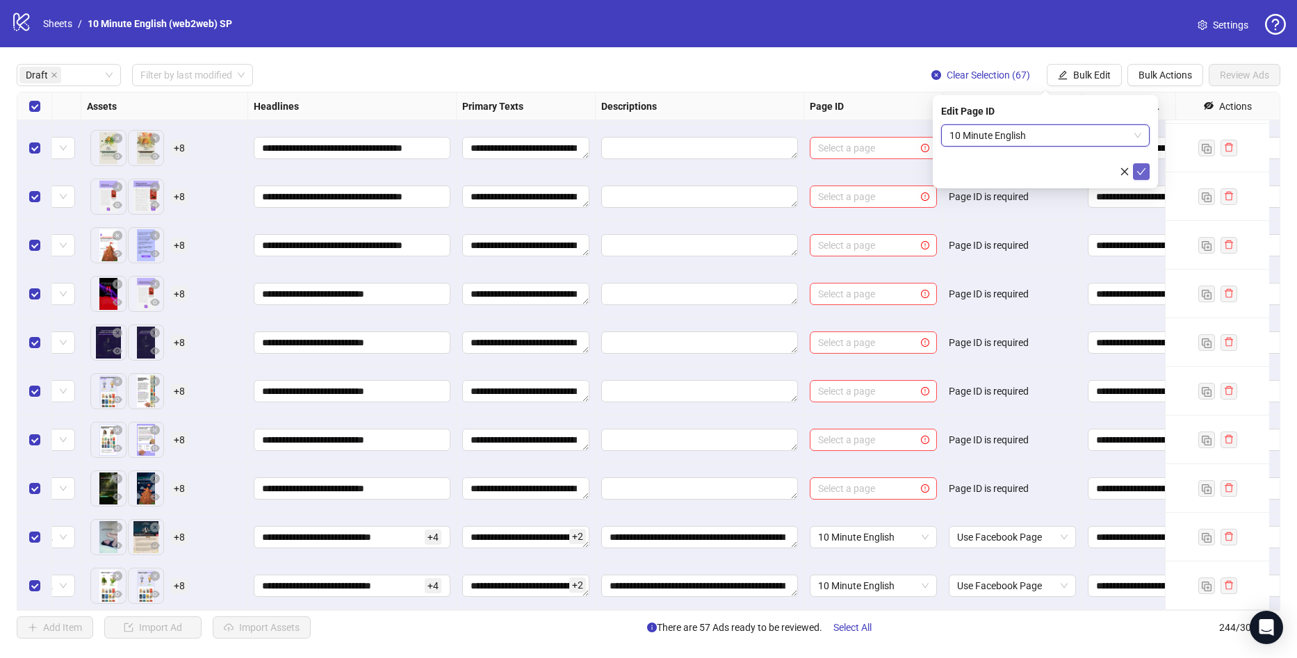
click at [1140, 173] on icon "check" at bounding box center [1141, 171] width 9 height 7
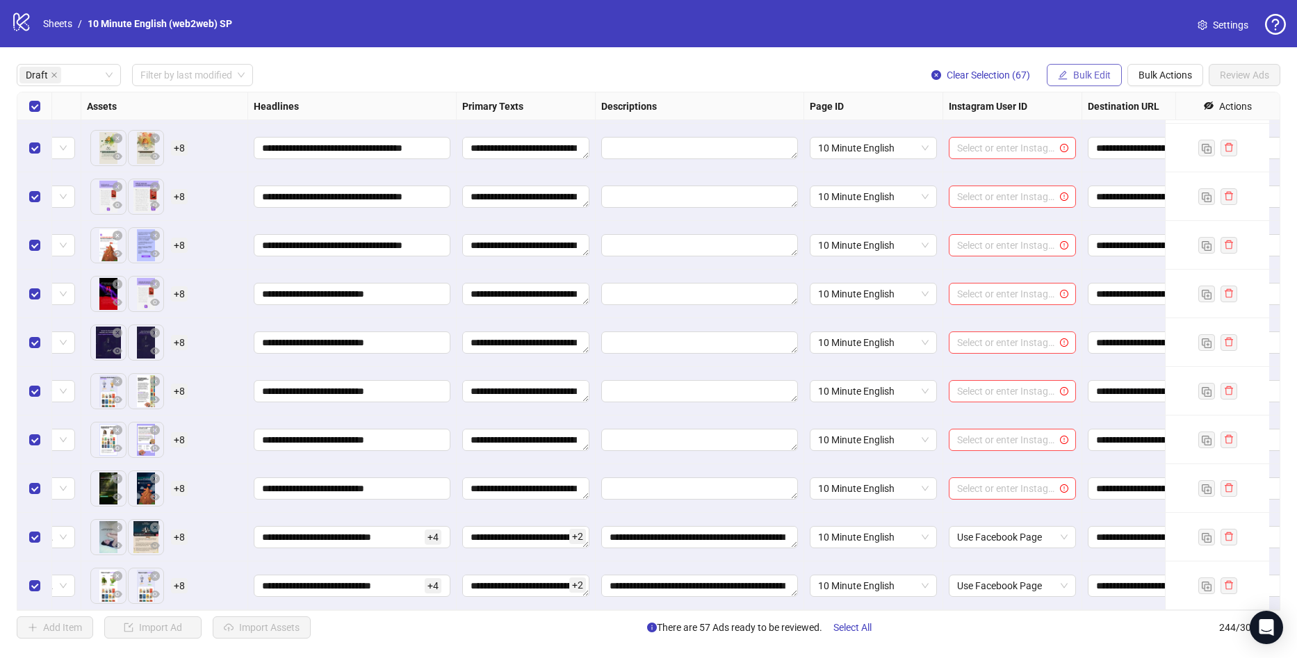
click at [1075, 85] on button "Bulk Edit" at bounding box center [1084, 75] width 75 height 22
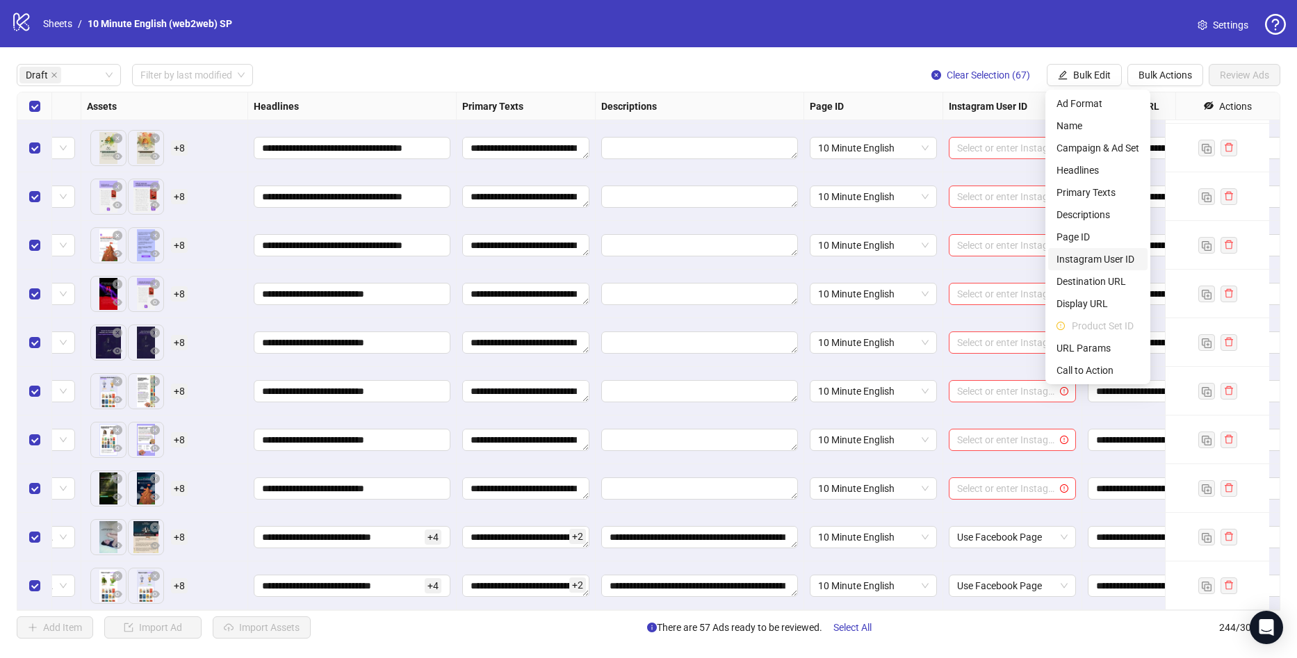
click at [1114, 263] on span "Instagram User ID" at bounding box center [1098, 259] width 83 height 15
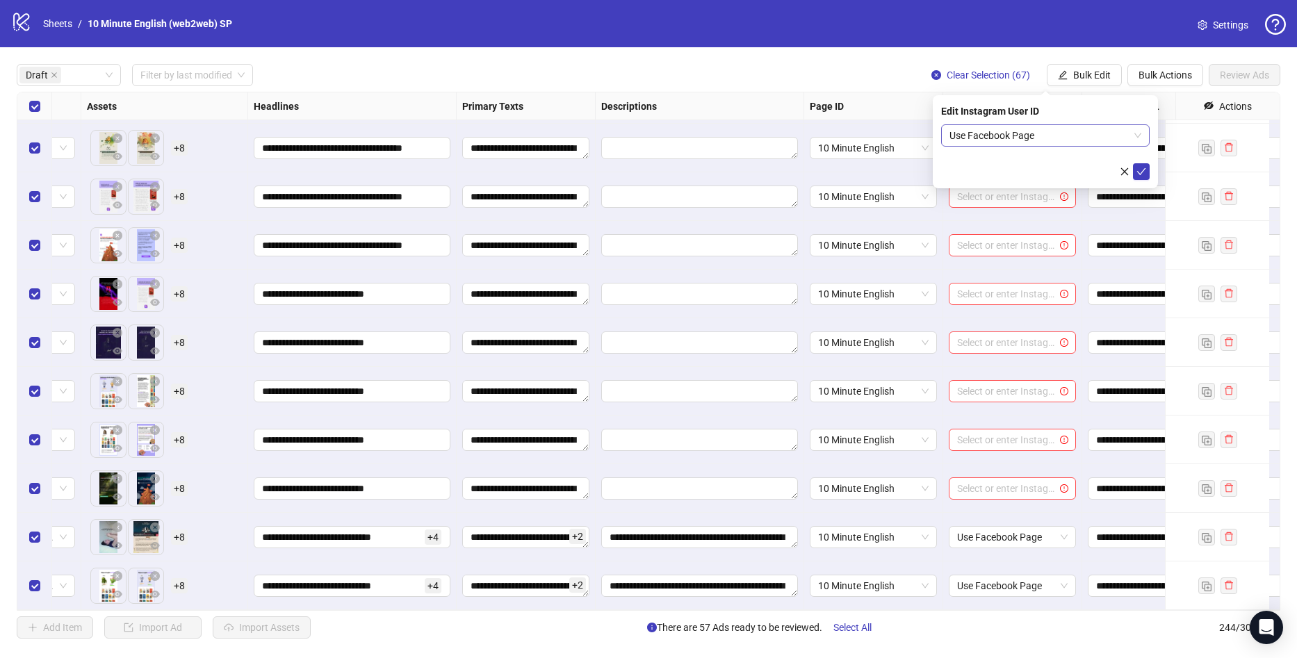
click at [1001, 129] on span "Use Facebook Page" at bounding box center [1046, 135] width 192 height 21
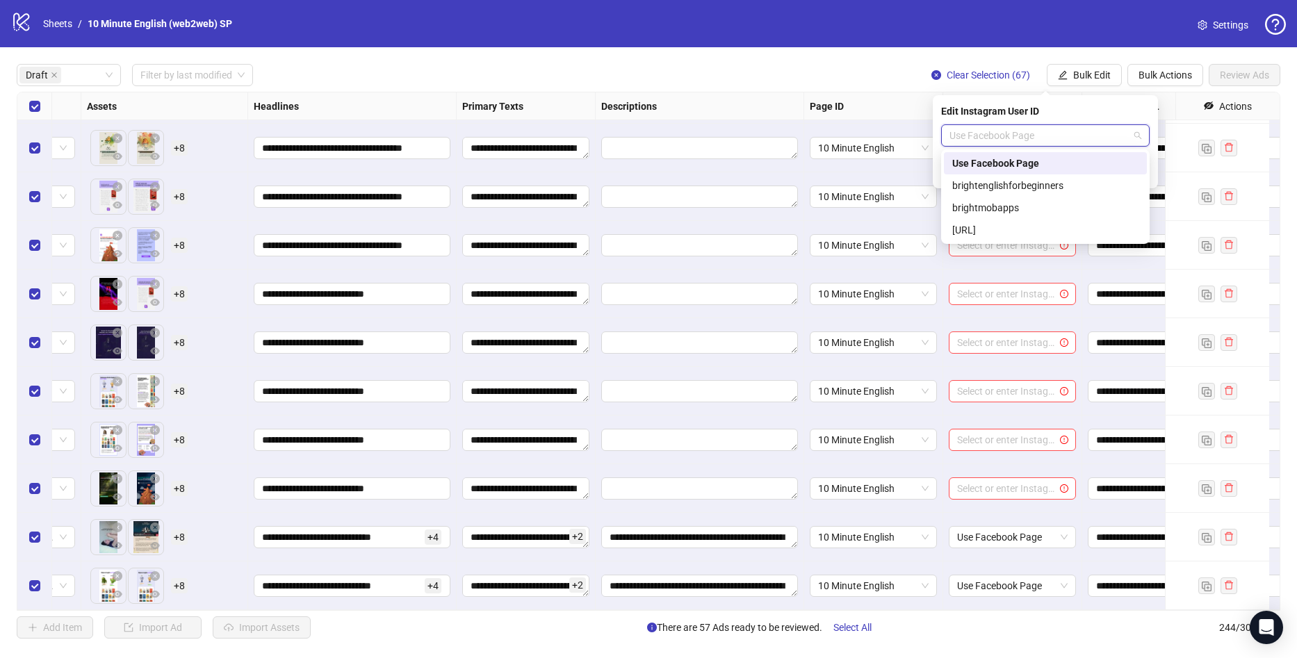
click at [1009, 158] on div "Use Facebook Page" at bounding box center [1045, 163] width 186 height 15
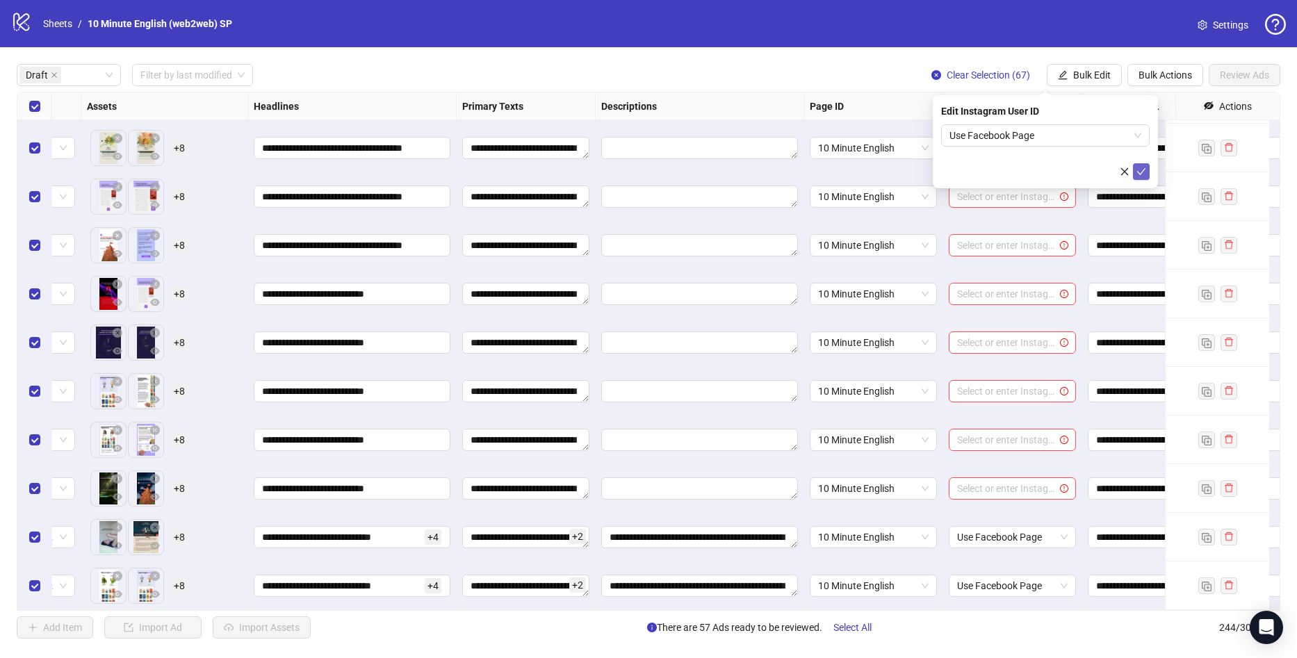
click at [1145, 177] on span "submit" at bounding box center [1142, 171] width 10 height 11
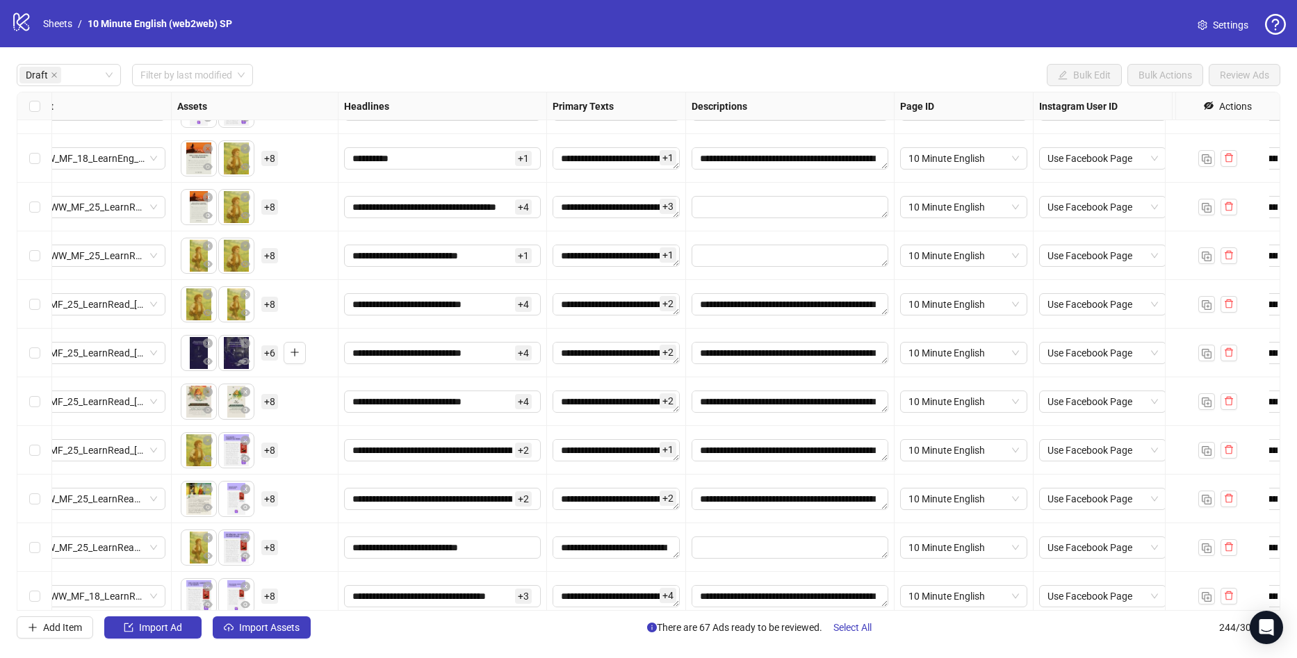
scroll to position [765, 676]
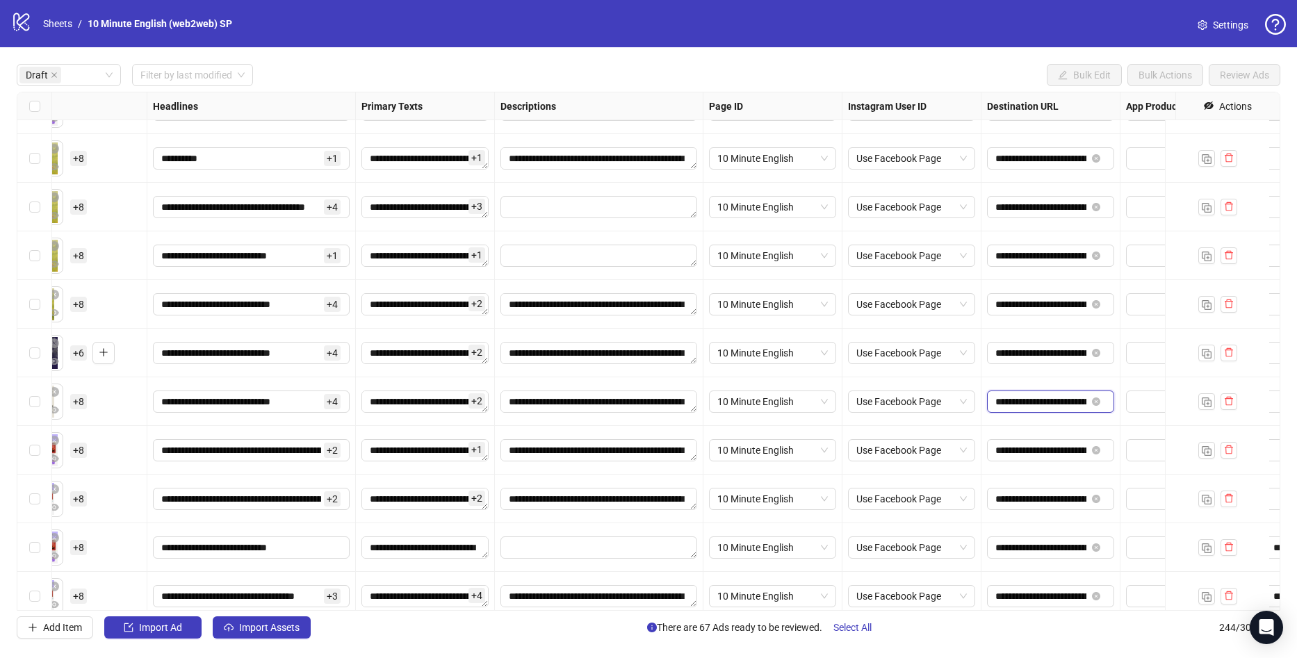
click at [1025, 398] on input "**********" at bounding box center [1041, 401] width 91 height 15
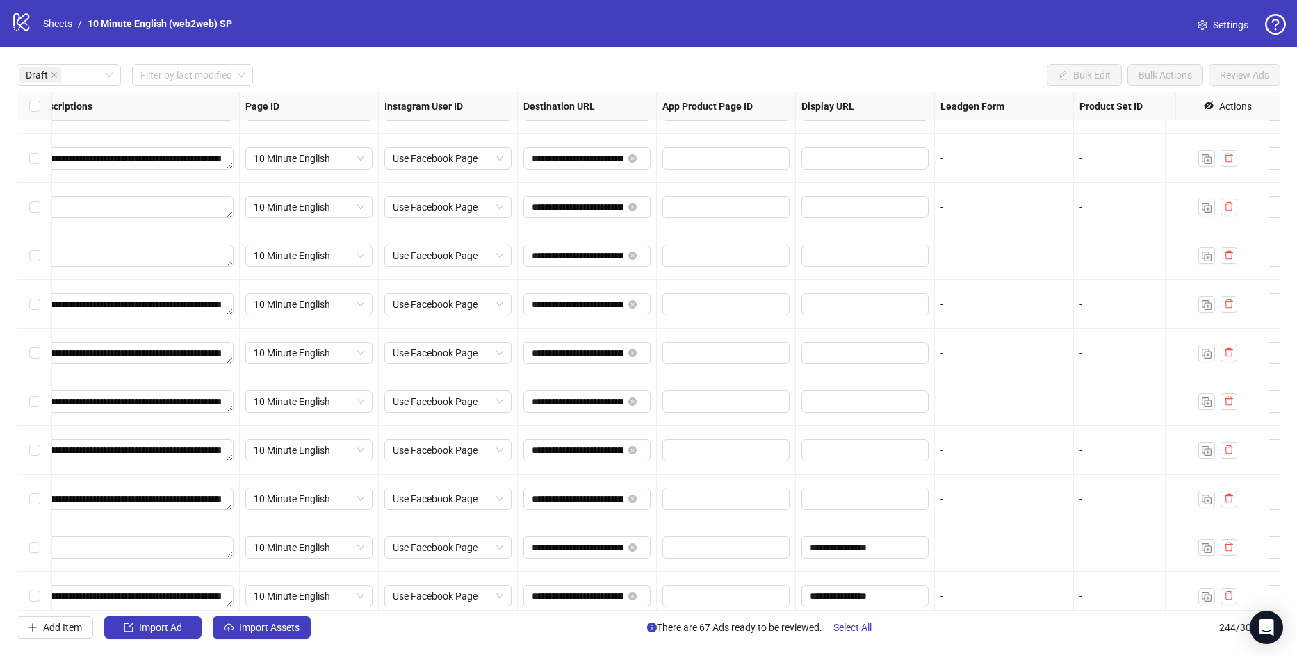
scroll to position [765, 1135]
click at [571, 450] on input "**********" at bounding box center [582, 450] width 91 height 15
click at [574, 453] on input "**********" at bounding box center [582, 450] width 91 height 15
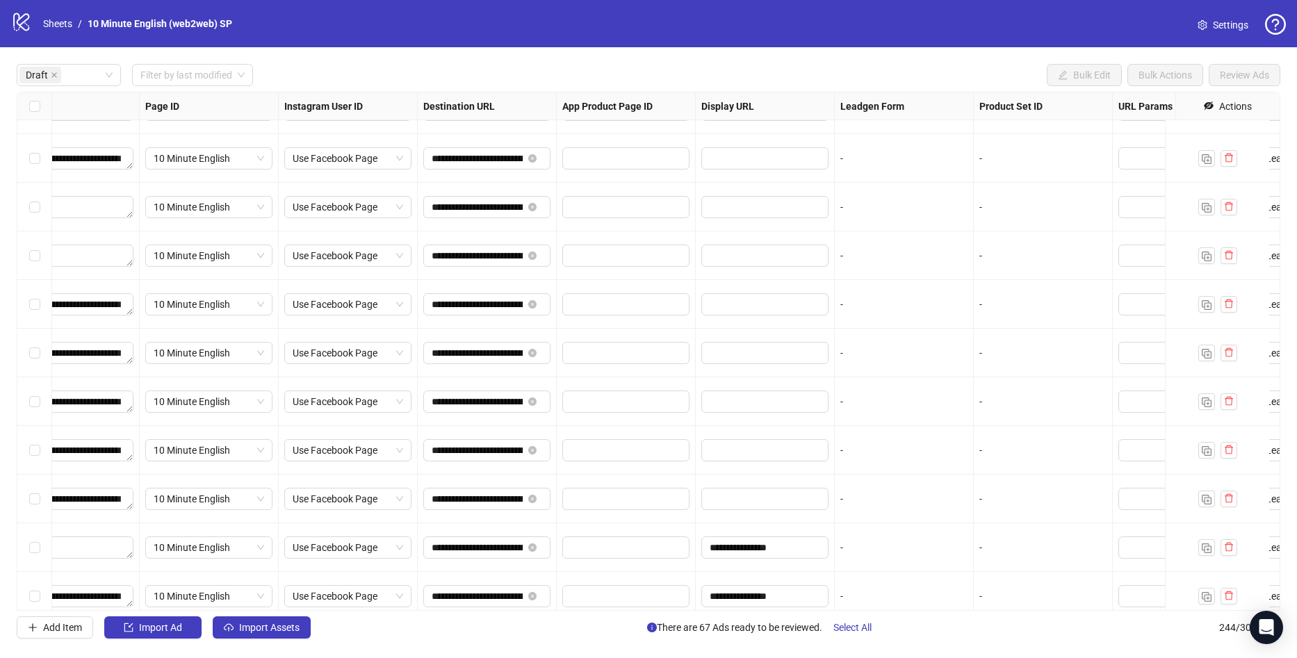
scroll to position [765, 1185]
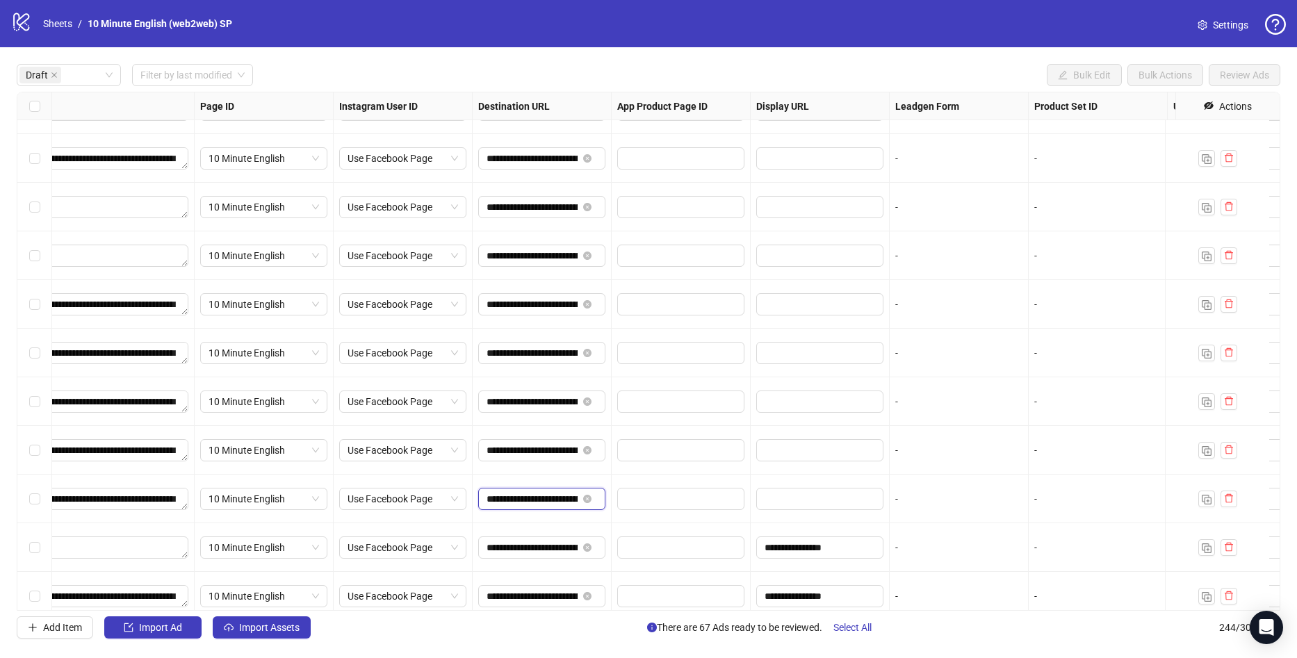
click at [496, 501] on input "**********" at bounding box center [532, 499] width 91 height 15
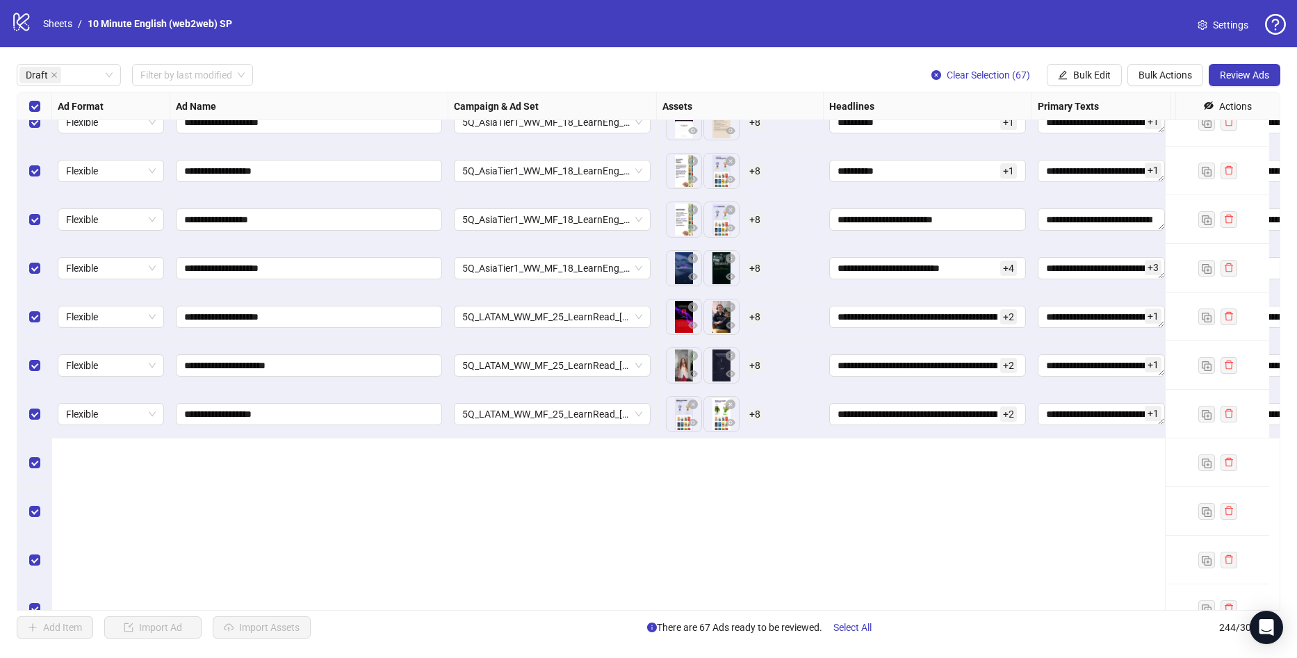
scroll to position [1668, 0]
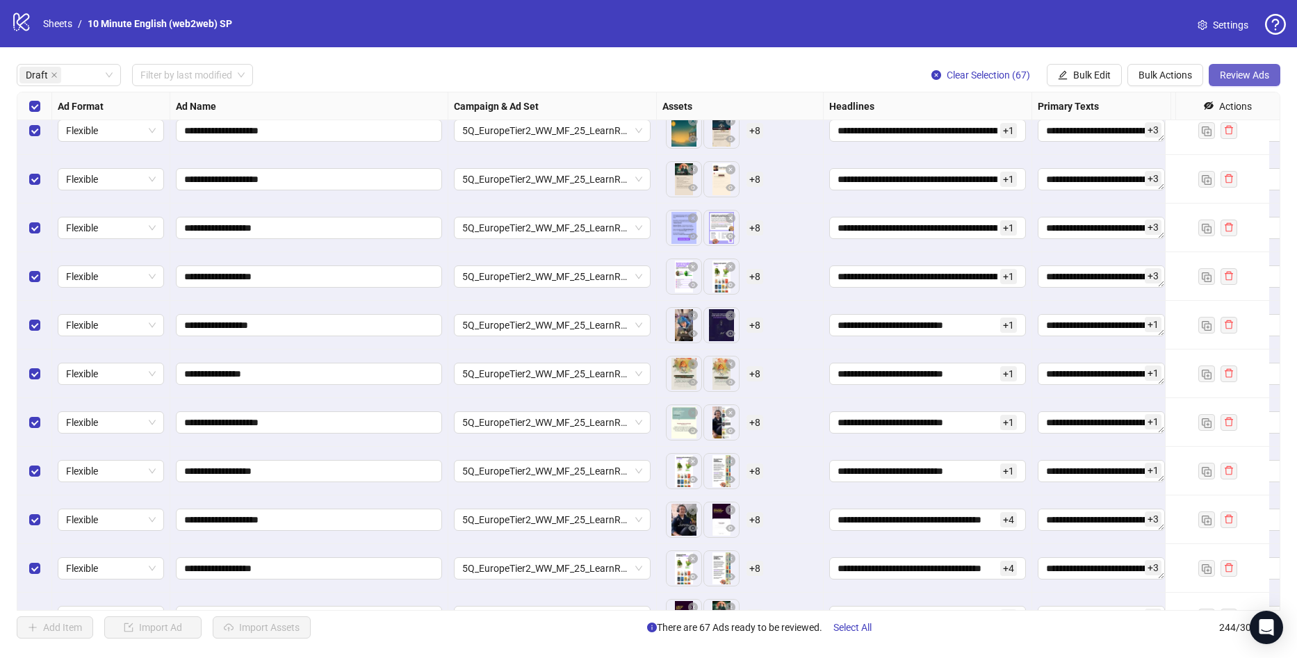
click at [1235, 74] on span "Review Ads" at bounding box center [1244, 75] width 49 height 11
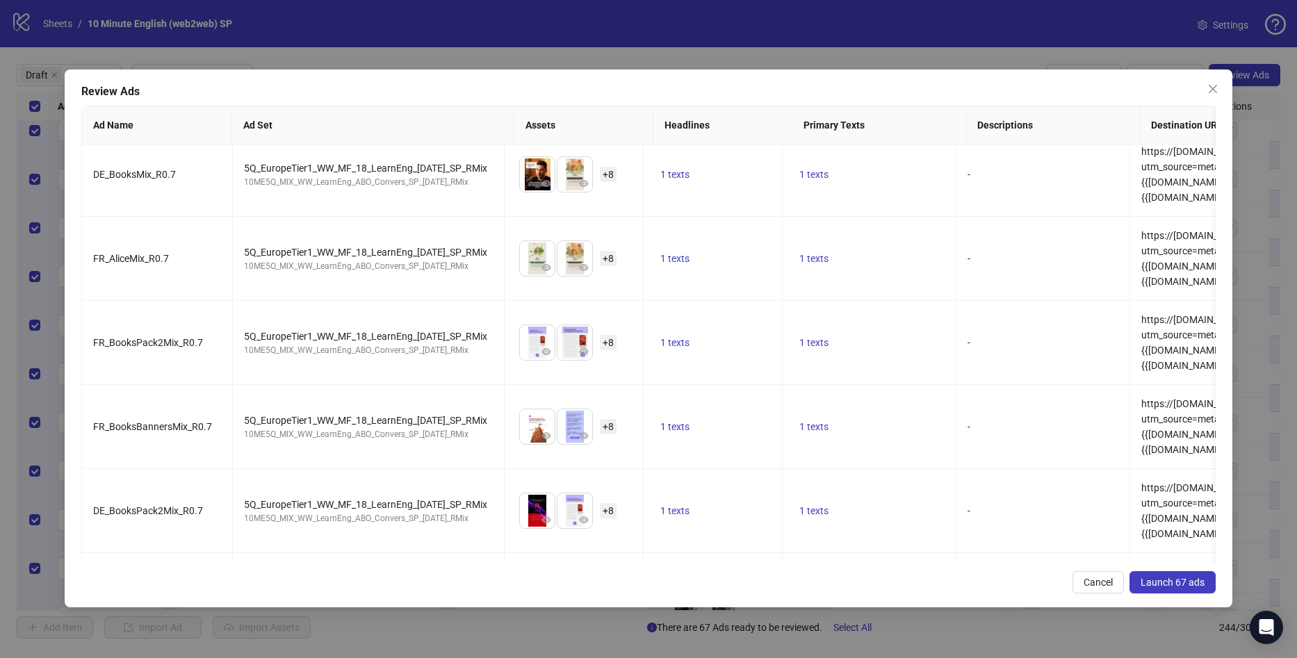
scroll to position [5228, 0]
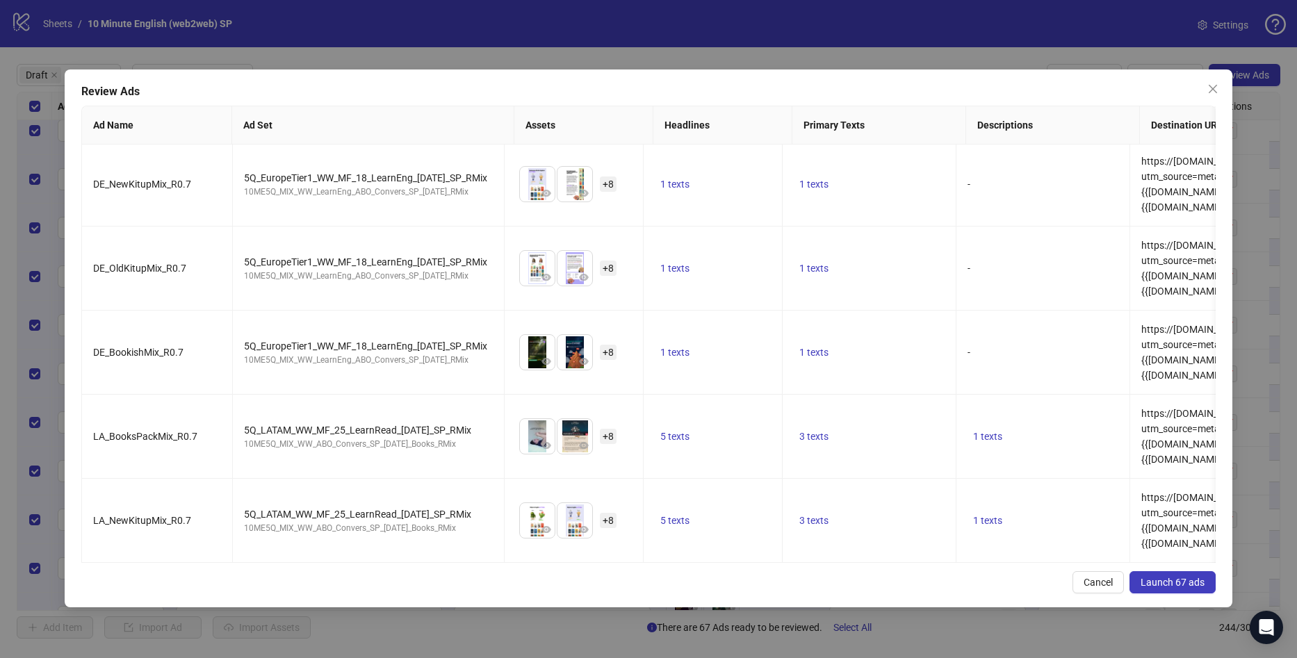
click at [1173, 591] on button "Launch 67 ads" at bounding box center [1173, 582] width 86 height 22
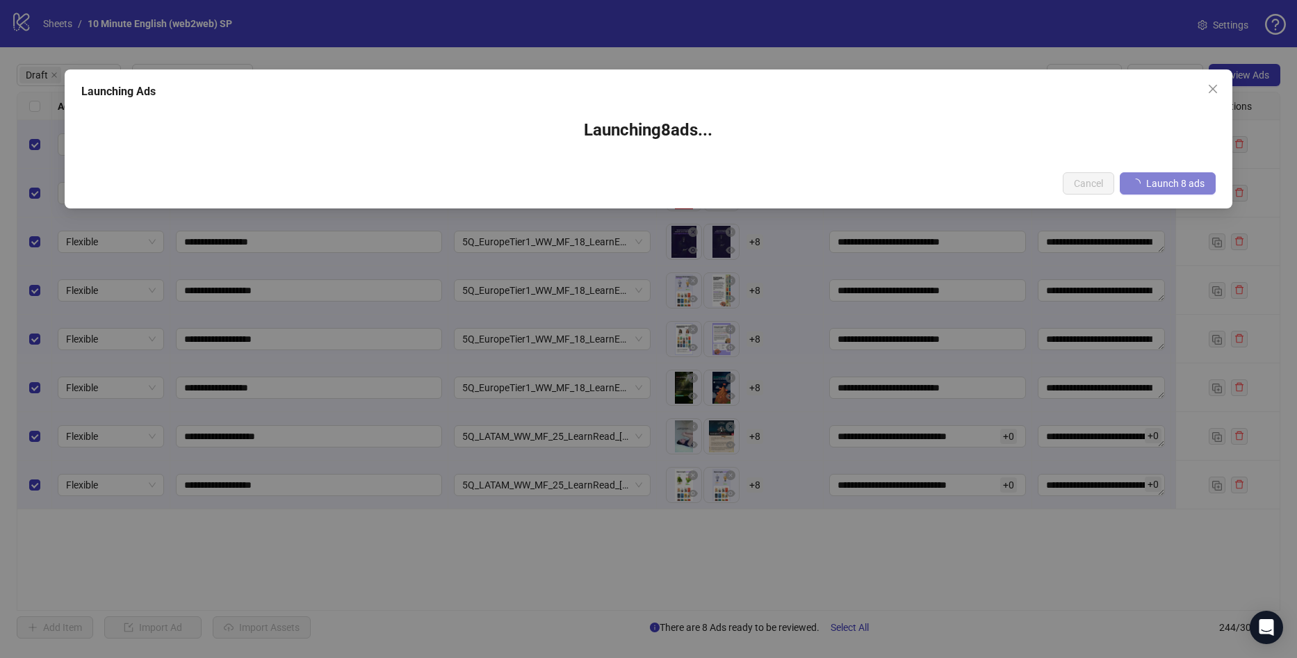
scroll to position [0, 0]
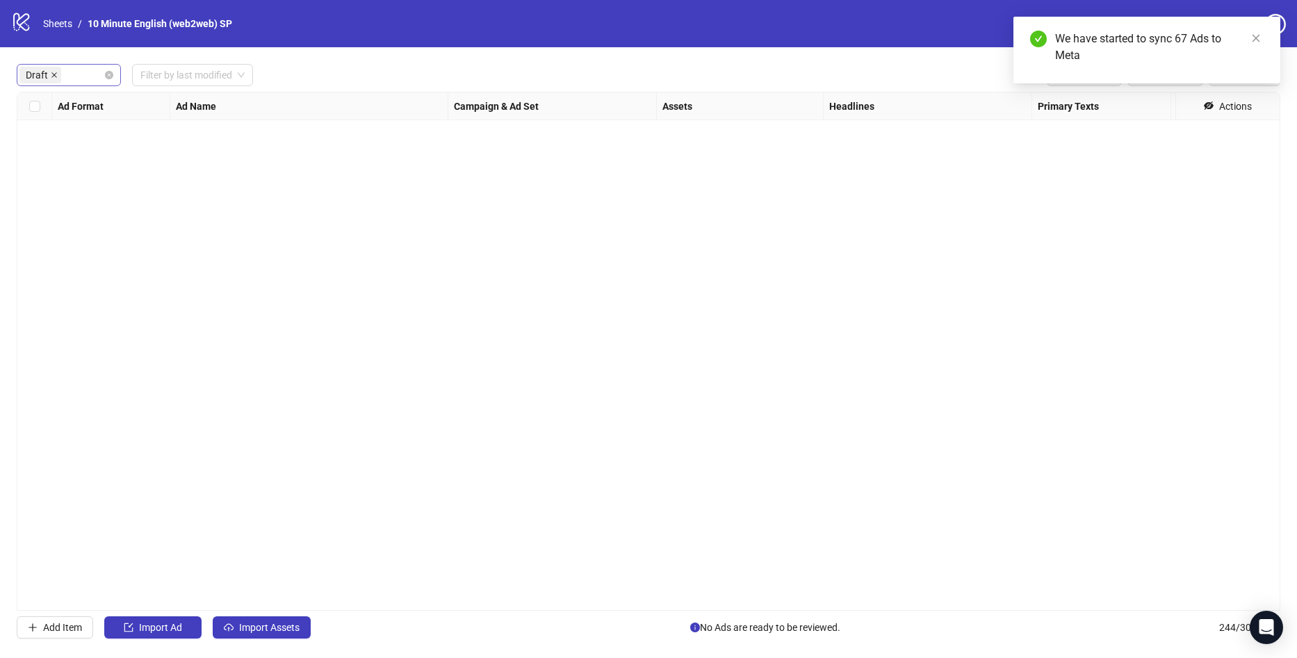
click at [52, 74] on icon "close" at bounding box center [54, 75] width 7 height 7
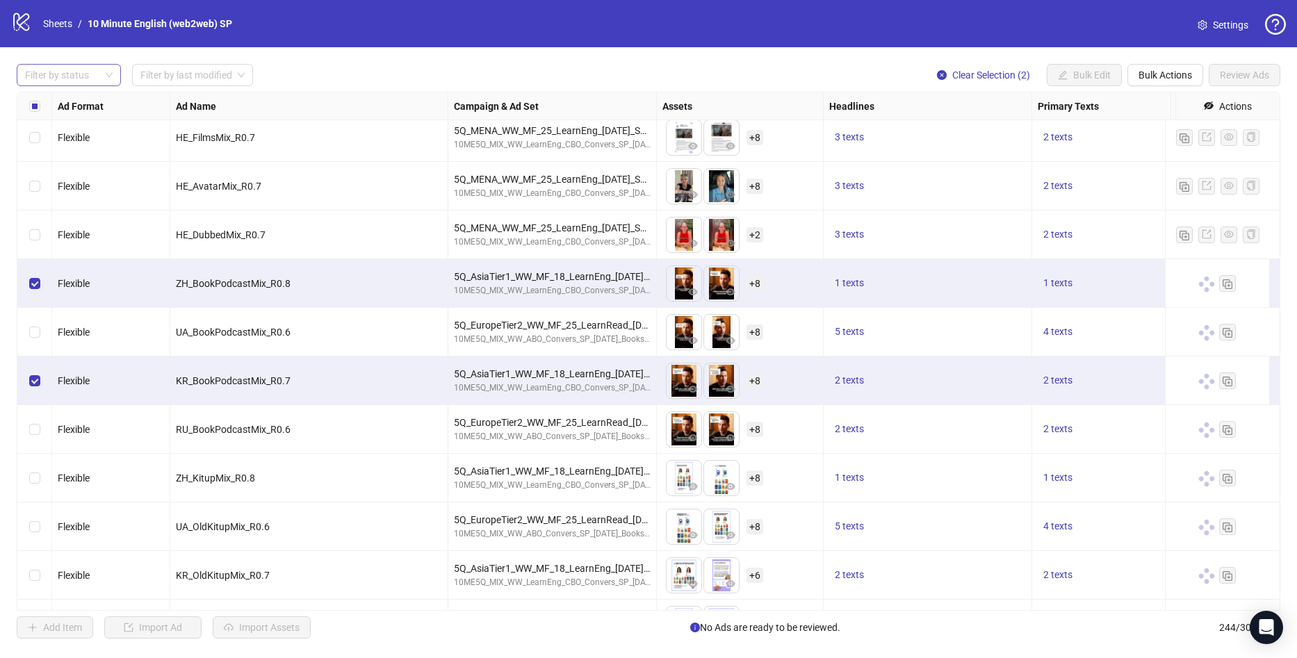
scroll to position [8544, 0]
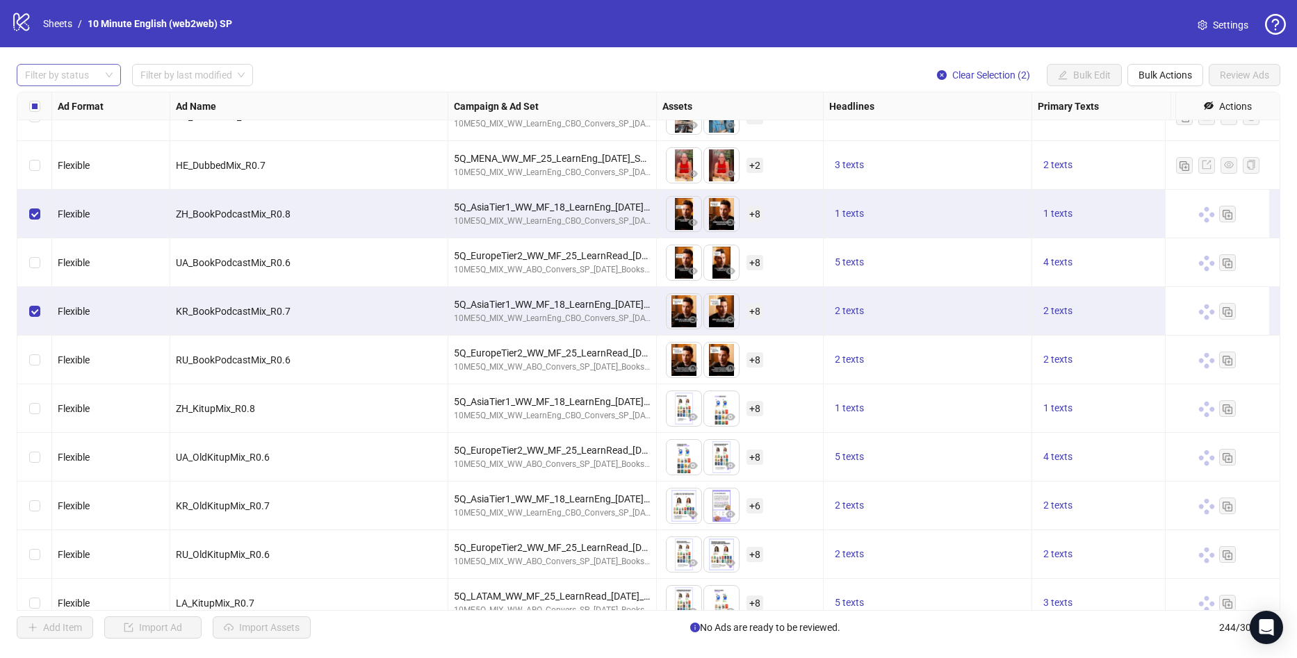
click at [44, 404] on div "Select row 182" at bounding box center [34, 408] width 35 height 49
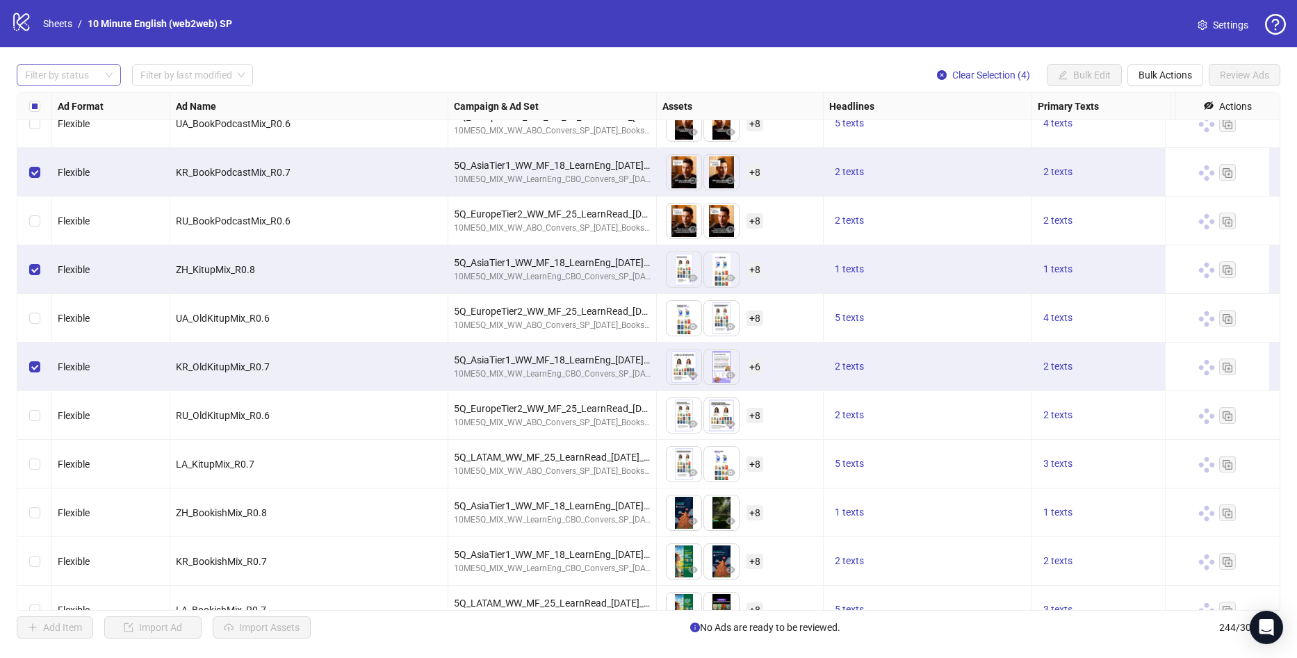
scroll to position [8822, 0]
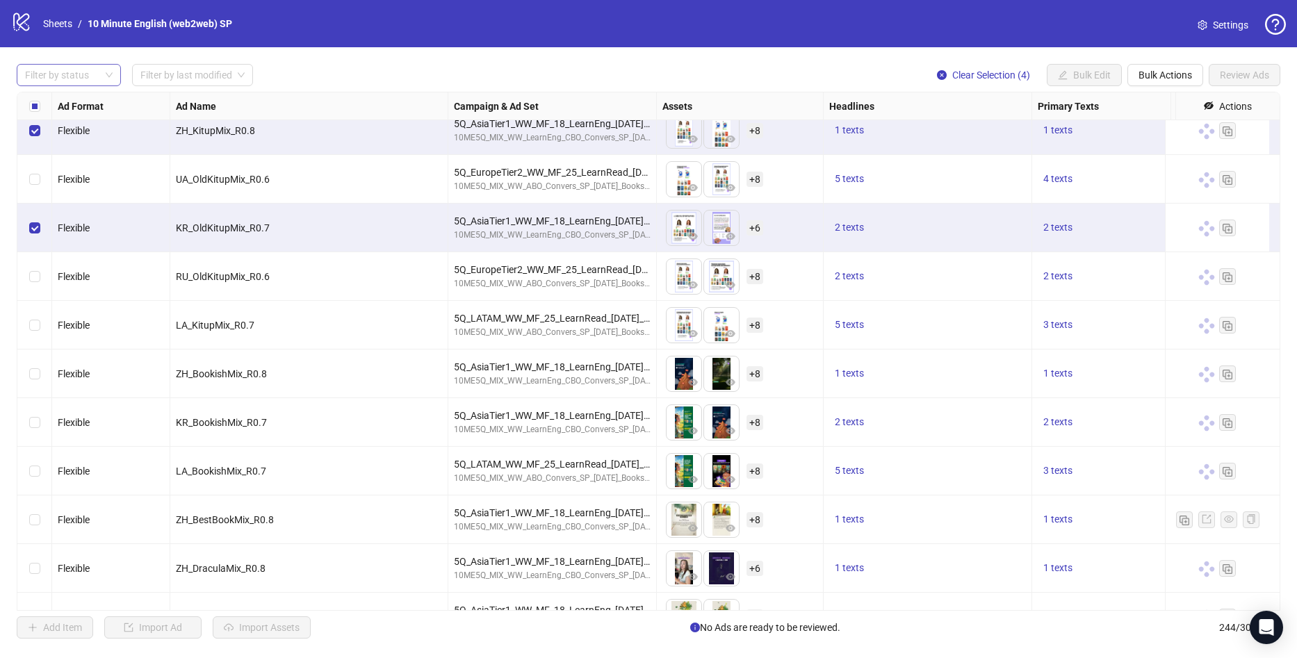
click at [40, 382] on div "Select row 187" at bounding box center [34, 374] width 35 height 49
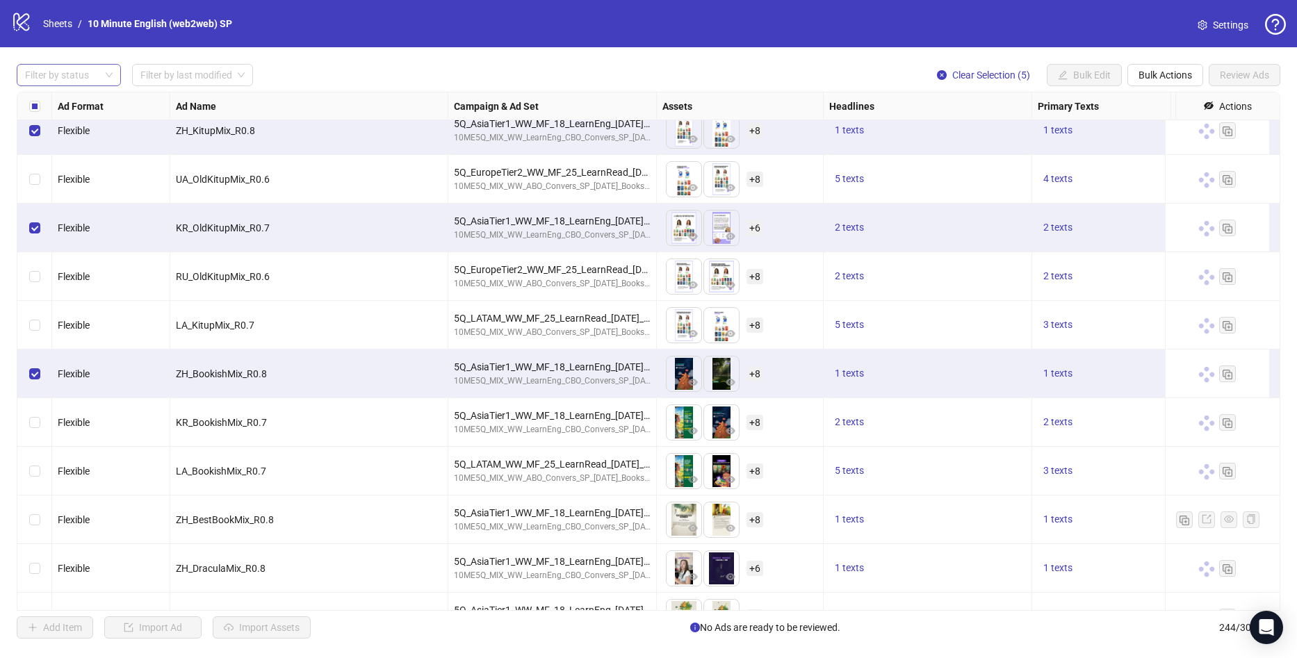
click at [45, 427] on div "Select row 188" at bounding box center [34, 422] width 35 height 49
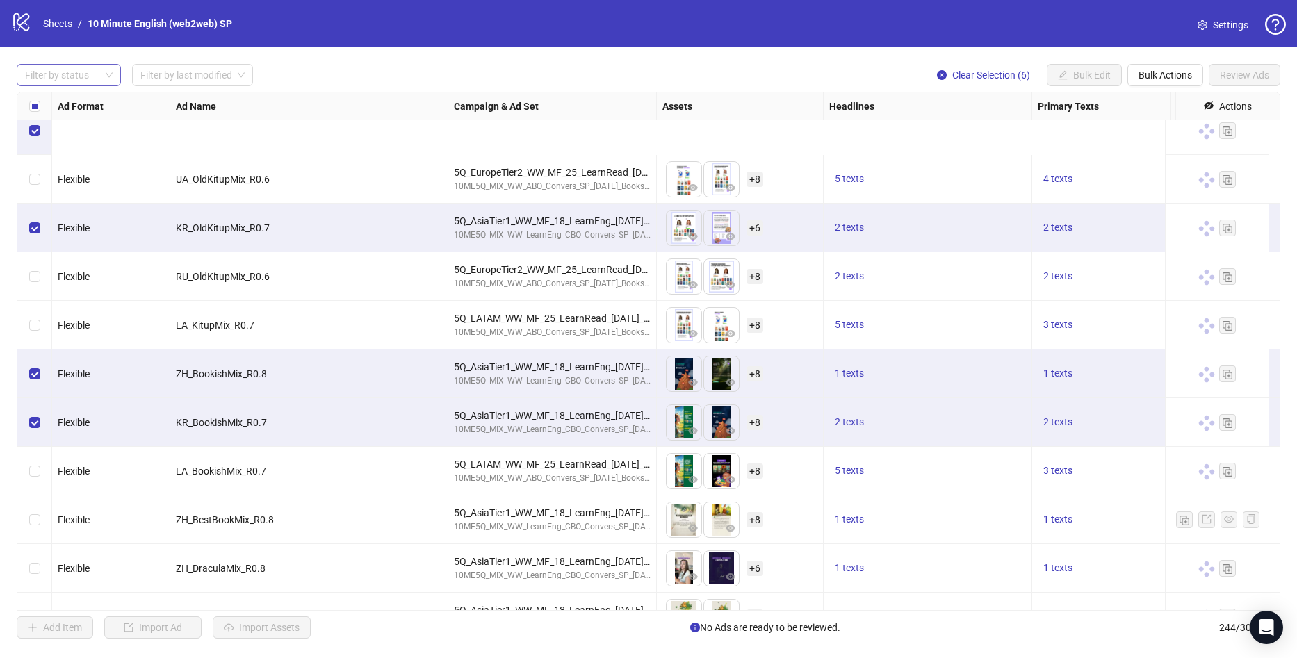
scroll to position [8961, 0]
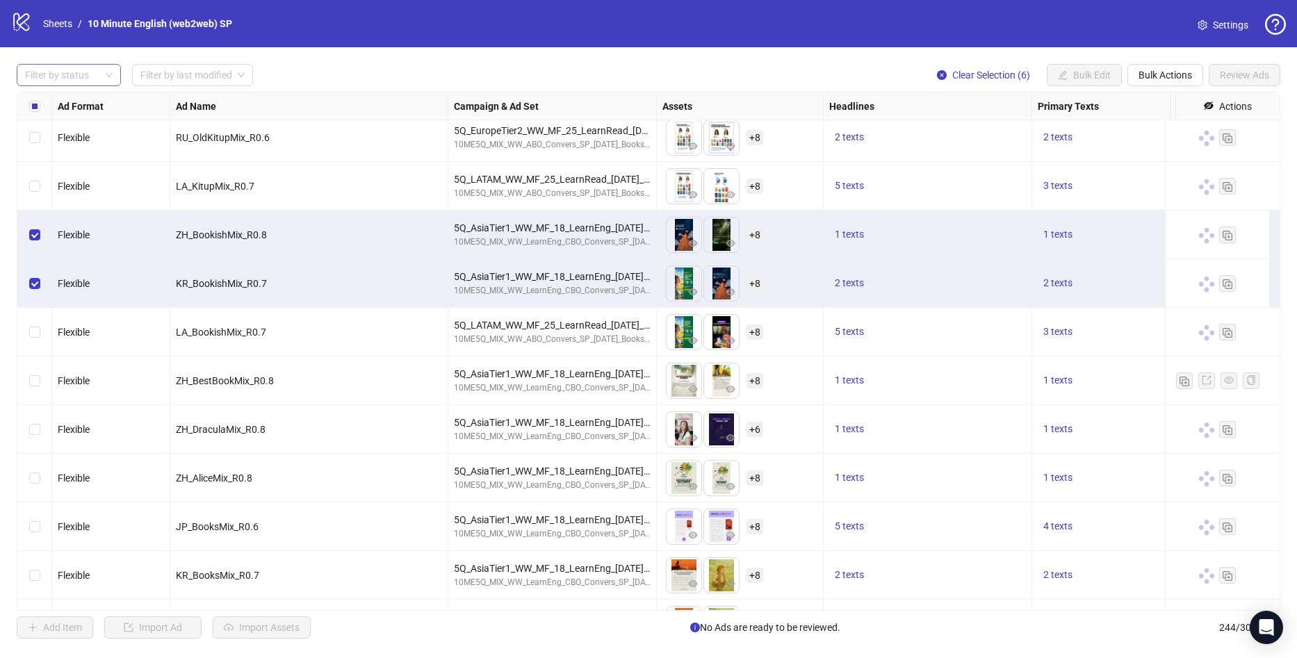
click at [36, 441] on div "Select row 191" at bounding box center [34, 429] width 35 height 49
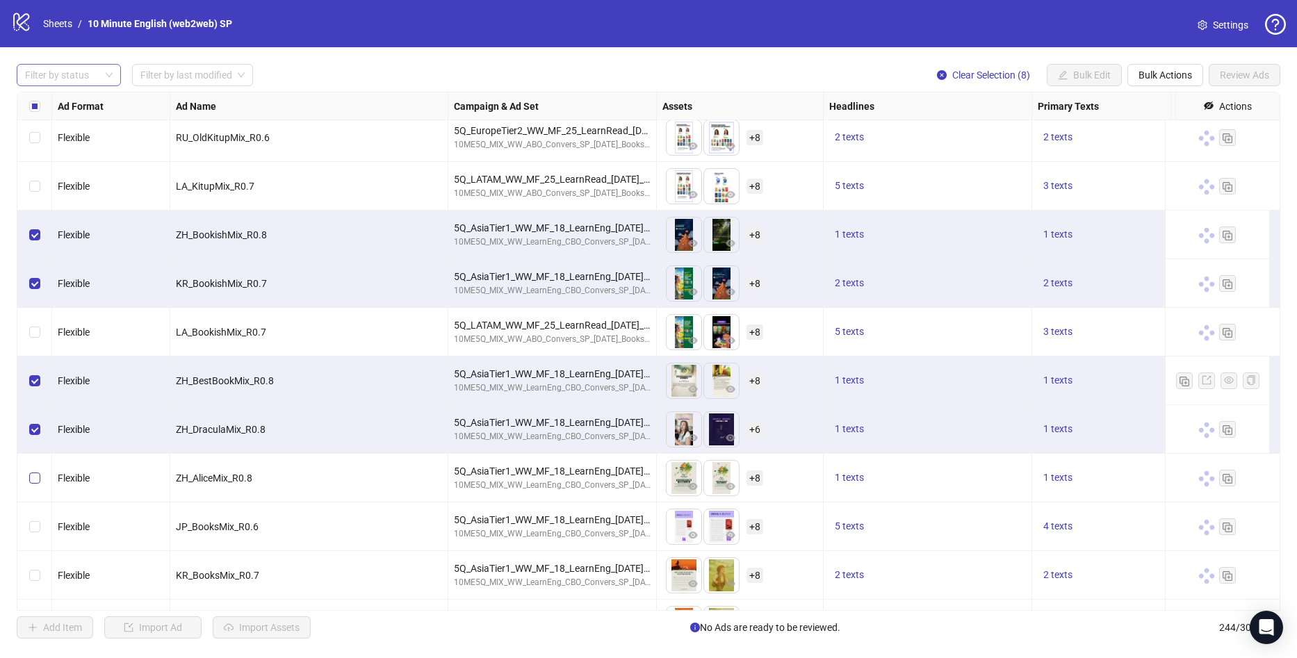
scroll to position [9031, 0]
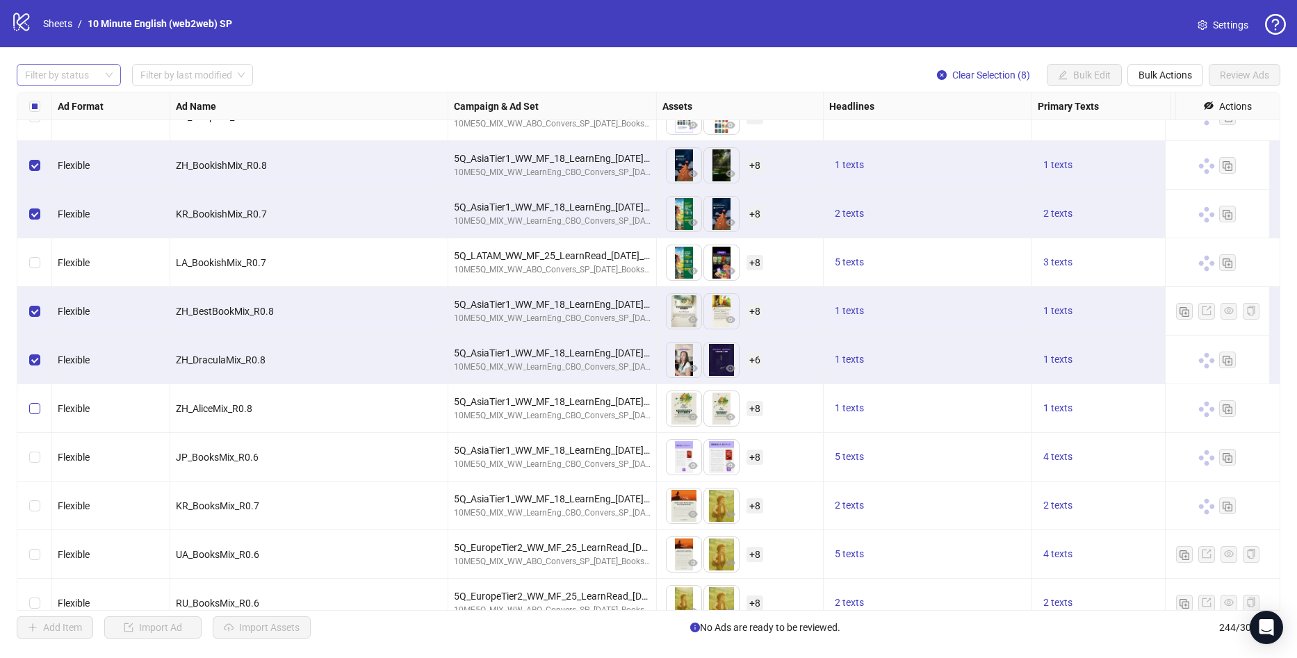
click at [32, 401] on div "Select row 192" at bounding box center [34, 408] width 35 height 49
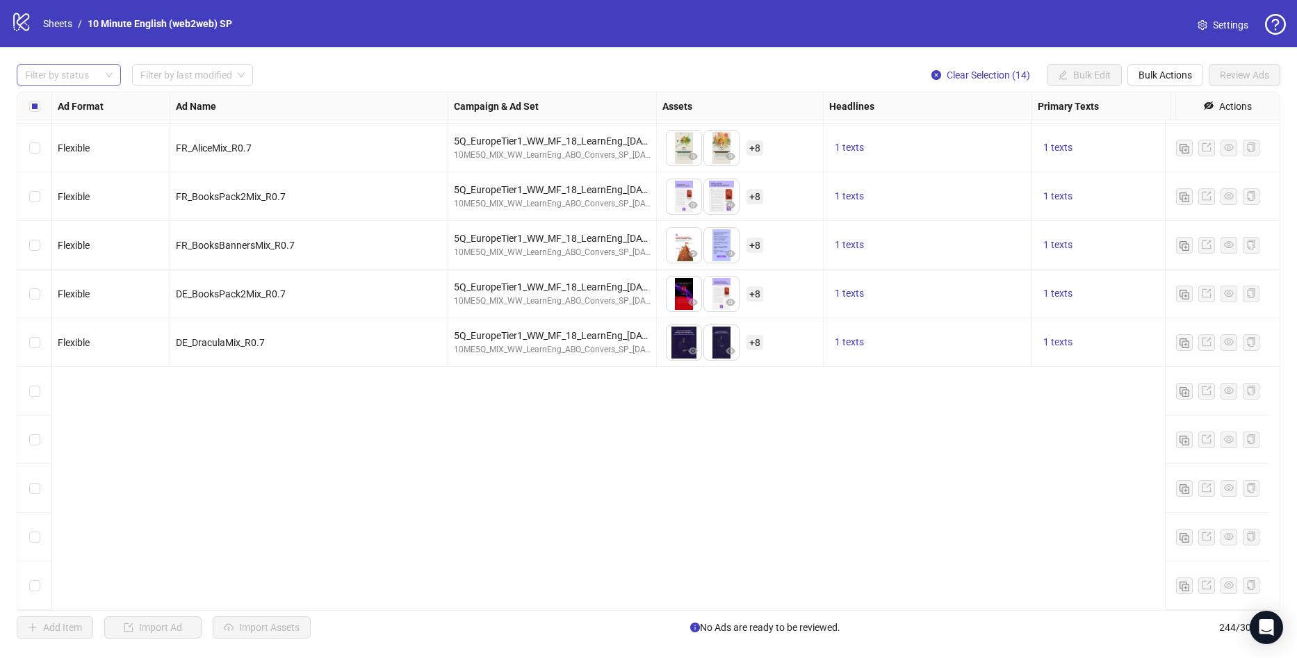
scroll to position [11047, 0]
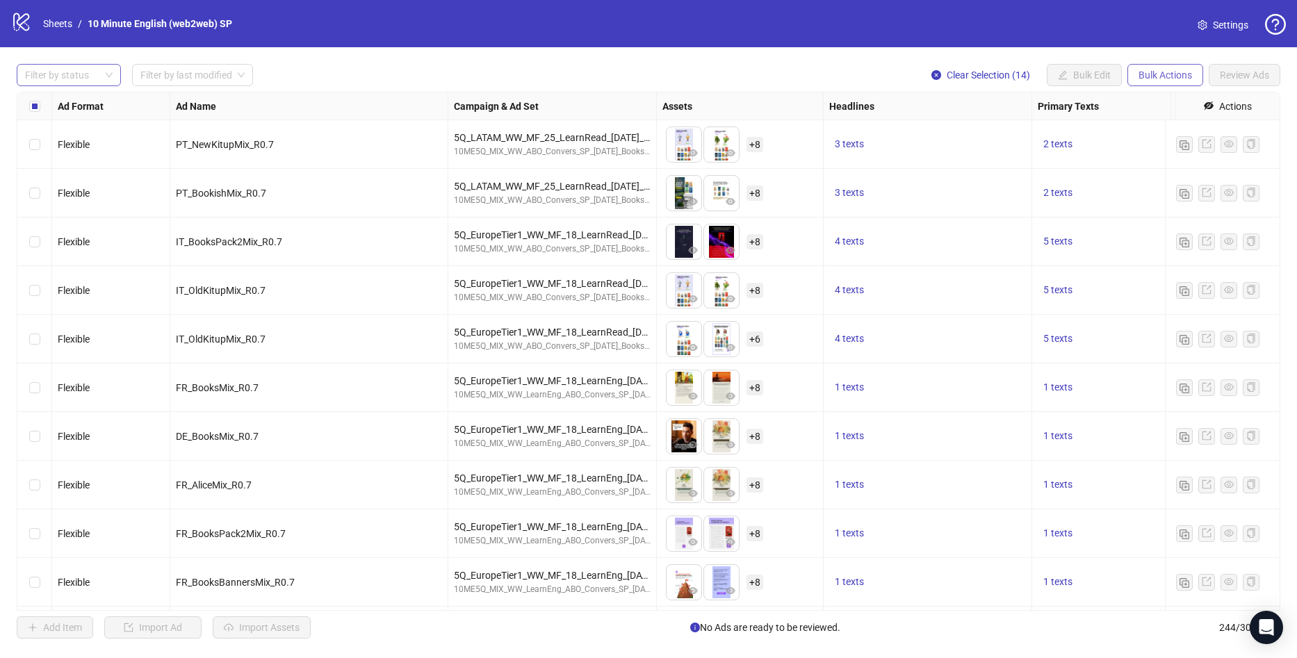
click at [1149, 67] on button "Bulk Actions" at bounding box center [1166, 75] width 76 height 22
click at [1198, 149] on span "Duplicate with assets" at bounding box center [1184, 147] width 95 height 15
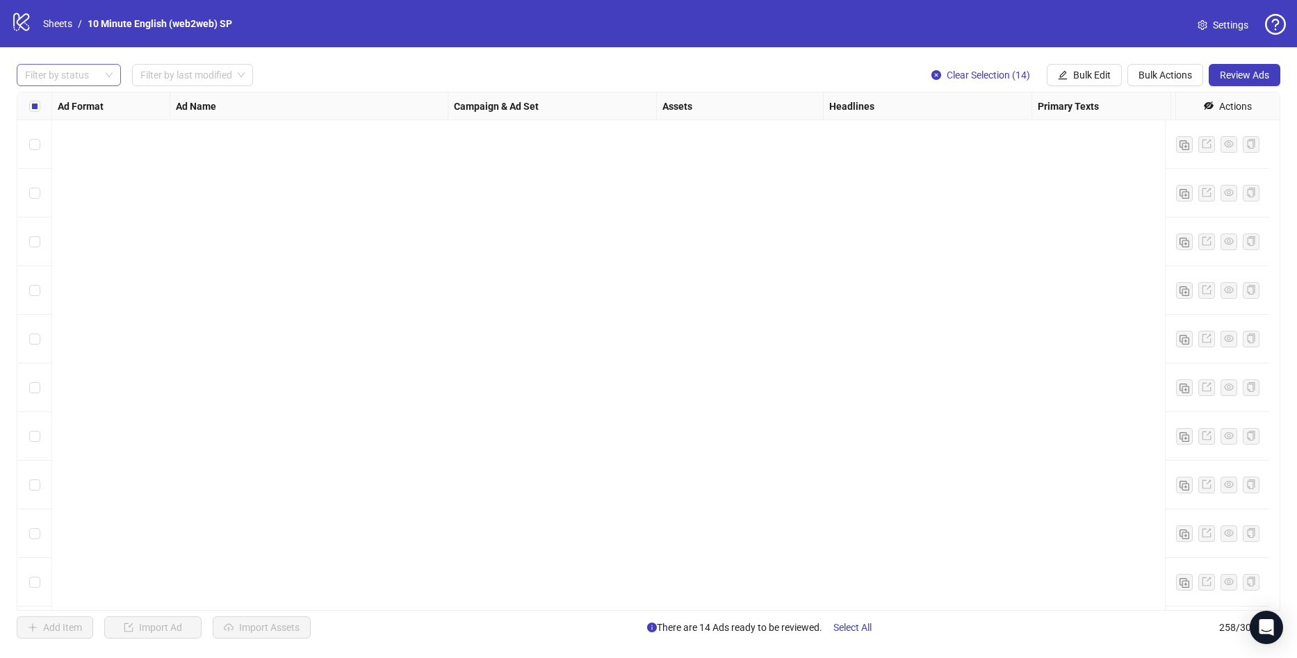
scroll to position [12076, 0]
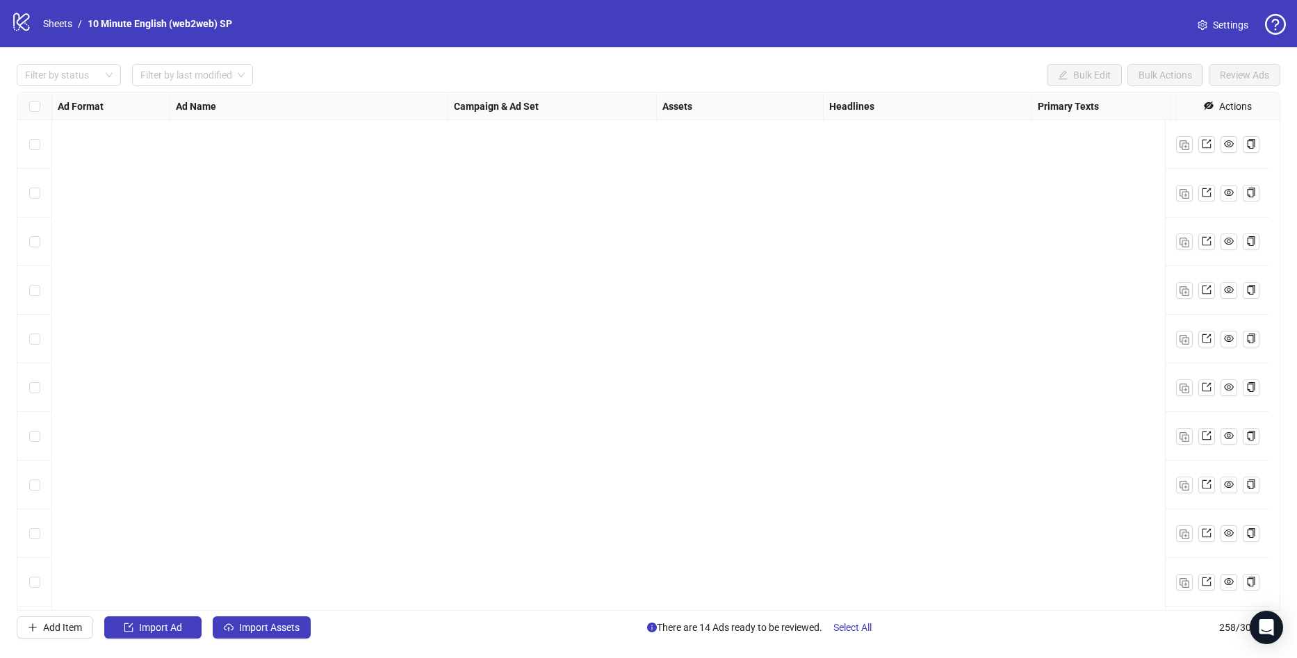
scroll to position [12076, 0]
